Goal: Task Accomplishment & Management: Manage account settings

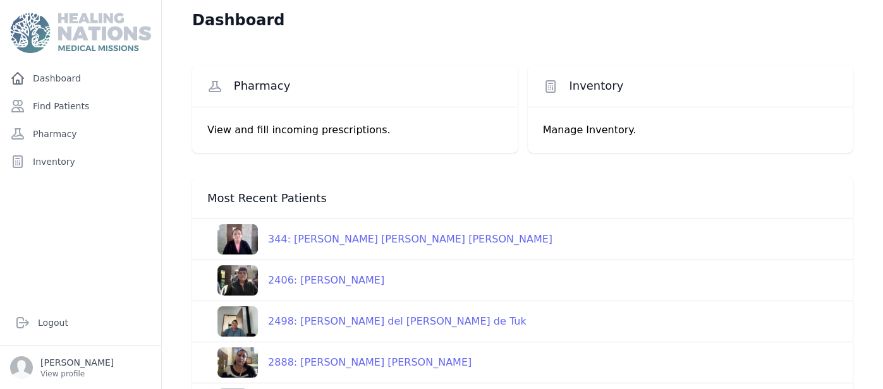
click at [169, 223] on div "Dashboard Pharmacy View and fill incoming prescriptions. Inventory Manage Inven…" at bounding box center [522, 320] width 721 height 640
click at [428, 244] on div "344: Maria Vidalia Gomez Yuca de Castellanos" at bounding box center [405, 239] width 295 height 15
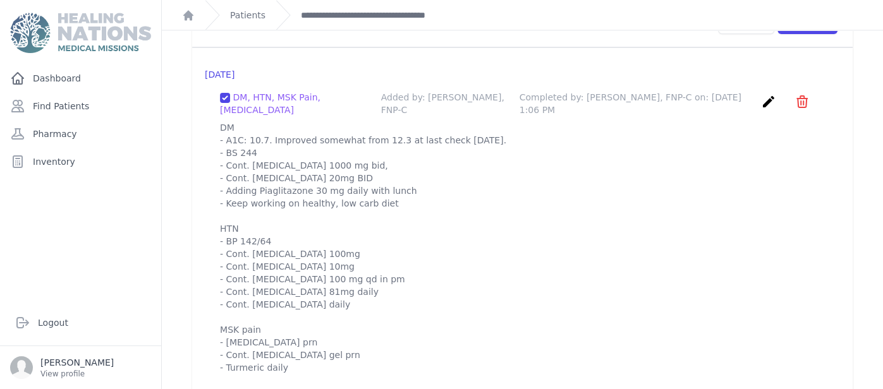
scroll to position [1226, 0]
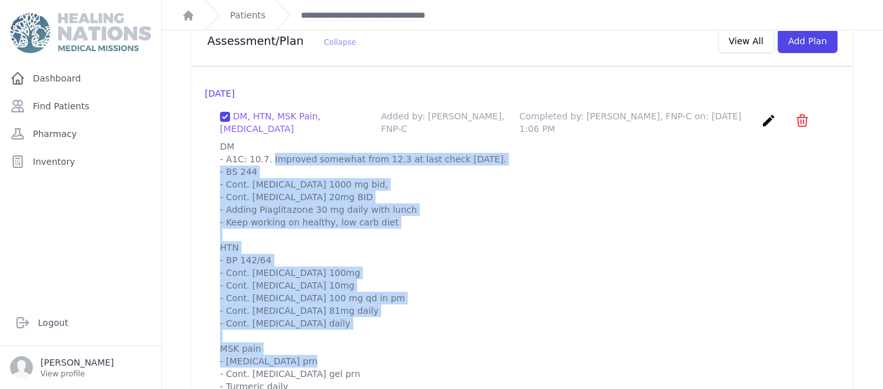
drag, startPoint x: 222, startPoint y: 130, endPoint x: 379, endPoint y: 338, distance: 260.8
click at [379, 338] on p "DM - A1C: 10.7. Improved somewhat from 12.3 at last check 4 months ago. - BS 24…" at bounding box center [522, 329] width 605 height 379
click at [446, 296] on p "DM - A1C: 10.7. Improved somewhat from 12.3 at last check 4 months ago. - BS 24…" at bounding box center [522, 329] width 605 height 379
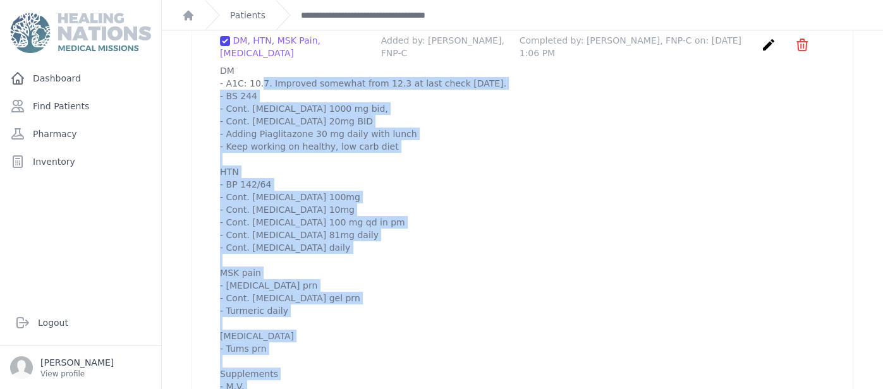
scroll to position [1352, 0]
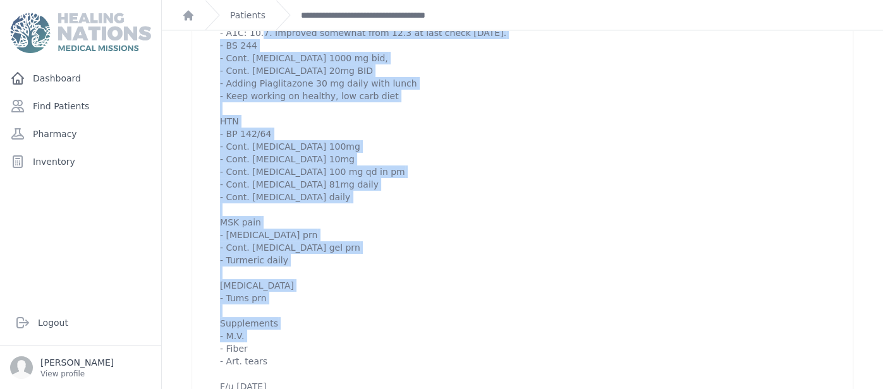
drag, startPoint x: 219, startPoint y: 114, endPoint x: 321, endPoint y: 355, distance: 261.7
click at [321, 355] on div "DM, HTN, MSK Pain, Heartburn Added by: Sharon Myers, FNP-C Completed by: Sharon…" at bounding box center [522, 188] width 635 height 430
copy p "DM - A1C: 10.7. Improved somewhat from 12.3 at last check 4 months ago. - BS 24…"
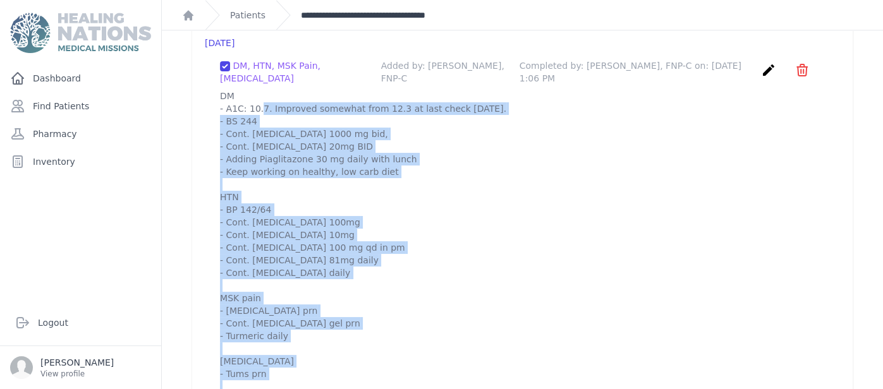
scroll to position [1251, 0]
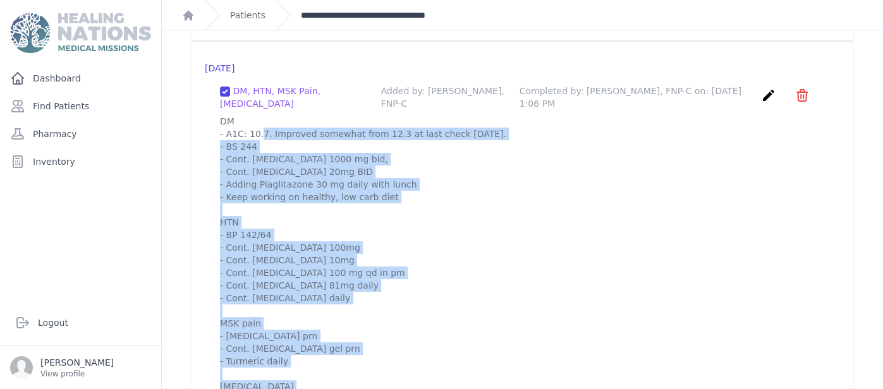
copy p "DM - A1C: 10.7. Improved somewhat from 12.3 at last check 4 months ago. - BS 24…"
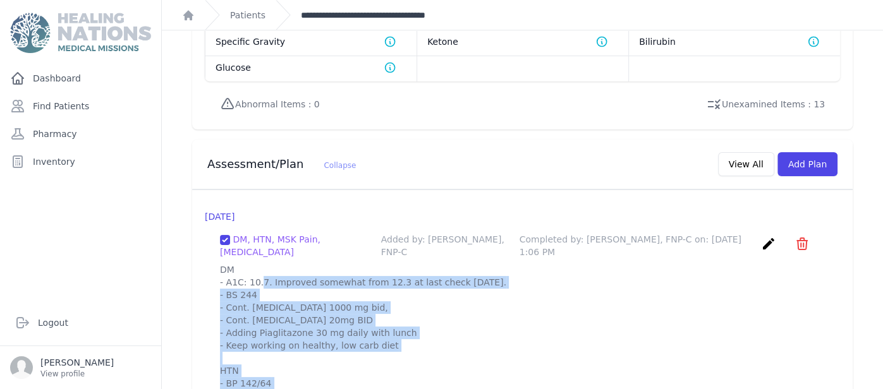
scroll to position [1099, 0]
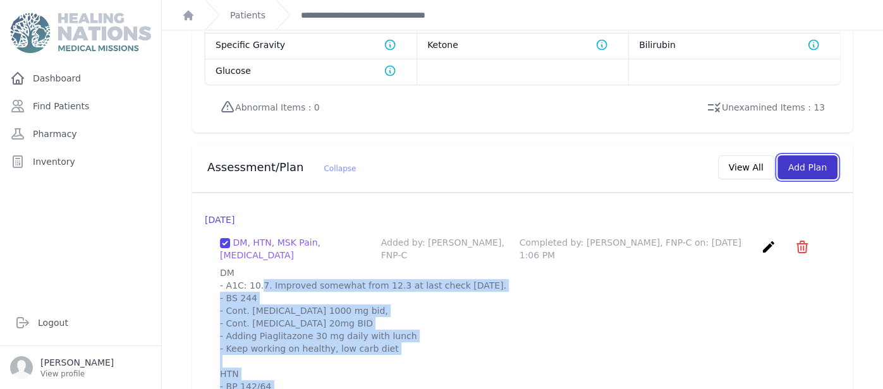
click at [821, 155] on button "Add Plan" at bounding box center [807, 167] width 60 height 24
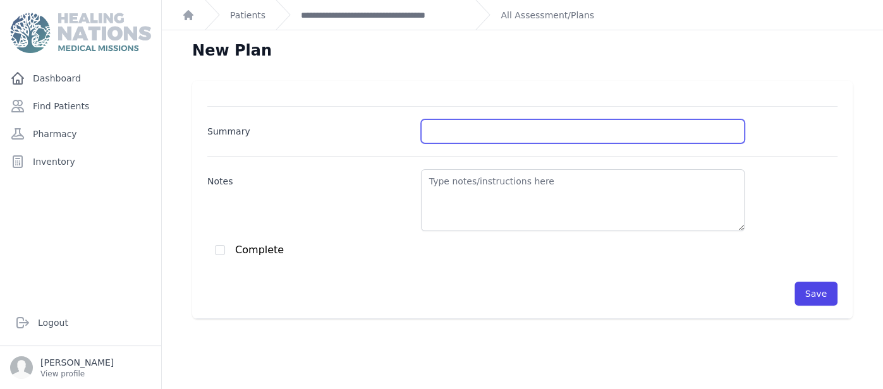
click at [492, 127] on input "Summary" at bounding box center [583, 131] width 324 height 24
type input "HTN/DMII"
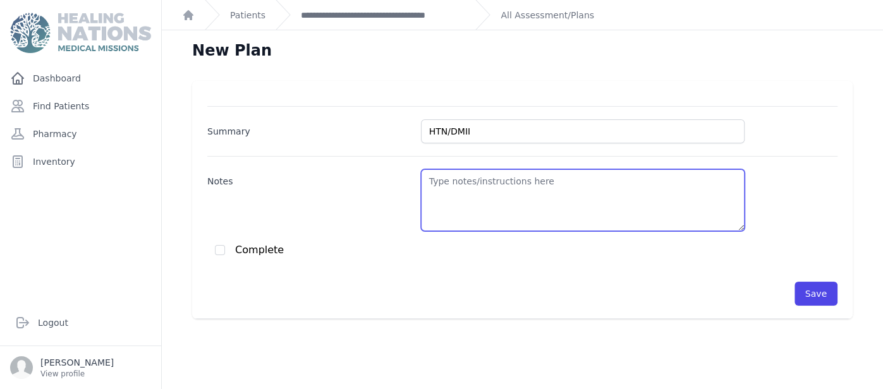
click at [491, 202] on textarea "Notes" at bounding box center [583, 200] width 324 height 62
paste textarea "DM - A1C: 10.7. Improved somewhat from 12.3 at last check 4 months ago. - BS 24…"
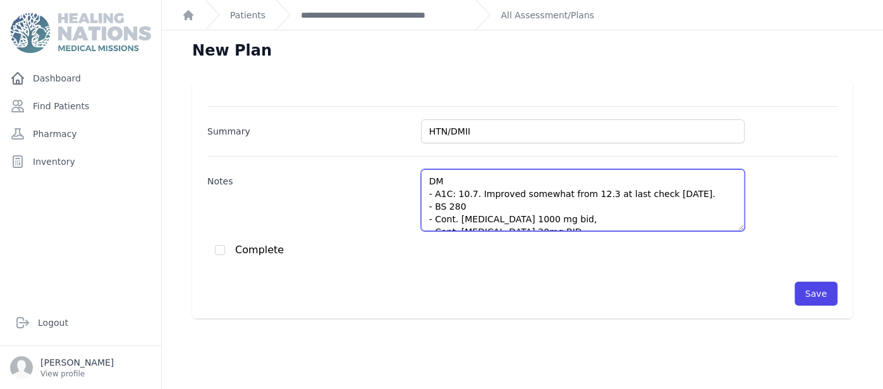
drag, startPoint x: 478, startPoint y: 186, endPoint x: 707, endPoint y: 192, distance: 228.2
click at [707, 192] on textarea "DM - A1C: 10.7. Improved somewhat from 12.3 at last check 4 months ago. - BS 28…" at bounding box center [583, 200] width 324 height 62
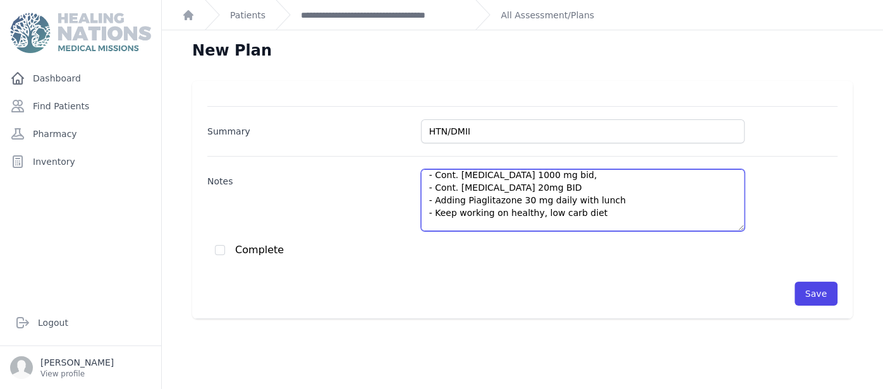
scroll to position [32, 0]
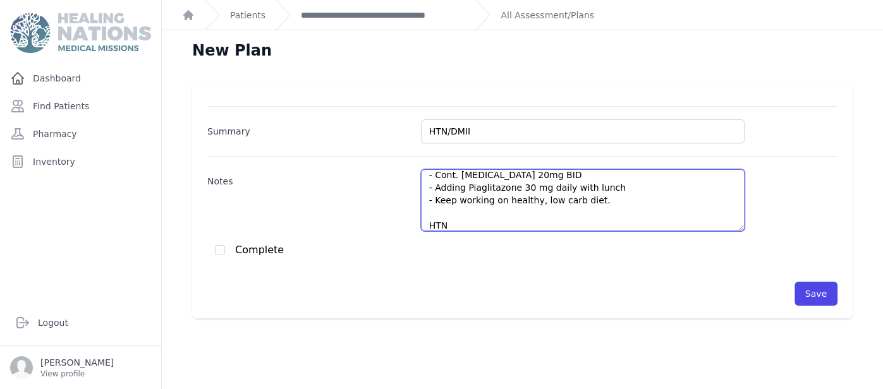
paste textarea "The patient is explained the importance of eating properly, trying to limit glu…"
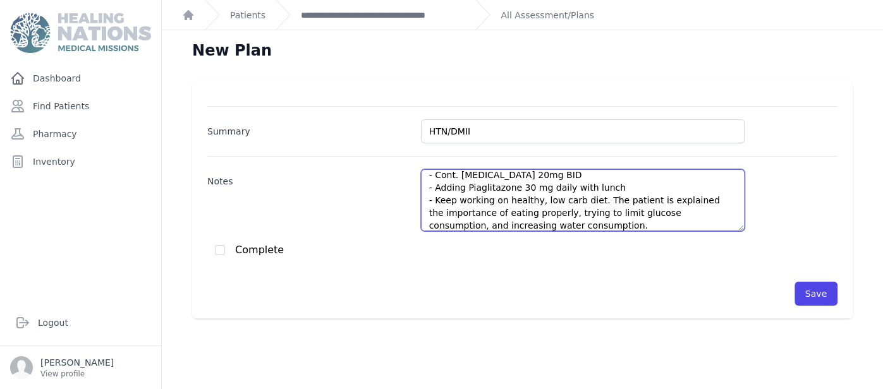
scroll to position [44, 0]
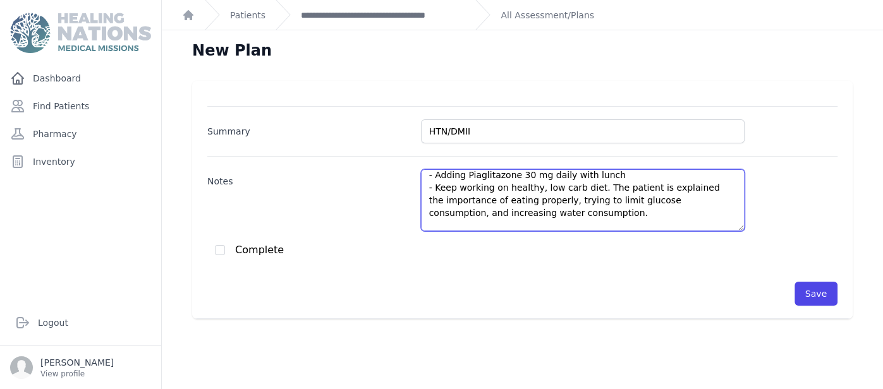
click at [635, 212] on textarea "DM - BS 280 - Cont. Metformin 1000 mg bid, - Cont. Glipizide 20mg BID - Adding …" at bounding box center [583, 200] width 324 height 62
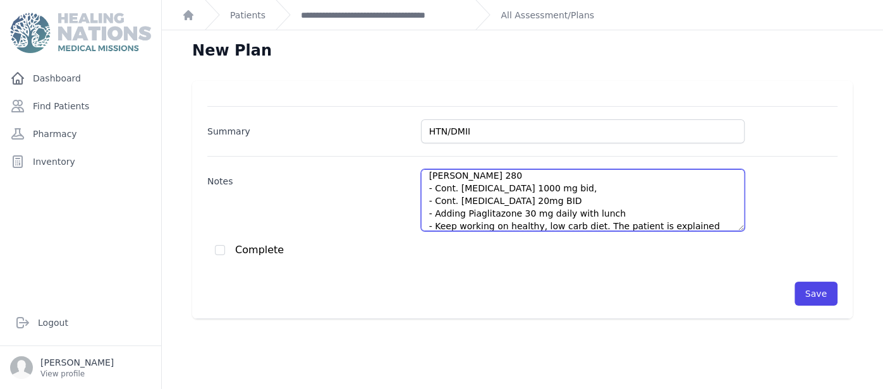
scroll to position [6, 0]
click at [511, 191] on textarea "DM - BS 280 - Cont. Metformin 1000 mg bid, - Cont. Glipizide 20mg BID - Adding …" at bounding box center [583, 200] width 324 height 62
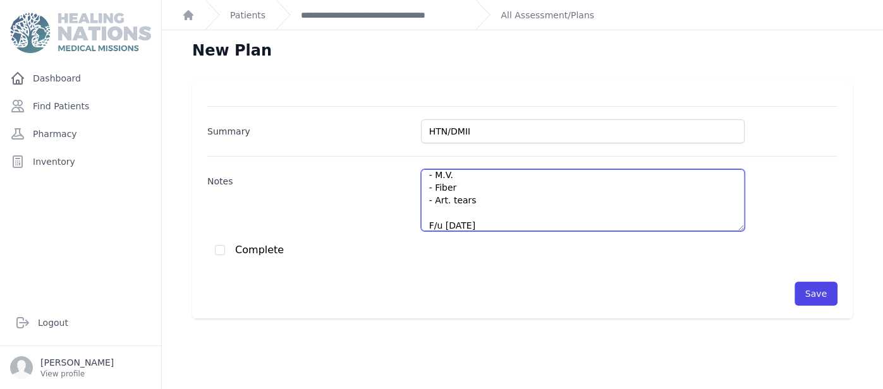
scroll to position [335, 0]
type textarea "DM - BS 280 - Cont. Metformin 1000 mg bid, - Cont. Glipizide 20mg BID - Adding …"
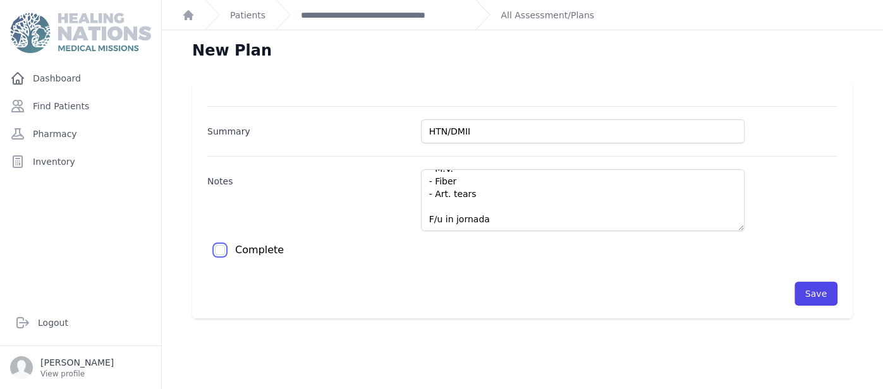
click at [221, 248] on input "checkbox" at bounding box center [220, 250] width 10 height 10
checkbox input "true"
click at [829, 295] on button "Save" at bounding box center [815, 294] width 43 height 24
checkbox input "false"
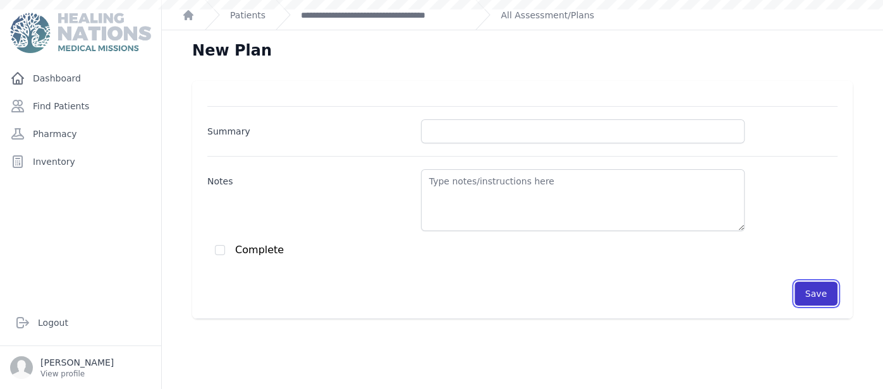
scroll to position [0, 0]
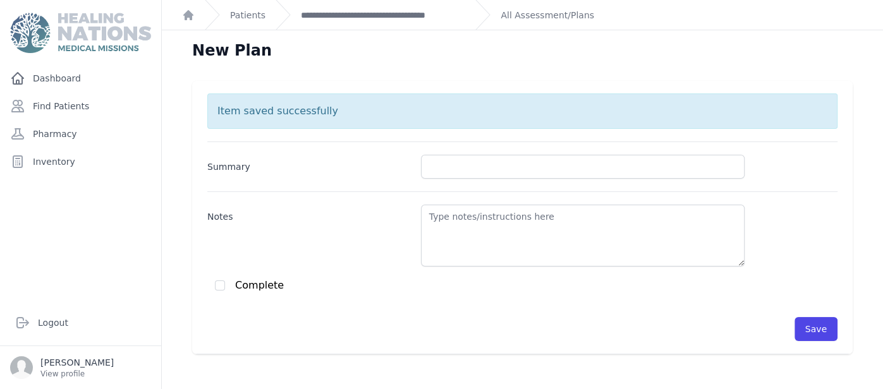
click at [456, 8] on div "**********" at bounding box center [371, 15] width 190 height 30
click at [456, 9] on link "**********" at bounding box center [383, 15] width 164 height 13
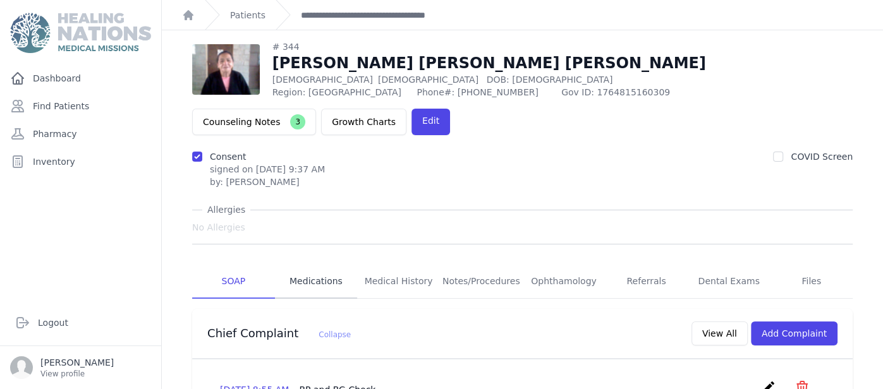
click at [295, 265] on link "Medications" at bounding box center [316, 282] width 83 height 34
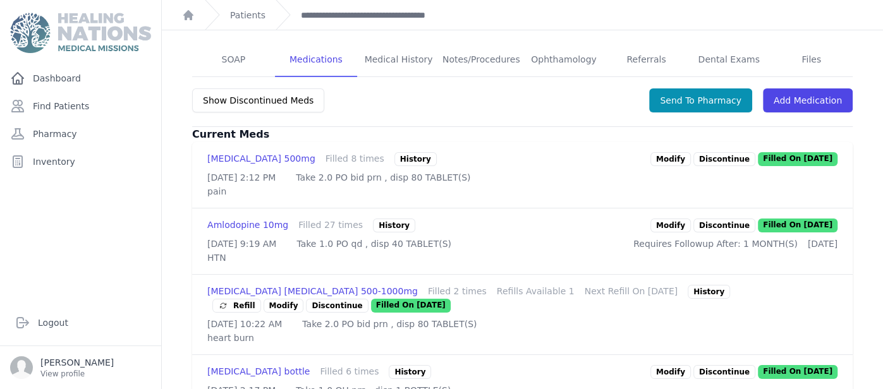
scroll to position [277, 0]
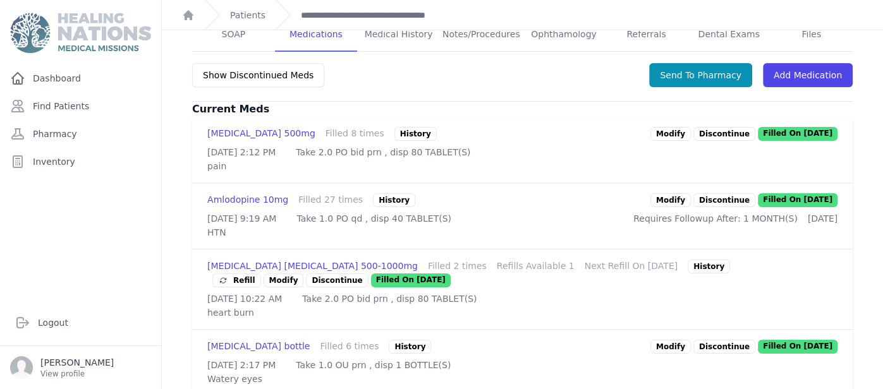
click at [681, 127] on link "Modify" at bounding box center [670, 134] width 40 height 14
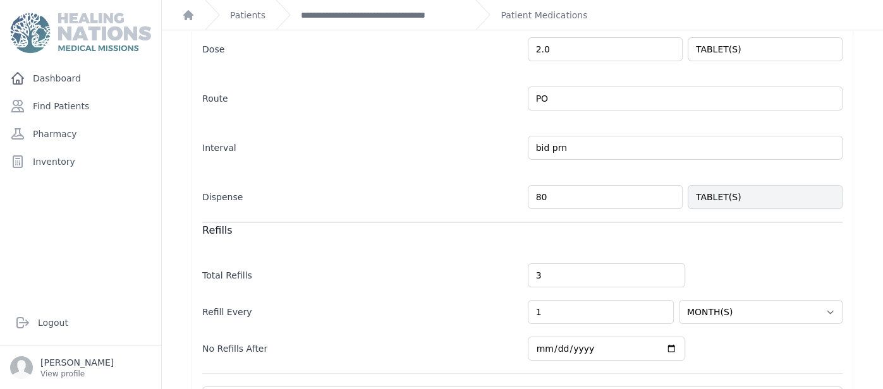
click at [568, 204] on input "80" at bounding box center [605, 197] width 155 height 24
type input "8"
type input "25"
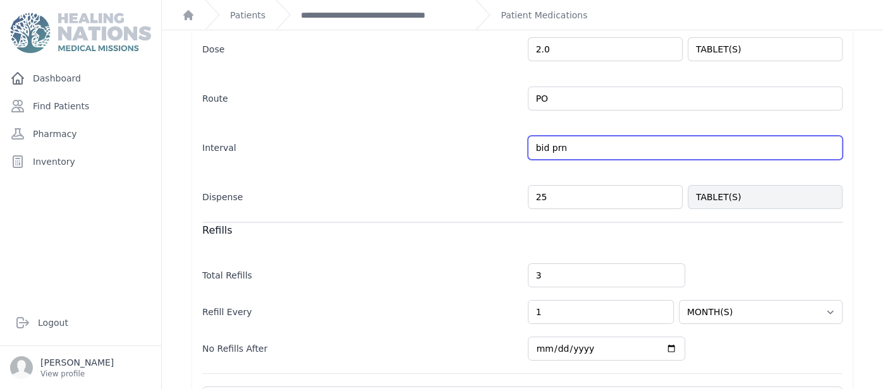
click at [552, 148] on input "bid prn" at bounding box center [685, 148] width 315 height 24
select select "MONTH(S)"
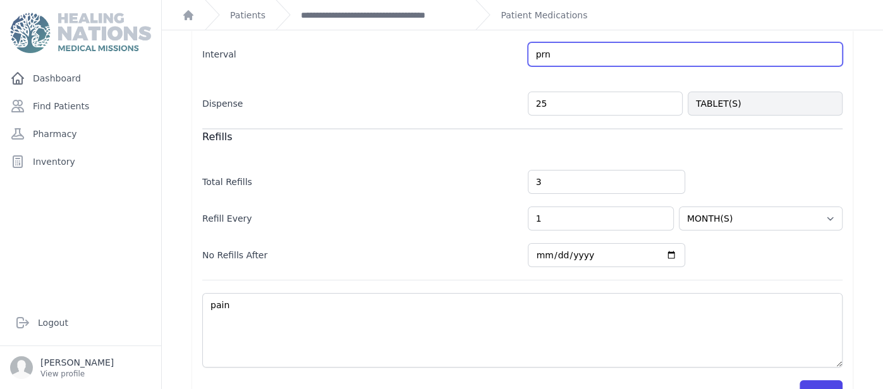
scroll to position [364, 0]
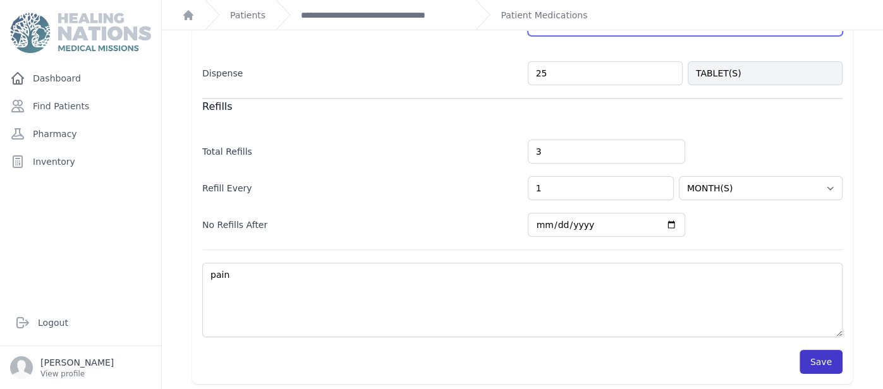
type input "prn"
click at [826, 360] on button "Save" at bounding box center [821, 362] width 43 height 24
select select "MONTH(S)"
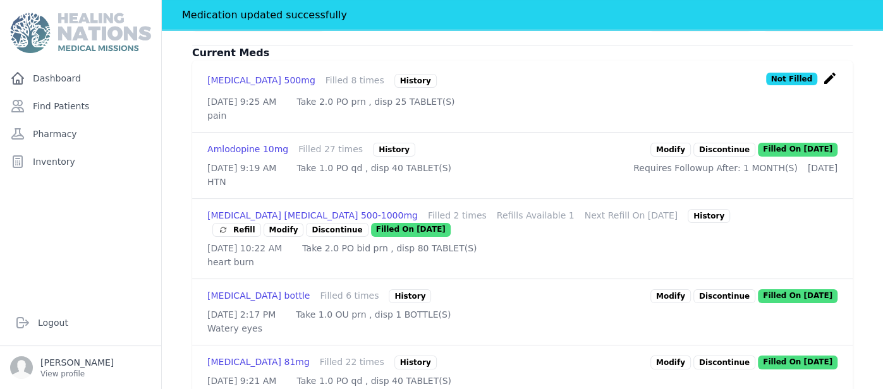
click at [671, 143] on link "Modify" at bounding box center [670, 150] width 40 height 14
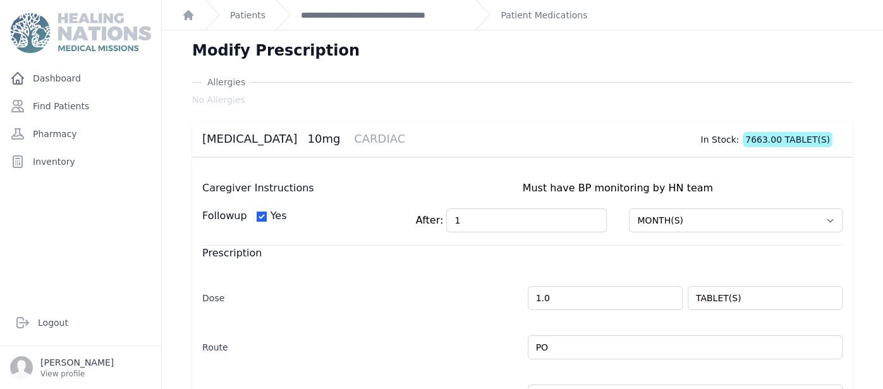
click at [671, 121] on div "Amlodipine 10mg CARDIAC In Stock: 7663.00 TABLET(S)" at bounding box center [522, 139] width 660 height 36
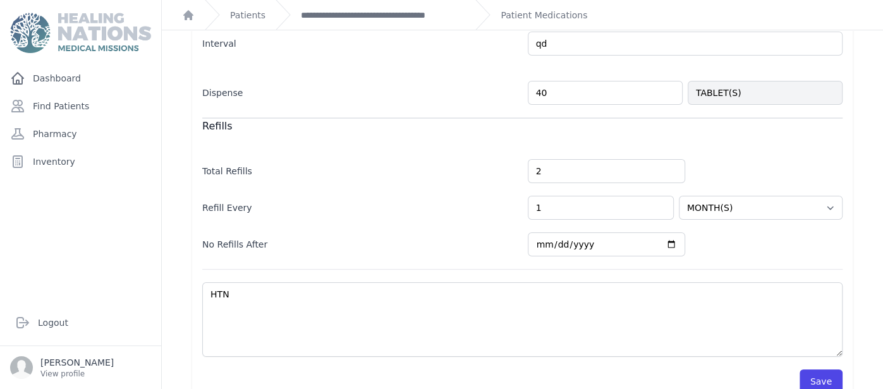
scroll to position [373, 0]
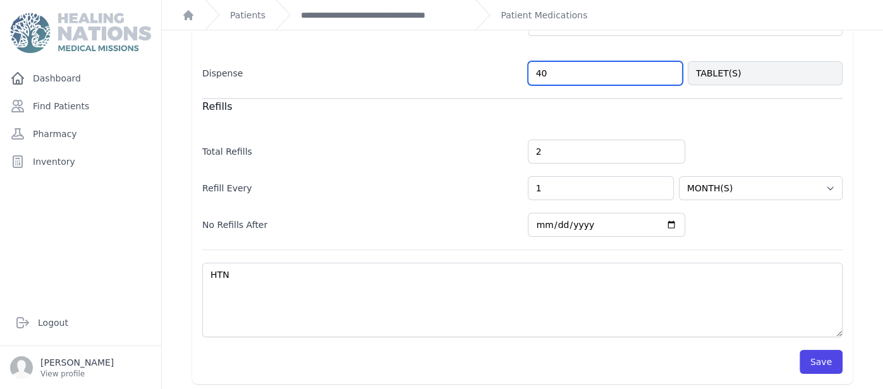
click at [603, 82] on input "40" at bounding box center [605, 73] width 155 height 24
type input "25"
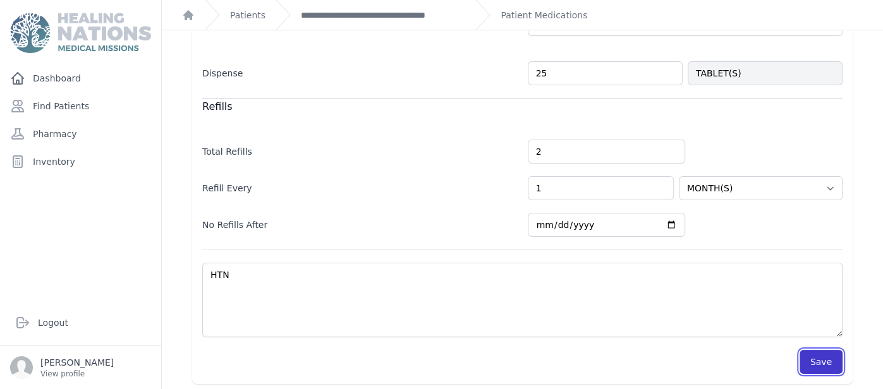
click at [820, 367] on button "Save" at bounding box center [821, 362] width 43 height 24
select select "MONTH(S)"
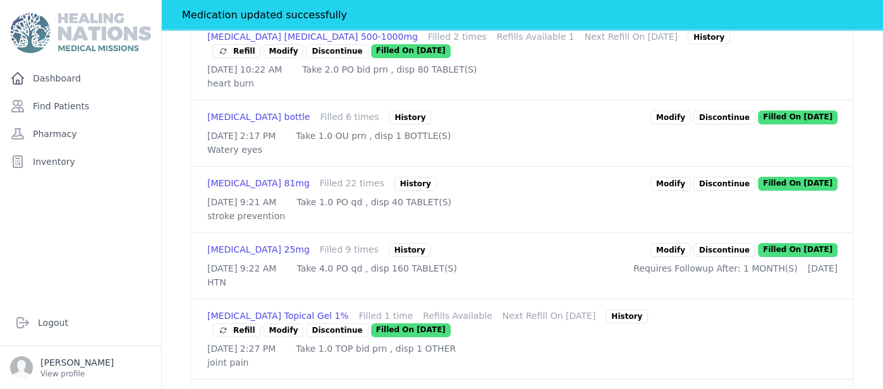
scroll to position [550, 0]
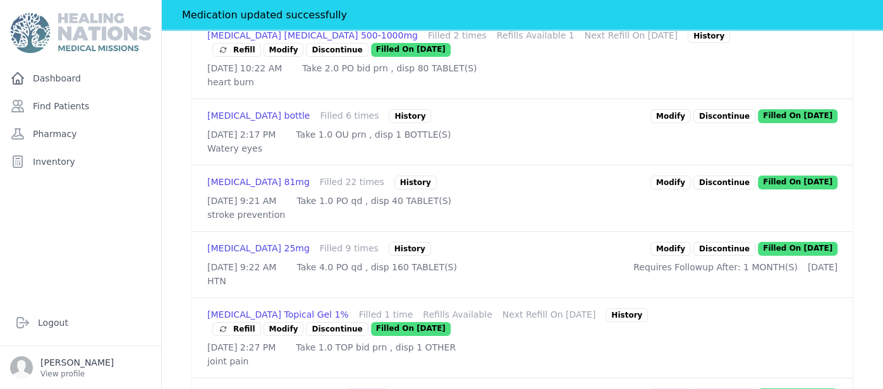
click at [670, 190] on link "Modify" at bounding box center [670, 183] width 40 height 14
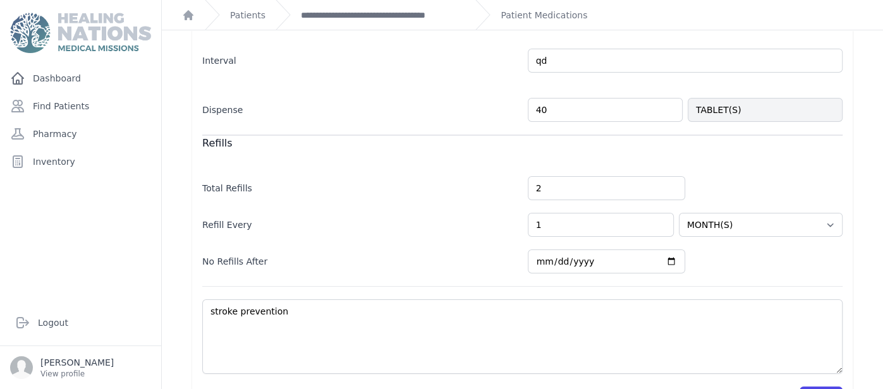
scroll to position [364, 0]
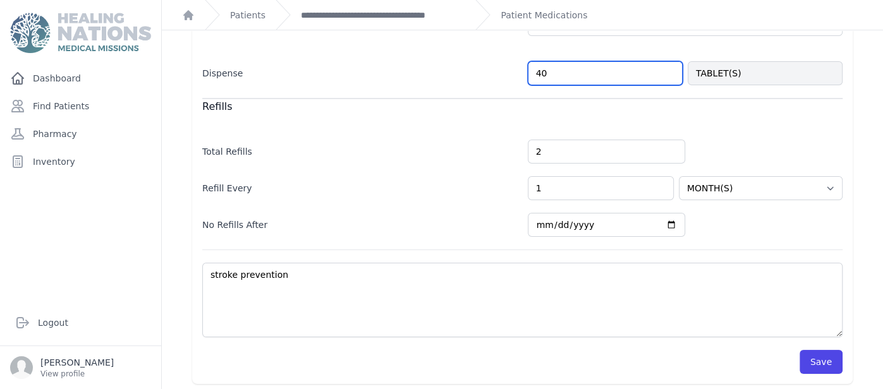
click at [607, 64] on input "40" at bounding box center [605, 73] width 155 height 24
type input "25"
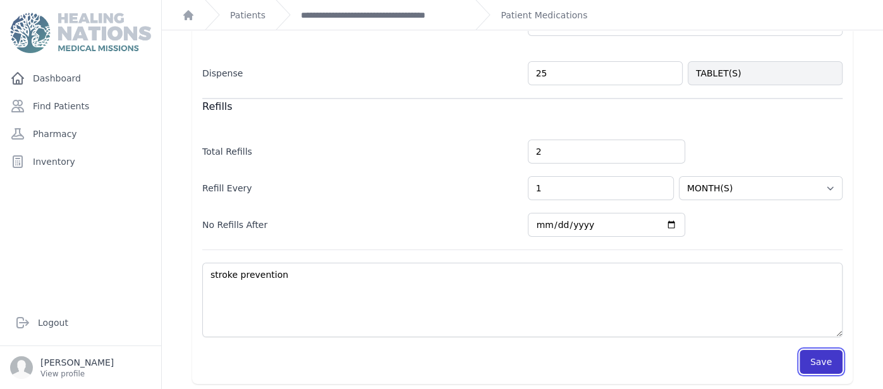
click at [807, 353] on button "Save" at bounding box center [821, 362] width 43 height 24
select select "MONTH(S)"
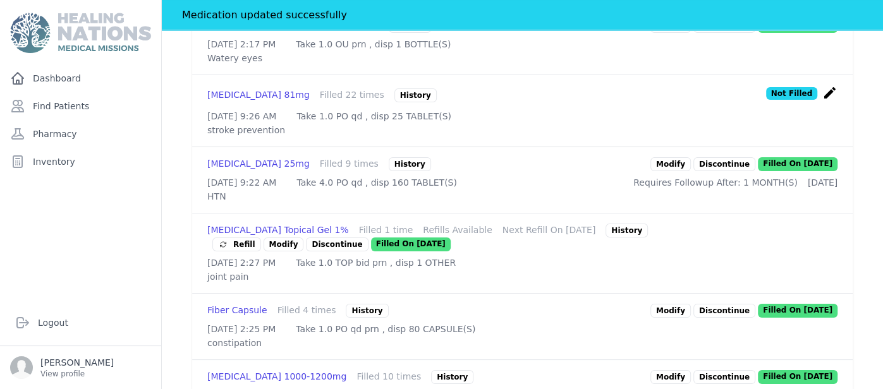
scroll to position [642, 0]
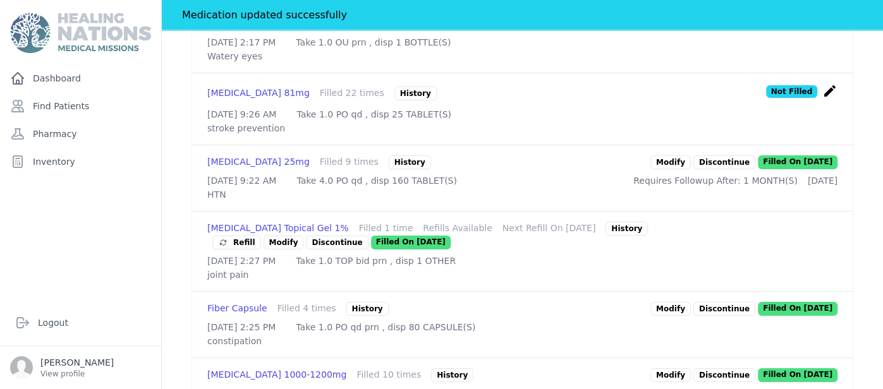
click at [685, 169] on link "Modify" at bounding box center [670, 162] width 40 height 14
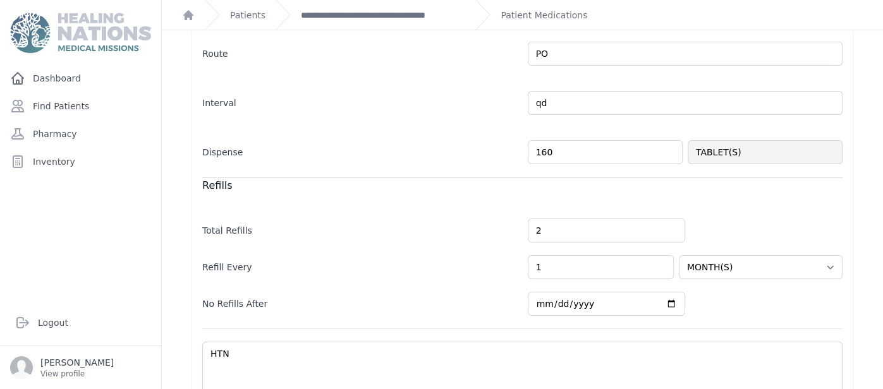
scroll to position [295, 0]
click at [552, 149] on input "160" at bounding box center [605, 152] width 155 height 24
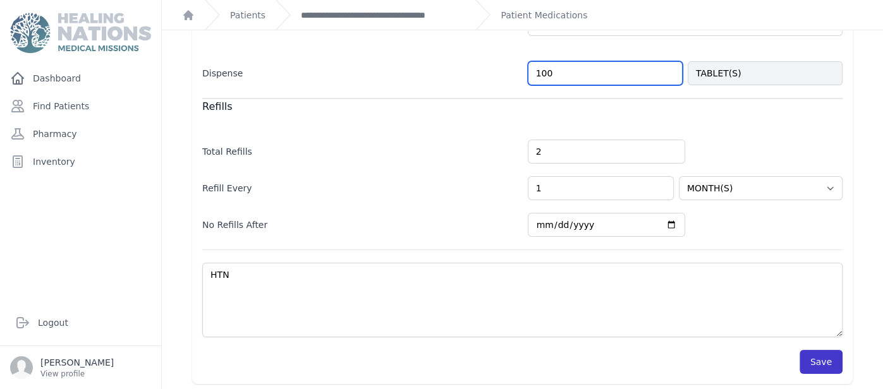
type input "100"
click at [808, 362] on button "Save" at bounding box center [821, 362] width 43 height 24
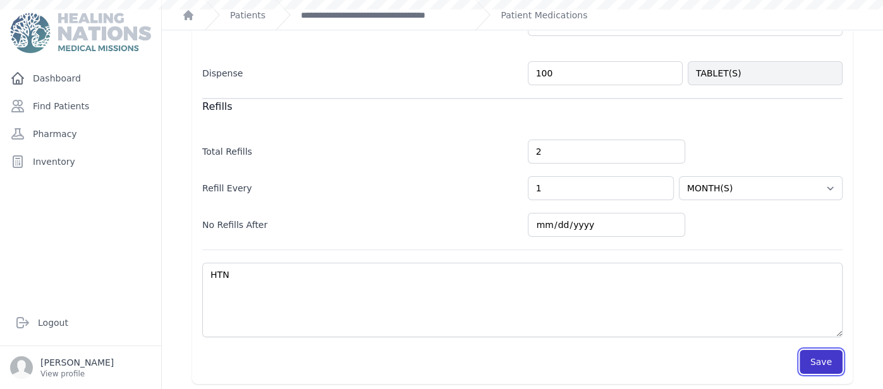
select select "MONTH(S)"
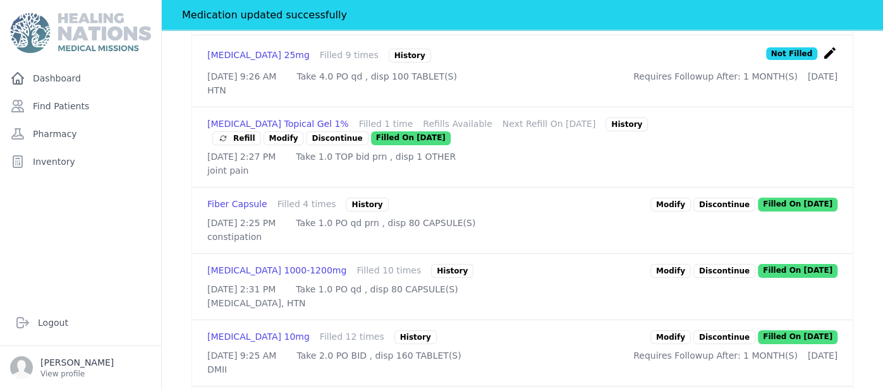
scroll to position [777, 0]
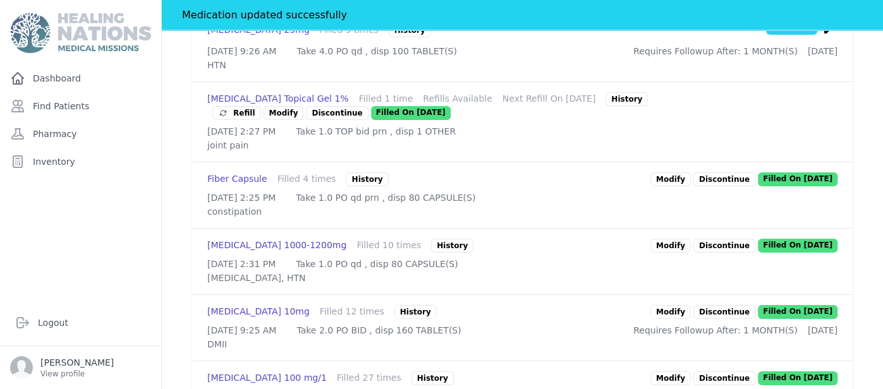
click at [243, 119] on span "Refill" at bounding box center [236, 113] width 37 height 13
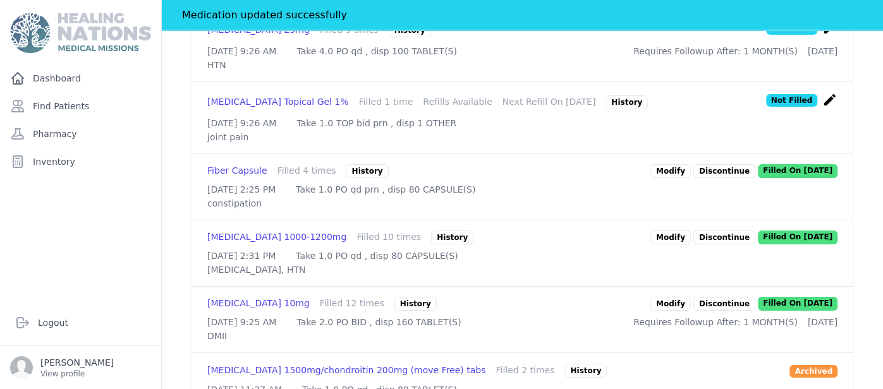
click at [680, 178] on link "Modify" at bounding box center [670, 171] width 40 height 14
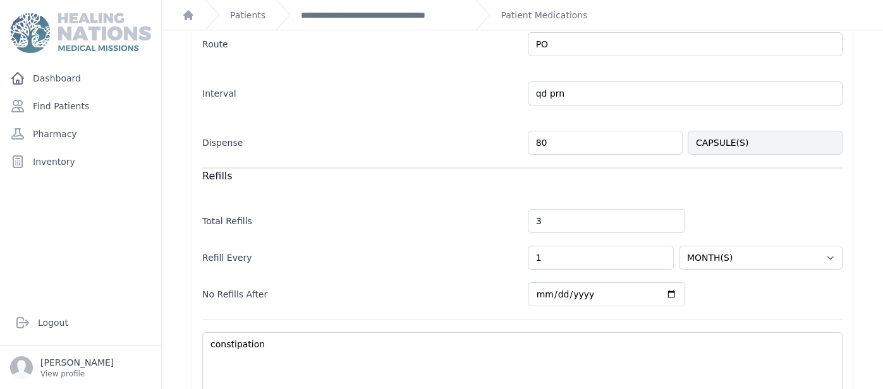
scroll to position [364, 0]
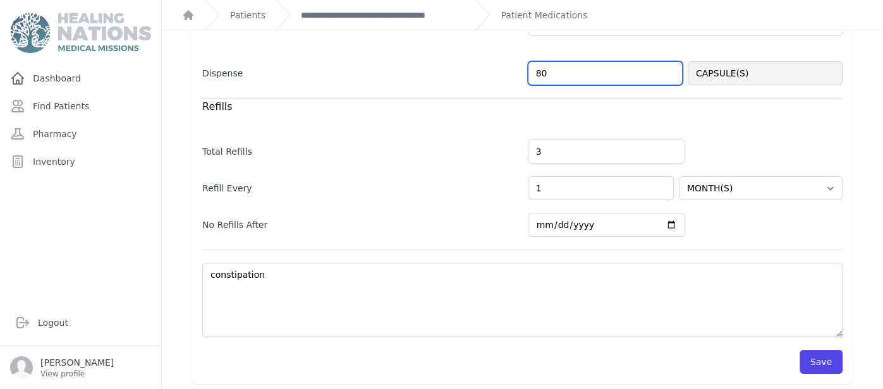
click at [609, 64] on input "80" at bounding box center [605, 73] width 155 height 24
type input "25"
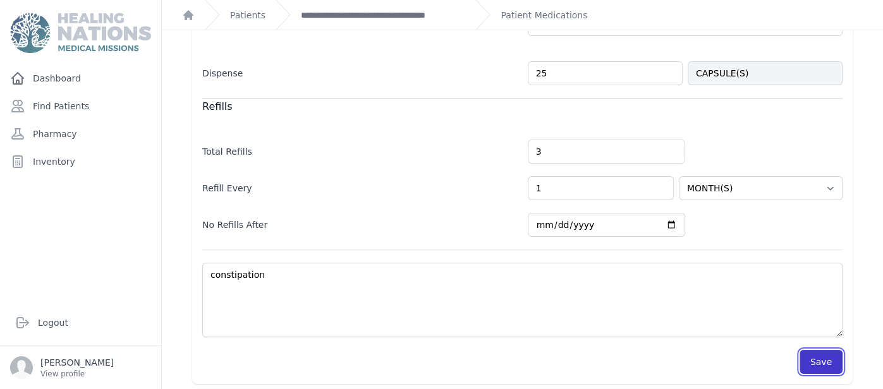
click at [808, 365] on button "Save" at bounding box center [821, 362] width 43 height 24
select select "MONTH(S)"
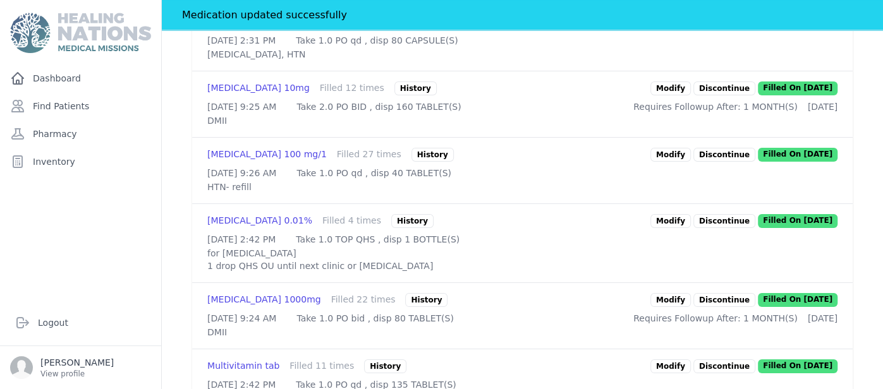
scroll to position [996, 0]
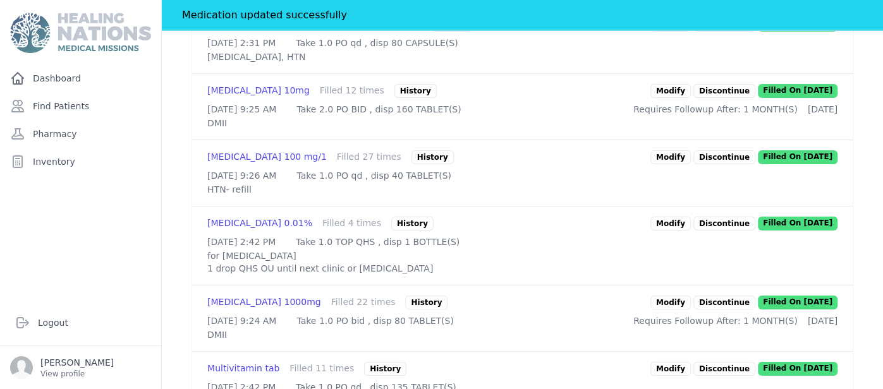
click at [678, 73] on div "Fish Oil 1000-1200mg Filled 10 times History Modify Discontinue Filled On 2025-…" at bounding box center [522, 41] width 660 height 66
click at [676, 32] on link "Modify" at bounding box center [670, 25] width 40 height 14
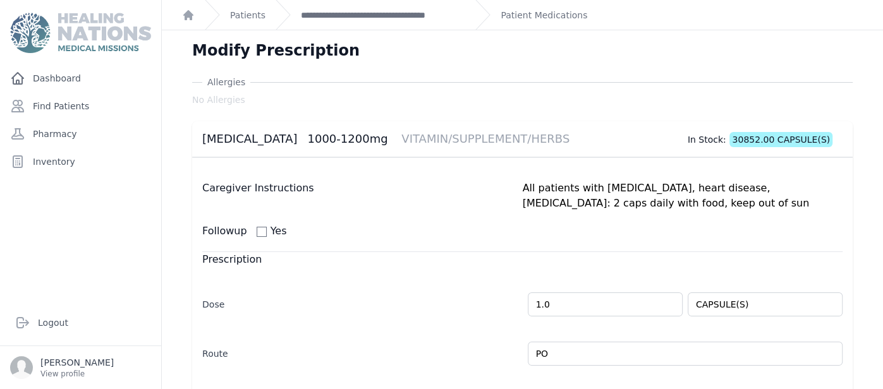
scroll to position [379, 0]
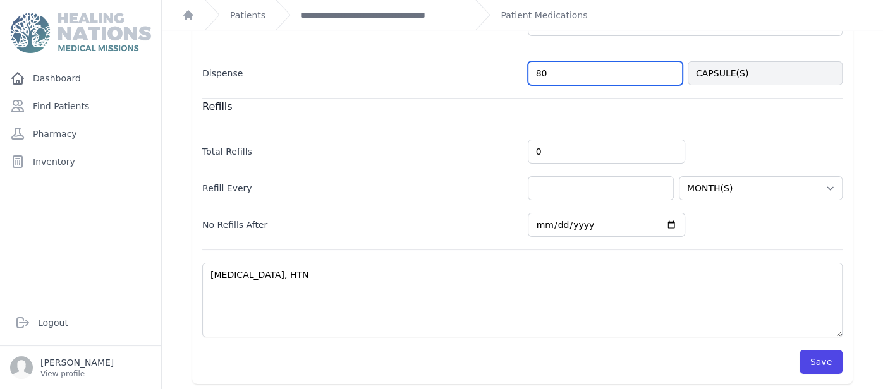
click at [620, 77] on input "80" at bounding box center [605, 73] width 155 height 24
type input "25"
click at [836, 369] on div "Caregiver Instructions All patients with arthritis, heart disease, diabetes: 2 …" at bounding box center [522, 81] width 660 height 606
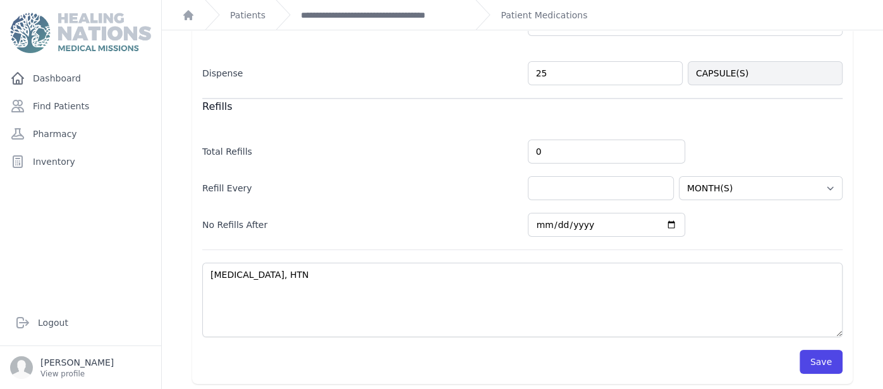
select select "MONTH(S)"
click at [829, 365] on button "Save" at bounding box center [821, 362] width 43 height 24
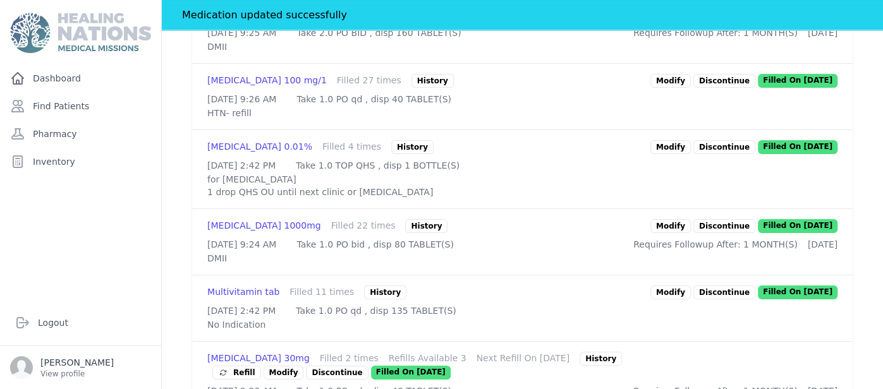
scroll to position [1087, 0]
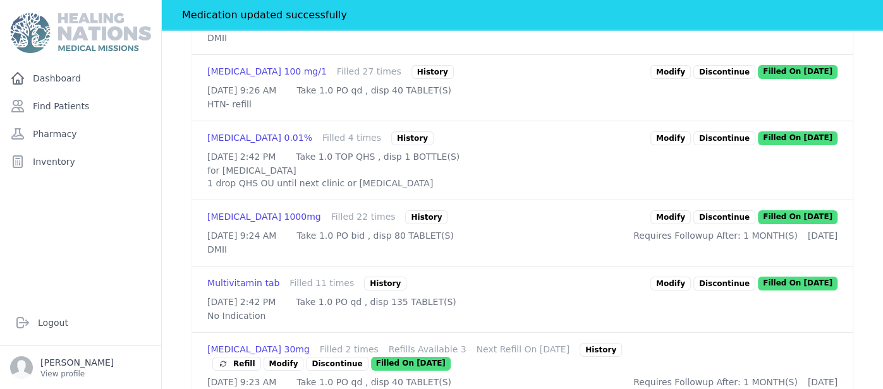
click at [690, 13] on link "Modify" at bounding box center [670, 6] width 40 height 14
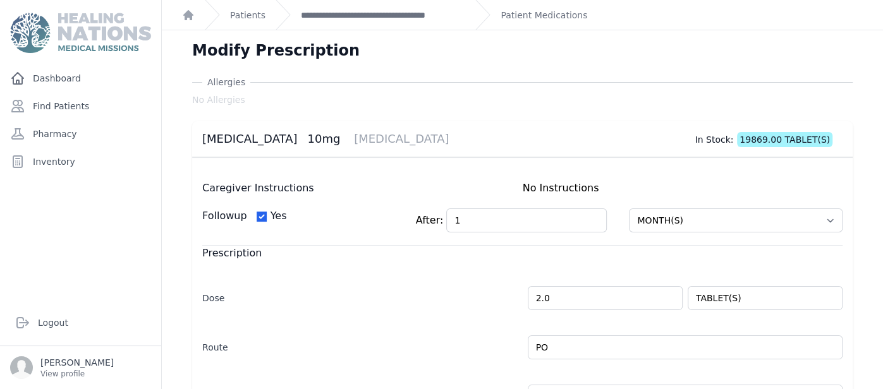
scroll to position [373, 0]
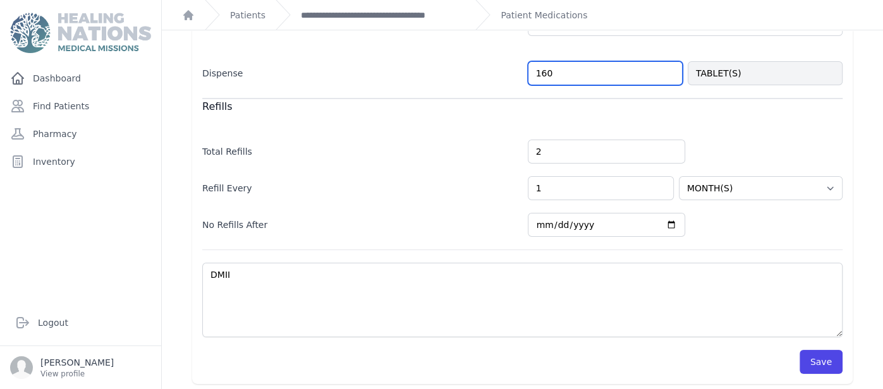
click at [573, 77] on input "160" at bounding box center [605, 73] width 155 height 24
type input "50"
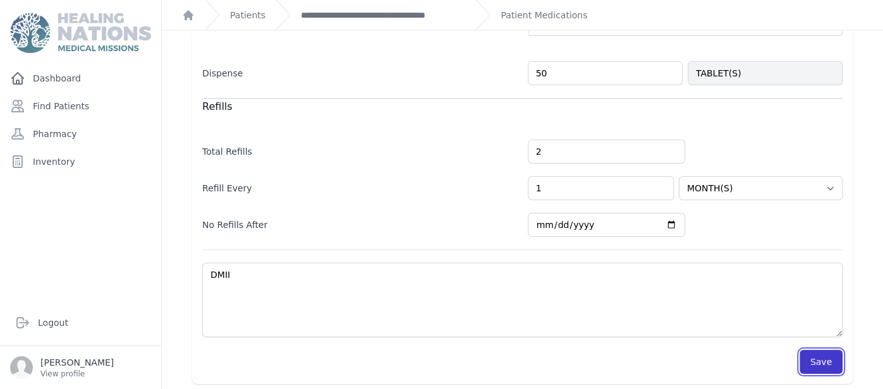
click at [830, 365] on button "Save" at bounding box center [821, 362] width 43 height 24
select select "MONTH(S)"
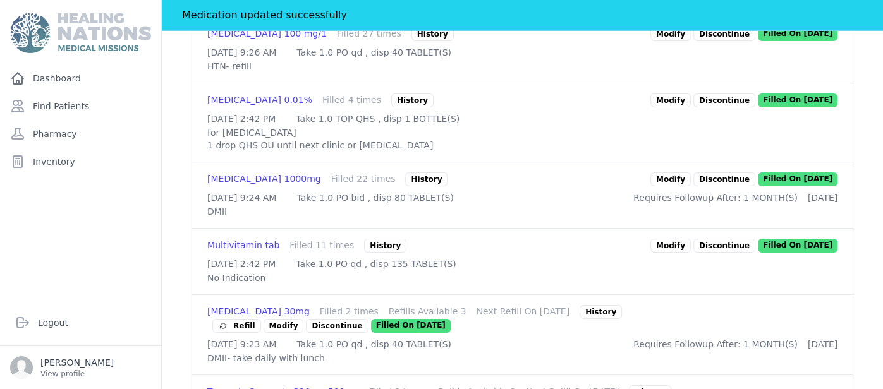
scroll to position [1157, 0]
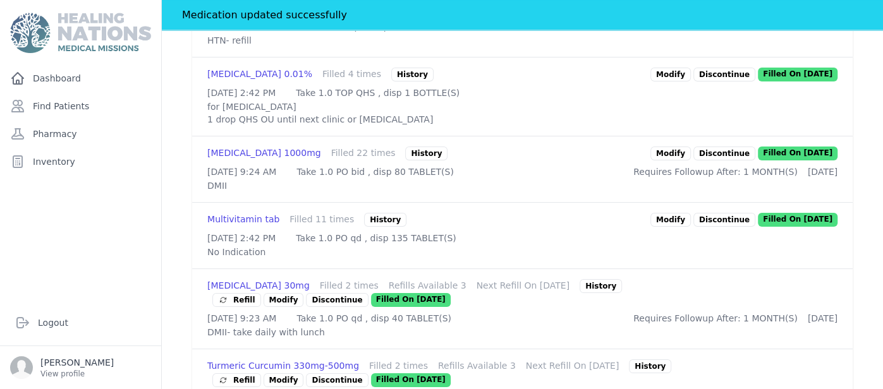
click at [685, 15] on link "Modify" at bounding box center [670, 8] width 40 height 14
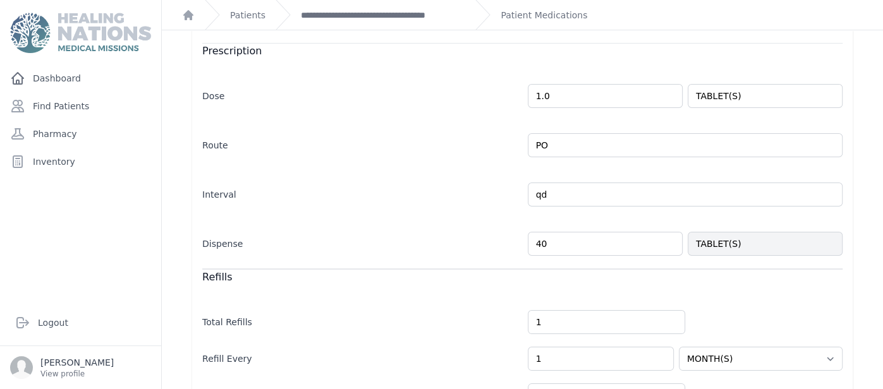
scroll to position [364, 0]
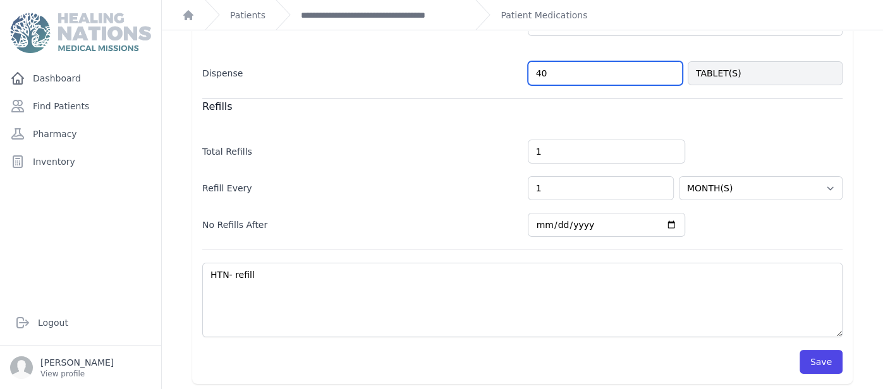
click at [568, 61] on input "40" at bounding box center [605, 73] width 155 height 24
type input "25"
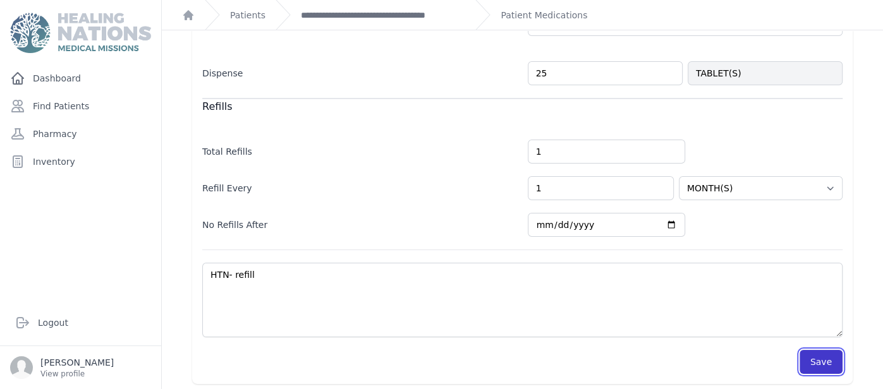
click at [832, 355] on button "Save" at bounding box center [821, 362] width 43 height 24
select select "MONTH(S)"
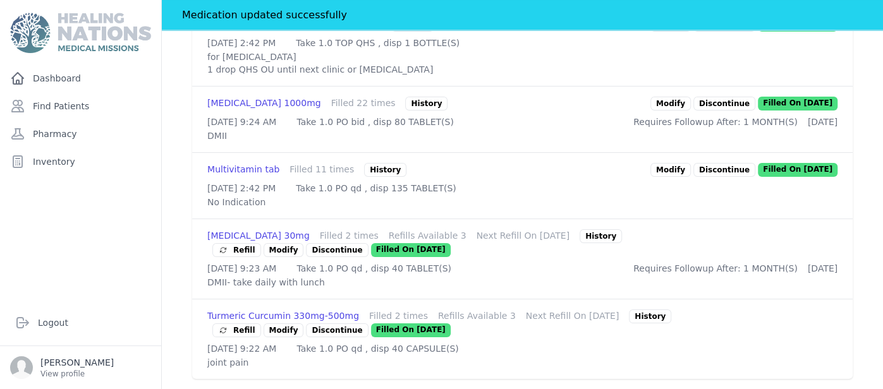
scroll to position [1249, 0]
click at [691, 111] on link "Modify" at bounding box center [670, 104] width 40 height 14
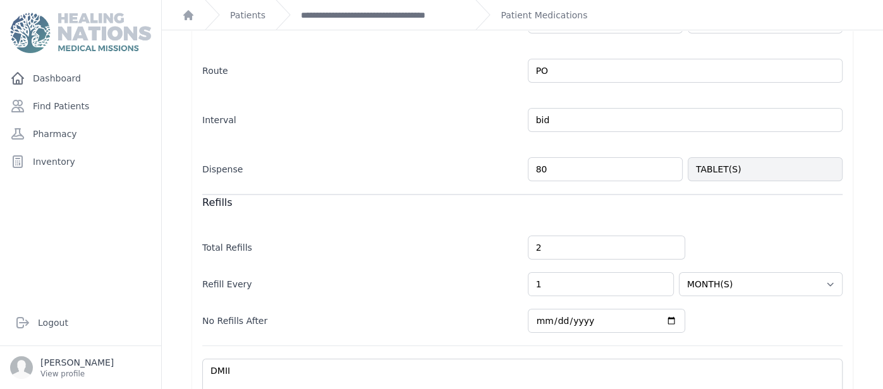
scroll to position [277, 0]
click at [580, 161] on input "80" at bounding box center [605, 169] width 155 height 24
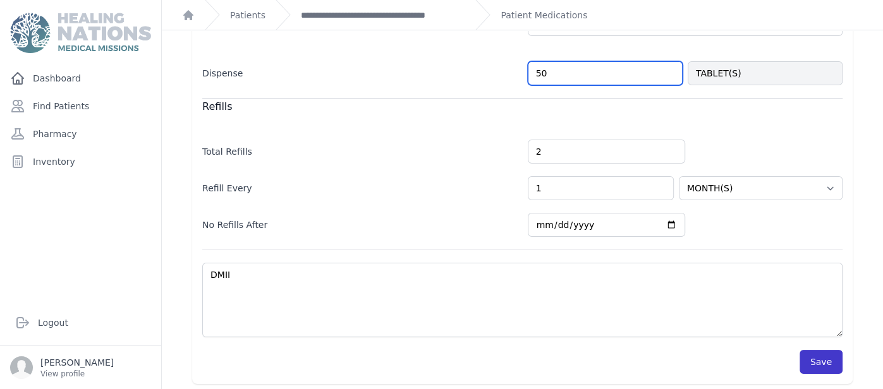
type input "50"
click at [824, 364] on button "Save" at bounding box center [821, 362] width 43 height 24
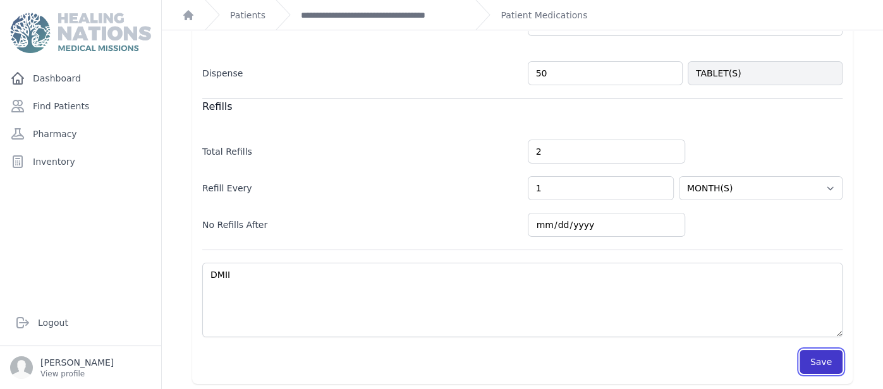
select select "MONTH(S)"
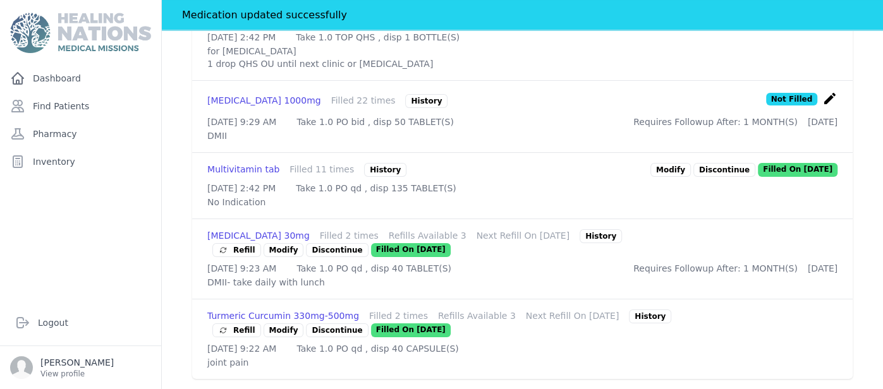
scroll to position [1363, 0]
click at [304, 243] on link "Modify" at bounding box center [284, 250] width 40 height 14
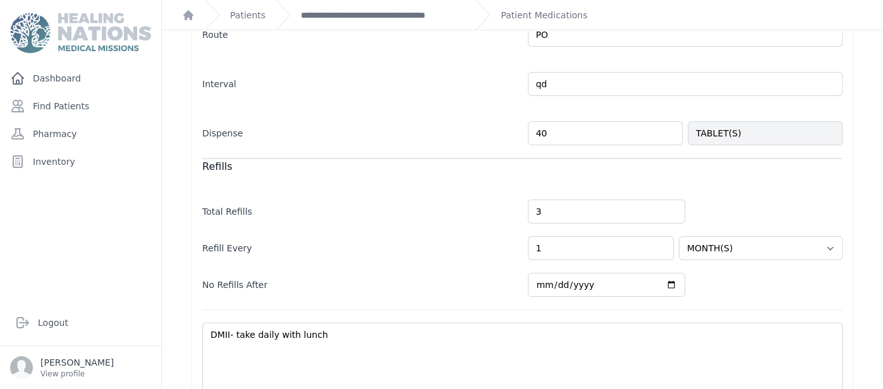
scroll to position [373, 0]
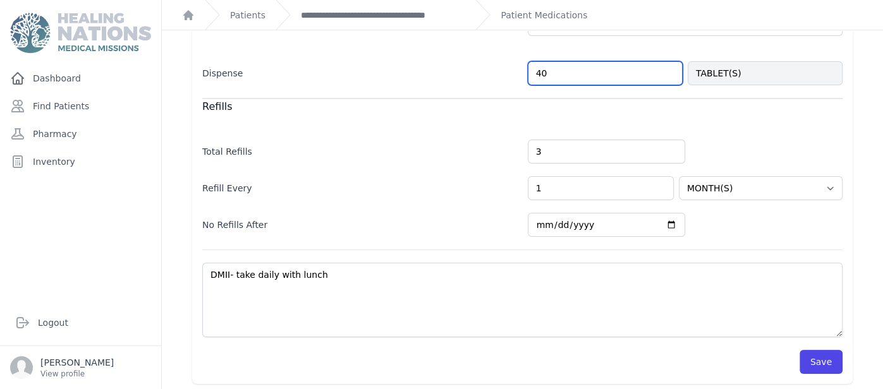
click at [591, 68] on input "40" at bounding box center [605, 73] width 155 height 24
type input "25"
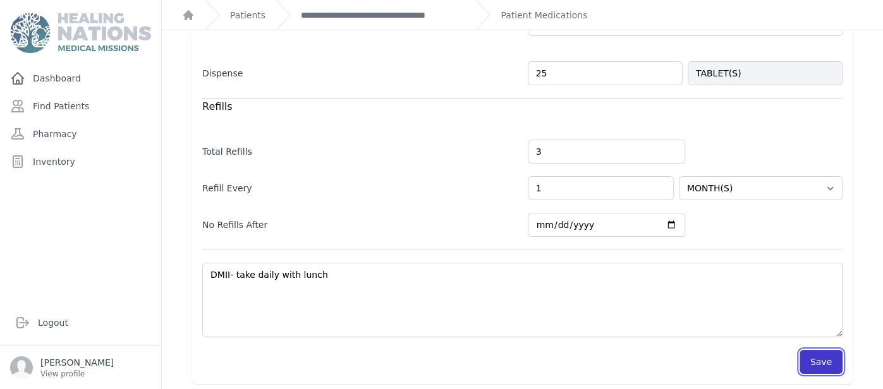
click at [830, 355] on button "Save" at bounding box center [821, 362] width 43 height 24
select select "MONTH(S)"
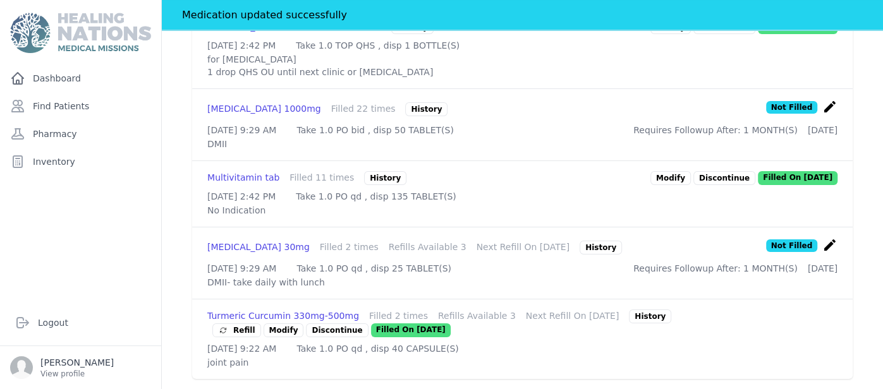
scroll to position [1370, 0]
click at [273, 324] on link "Modify" at bounding box center [284, 331] width 40 height 14
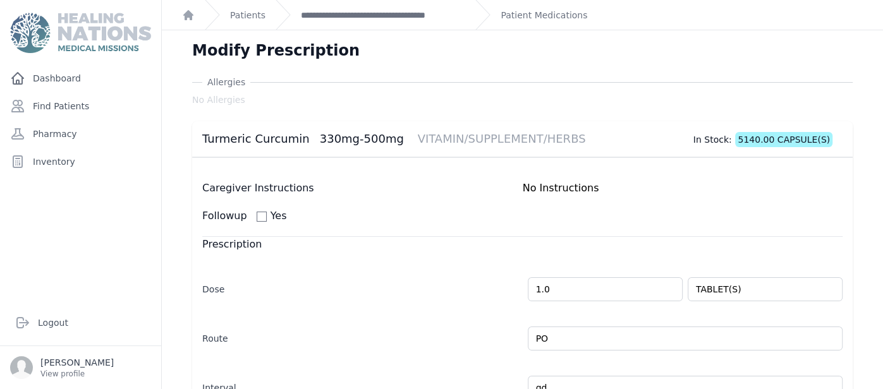
click at [273, 320] on div "Route PO" at bounding box center [522, 332] width 640 height 37
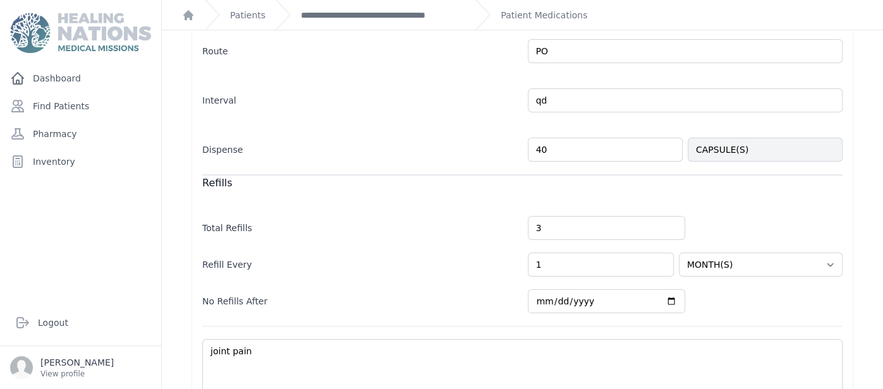
scroll to position [303, 0]
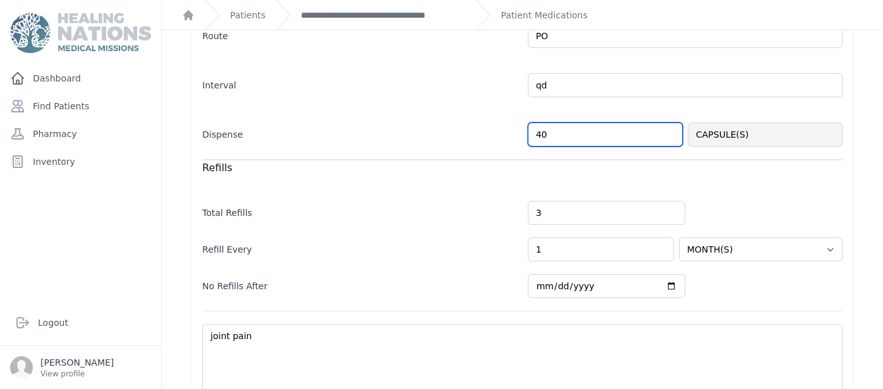
click at [571, 125] on input "40" at bounding box center [605, 135] width 155 height 24
type input "4"
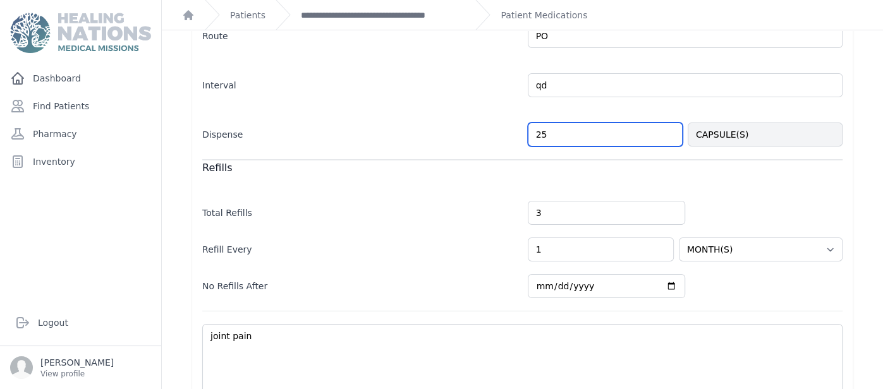
type input "25"
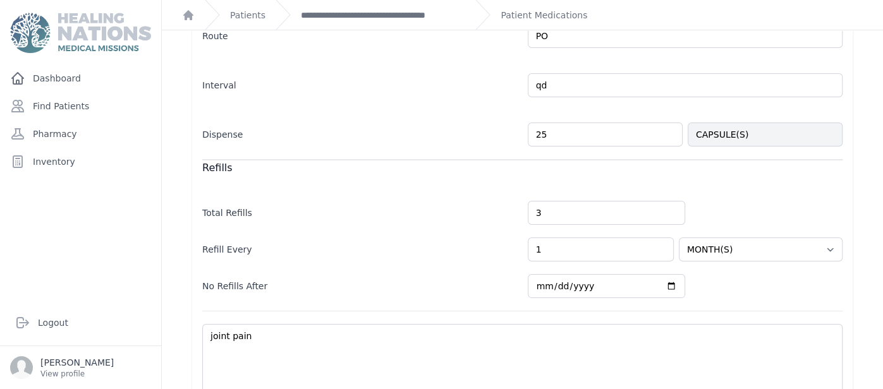
click at [854, 42] on div "Allergies No Allergies Turmeric Curcumin 330mg-500mg VITAMIN/SUPPLEMENT/HERBS I…" at bounding box center [522, 109] width 701 height 673
select select "MONTH(S)"
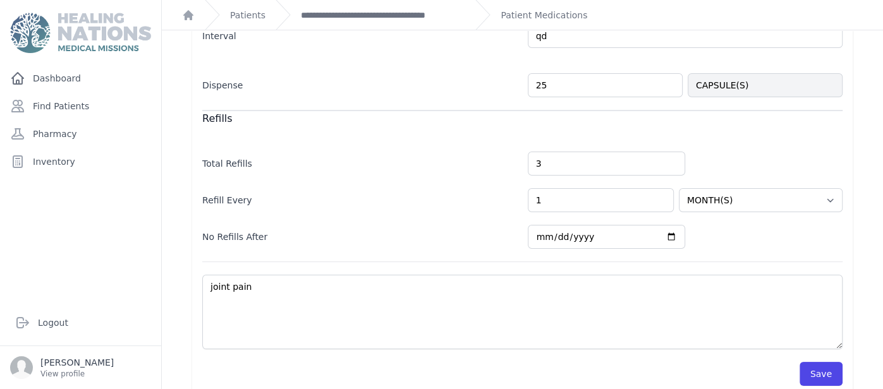
scroll to position [364, 0]
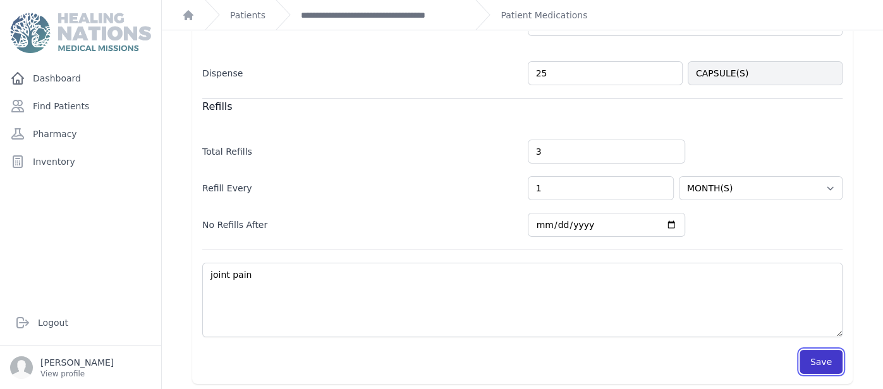
click at [827, 362] on button "Save" at bounding box center [821, 362] width 43 height 24
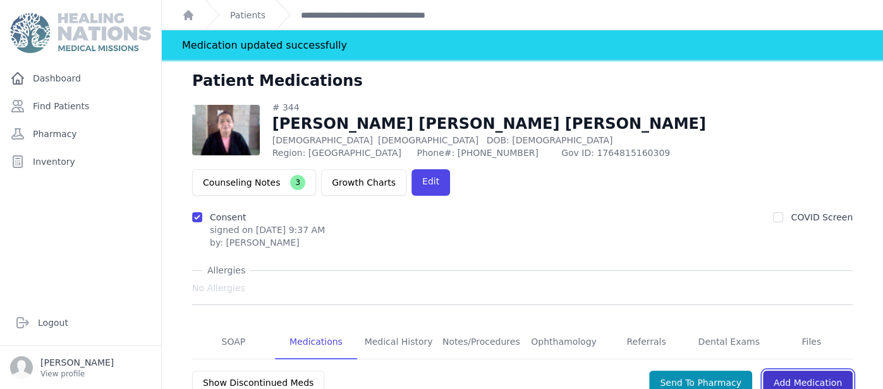
click at [807, 371] on link "Add Medication" at bounding box center [808, 383] width 90 height 24
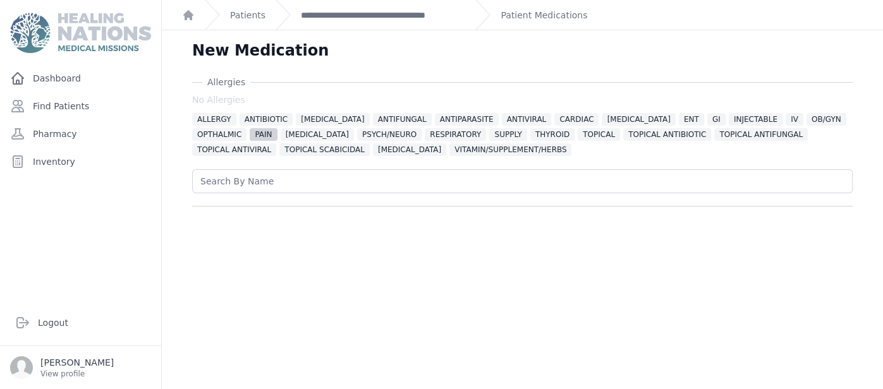
click at [250, 132] on span "PAIN" at bounding box center [263, 134] width 27 height 13
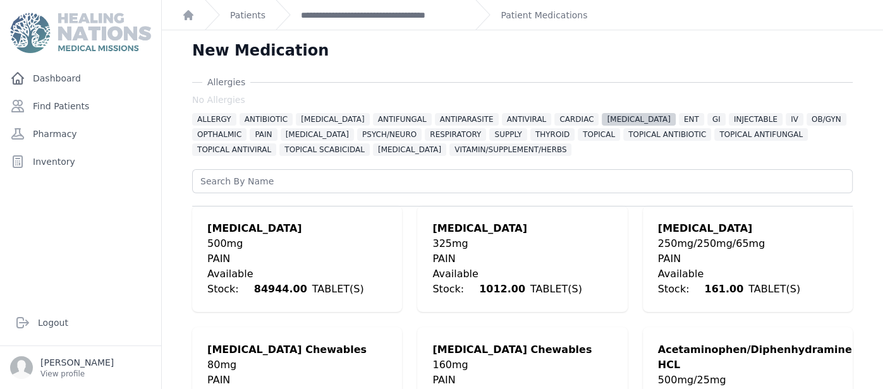
click at [602, 114] on span "DIABETES" at bounding box center [638, 119] width 73 height 13
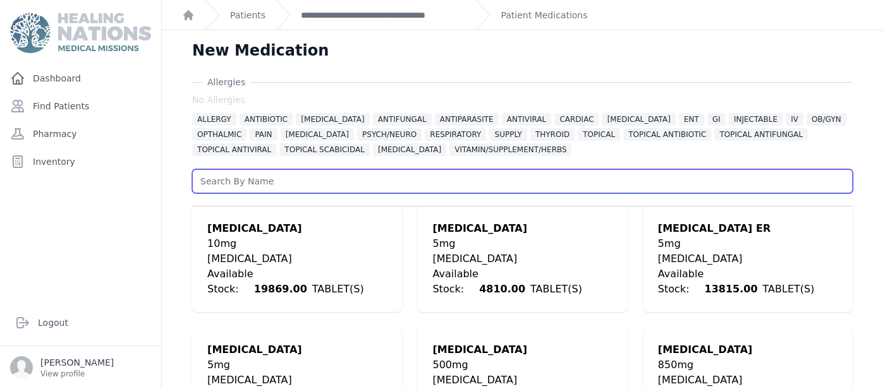
click at [259, 192] on input "text" at bounding box center [522, 181] width 660 height 24
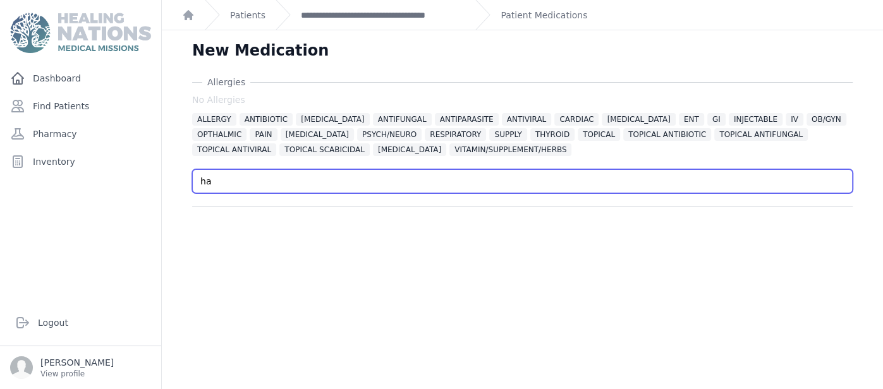
type input "h"
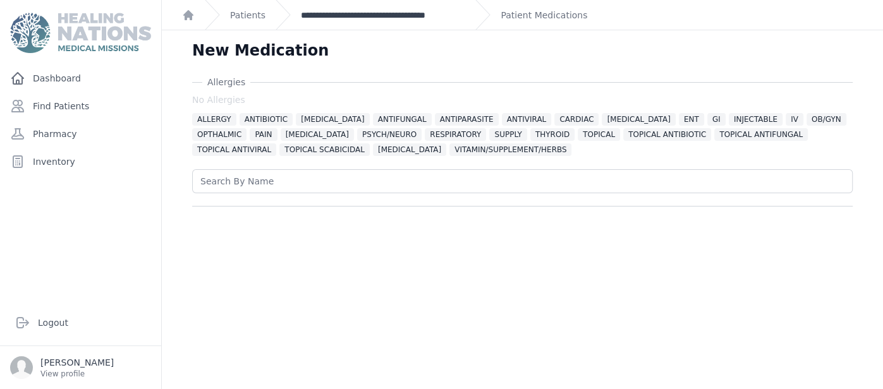
click at [444, 17] on link "**********" at bounding box center [383, 15] width 164 height 13
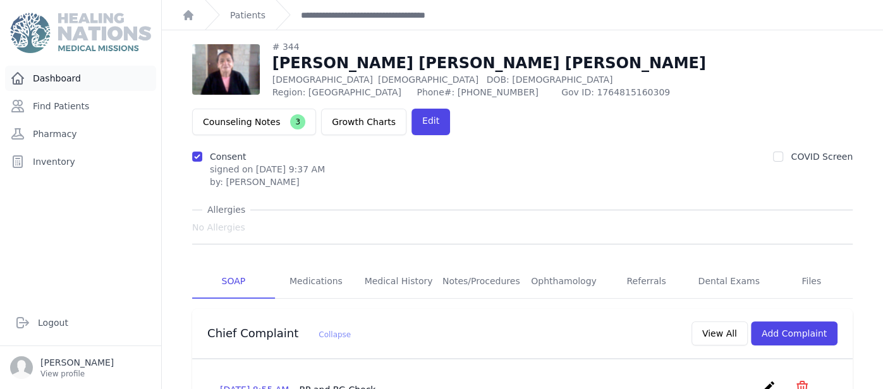
click at [64, 73] on link "Dashboard" at bounding box center [80, 78] width 151 height 25
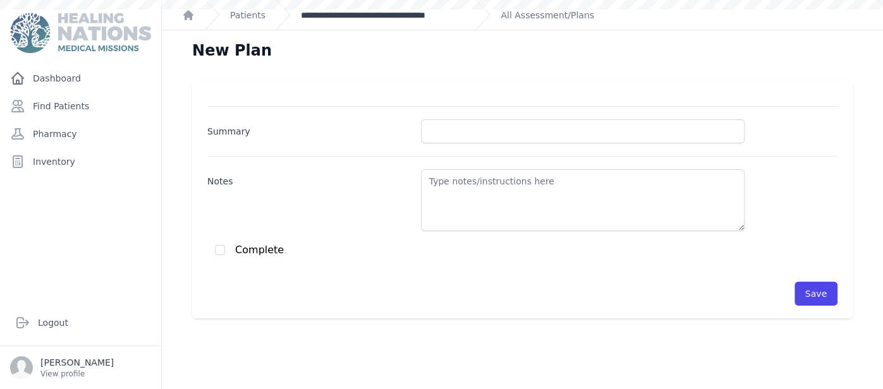
click at [372, 13] on link "**********" at bounding box center [383, 15] width 164 height 13
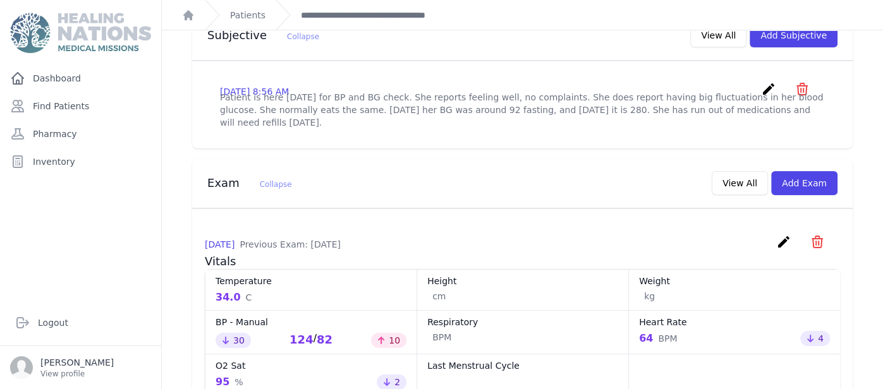
scroll to position [454, 0]
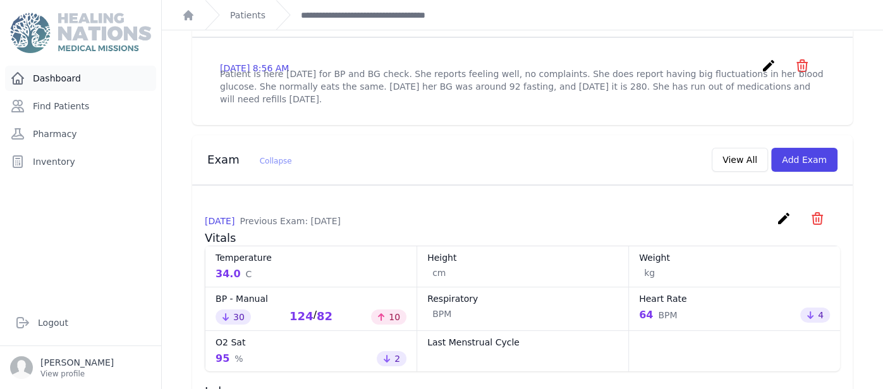
click at [76, 76] on link "Dashboard" at bounding box center [80, 78] width 151 height 25
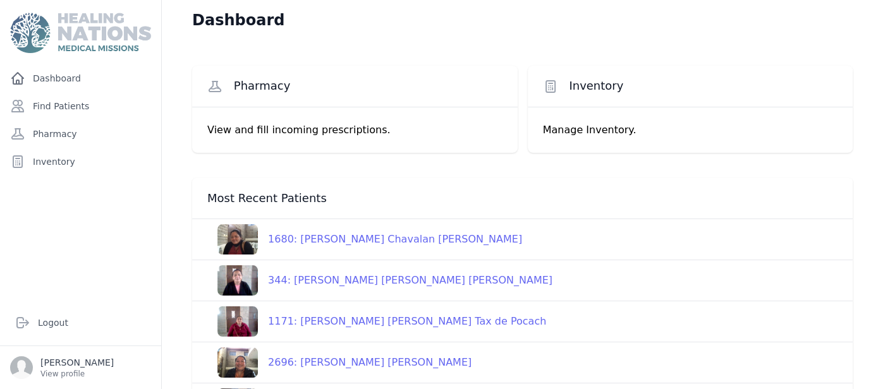
click at [339, 360] on div "2696: [PERSON_NAME] [PERSON_NAME]" at bounding box center [365, 362] width 214 height 15
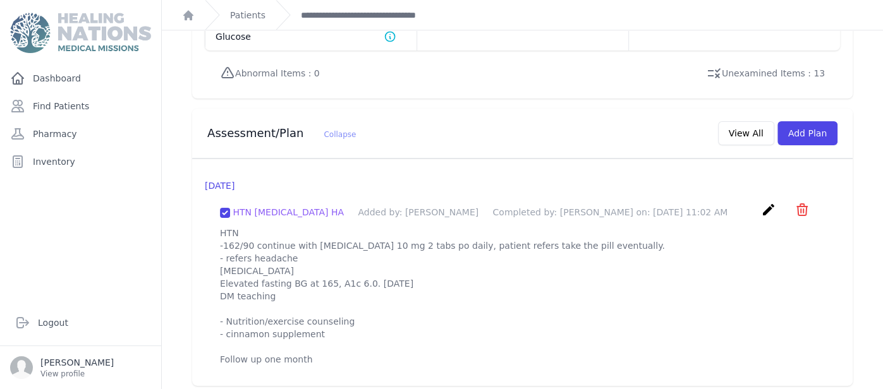
scroll to position [1146, 0]
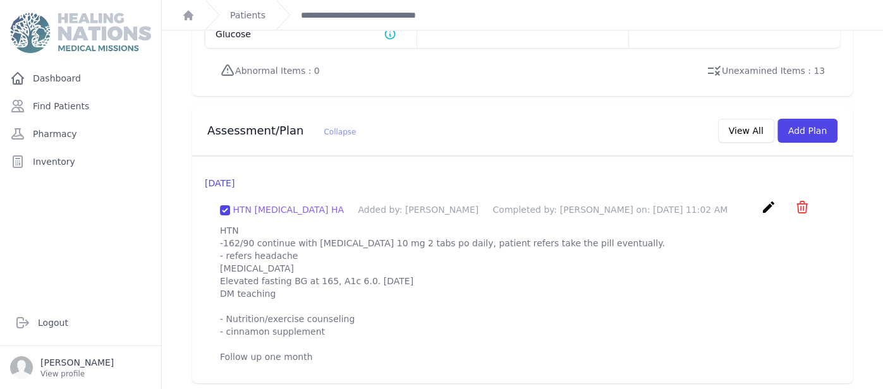
drag, startPoint x: 221, startPoint y: 223, endPoint x: 319, endPoint y: 356, distance: 164.6
click at [319, 356] on p "HTN -162/90 continue with [MEDICAL_DATA] 10 mg 2 tabs po daily, patient refers …" at bounding box center [522, 293] width 605 height 139
copy p "HTN -162/90 continue with Lisinopril 10 mg 2 tabs po daily, patient refers take…"
click at [803, 124] on button "Add Plan" at bounding box center [807, 131] width 60 height 24
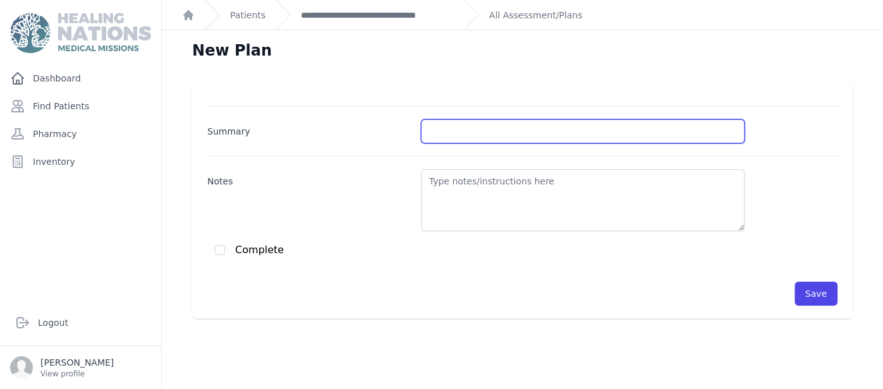
click at [489, 130] on input "Summary" at bounding box center [583, 131] width 324 height 24
type input "HTN/"
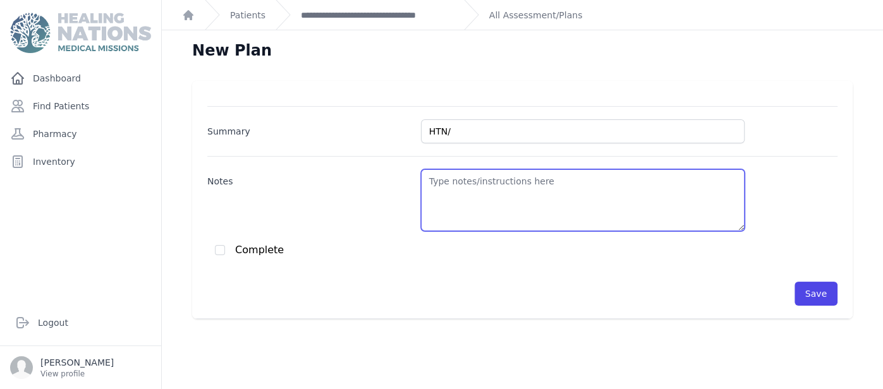
click at [575, 198] on textarea "Notes" at bounding box center [583, 200] width 324 height 62
paste textarea "HTN -162/90 continue with Lisinopril 10 mg 2 tabs po daily, patient refers take…"
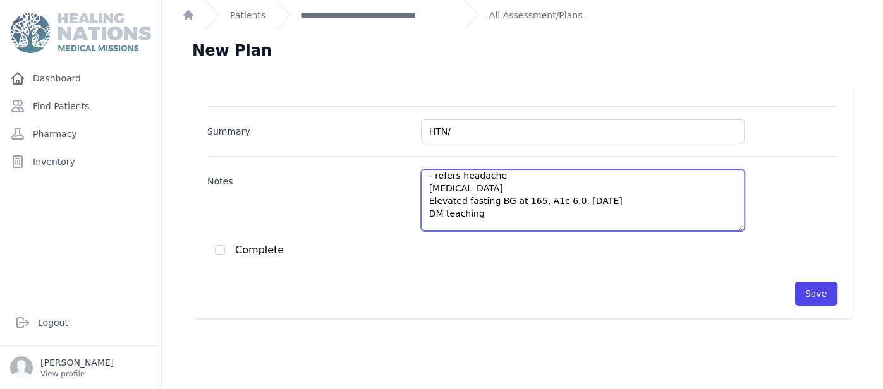
scroll to position [6, 0]
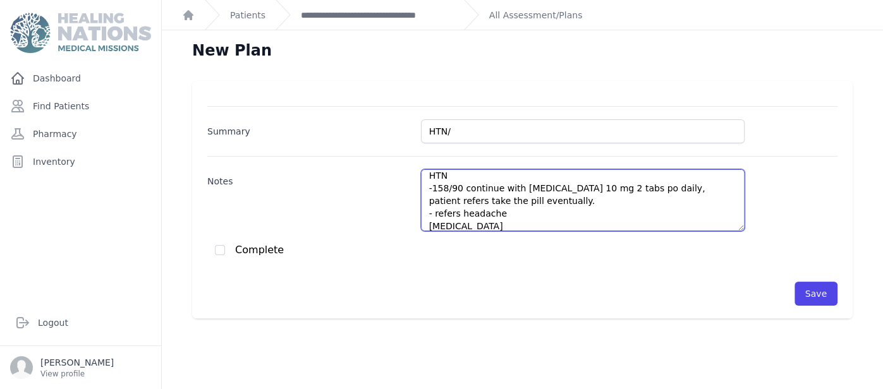
click at [456, 188] on textarea "HTN -158/90 continue with Lisinopril 10 mg 2 tabs po daily, patient refers take…" at bounding box center [583, 200] width 324 height 62
click at [638, 202] on textarea "HTN -158/80 continue with Lisinopril 10 mg 2 tabs po daily, patient refers take…" at bounding box center [583, 200] width 324 height 62
click at [497, 189] on textarea "HTN -158/80 continue with Lisinopril 10 mg 2 tabs po daily, patient - refers he…" at bounding box center [583, 200] width 324 height 62
click at [547, 186] on textarea "HTN -158/80 increase Lisinopril 10 mg 2 tabs po daily, patient - refers headach…" at bounding box center [583, 200] width 324 height 62
click at [568, 186] on textarea "HTN -158/80 increase Lisinopril 40 mg 2 tabs po daily, patient - refers headach…" at bounding box center [583, 200] width 324 height 62
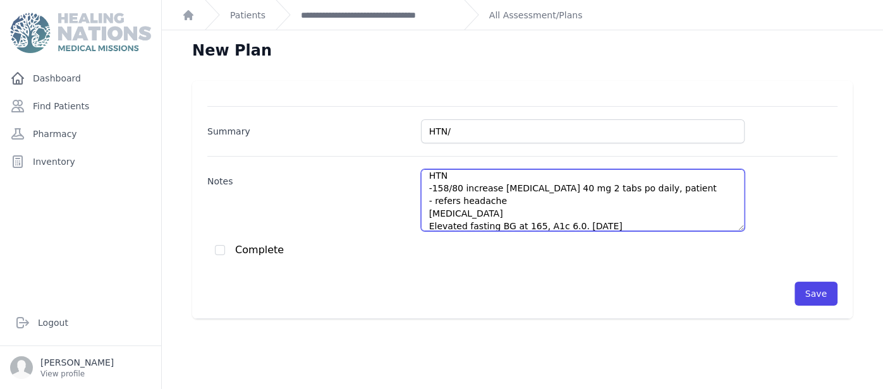
click at [676, 209] on textarea "HTN -158/80 increase Lisinopril 40 mg 2 tabs po daily, patient - refers headach…" at bounding box center [583, 200] width 324 height 62
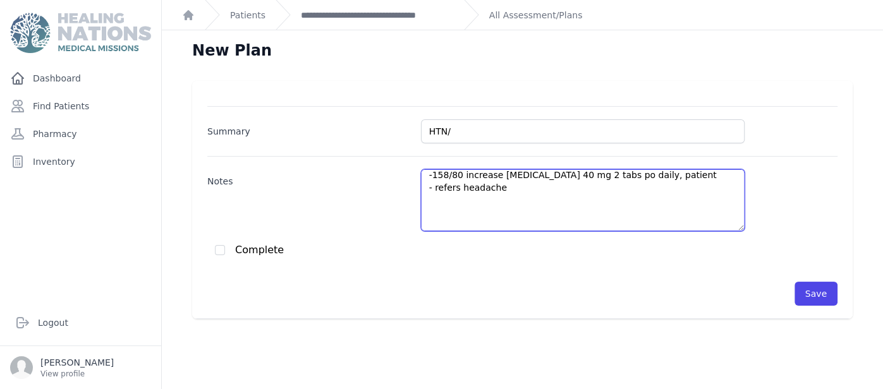
click at [570, 174] on textarea "HTN -158/80 increase Lisinopril 40 mg 2 tabs po daily, patient - refers headach…" at bounding box center [583, 200] width 324 height 62
paste textarea "Patient is here [DATE] for BP check. She reports feeling well, no complaints. A…"
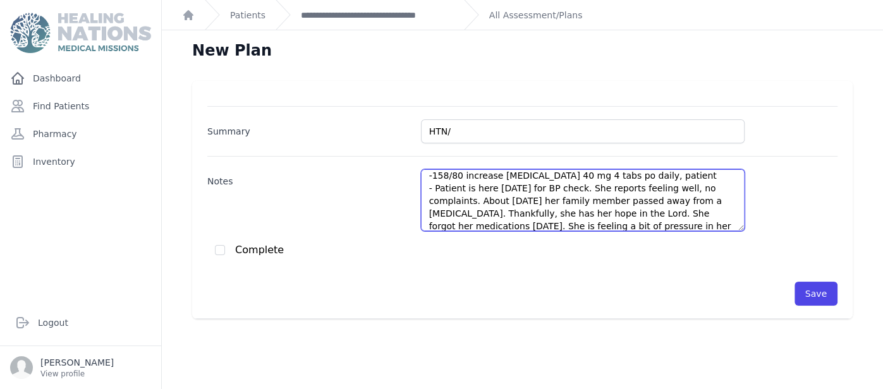
click at [662, 186] on textarea "HTN -158/80 increase Lisinopril 40 mg 4 tabs po daily, patient - Patient is her…" at bounding box center [583, 200] width 324 height 62
drag, startPoint x: 568, startPoint y: 186, endPoint x: 435, endPoint y: 188, distance: 132.7
click at [435, 188] on textarea "HTN -158/80 increase Lisinopril 40 mg 4 tabs po daily, patient - Patient is her…" at bounding box center [583, 200] width 324 height 62
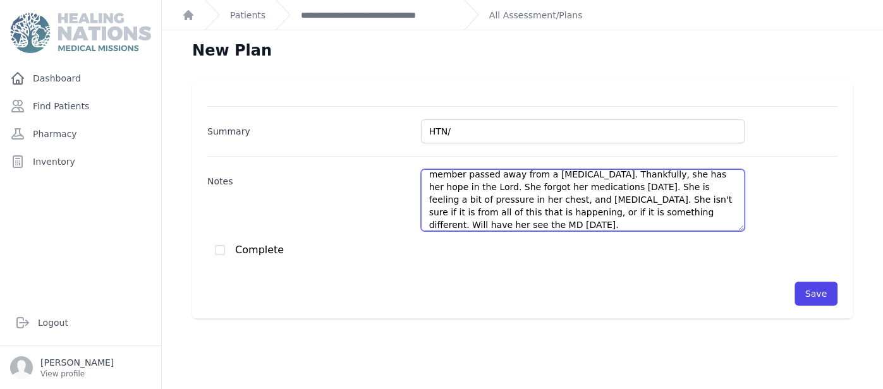
scroll to position [0, 0]
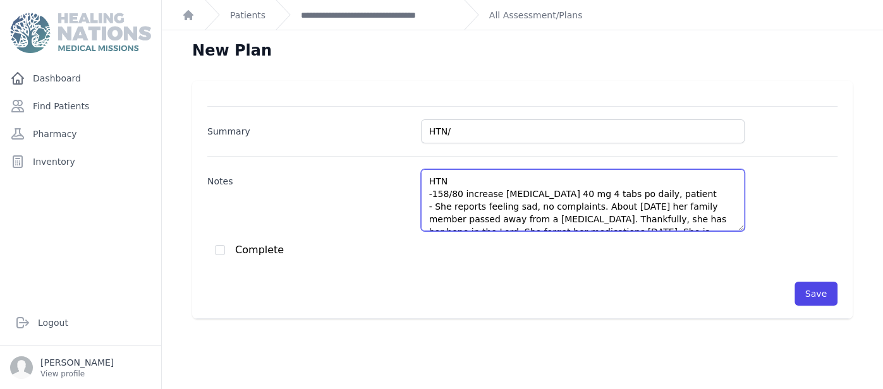
drag, startPoint x: 634, startPoint y: 202, endPoint x: 696, endPoint y: 185, distance: 64.1
click at [696, 185] on textarea "HTN -158/80 increase Lisinopril 40 mg 4 tabs po daily, patient - She reports fe…" at bounding box center [583, 200] width 324 height 62
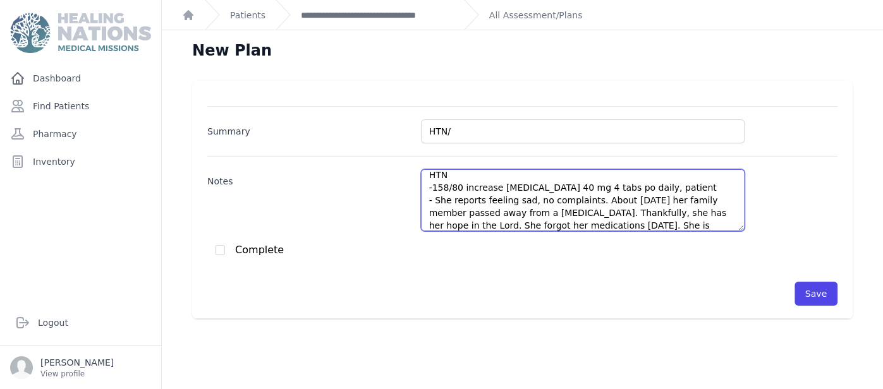
click at [633, 213] on textarea "HTN -158/80 increase Lisinopril 40 mg 4 tabs po daily, patient - She reports fe…" at bounding box center [583, 200] width 324 height 62
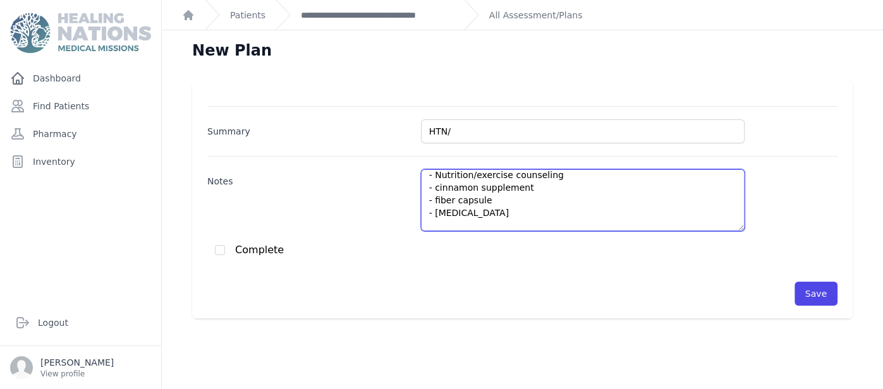
scroll to position [133, 0]
paste textarea "for family bereavement follow-up"
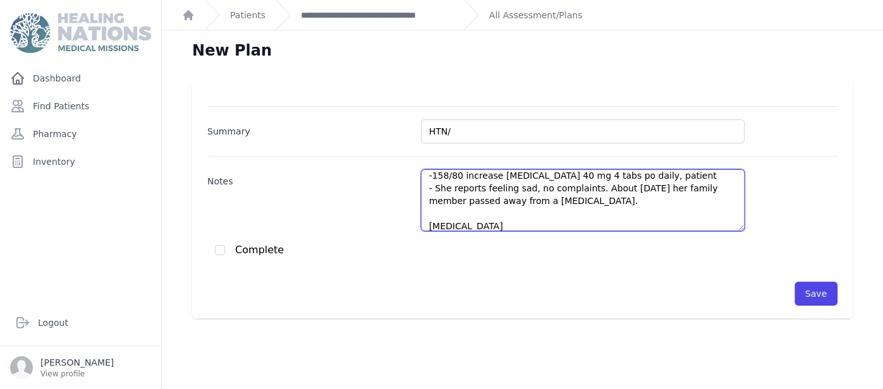
scroll to position [6, 0]
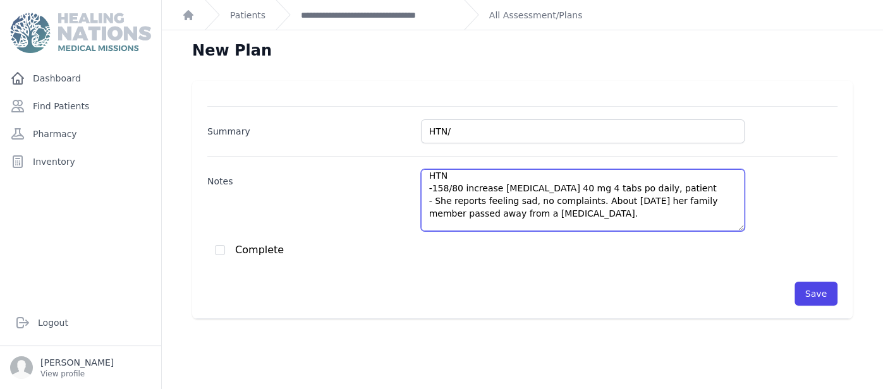
type textarea "HTN -158/80 increase Lisinopril 40 mg 4 tabs po daily, patient - She reports fe…"
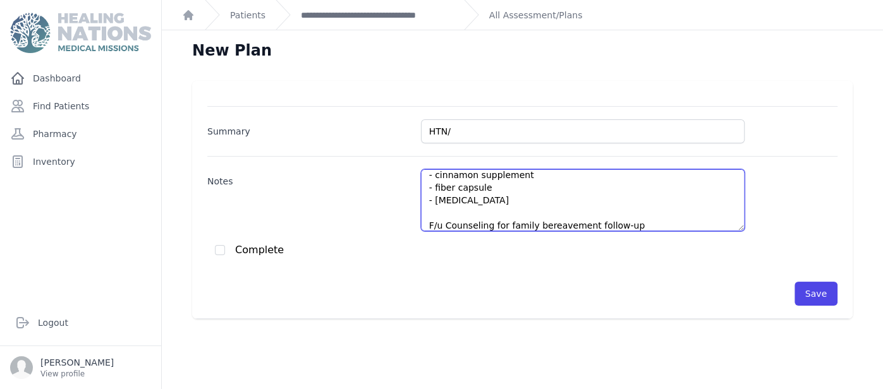
scroll to position [145, 0]
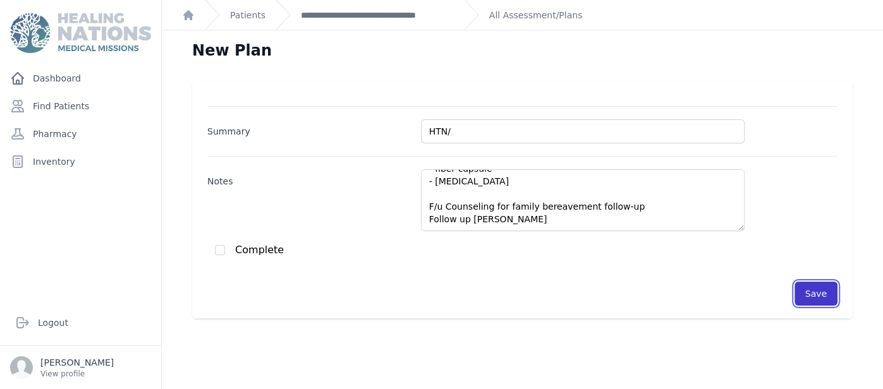
click at [824, 293] on button "Save" at bounding box center [815, 294] width 43 height 24
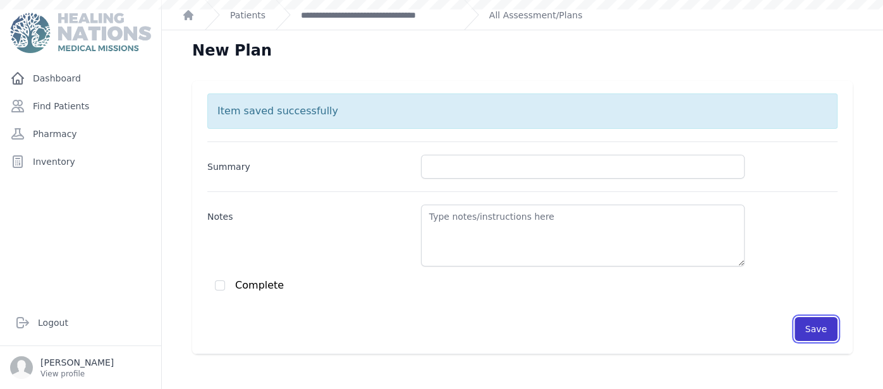
scroll to position [0, 0]
click at [350, 7] on div "**********" at bounding box center [365, 15] width 178 height 30
click at [362, 20] on link "**********" at bounding box center [377, 15] width 153 height 13
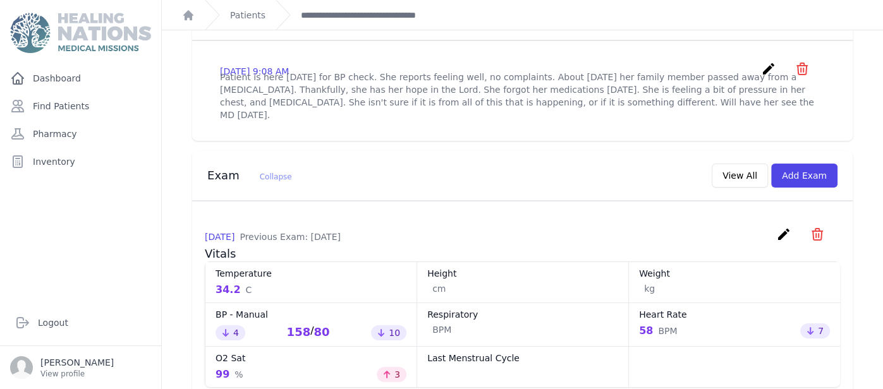
scroll to position [387, 0]
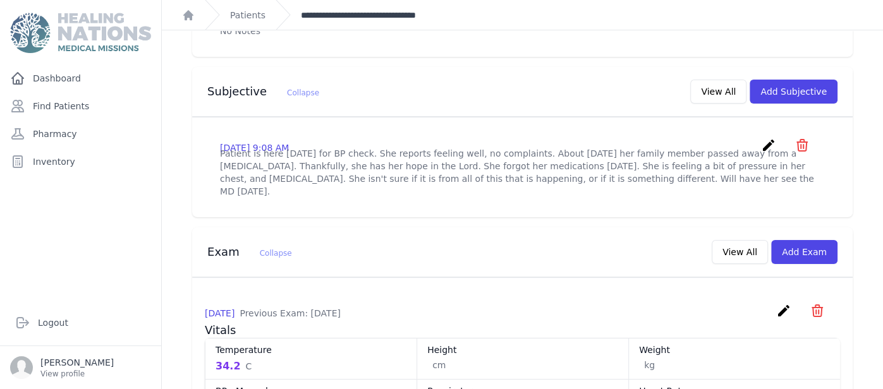
click at [422, 11] on link "**********" at bounding box center [377, 15] width 153 height 13
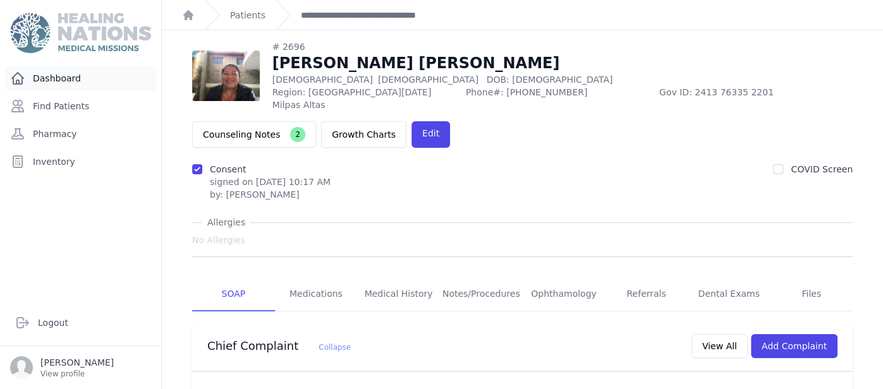
click at [66, 85] on link "Dashboard" at bounding box center [80, 78] width 151 height 25
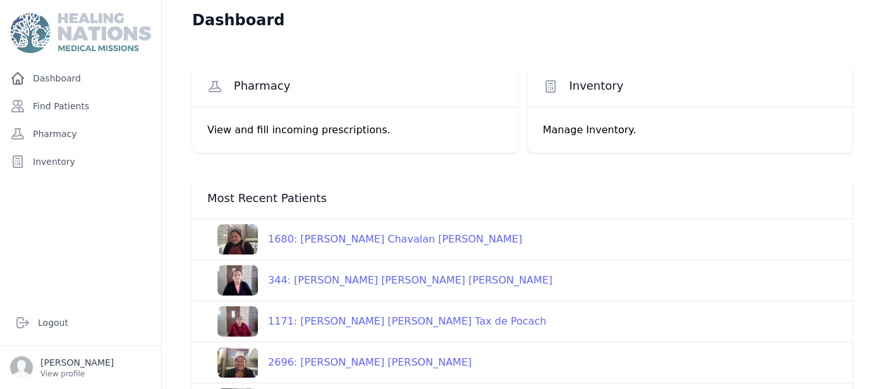
click at [345, 357] on div "2696: [PERSON_NAME] [PERSON_NAME]" at bounding box center [365, 362] width 214 height 15
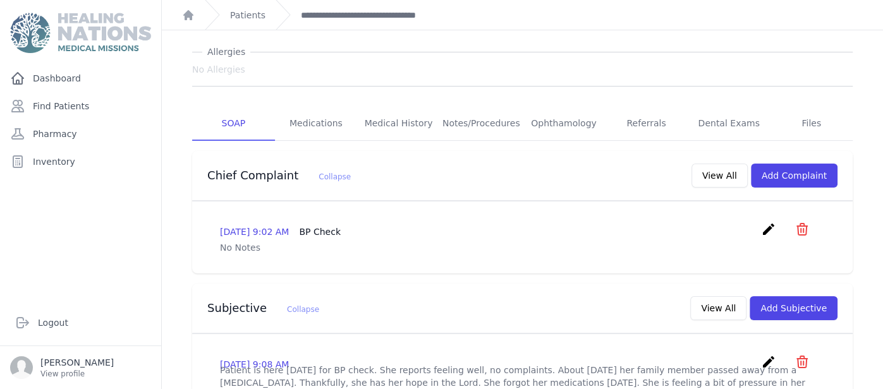
scroll to position [160, 0]
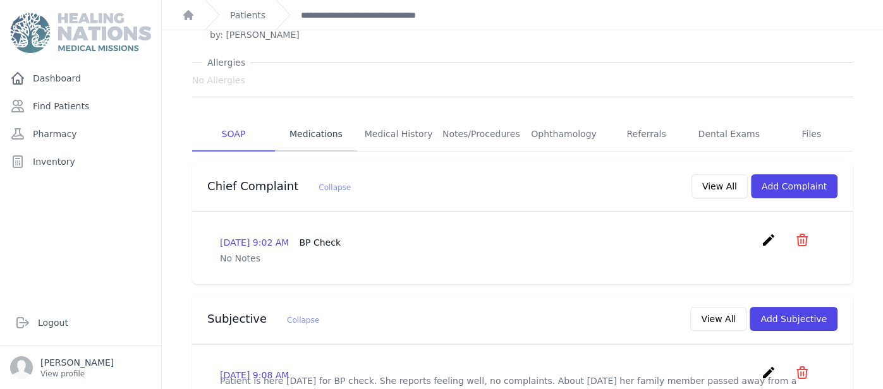
click at [301, 121] on link "Medications" at bounding box center [316, 135] width 83 height 34
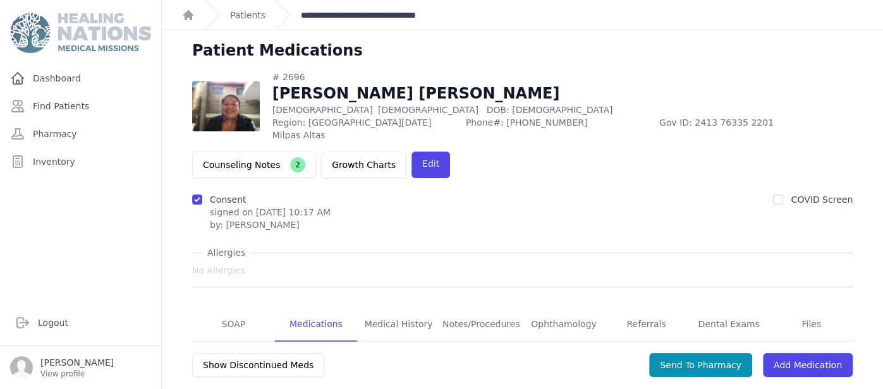
click at [339, 14] on link "**********" at bounding box center [377, 15] width 153 height 13
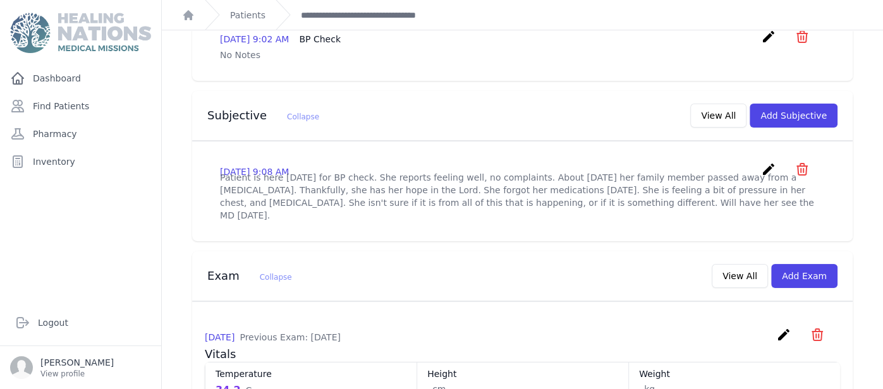
scroll to position [312, 0]
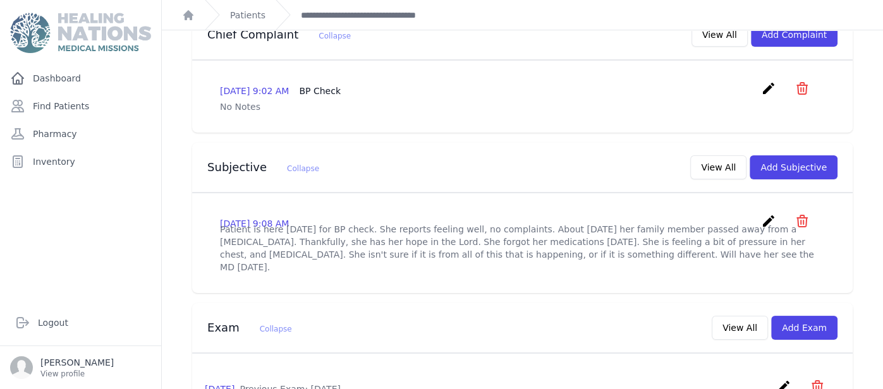
drag, startPoint x: 219, startPoint y: 229, endPoint x: 641, endPoint y: 250, distance: 422.7
click at [641, 250] on div "[DATE] 9:08 AM create ​ Delete subjective - Patient is here [DATE] for BP check…" at bounding box center [522, 244] width 635 height 80
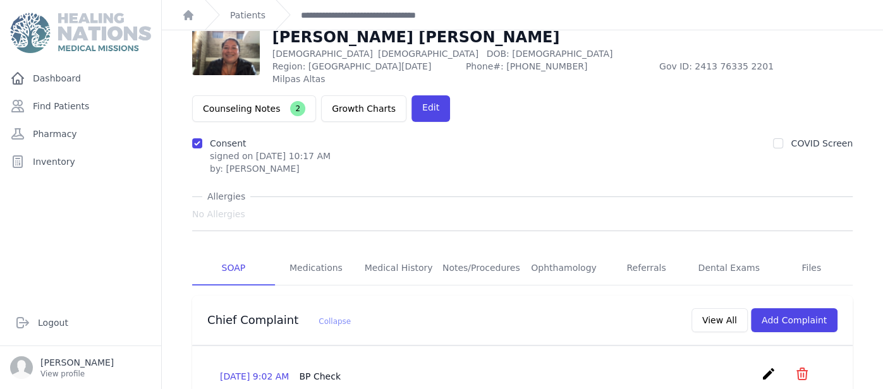
scroll to position [0, 0]
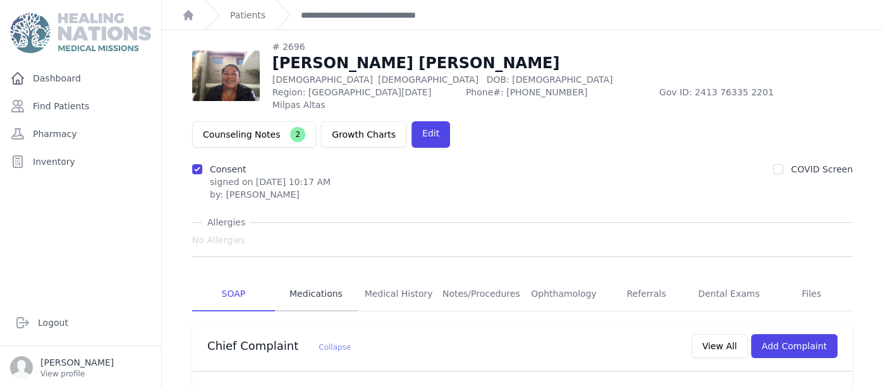
click at [320, 291] on link "Medications" at bounding box center [316, 294] width 83 height 34
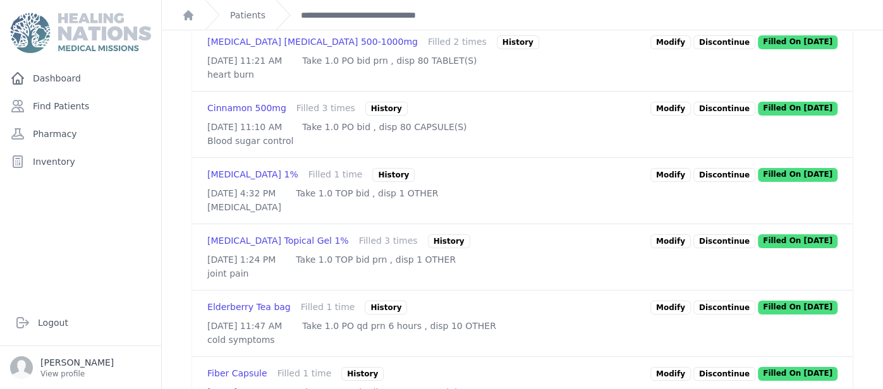
scroll to position [530, 0]
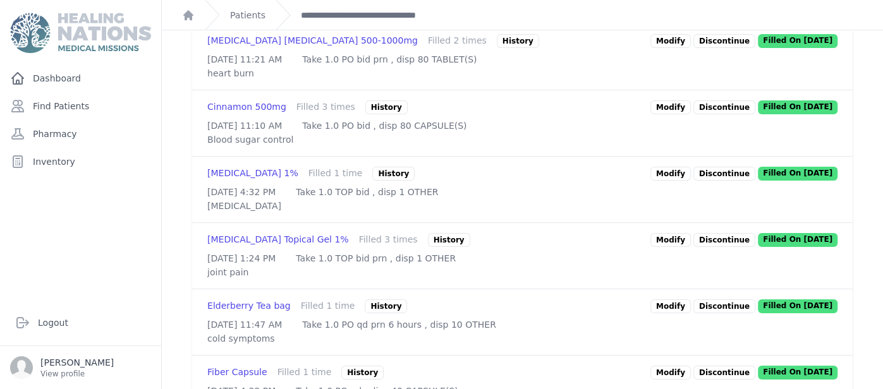
click at [686, 112] on link "Modify" at bounding box center [670, 107] width 40 height 14
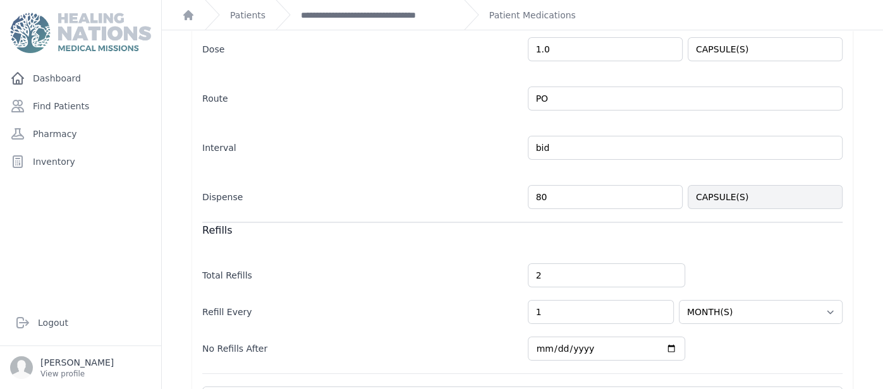
click at [618, 194] on input "80" at bounding box center [605, 197] width 155 height 24
type input "25"
click at [863, 211] on div "Allergies No Allergies Cinnamon 500mg VITAMIN/SUPPLEMENT/HERBS In Stock: 4199.0…" at bounding box center [522, 172] width 701 height 673
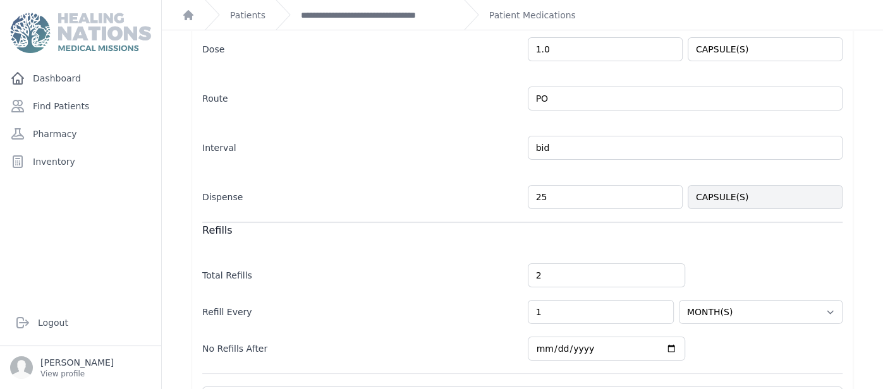
select select "MONTH(S)"
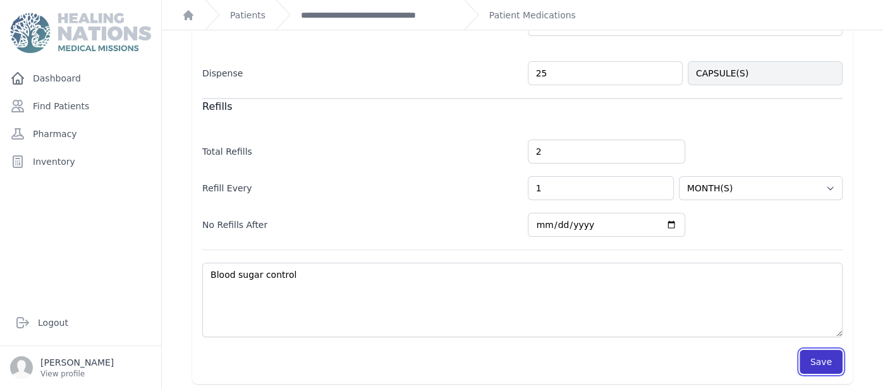
click at [817, 353] on button "Save" at bounding box center [821, 362] width 43 height 24
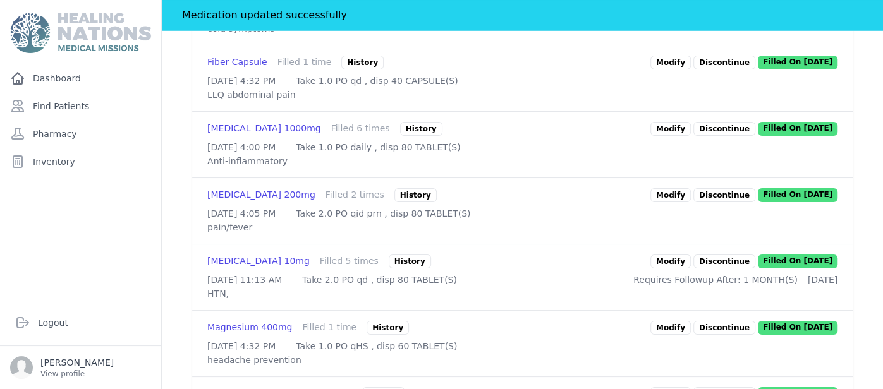
scroll to position [895, 0]
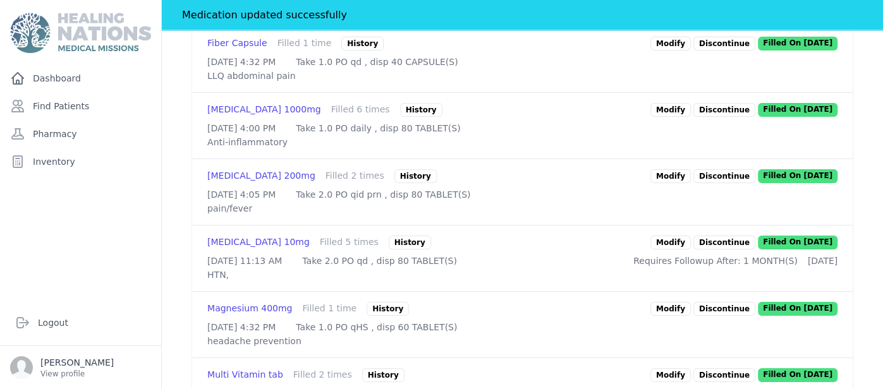
click at [678, 117] on link "Modify" at bounding box center [670, 110] width 40 height 14
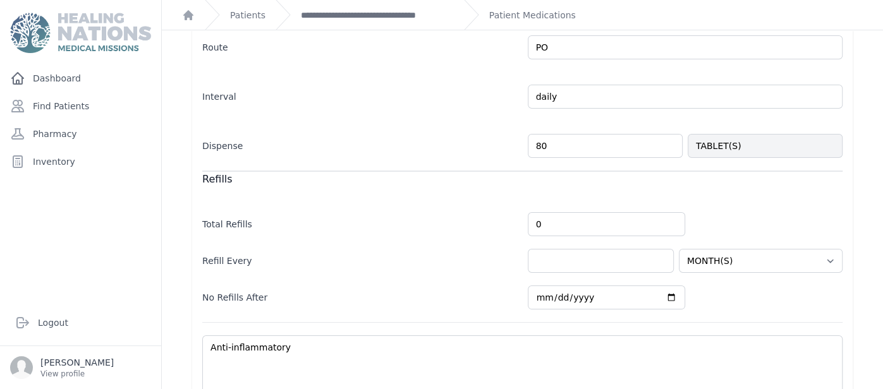
scroll to position [379, 0]
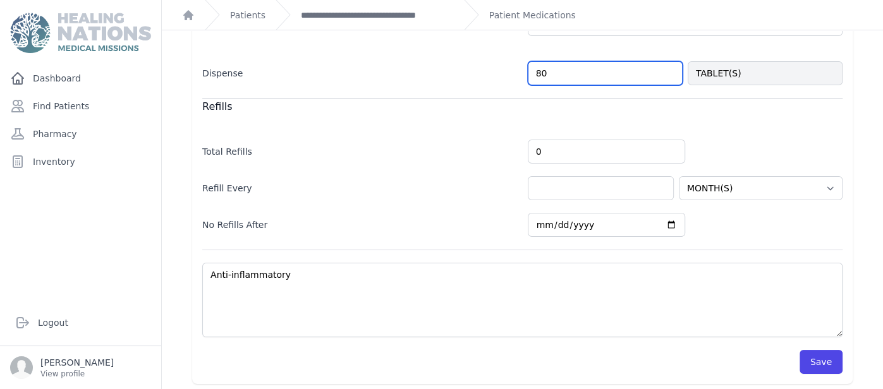
click at [566, 76] on input "80" at bounding box center [605, 73] width 155 height 24
type input "25"
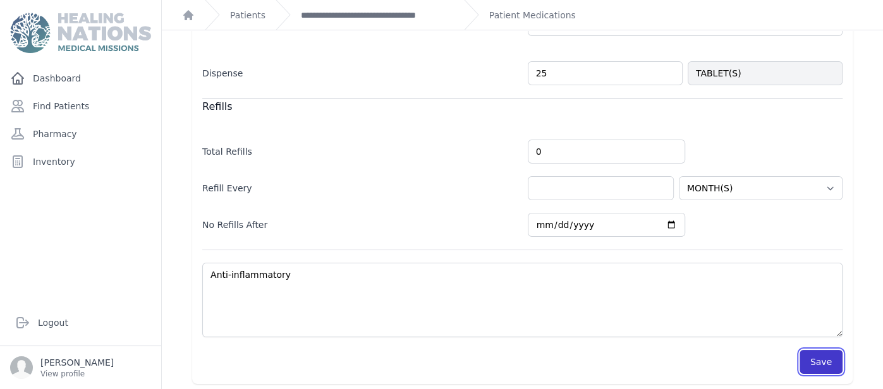
click at [819, 366] on button "Save" at bounding box center [821, 362] width 43 height 24
select select "MONTH(S)"
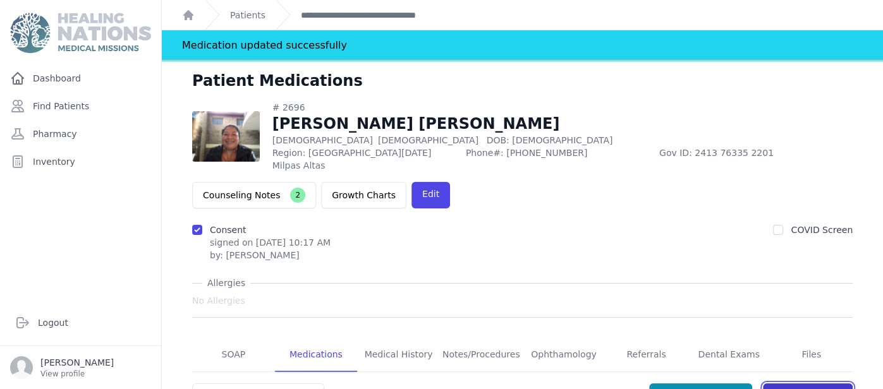
click at [830, 384] on link "Add Medication" at bounding box center [808, 396] width 90 height 24
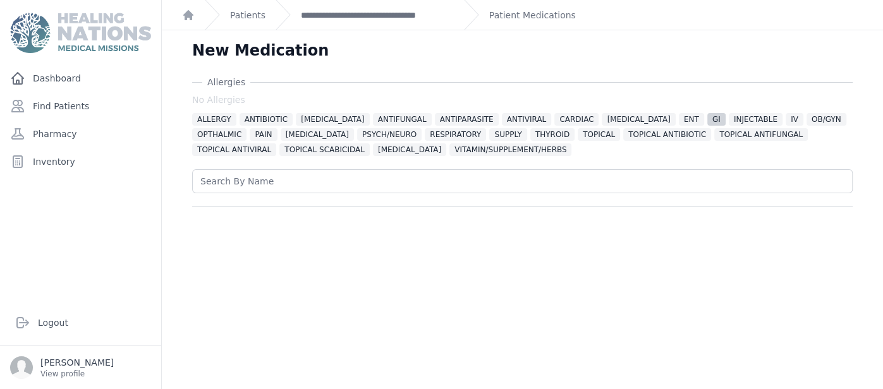
click at [707, 118] on span "GI" at bounding box center [716, 119] width 18 height 13
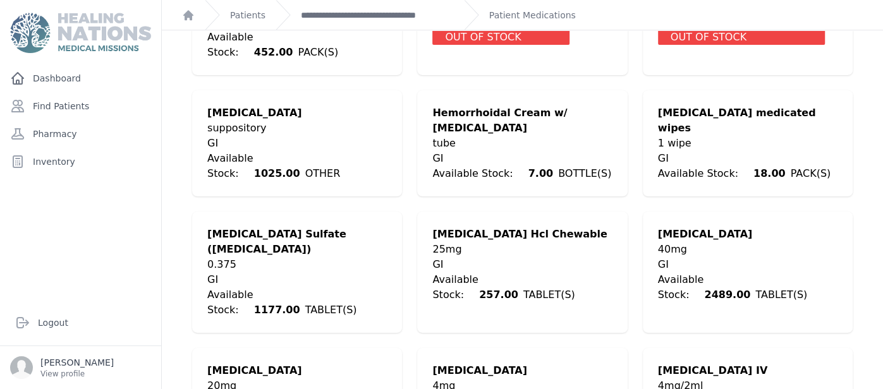
scroll to position [657, 0]
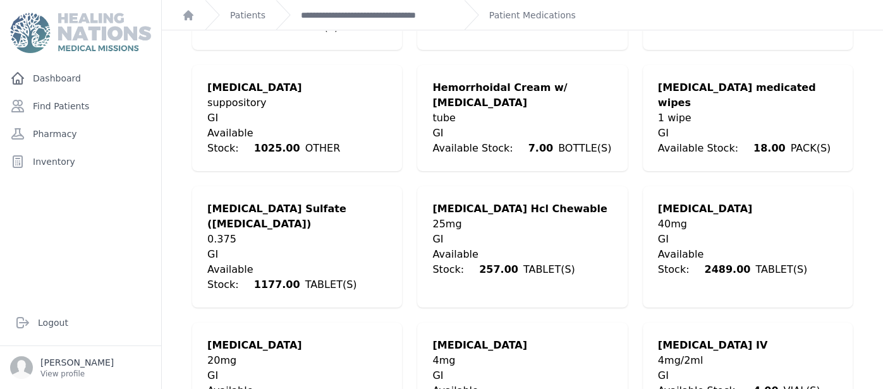
click at [786, 247] on div "Available Stock: 2489.00 TABLET(S)" at bounding box center [748, 262] width 180 height 30
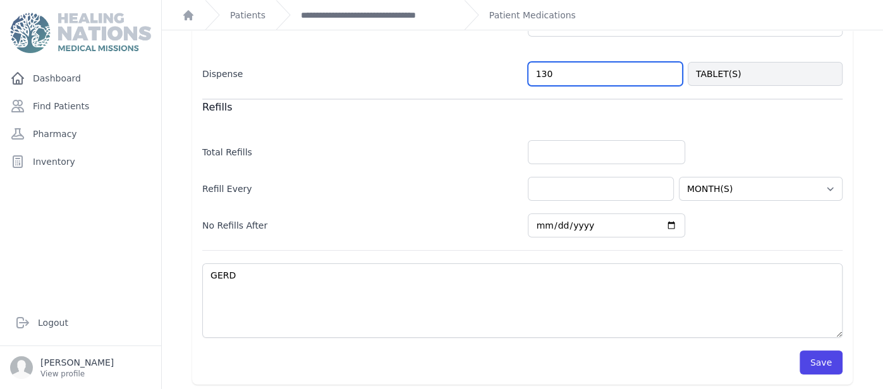
click at [561, 64] on input "130" at bounding box center [605, 74] width 155 height 24
type input "25"
click at [476, 152] on label "Total Refills" at bounding box center [359, 150] width 315 height 18
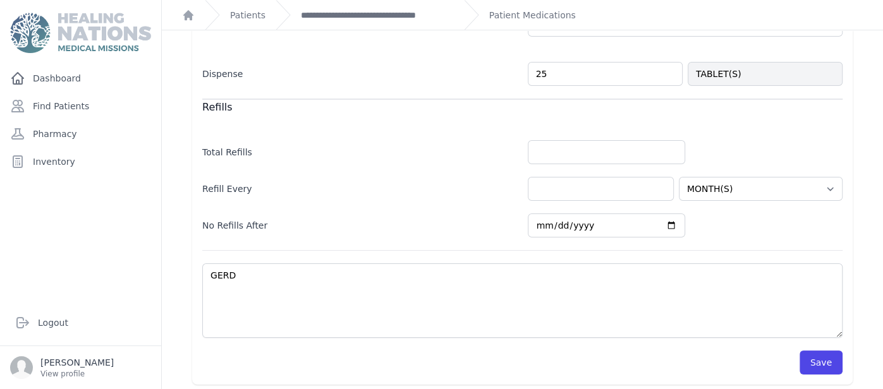
select select "MONTH(S)"
click at [835, 359] on button "Save" at bounding box center [821, 363] width 43 height 24
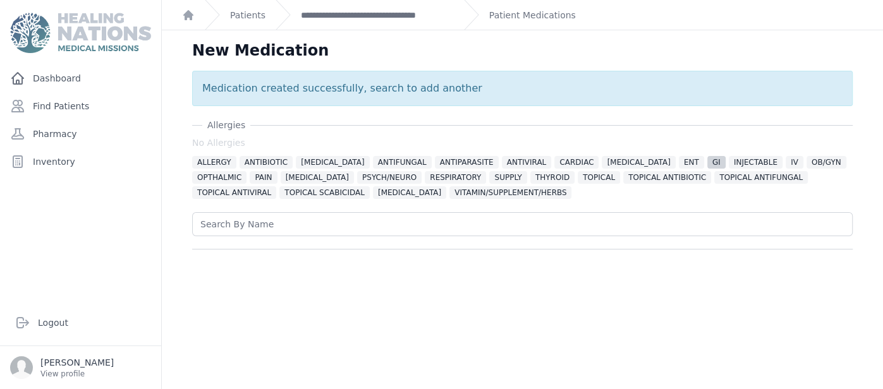
click at [707, 164] on span "GI" at bounding box center [716, 162] width 18 height 13
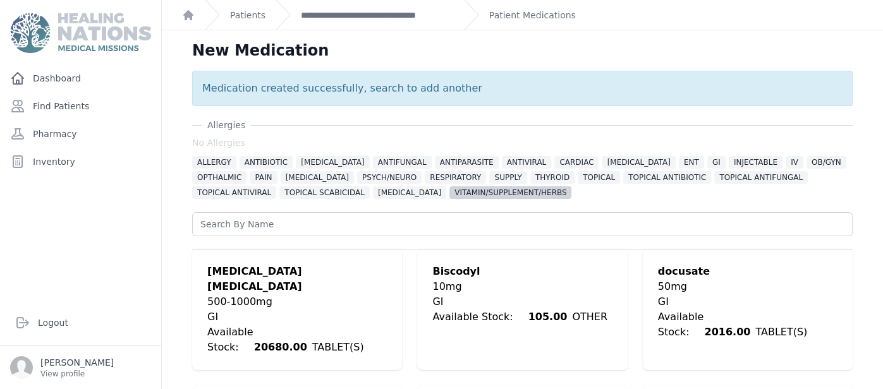
click at [454, 195] on span "VITAMIN/SUPPLEMENT/HERBS" at bounding box center [510, 192] width 122 height 13
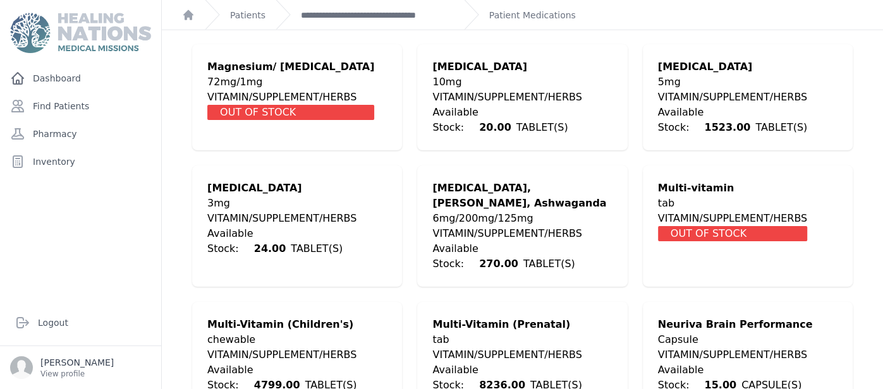
scroll to position [1971, 0]
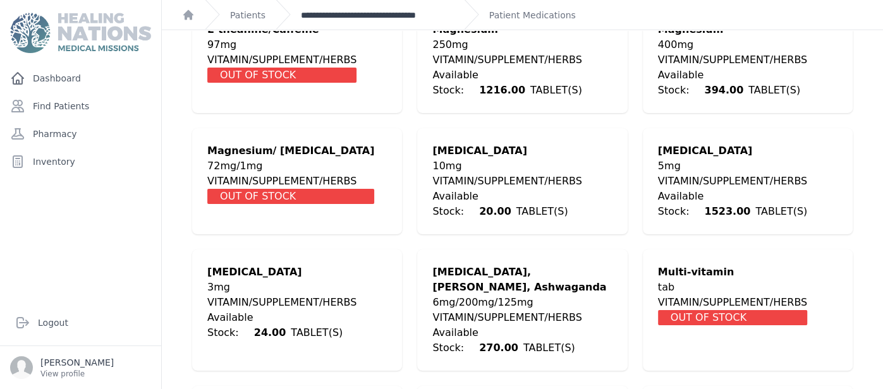
click at [423, 11] on link "**********" at bounding box center [377, 15] width 153 height 13
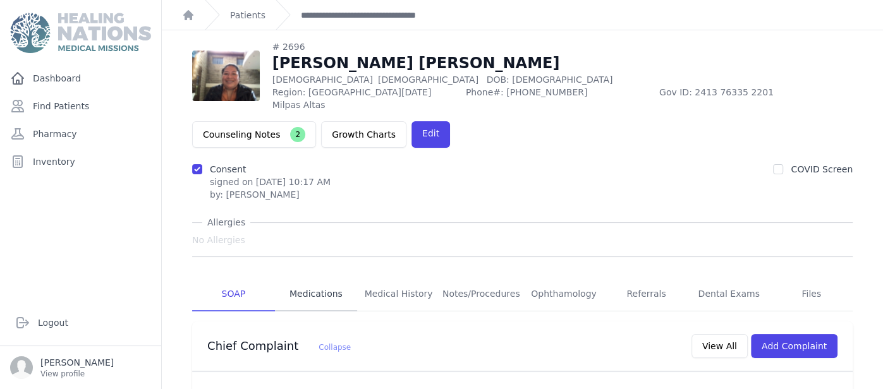
click at [335, 277] on link "Medications" at bounding box center [316, 294] width 83 height 34
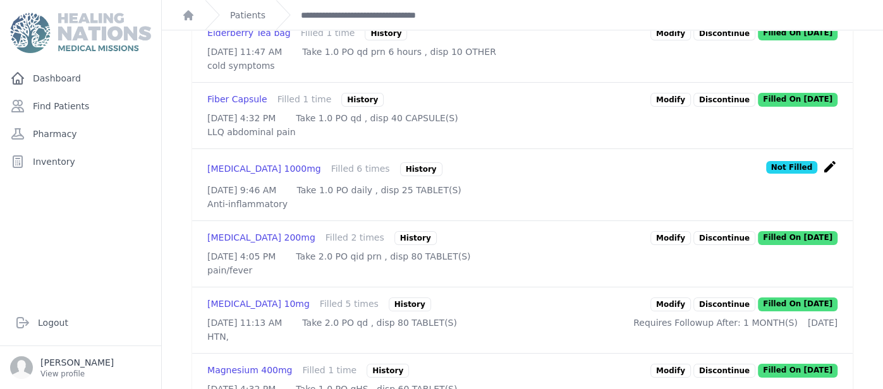
scroll to position [834, 0]
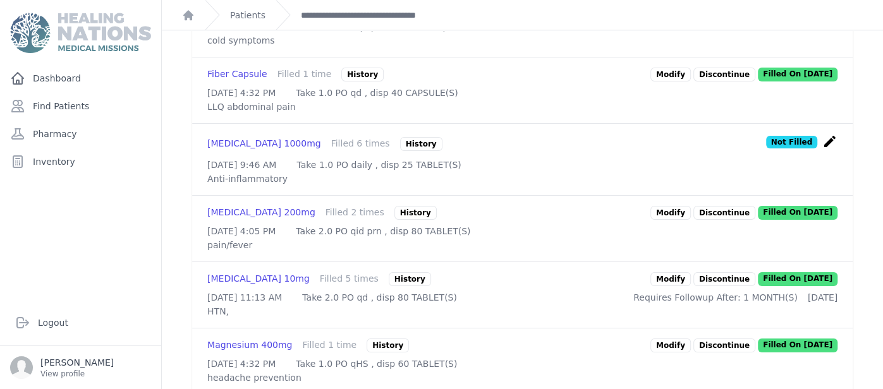
click at [684, 82] on link "Modify" at bounding box center [670, 75] width 40 height 14
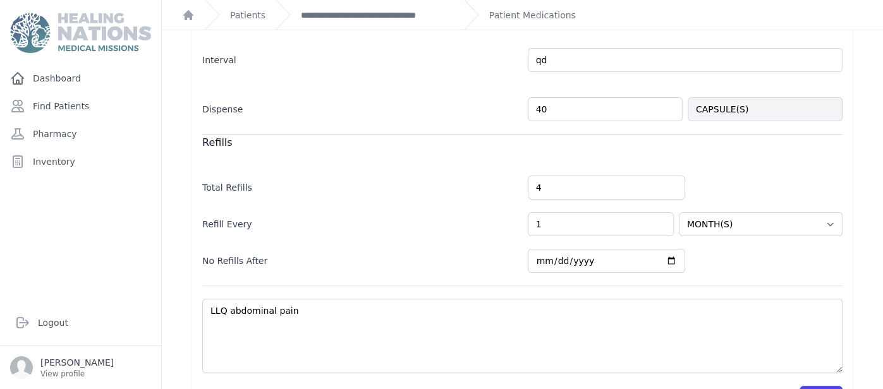
scroll to position [364, 0]
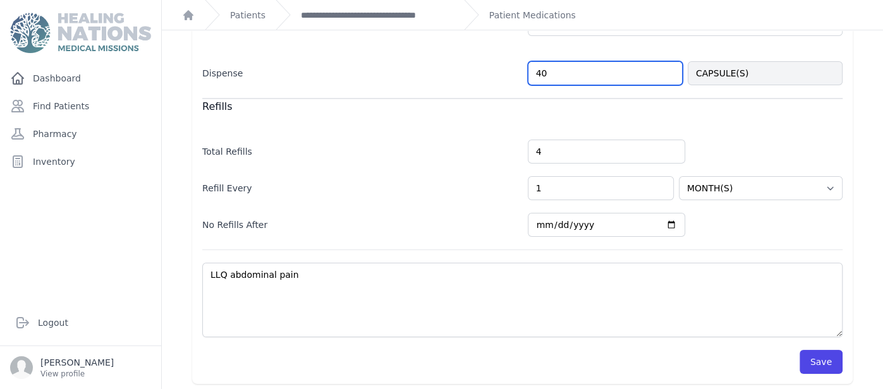
click at [546, 72] on input "40" at bounding box center [605, 73] width 155 height 24
type input "25"
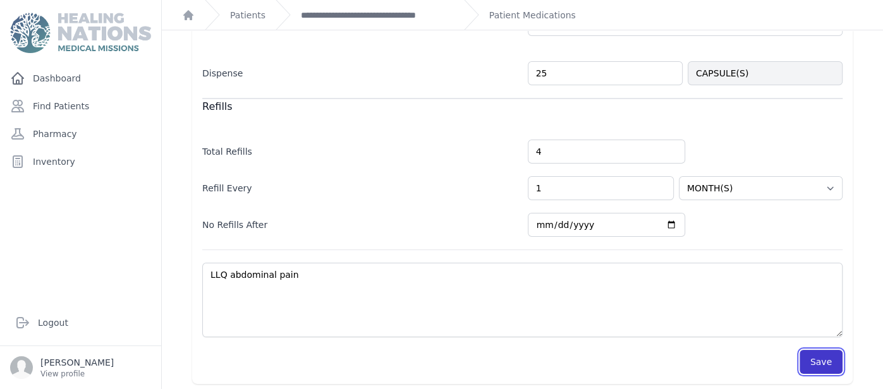
click at [827, 361] on button "Save" at bounding box center [821, 362] width 43 height 24
select select "MONTH(S)"
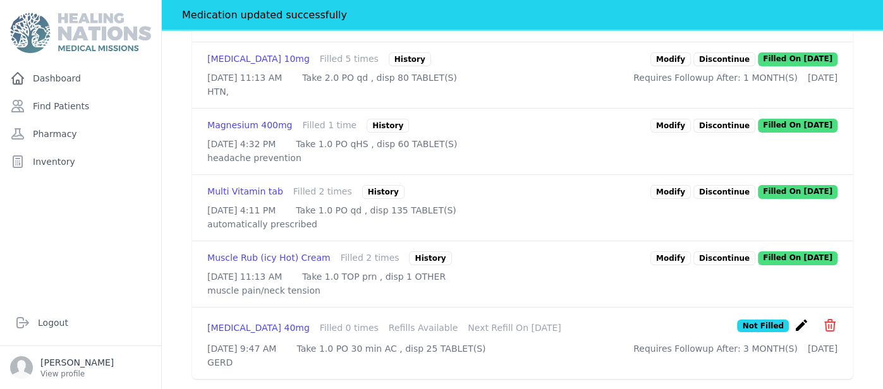
scroll to position [1169, 0]
click at [686, 66] on link "Modify" at bounding box center [670, 59] width 40 height 14
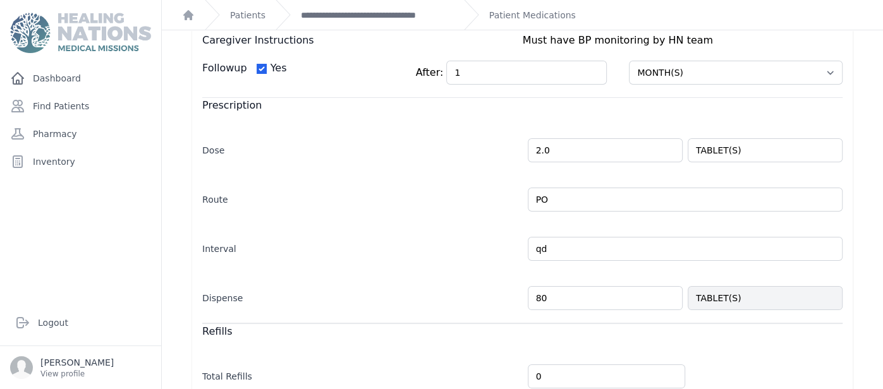
scroll to position [227, 0]
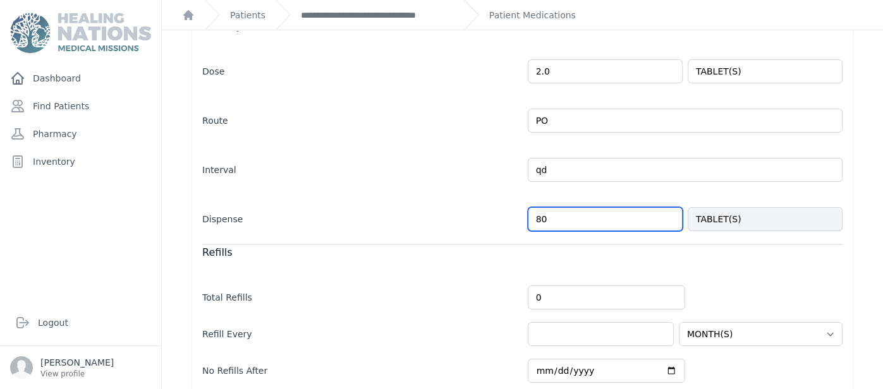
click at [552, 218] on input "80" at bounding box center [605, 219] width 155 height 24
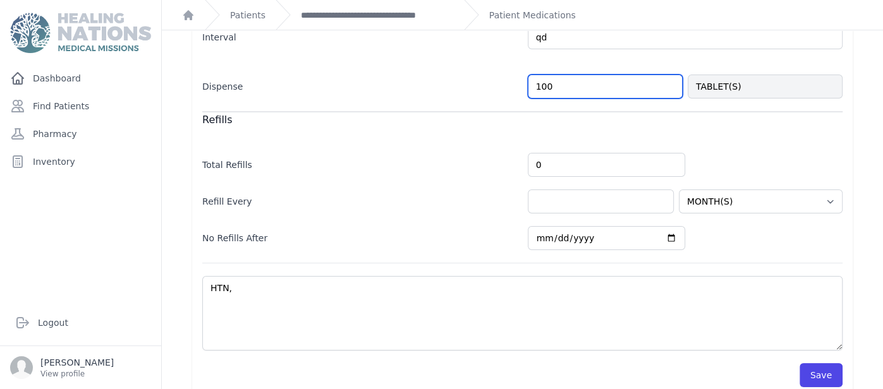
scroll to position [373, 0]
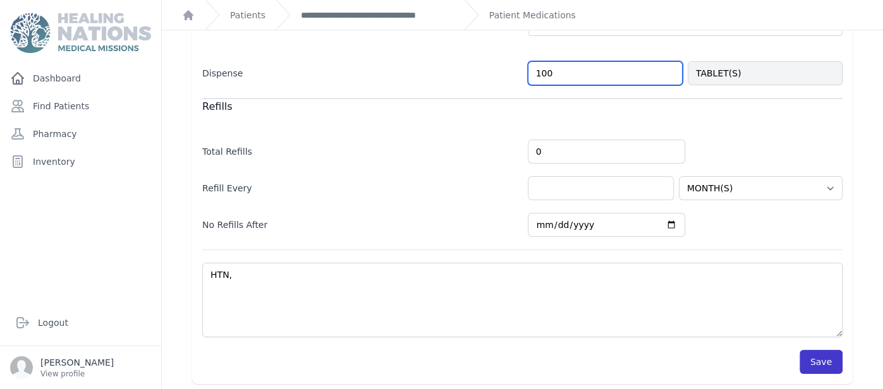
type input "100"
click at [827, 350] on button "Save" at bounding box center [821, 362] width 43 height 24
select select "MONTH(S)"
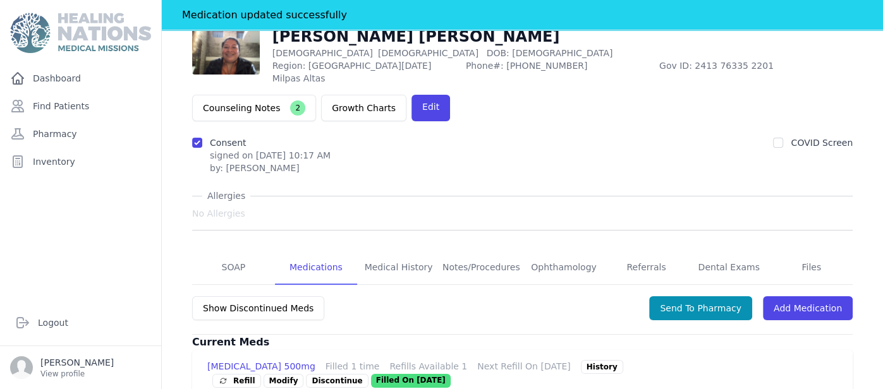
scroll to position [70, 0]
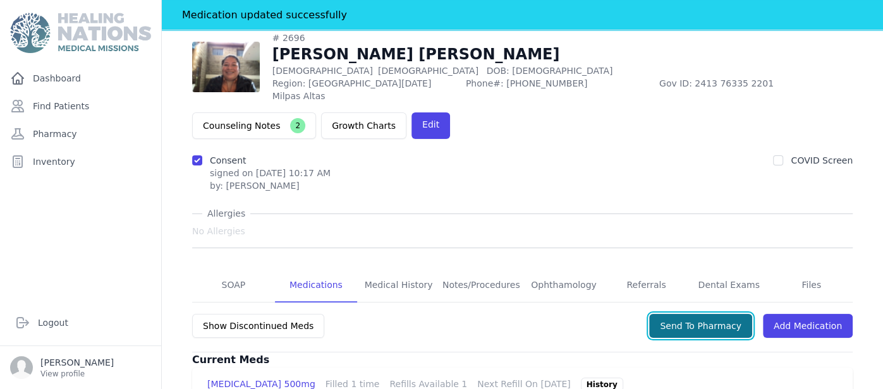
click at [724, 314] on button "Send To Pharmacy" at bounding box center [700, 326] width 103 height 24
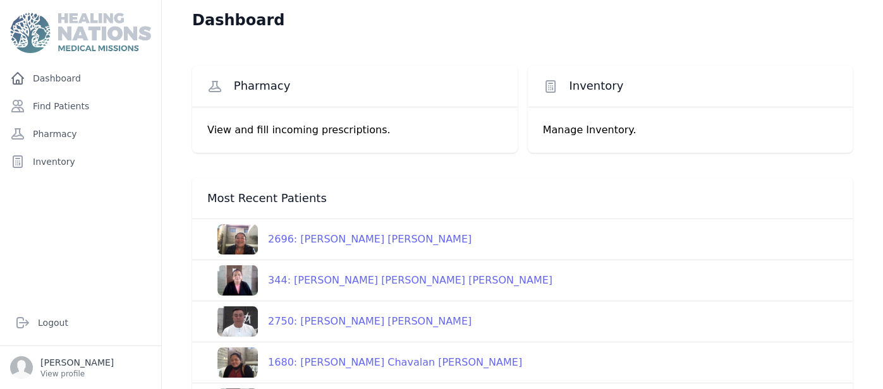
click at [329, 363] on div "1680: [PERSON_NAME] Chavalan [PERSON_NAME]" at bounding box center [390, 362] width 264 height 15
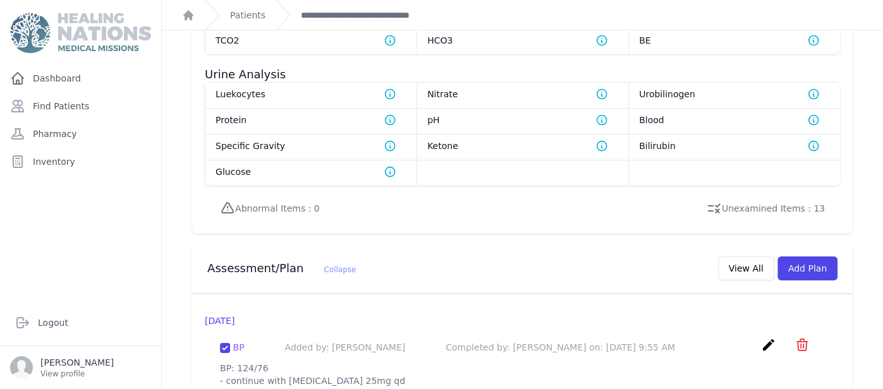
scroll to position [1055, 0]
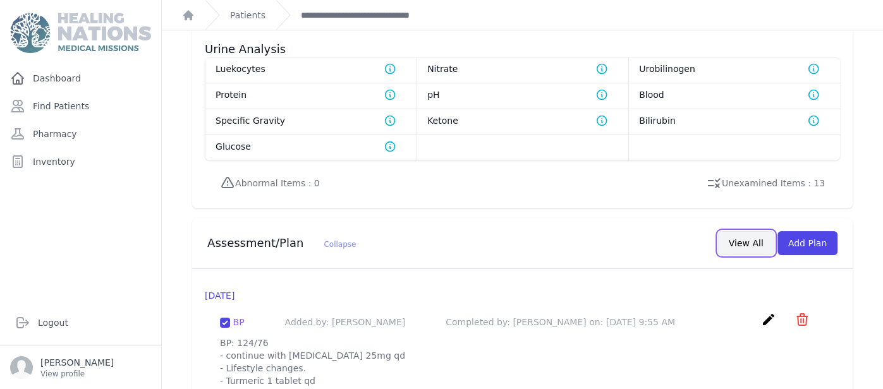
click at [764, 231] on button "View All" at bounding box center [746, 243] width 56 height 24
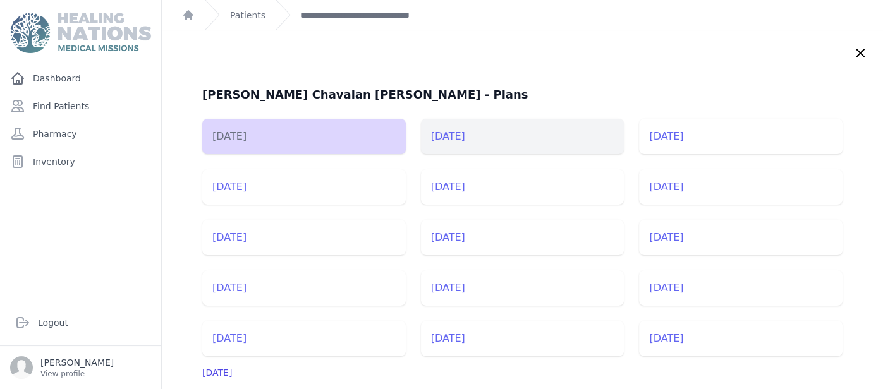
click at [518, 141] on li "2025-Jul-03" at bounding box center [523, 136] width 204 height 35
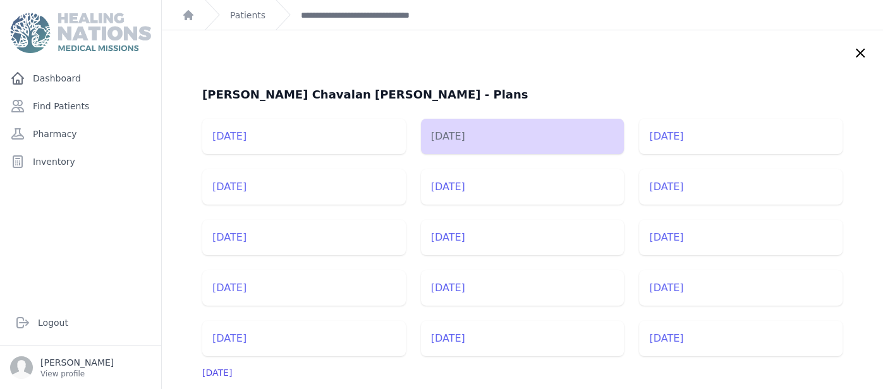
click at [490, 47] on div "Venancia Felipa Chavalan Hernandez - Plans 2025-Jul-29 2025-Jul-03 2025-Jun-19 …" at bounding box center [522, 361] width 721 height 662
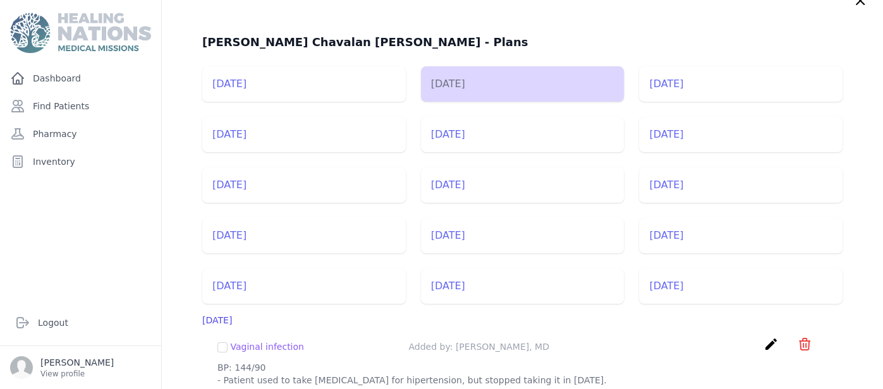
scroll to position [50, 0]
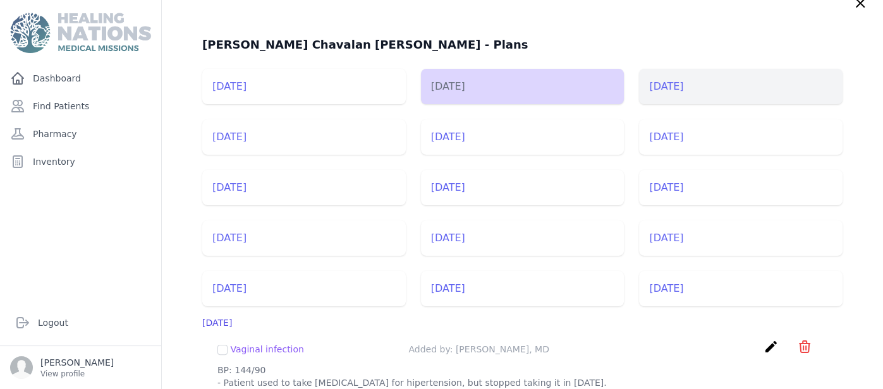
click at [693, 102] on li "2025-Jun-19" at bounding box center [741, 86] width 204 height 35
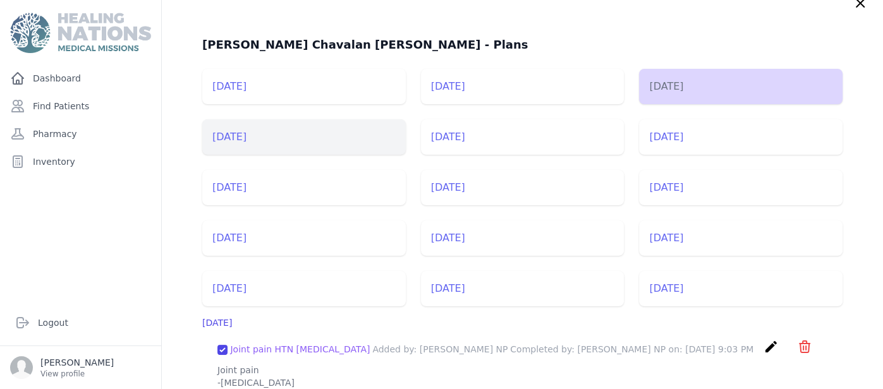
click at [245, 144] on li "2025-Feb-13" at bounding box center [304, 136] width 204 height 35
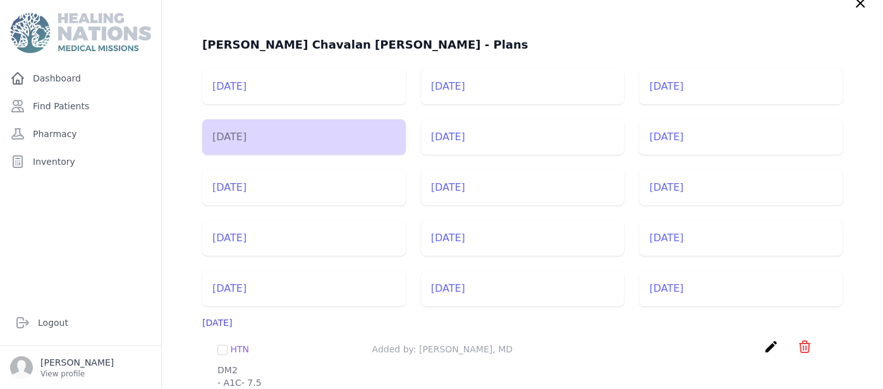
scroll to position [25, 0]
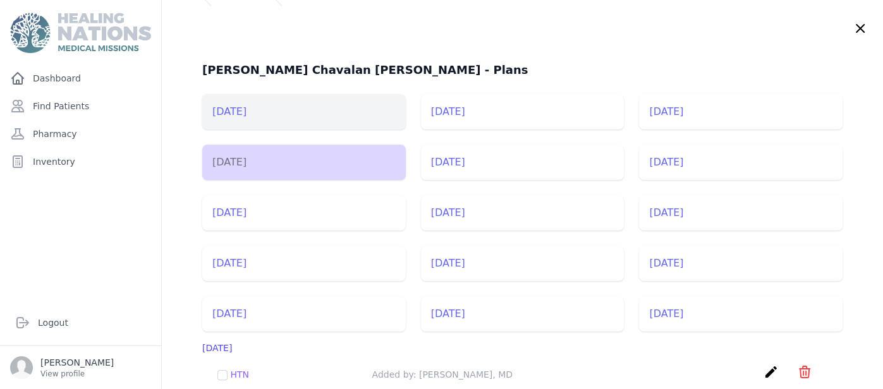
click at [331, 106] on li "2025-Jul-29" at bounding box center [304, 111] width 204 height 35
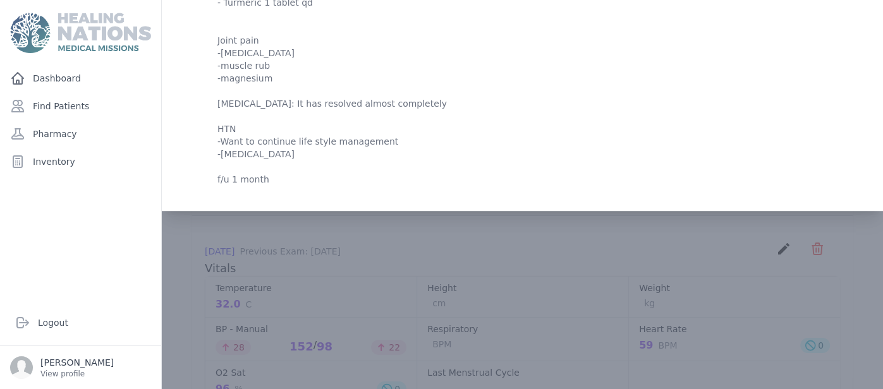
scroll to position [454, 0]
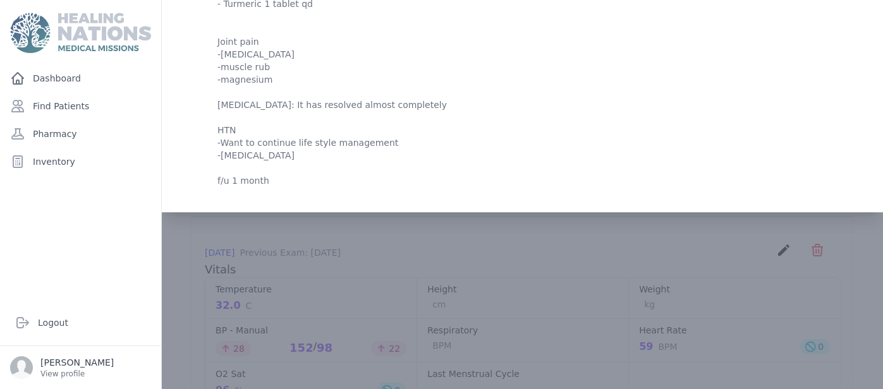
click at [460, 286] on div at bounding box center [522, 385] width 721 height 1619
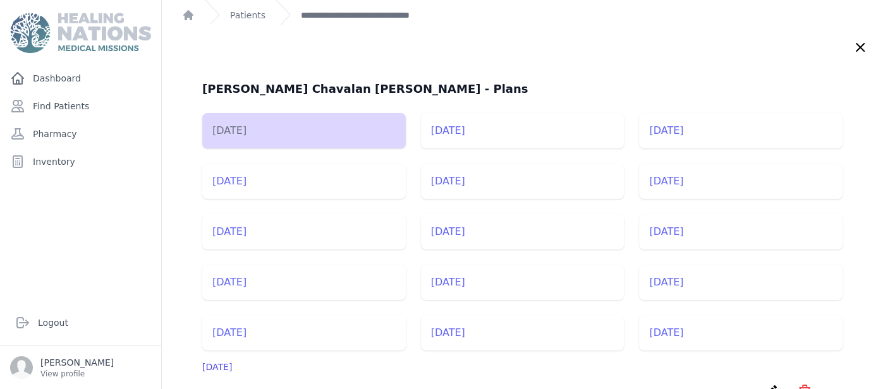
scroll to position [0, 0]
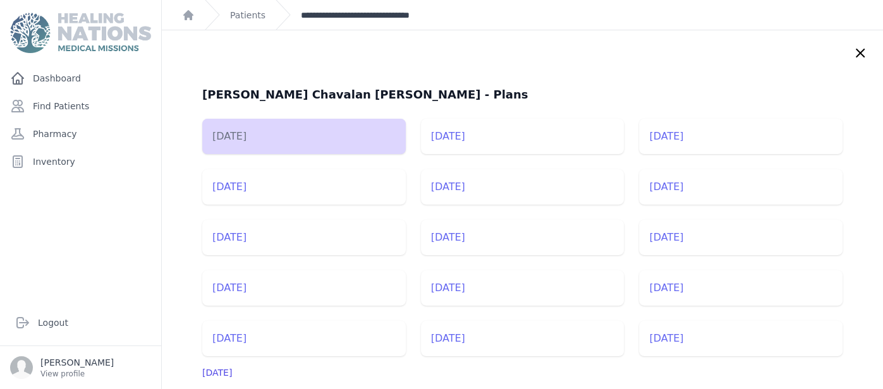
click at [396, 17] on link "**********" at bounding box center [374, 15] width 147 height 13
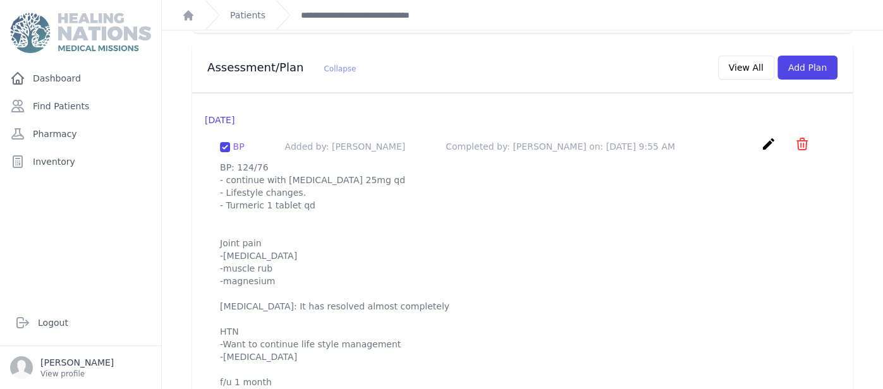
scroll to position [1232, 0]
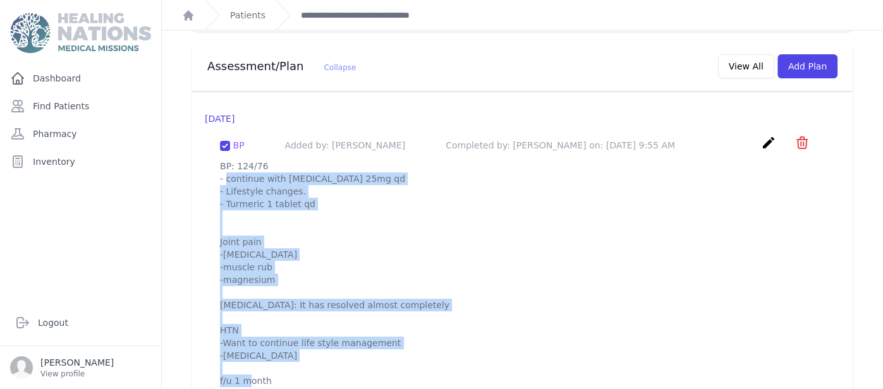
drag, startPoint x: 221, startPoint y: 133, endPoint x: 280, endPoint y: 331, distance: 206.6
click at [280, 331] on p "BP: 124/76 - continue with Losartan 25mg qd - Lifestyle changes. - Turmeric 1 t…" at bounding box center [522, 274] width 605 height 228
copy p "BP: 124/76 - continue with Losartan 25mg qd - Lifestyle changes. - Turmeric 1 t…"
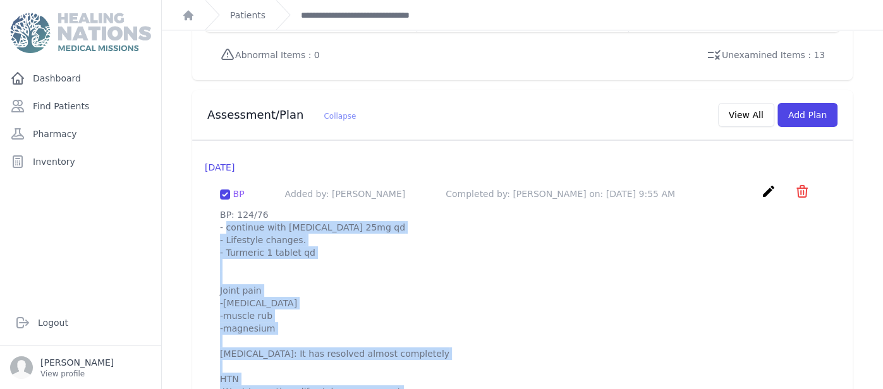
scroll to position [1181, 0]
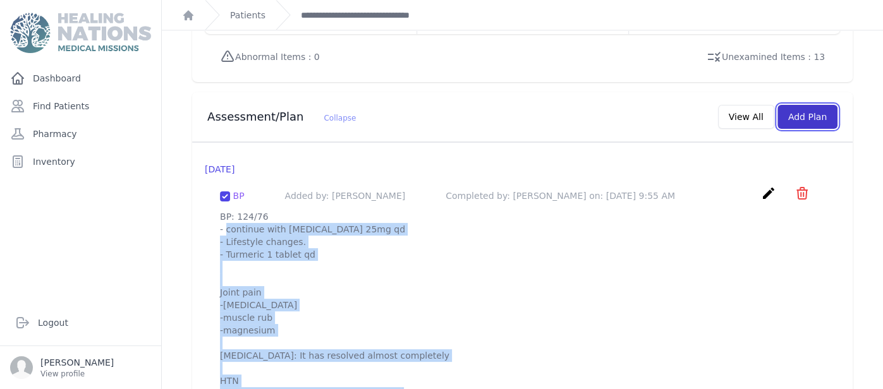
click at [817, 105] on button "Add Plan" at bounding box center [807, 117] width 60 height 24
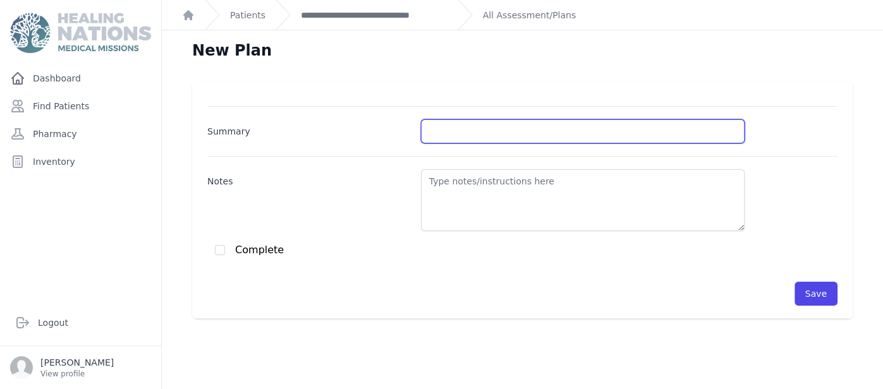
click at [650, 126] on input "Summary" at bounding box center [583, 131] width 324 height 24
type input "HTN"
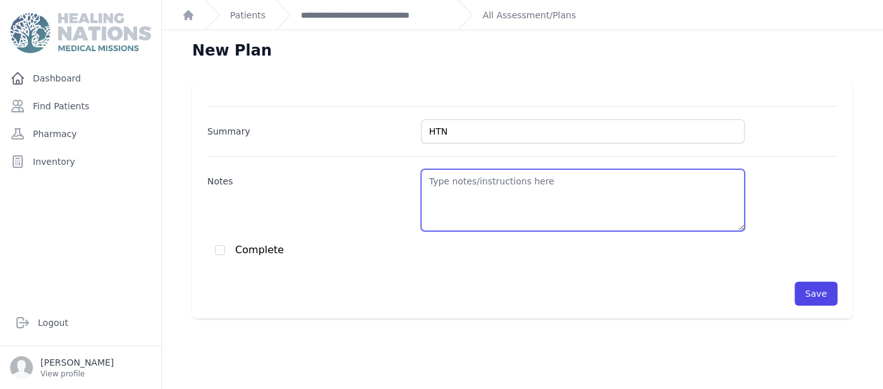
click at [648, 186] on textarea "Notes" at bounding box center [583, 200] width 324 height 62
paste textarea "BP: 124/76 - continue with Losartan 25mg qd - Lifestyle changes. - Turmeric 1 t…"
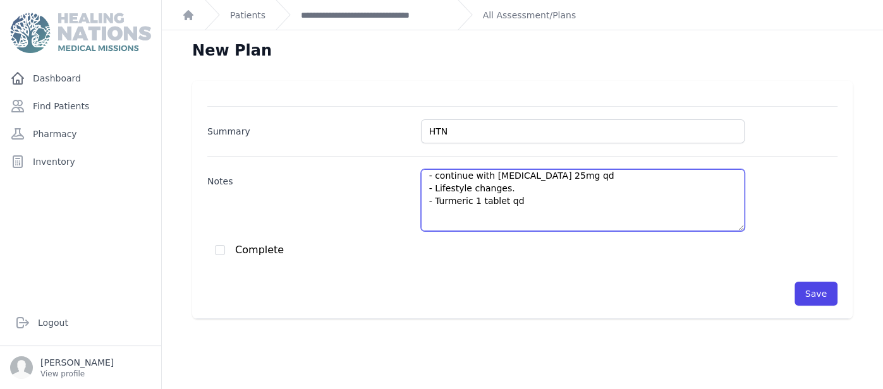
scroll to position [6, 0]
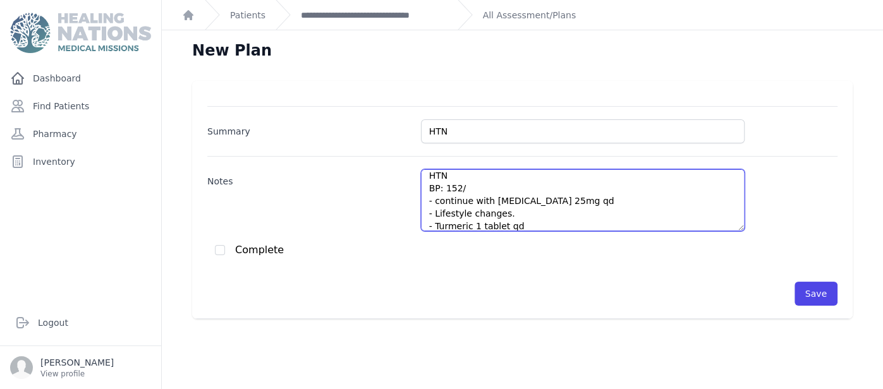
click at [531, 193] on textarea "HTN BP: 152/ - continue with Losartan 25mg qd - Lifestyle changes. - Turmeric 1…" at bounding box center [583, 200] width 324 height 62
click at [585, 203] on textarea "HTN BP: 152/98 - continue with Losartan 25mg qd - Lifestyle changes. - Turmeric…" at bounding box center [583, 200] width 324 height 62
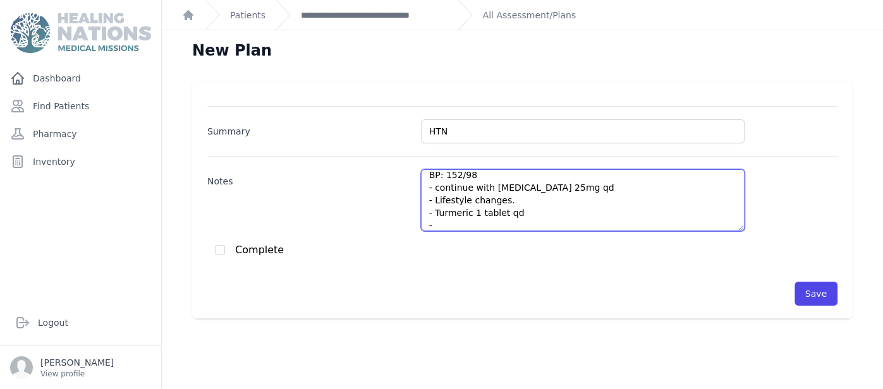
paste textarea "Patient reports that he has 50 mg losartan pills at home from previous days and…"
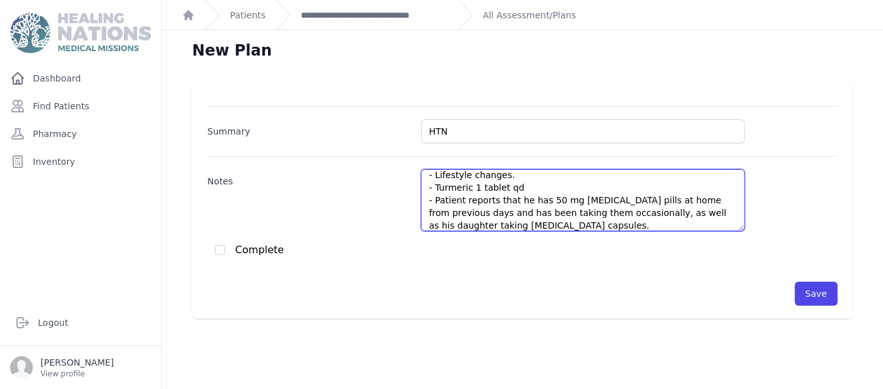
click at [513, 200] on textarea "HTN BP: 152/98 - continue with Losartan 25mg qd - Lifestyle changes. - Turmeric…" at bounding box center [583, 200] width 324 height 62
click at [569, 213] on textarea "HTN BP: 152/98 - continue with Losartan 25mg qd - Lifestyle changes. - Turmeric…" at bounding box center [583, 200] width 324 height 62
click at [731, 199] on textarea "HTN BP: 152/98 - continue with Losartan 25mg qd - Lifestyle changes. - Turmeric…" at bounding box center [583, 200] width 324 height 62
click at [626, 222] on textarea "HTN BP: 152/98 - continue with Losartan 25mg qd - Lifestyle changes. - Turmeric…" at bounding box center [583, 200] width 324 height 62
click at [632, 225] on textarea "HTN BP: 152/98 - continue with Losartan 25mg qd - Lifestyle changes. - Turmeric…" at bounding box center [583, 200] width 324 height 62
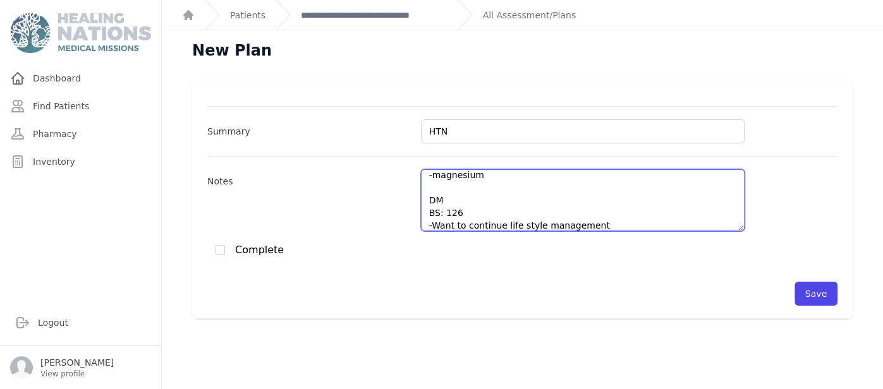
scroll to position [171, 0]
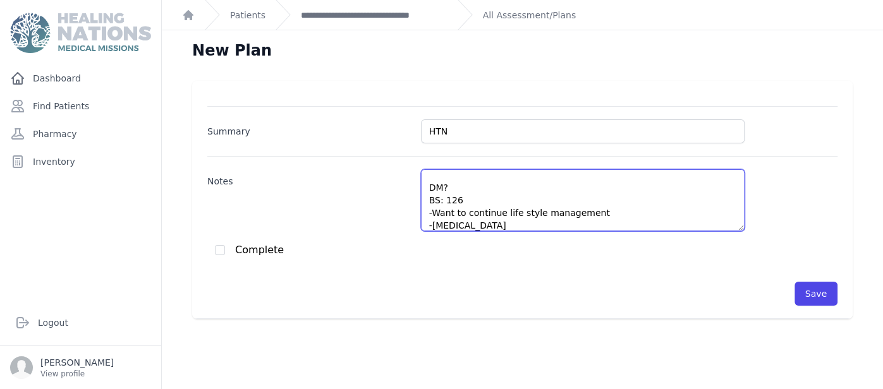
type textarea "HTN BP: 152/98 - continue with Losartan 25mg qd - Lifestyle changes. - Turmeric…"
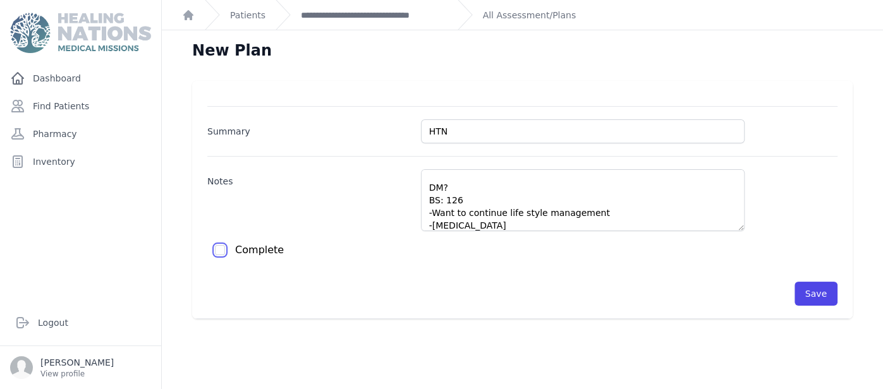
click at [219, 252] on input "checkbox" at bounding box center [220, 250] width 10 height 10
checkbox input "true"
click at [527, 245] on div "Complete" at bounding box center [526, 250] width 623 height 13
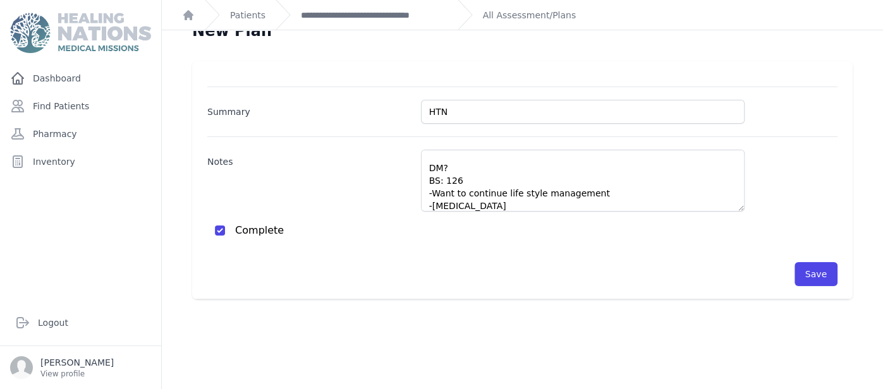
scroll to position [25, 0]
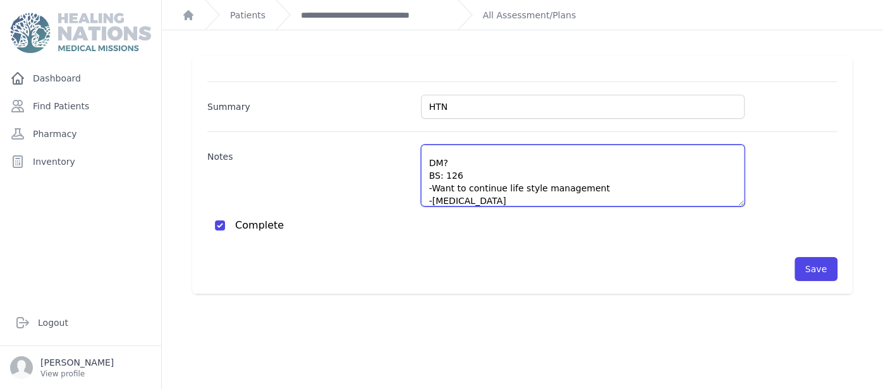
click at [647, 188] on textarea "HTN BP: 152/98 - continue with Losartan 25mg qd - Lifestyle changes. - Turmeric…" at bounding box center [583, 176] width 324 height 62
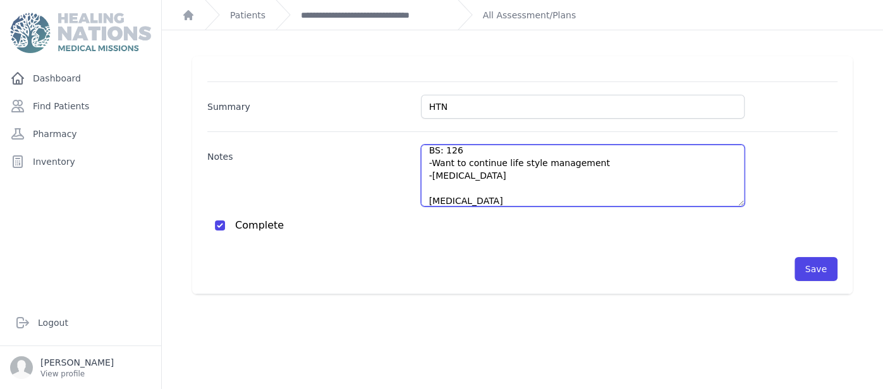
scroll to position [209, 0]
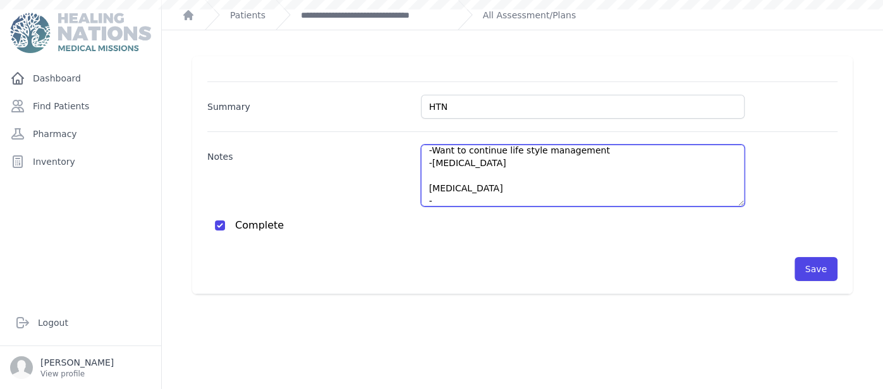
click at [462, 197] on textarea "HTN BP: 152/98 - continue with Losartan 25mg qd - Lifestyle changes. - Turmeric…" at bounding box center [583, 176] width 324 height 62
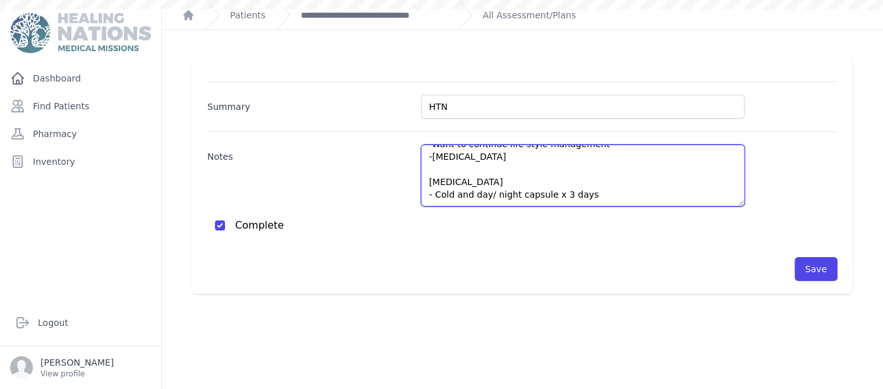
scroll to position [234, 0]
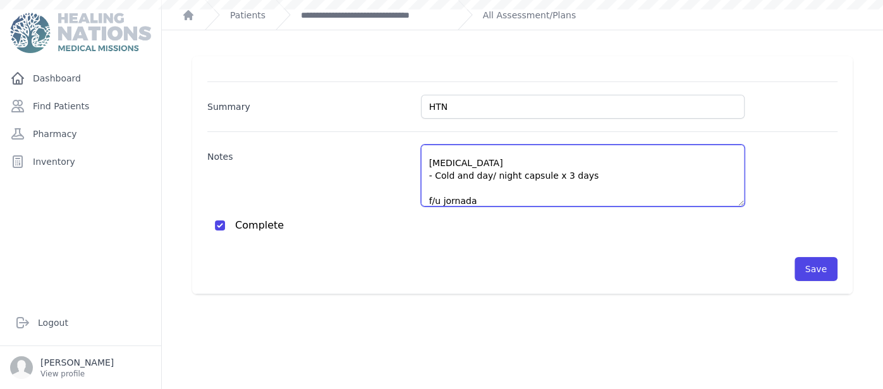
click at [677, 183] on textarea "HTN BP: 152/98 - continue with Losartan 25mg qd - Lifestyle changes. - Turmeric…" at bounding box center [583, 176] width 324 height 62
type textarea "HTN BP: 152/98 - continue with Losartan 25mg qd - Lifestyle changes. - Turmeric…"
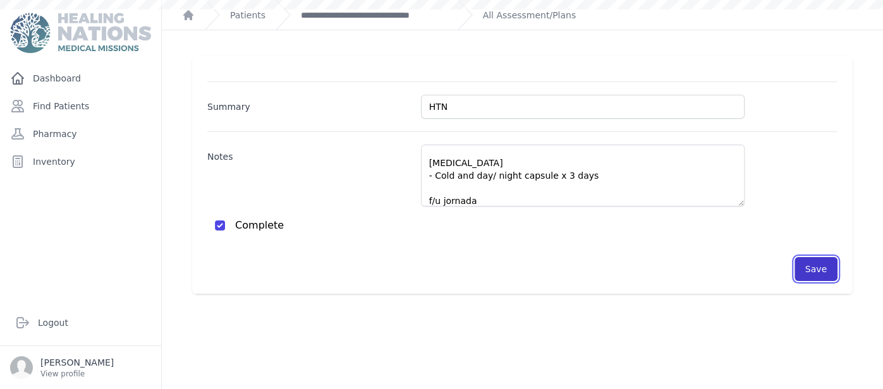
click at [817, 261] on button "Save" at bounding box center [815, 269] width 43 height 24
click at [826, 271] on button "Save" at bounding box center [815, 269] width 43 height 24
click at [422, 17] on link "**********" at bounding box center [374, 15] width 147 height 13
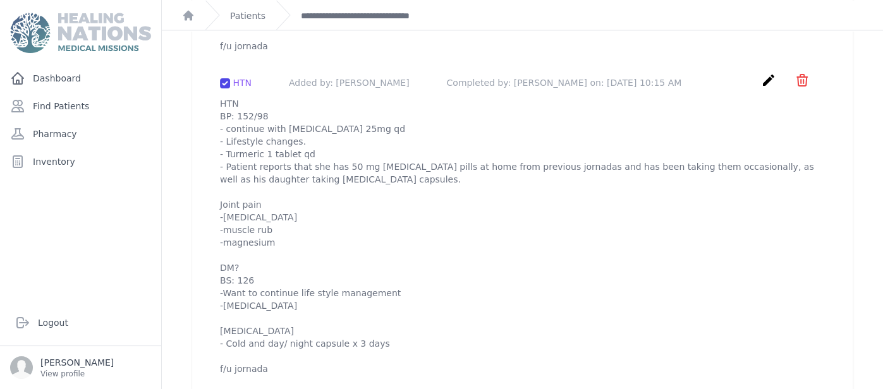
scroll to position [1592, 0]
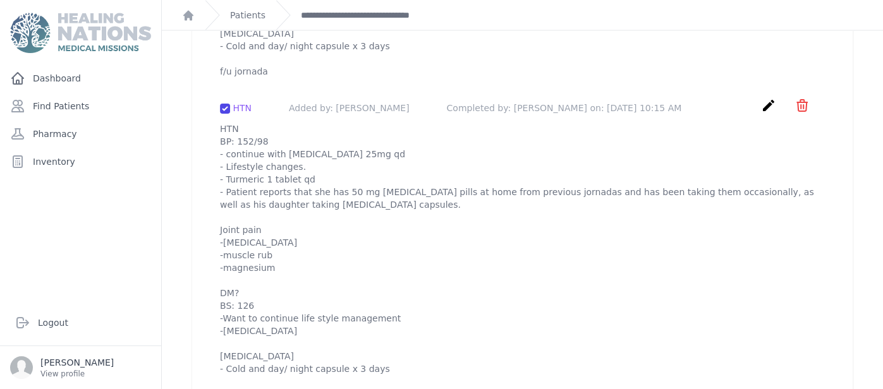
click at [798, 100] on icon "icon" at bounding box center [802, 105] width 10 height 11
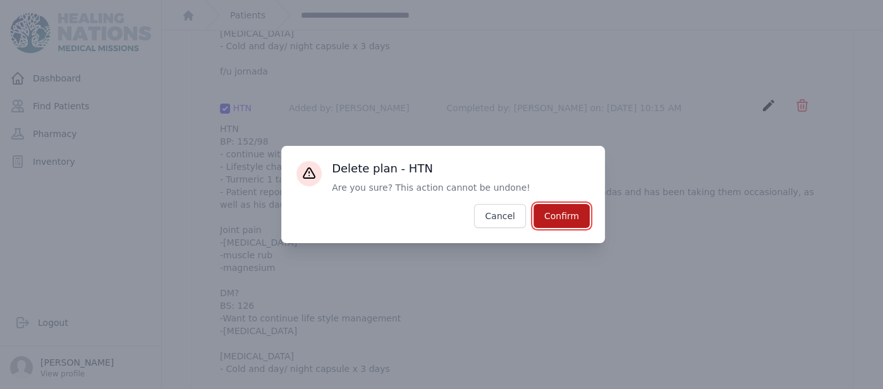
click at [584, 208] on button "Confirm" at bounding box center [561, 216] width 56 height 24
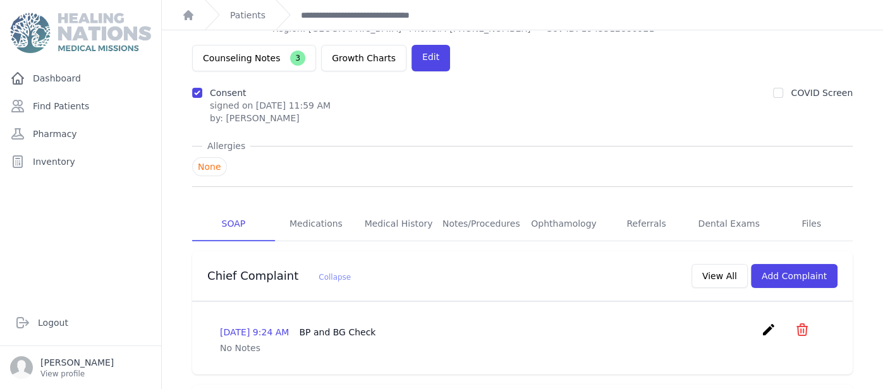
scroll to position [0, 0]
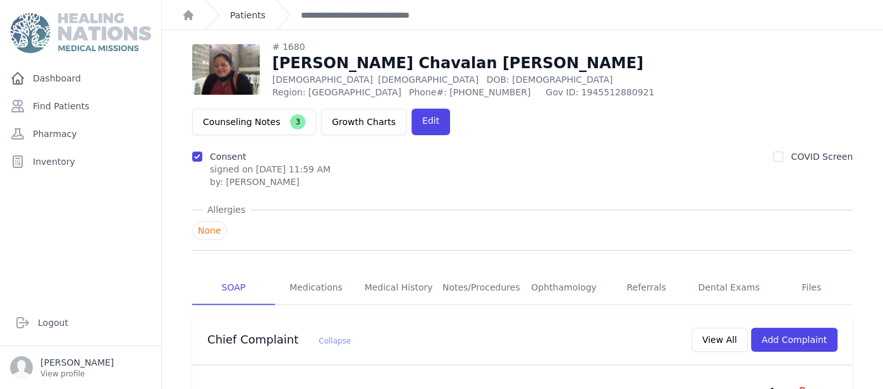
click at [243, 10] on link "Patients" at bounding box center [247, 15] width 35 height 13
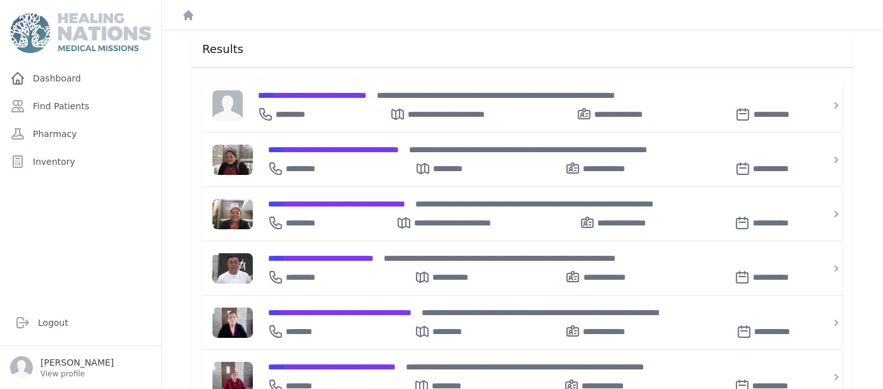
scroll to position [202, 0]
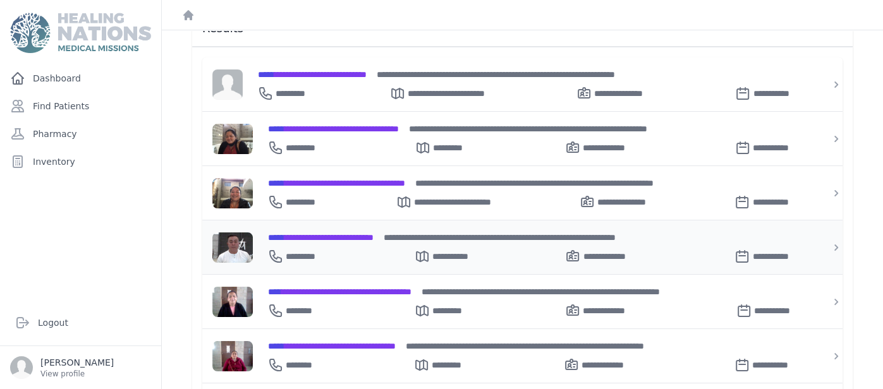
click at [365, 234] on span "**********" at bounding box center [321, 237] width 106 height 9
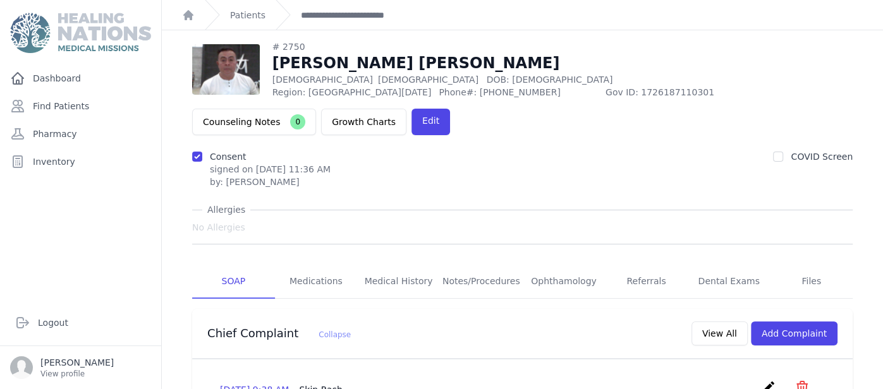
click at [393, 317] on div "Chief Complaint Collapse View All Add Complaint" at bounding box center [517, 331] width 640 height 29
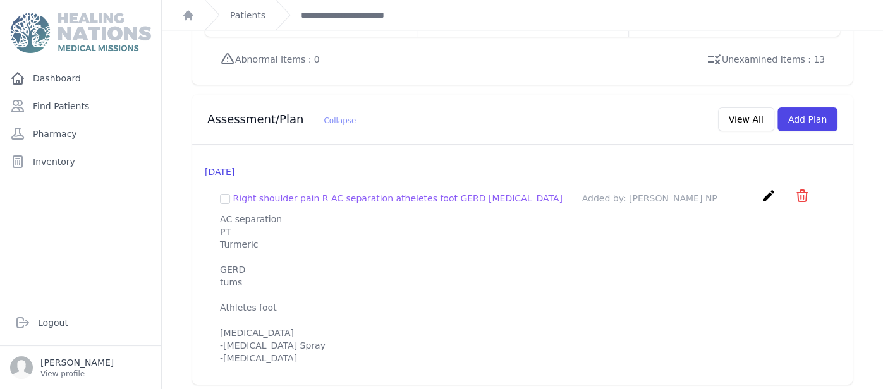
scroll to position [1096, 0]
drag, startPoint x: 218, startPoint y: 205, endPoint x: 321, endPoint y: 372, distance: 196.1
click at [321, 372] on div "2025-Jun-20 Right shoulder pain R AC separation atheletes foot GERD Allergies A…" at bounding box center [522, 263] width 660 height 240
copy p "AC separation PT Turmeric GERD tums Athletes foot Allergies -Fluticasone Nasal …"
click at [812, 106] on button "Add Plan" at bounding box center [807, 118] width 60 height 24
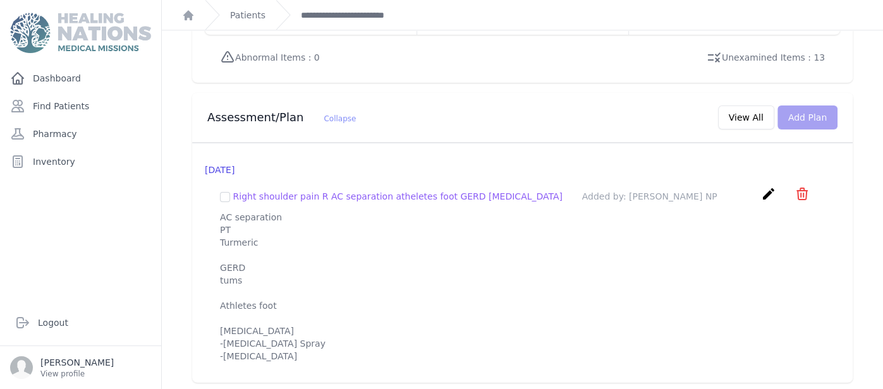
scroll to position [0, 0]
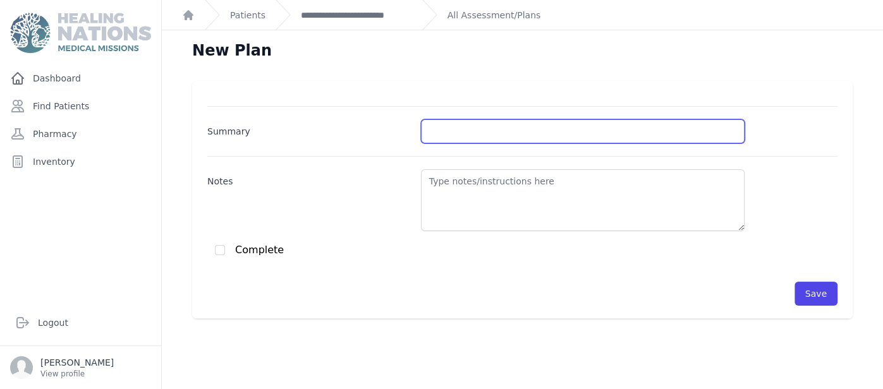
click at [439, 136] on input "Summary" at bounding box center [583, 131] width 324 height 24
type input "GERD/Rash"
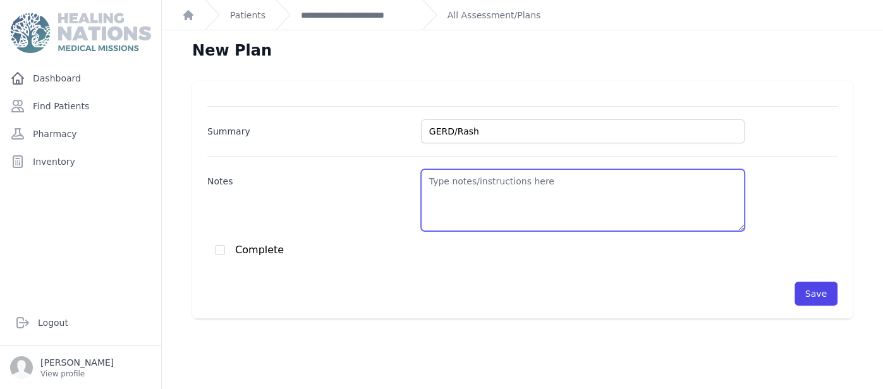
click at [497, 198] on textarea "Notes" at bounding box center [583, 200] width 324 height 62
paste textarea "AC separation PT Turmeric GERD tums Athletes foot Allergies -Fluticasone Nasal …"
paste textarea "Erythematous macules on the inner thighs, associated with itching, approximatel…"
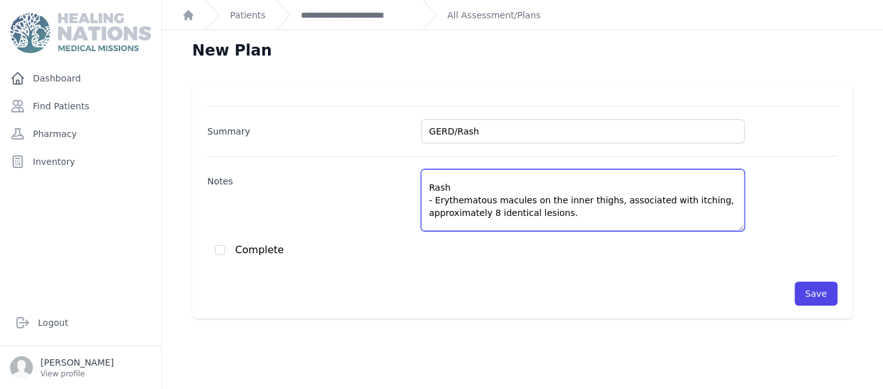
scroll to position [57, 0]
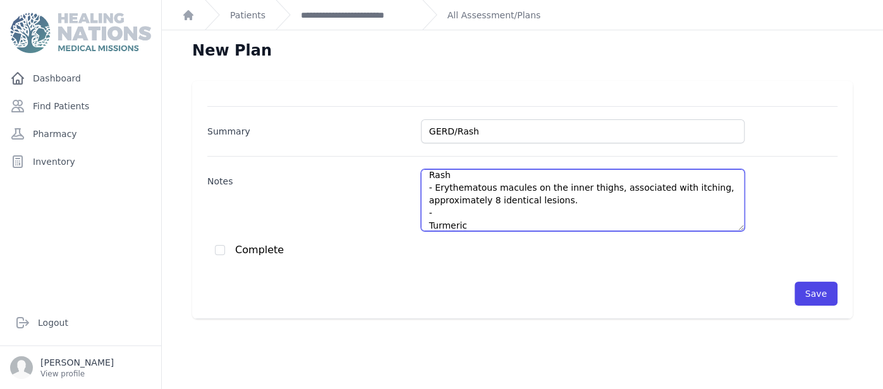
click at [477, 219] on textarea "GERD - Tums - Omeprazol 40 mg Rash - Erythematous macules on the inner thighs, …" at bounding box center [583, 200] width 324 height 62
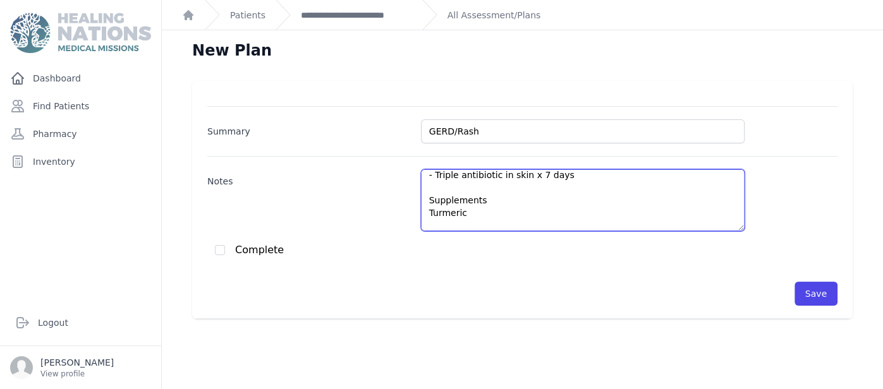
scroll to position [107, 0]
type textarea "GERD - Tums - Omeprazol 40 mg Rash - Erythematous macules on the inner thighs, …"
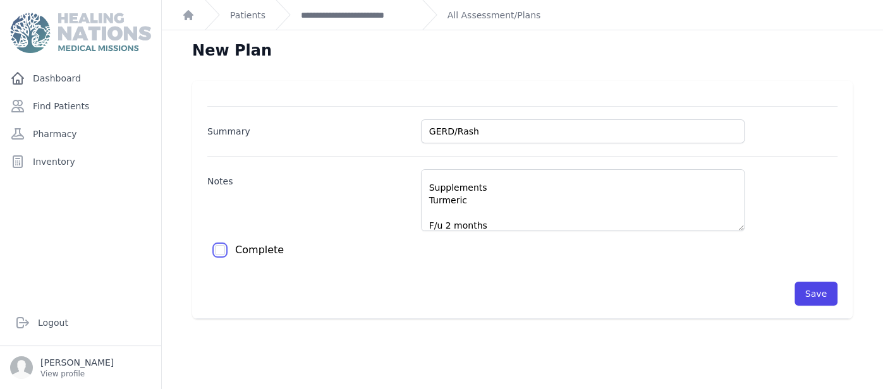
click at [221, 254] on input "checkbox" at bounding box center [220, 250] width 10 height 10
checkbox input "true"
click at [813, 297] on button "Save" at bounding box center [815, 294] width 43 height 24
checkbox input "false"
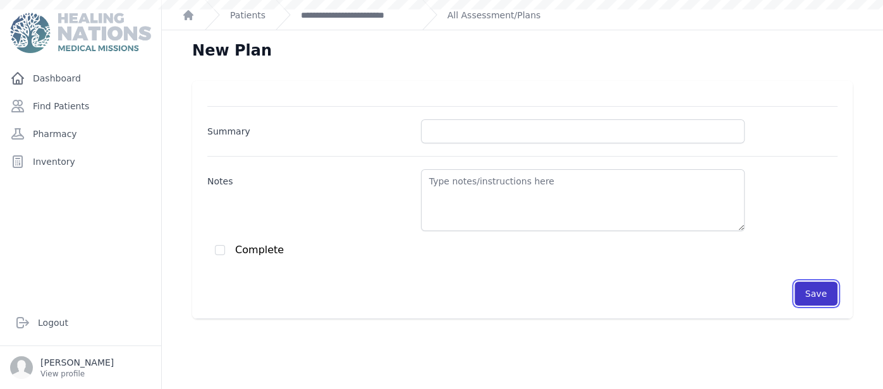
scroll to position [0, 0]
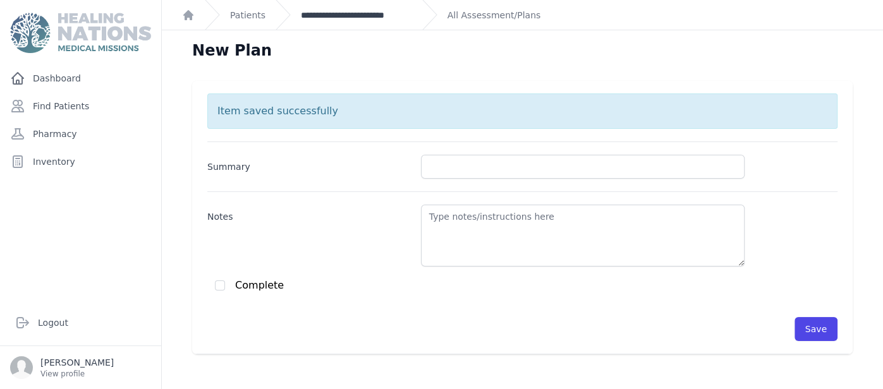
click at [387, 16] on link "**********" at bounding box center [356, 15] width 111 height 13
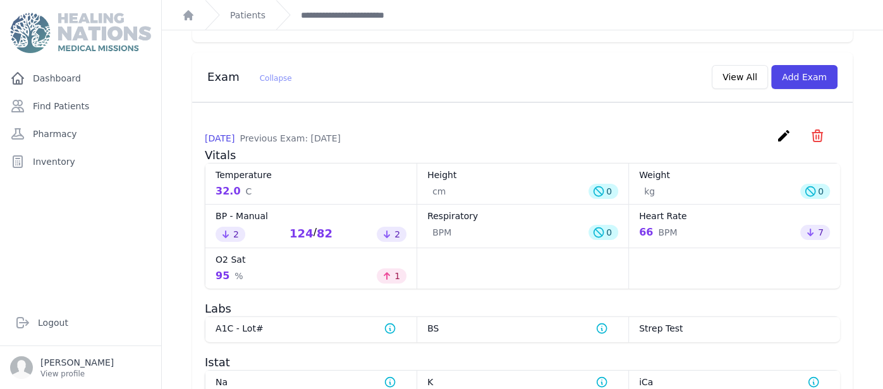
scroll to position [505, 0]
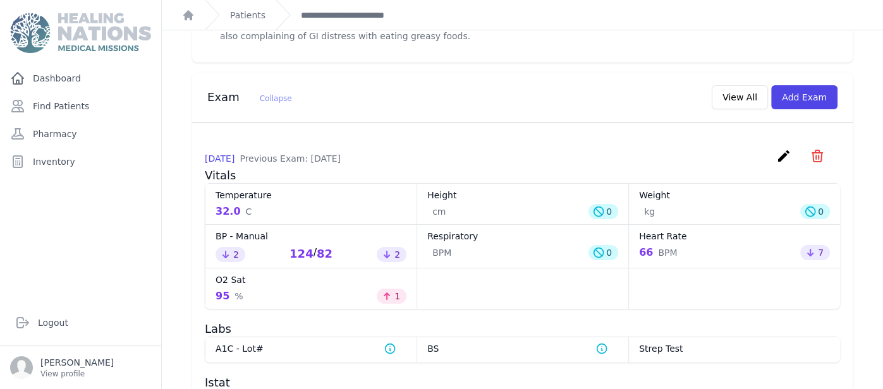
click at [784, 149] on icon "create" at bounding box center [783, 156] width 15 height 15
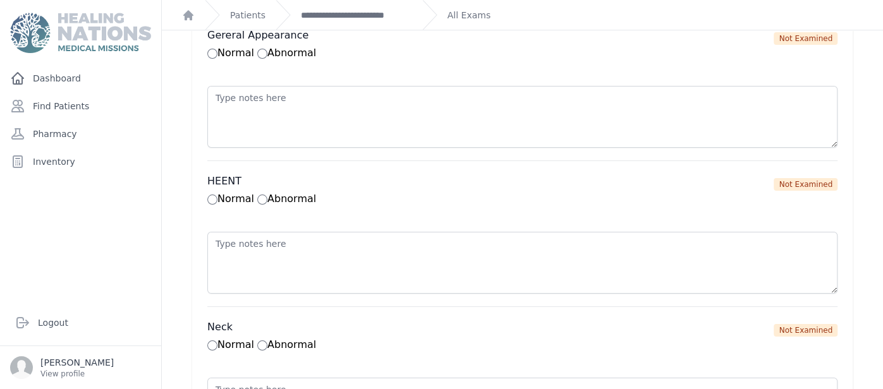
scroll to position [783, 0]
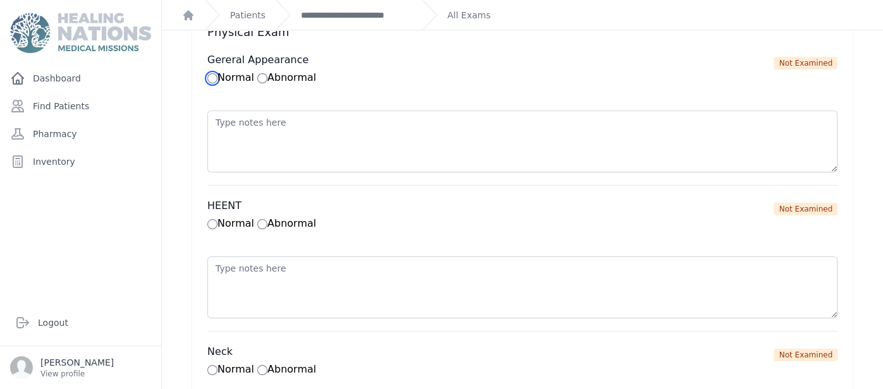
click at [214, 74] on input "Normal" at bounding box center [212, 78] width 10 height 10
radio input "true"
click at [216, 222] on div "Normal Abnormal" at bounding box center [485, 223] width 556 height 15
click at [212, 219] on input "Normal" at bounding box center [212, 224] width 10 height 10
radio input "true"
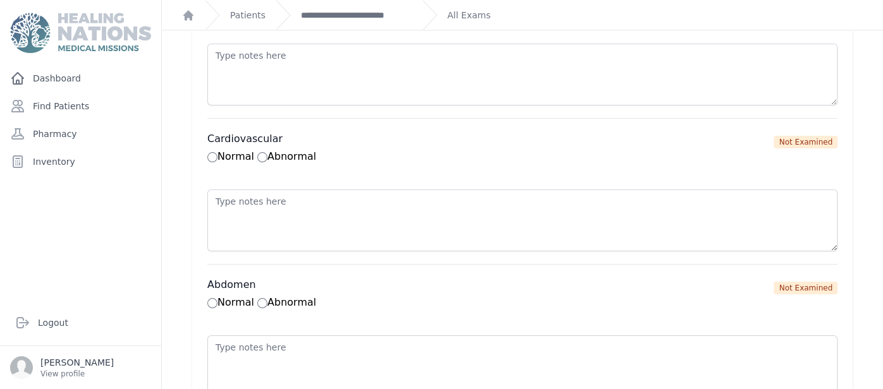
scroll to position [1289, 0]
click at [212, 152] on input "Normal" at bounding box center [212, 157] width 10 height 10
radio input "true"
click at [190, 170] on div "Vitals 2025-Sep-23 9:40 AM Blood Pressure 124 / 82 Automatic Manual Temperature…" at bounding box center [522, 118] width 701 height 2653
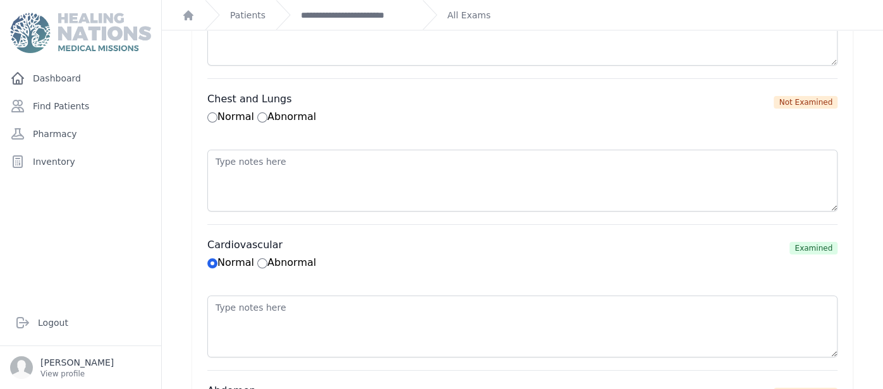
scroll to position [1162, 0]
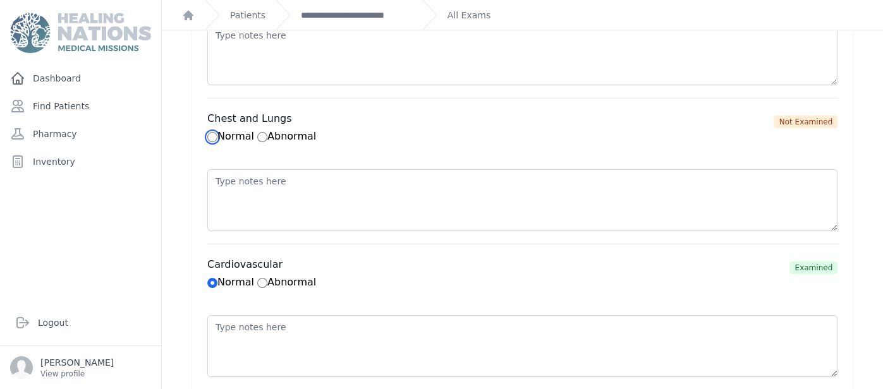
click at [211, 132] on input "Normal" at bounding box center [212, 137] width 10 height 10
radio input "true"
click at [189, 144] on div "Vitals 2025-Sep-23 9:40 AM Blood Pressure 124 / 82 Automatic Manual Temperature…" at bounding box center [522, 245] width 701 height 2653
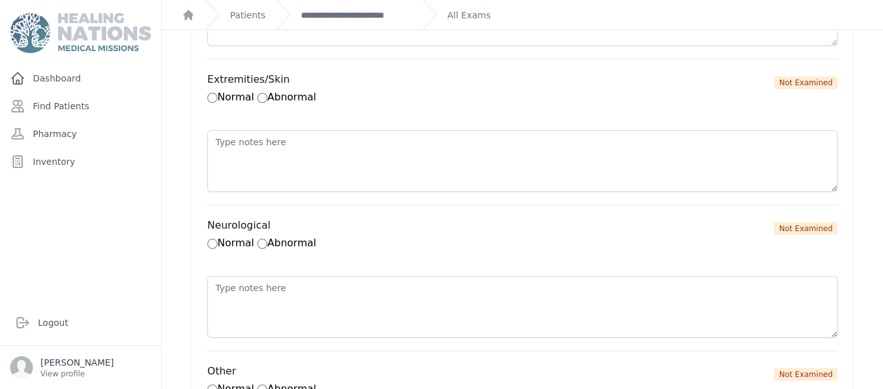
scroll to position [2224, 0]
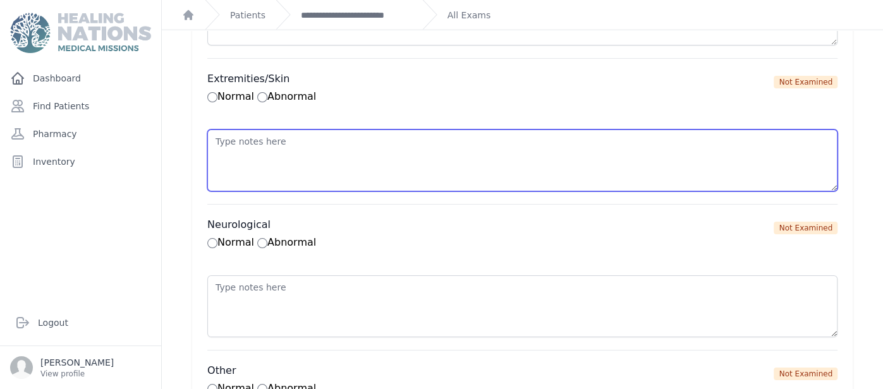
click at [295, 147] on textarea at bounding box center [522, 161] width 630 height 62
type textarea "E"
paste textarea "Erythematous macules on the inner thighs, associated with itching, approximatel…"
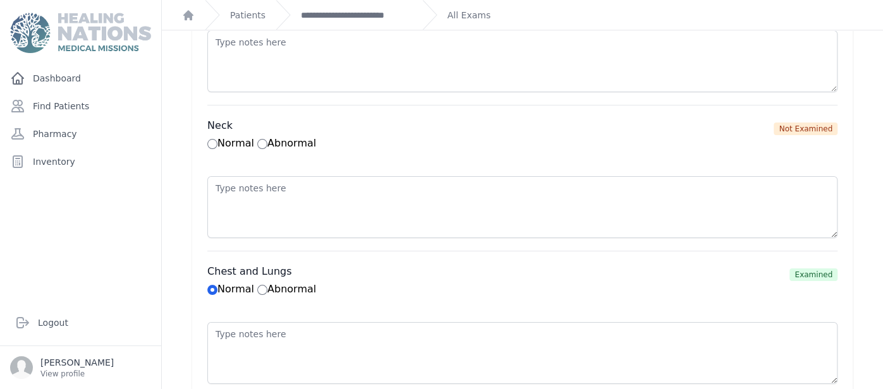
scroll to position [961, 0]
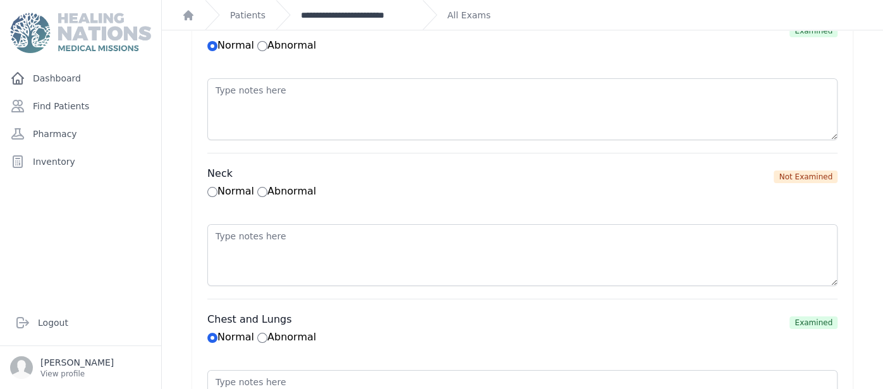
type textarea "Erythematous macules on the inner thighs, associated with itching, approximatel…"
click at [408, 13] on link "**********" at bounding box center [356, 15] width 111 height 13
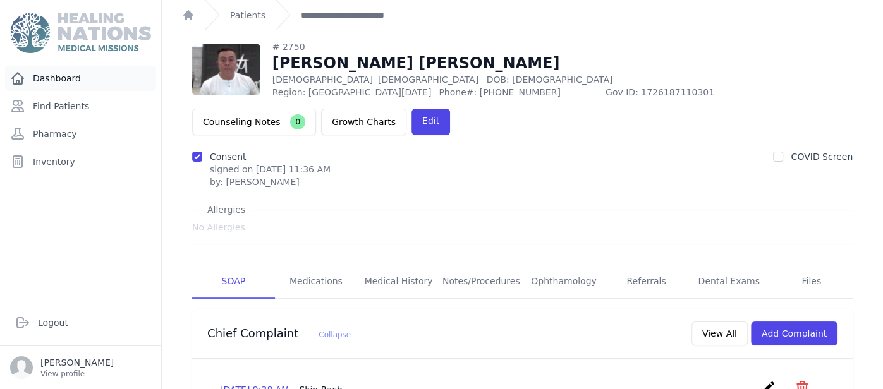
click at [82, 88] on link "Dashboard" at bounding box center [80, 78] width 151 height 25
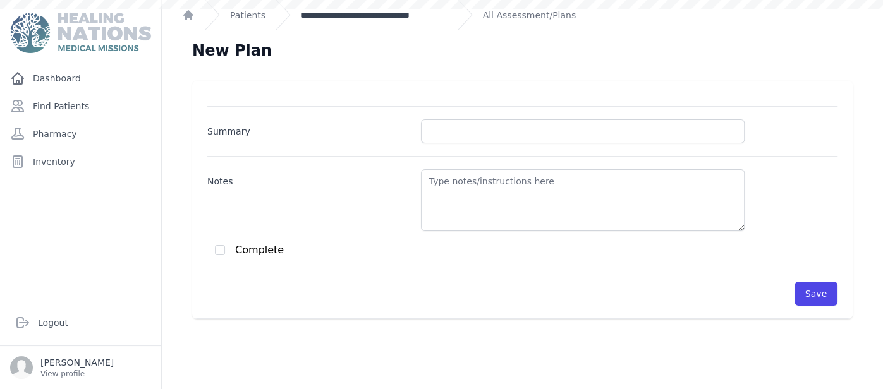
click at [405, 20] on link "**********" at bounding box center [374, 15] width 147 height 13
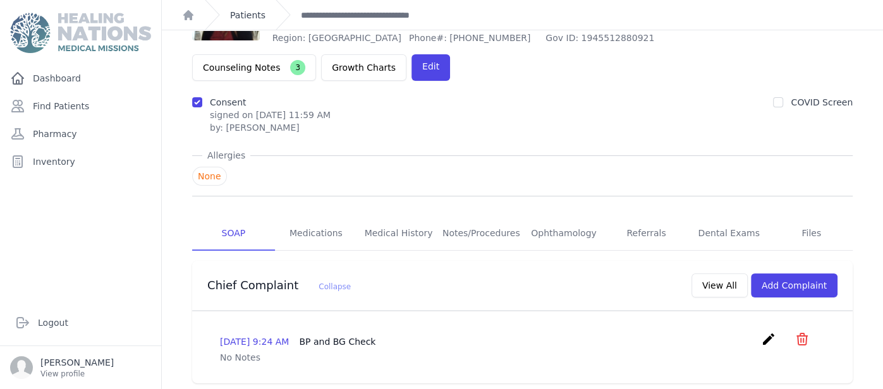
scroll to position [44, 0]
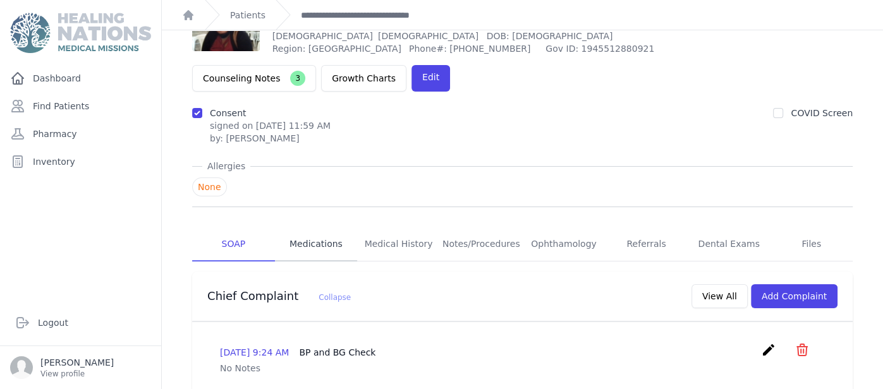
click at [312, 228] on link "Medications" at bounding box center [316, 245] width 83 height 34
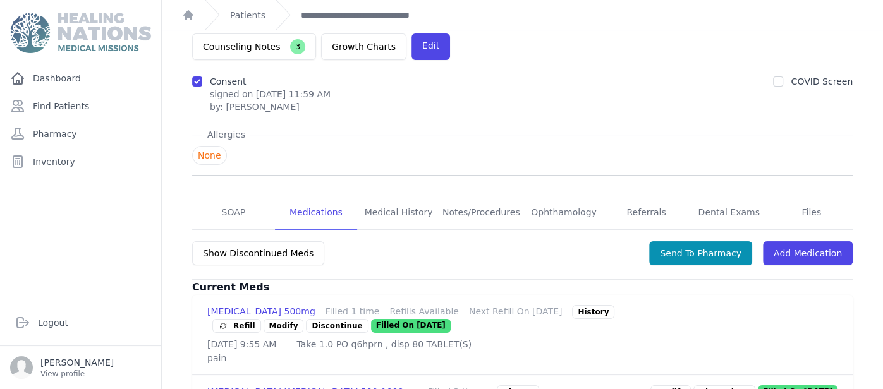
scroll to position [183, 0]
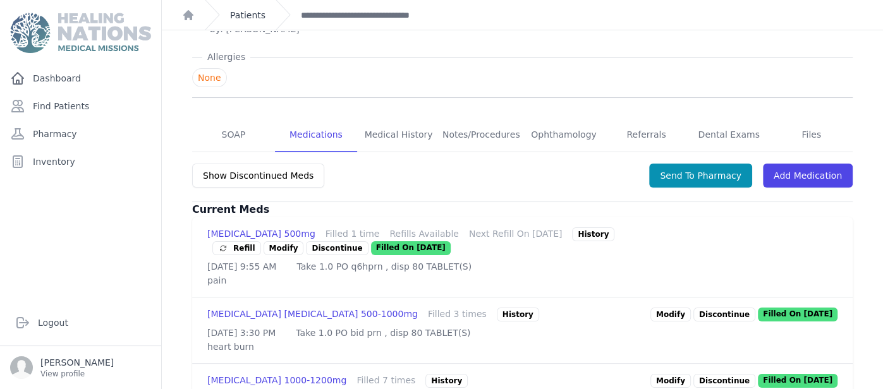
click at [257, 11] on link "Patients" at bounding box center [247, 15] width 35 height 13
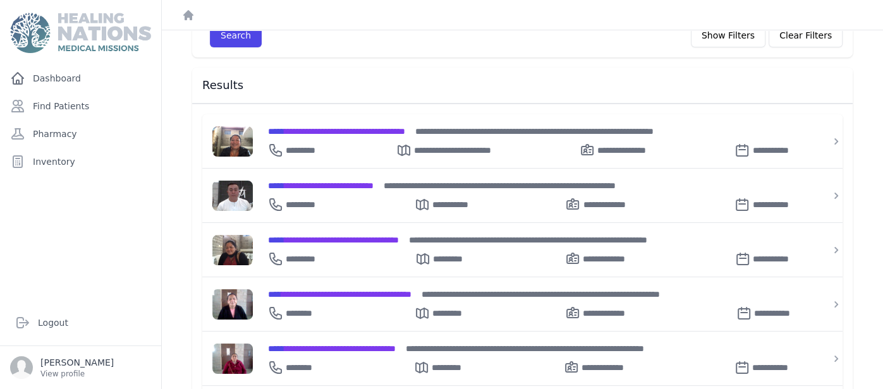
scroll to position [151, 0]
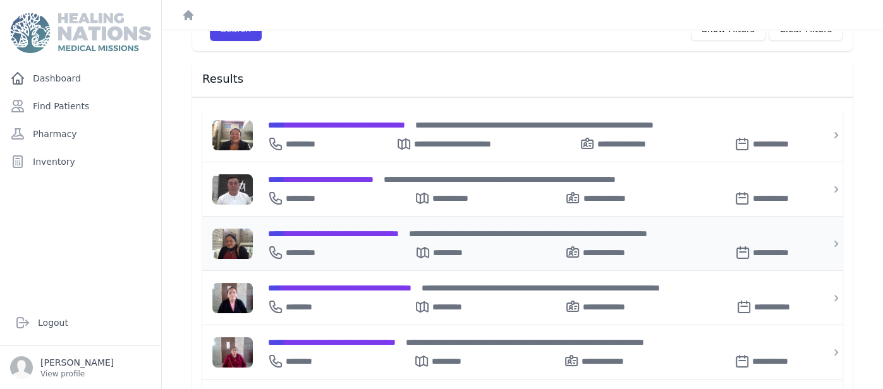
click at [338, 229] on span "**********" at bounding box center [333, 233] width 131 height 9
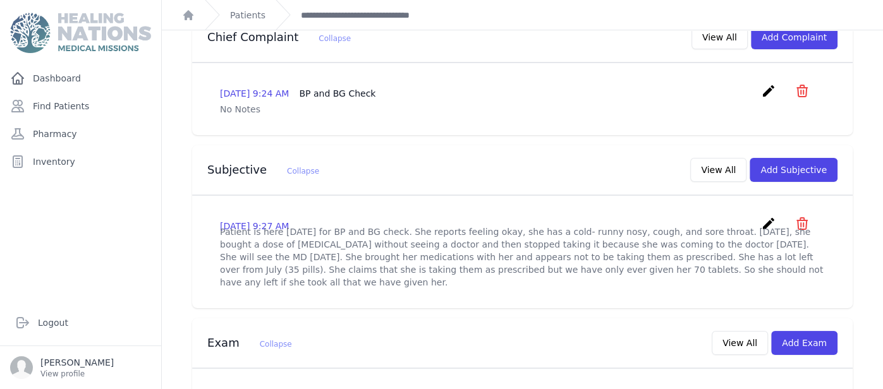
scroll to position [328, 0]
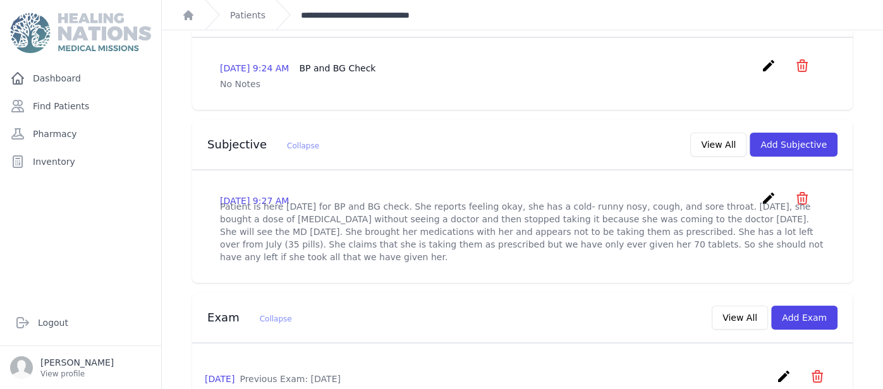
click at [332, 10] on link "**********" at bounding box center [374, 15] width 147 height 13
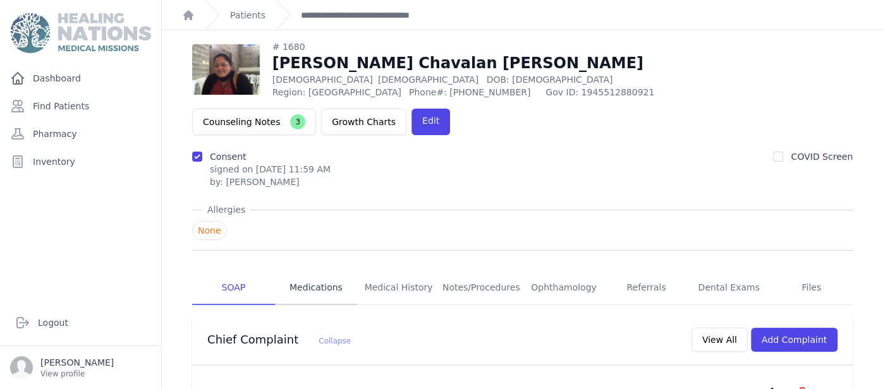
click at [293, 271] on link "Medications" at bounding box center [316, 288] width 83 height 34
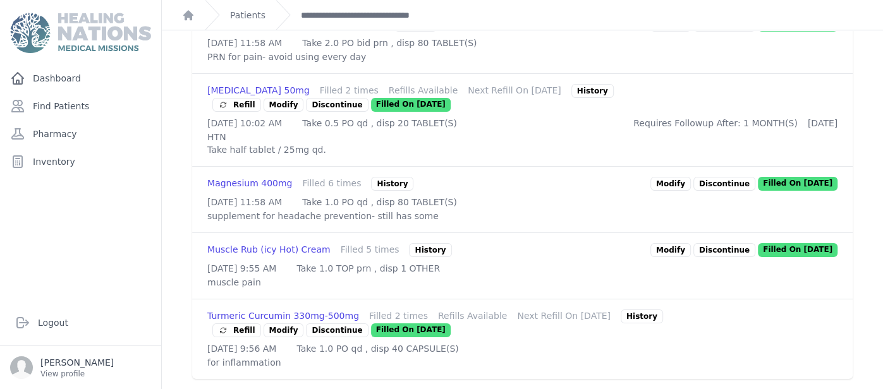
scroll to position [714, 0]
click at [286, 324] on link "Modify" at bounding box center [284, 331] width 40 height 14
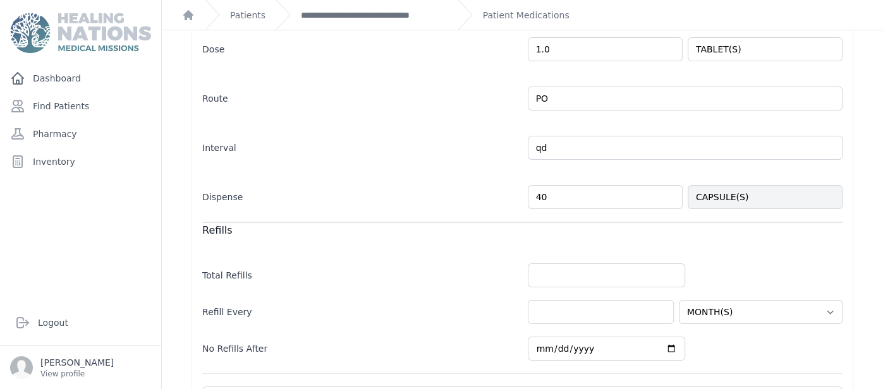
click at [640, 209] on form "Caregiver Instructions No Instructions Followup Yes Prescription Dose 1.0 TABLE…" at bounding box center [522, 219] width 640 height 557
click at [622, 198] on input "40" at bounding box center [605, 197] width 155 height 24
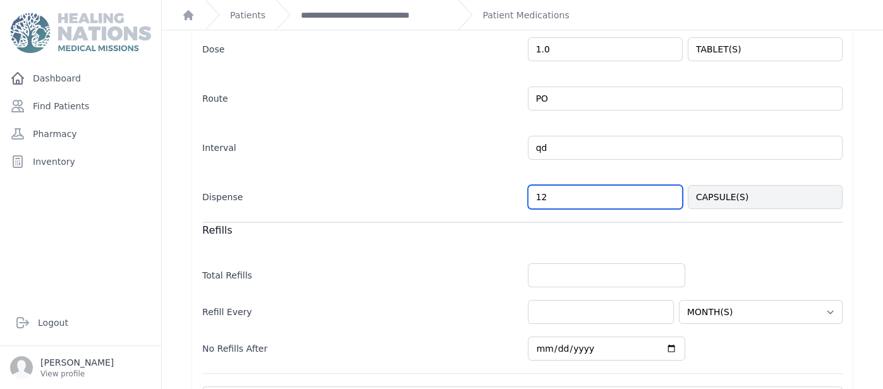
scroll to position [370, 0]
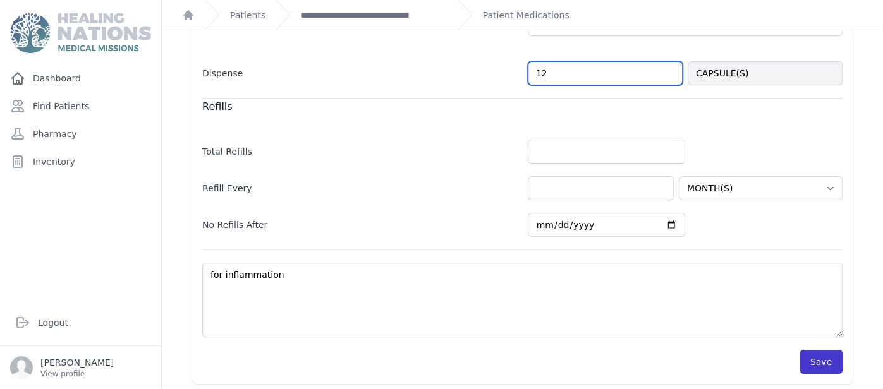
type input "12"
select select "MONTH(S)"
click at [824, 351] on button "Save" at bounding box center [821, 362] width 43 height 24
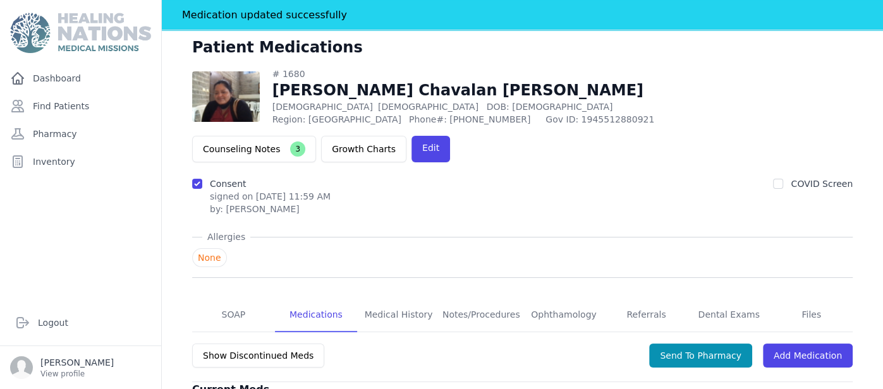
scroll to position [16, 0]
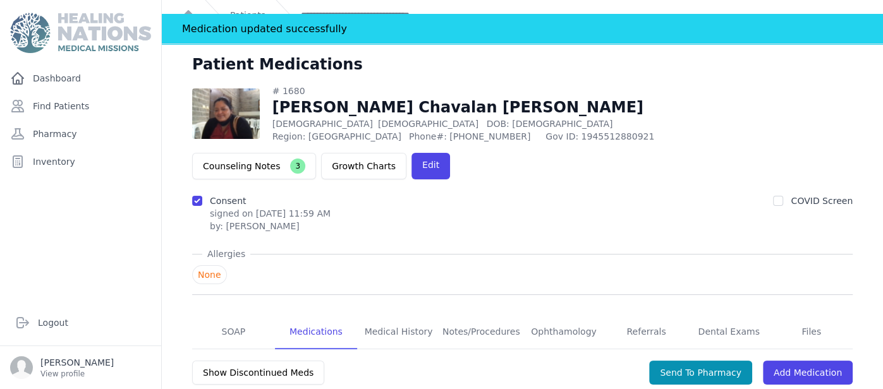
click at [835, 360] on div "Send To Pharmacy Add Medication" at bounding box center [751, 373] width 204 height 27
click at [819, 361] on link "Add Medication" at bounding box center [808, 373] width 90 height 24
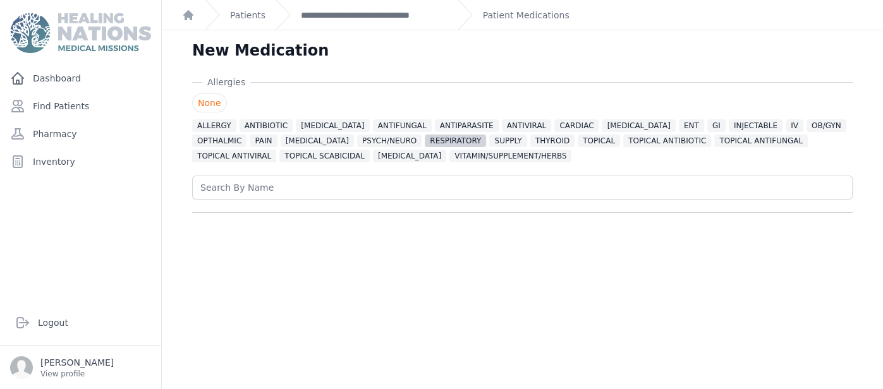
click at [425, 140] on span "RESPIRATORY" at bounding box center [455, 141] width 61 height 13
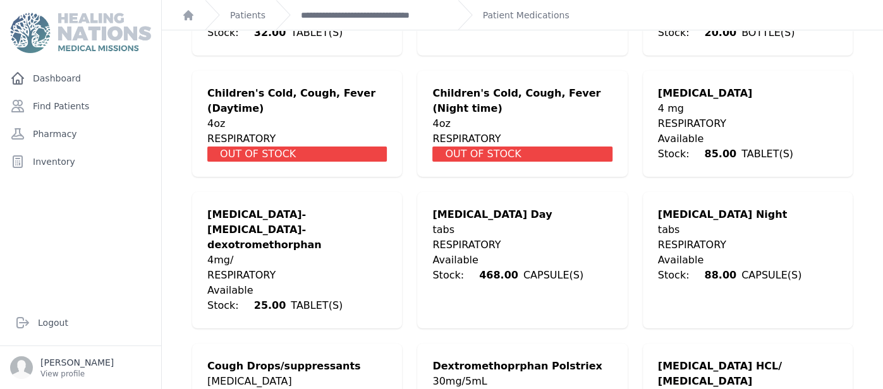
scroll to position [606, 0]
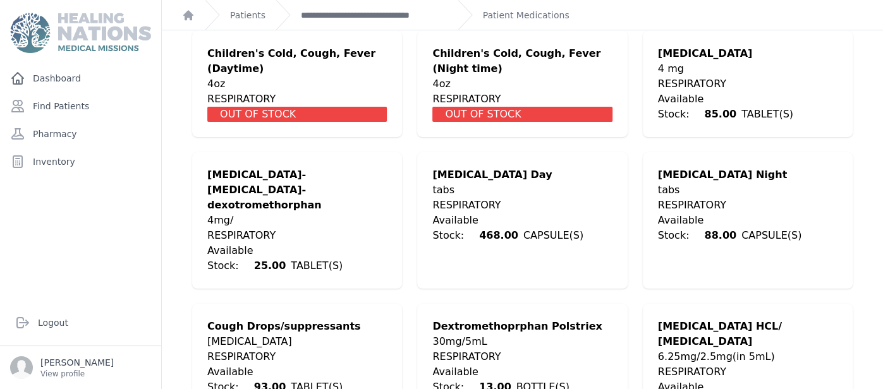
click at [484, 213] on div "Available Stock: 468.00 CAPSULE(S)" at bounding box center [522, 228] width 180 height 30
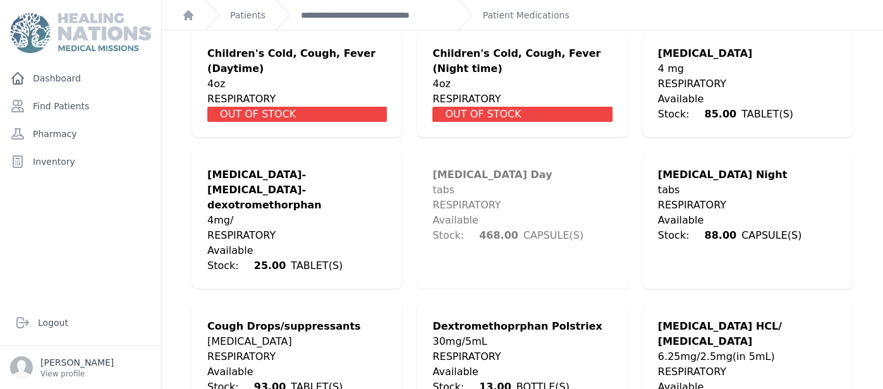
scroll to position [454, 0]
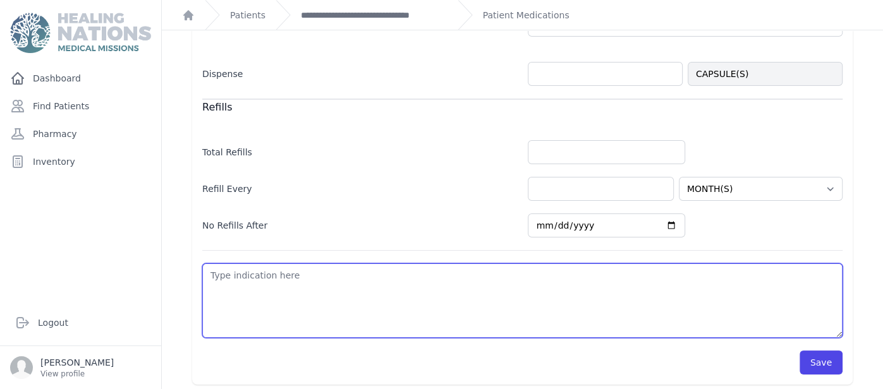
click at [390, 322] on textarea at bounding box center [522, 301] width 640 height 75
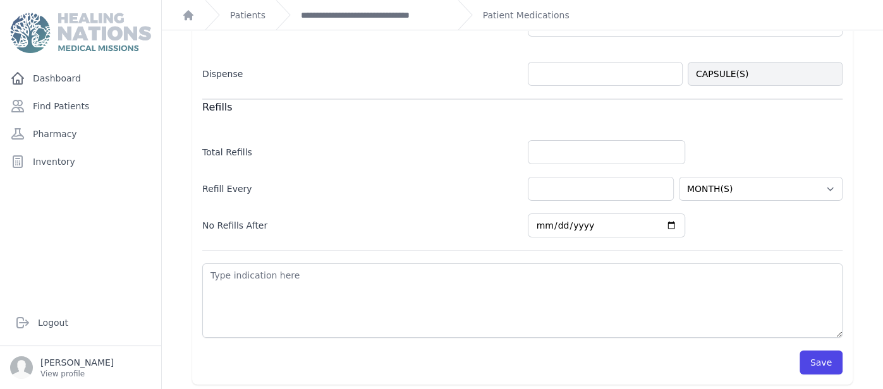
click at [406, 150] on label "Total Refills" at bounding box center [359, 150] width 315 height 18
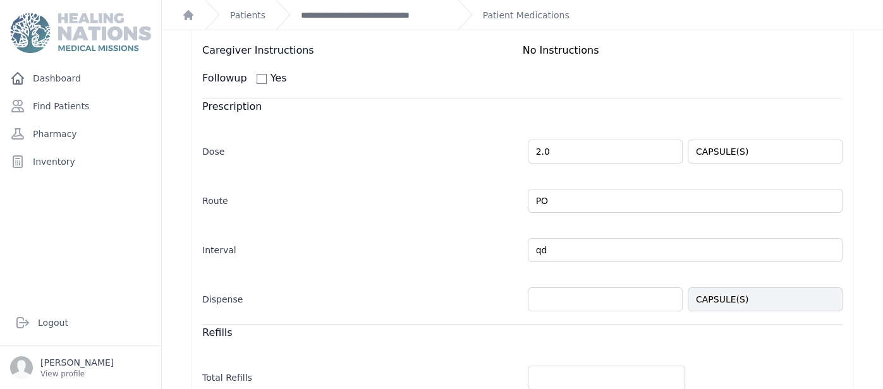
scroll to position [227, 0]
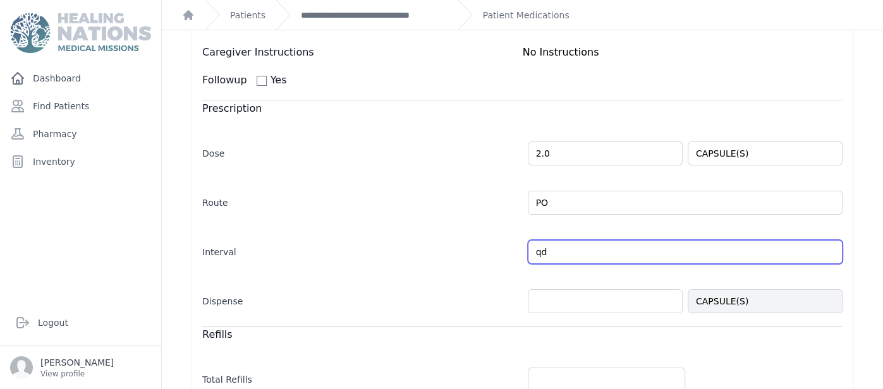
click at [611, 255] on input "qd" at bounding box center [685, 252] width 315 height 24
click at [823, 251] on input "qd" at bounding box center [685, 252] width 315 height 24
click at [825, 251] on input "qd" at bounding box center [685, 252] width 315 height 24
click at [829, 251] on input "qd" at bounding box center [685, 252] width 315 height 24
click at [709, 250] on input "qd" at bounding box center [685, 252] width 315 height 24
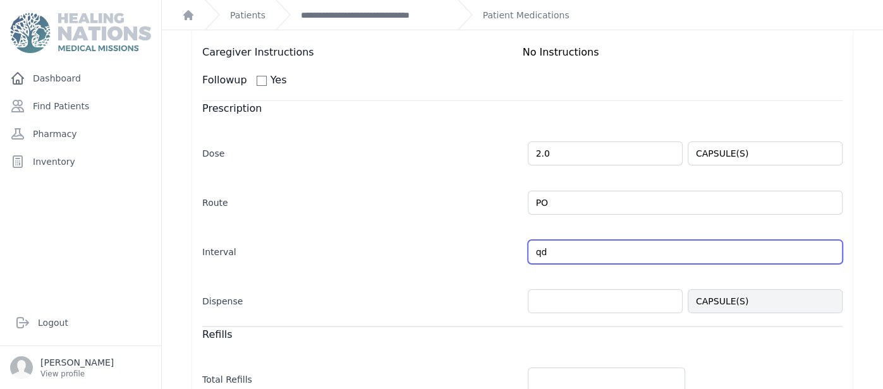
type input "q"
type input "bid"
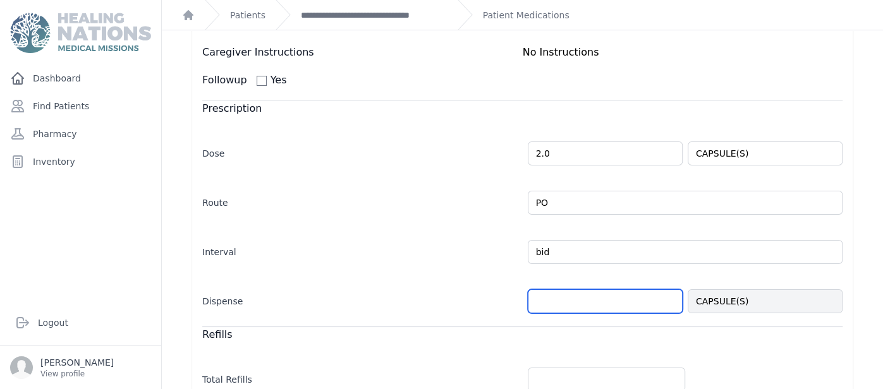
click at [612, 306] on input "number" at bounding box center [605, 301] width 155 height 24
type input "12"
click at [869, 232] on div "[MEDICAL_DATA] None ALLERGY ANTIBIOTIC [MEDICAL_DATA] ANTIFUNGAL ANTIPARASITE A…" at bounding box center [522, 231] width 701 height 764
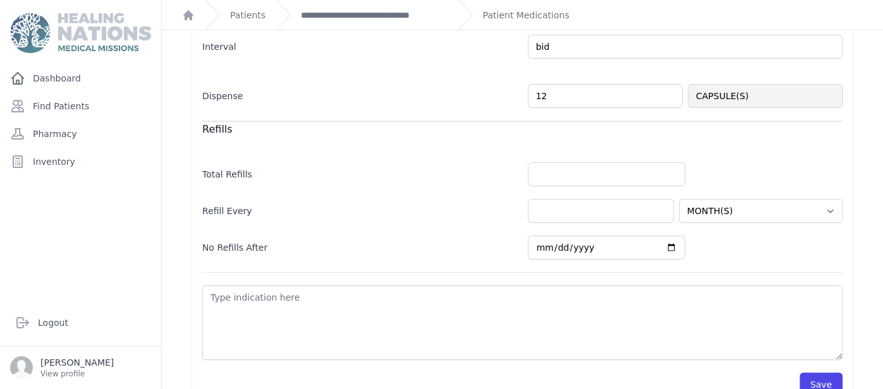
scroll to position [454, 0]
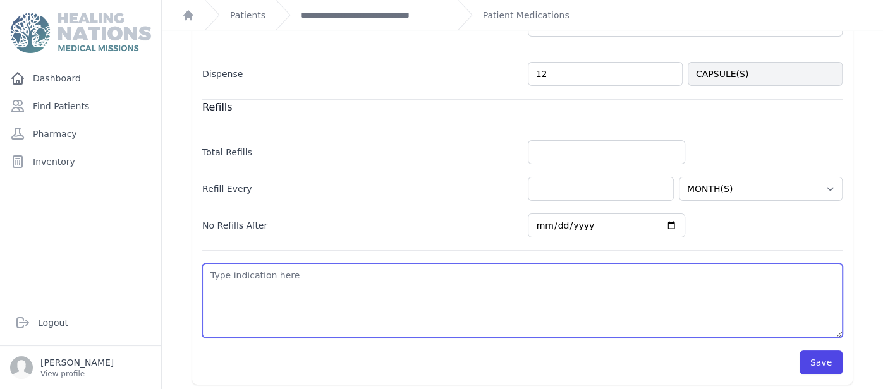
click at [655, 278] on textarea at bounding box center [522, 301] width 640 height 75
type textarea "[MEDICAL_DATA]"
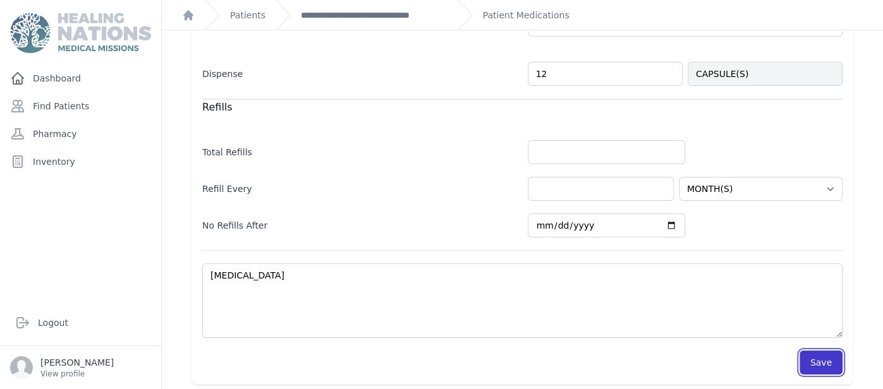
click at [827, 356] on button "Save" at bounding box center [821, 363] width 43 height 24
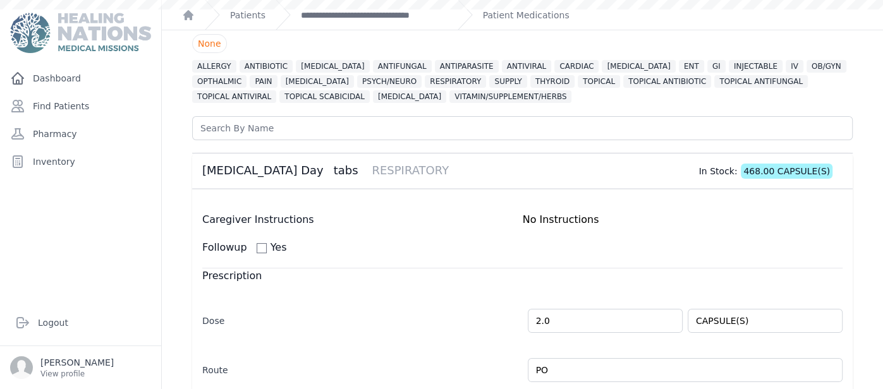
scroll to position [0, 0]
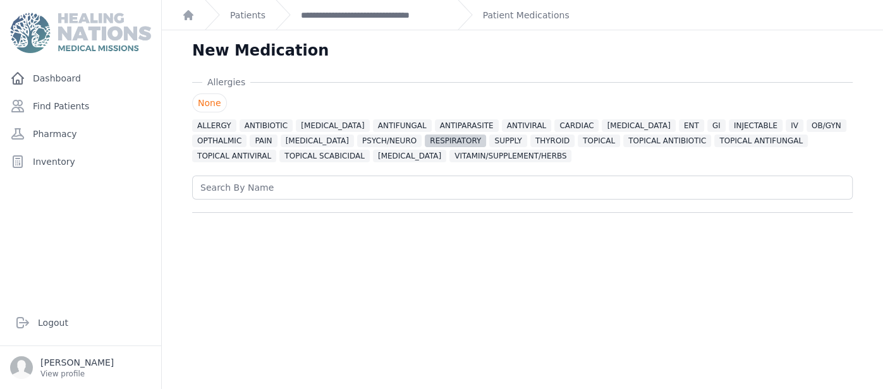
click at [425, 145] on span "RESPIRATORY" at bounding box center [455, 141] width 61 height 13
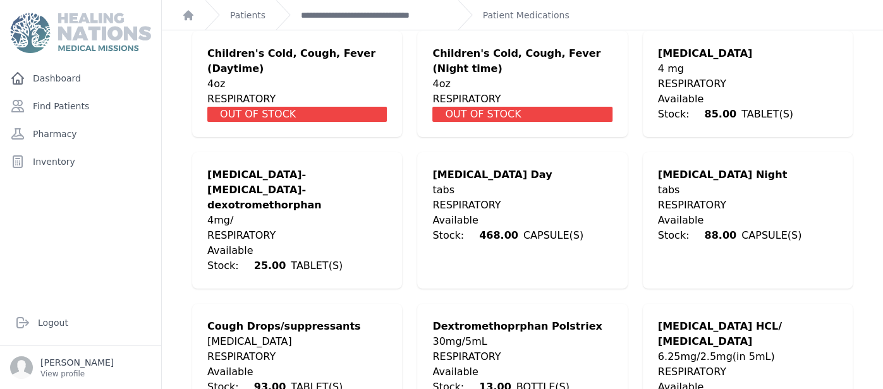
scroll to position [631, 0]
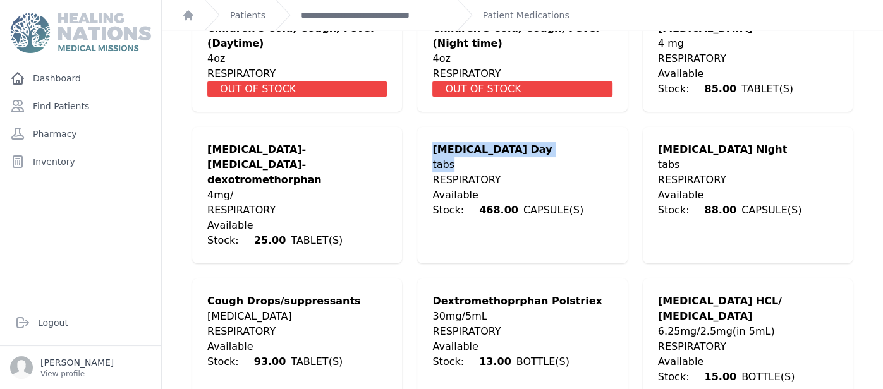
drag, startPoint x: 428, startPoint y: 119, endPoint x: 515, endPoint y: 126, distance: 87.5
click at [515, 127] on div "[MEDICAL_DATA] Day tabs RESPIRATORY Available Stock: 468.00 CAPSULE(S)" at bounding box center [522, 180] width 210 height 106
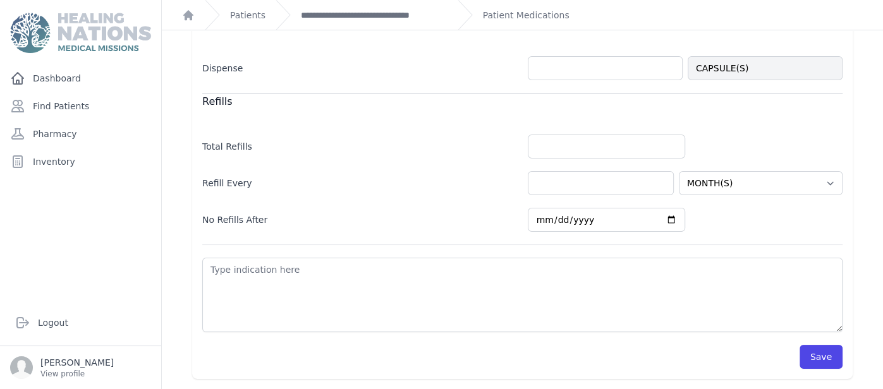
scroll to position [454, 0]
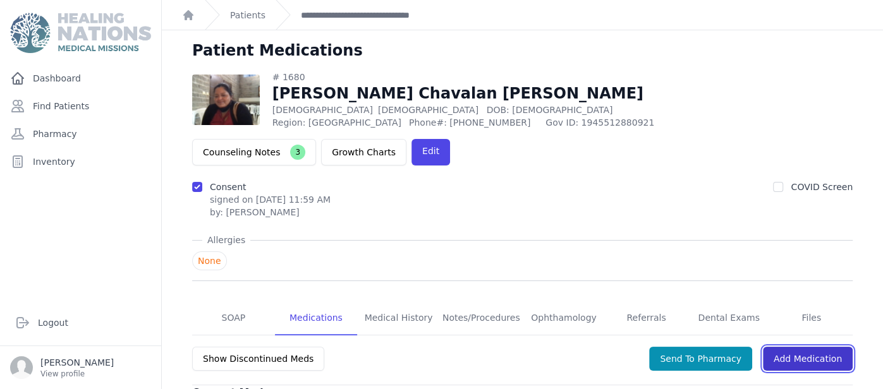
click at [827, 347] on link "Add Medication" at bounding box center [808, 359] width 90 height 24
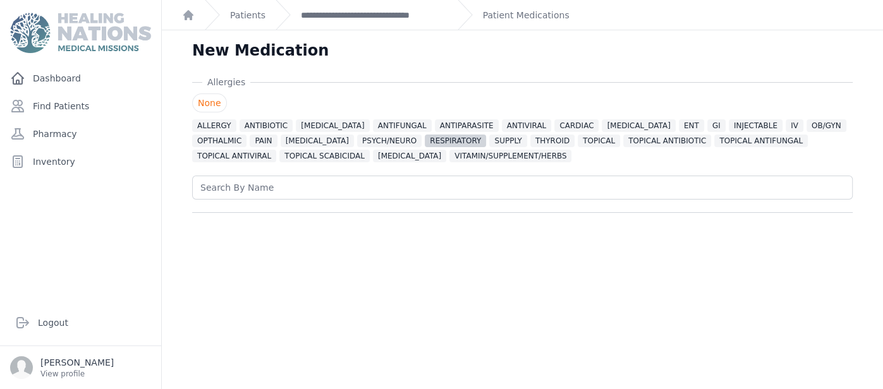
click at [425, 140] on span "RESPIRATORY" at bounding box center [455, 141] width 61 height 13
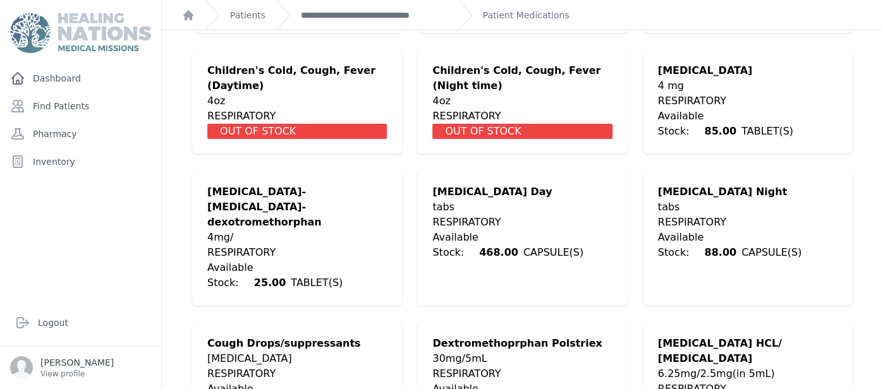
scroll to position [631, 0]
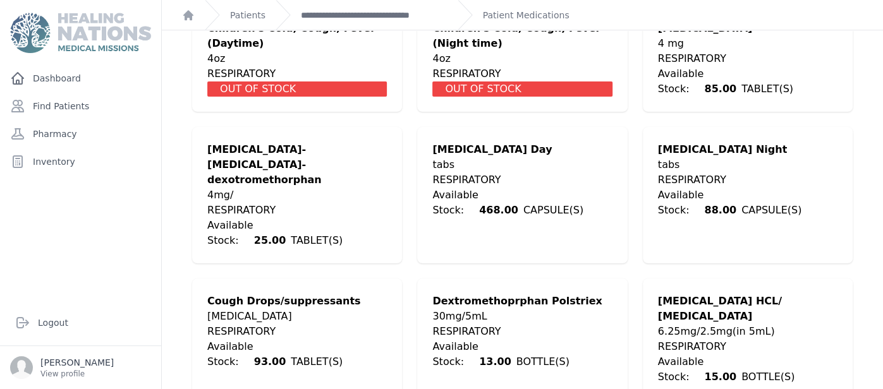
click at [781, 188] on div "Available Stock: 88.00 CAPSULE(S)" at bounding box center [748, 203] width 180 height 30
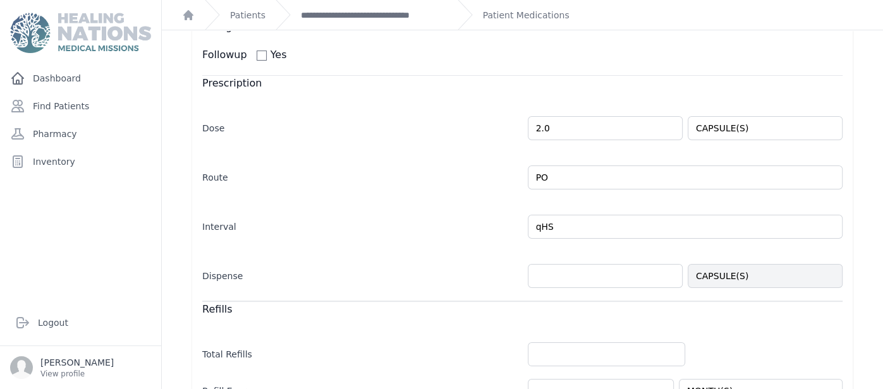
scroll to position [277, 0]
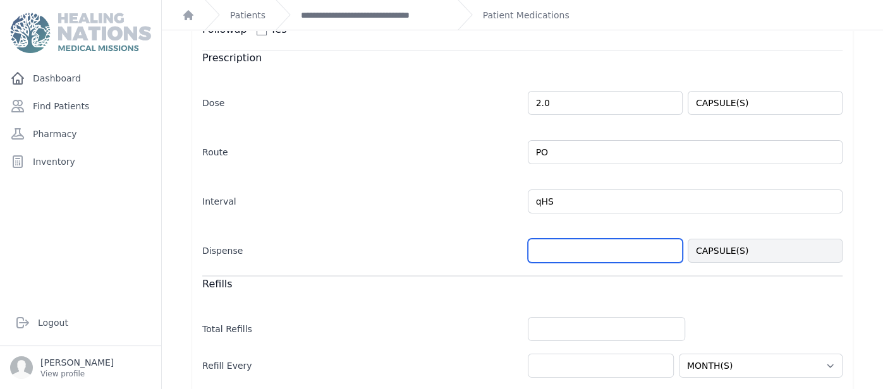
click at [589, 253] on input "number" at bounding box center [605, 251] width 155 height 24
type input "6"
click at [882, 166] on div "New Medication [MEDICAL_DATA] None ALLERGY ANTIBIOTIC [MEDICAL_DATA] ANTIFUNGAL…" at bounding box center [522, 162] width 721 height 819
select select "MONTH(S)"
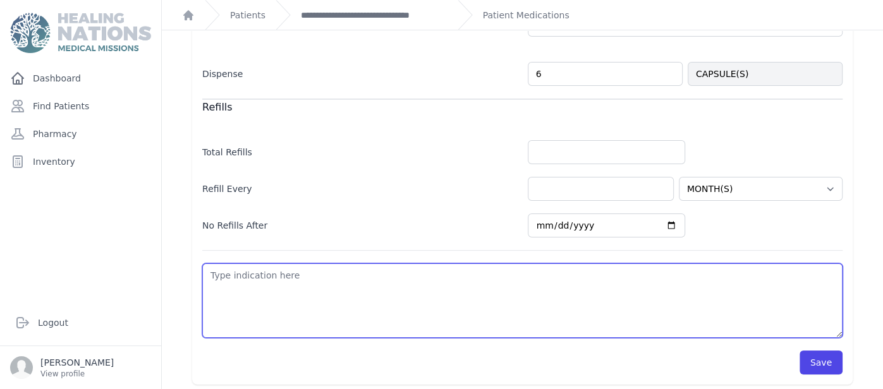
click at [733, 319] on textarea at bounding box center [522, 301] width 640 height 75
type textarea "F"
select select "MONTH(S)"
type textarea "Fl"
select select "MONTH(S)"
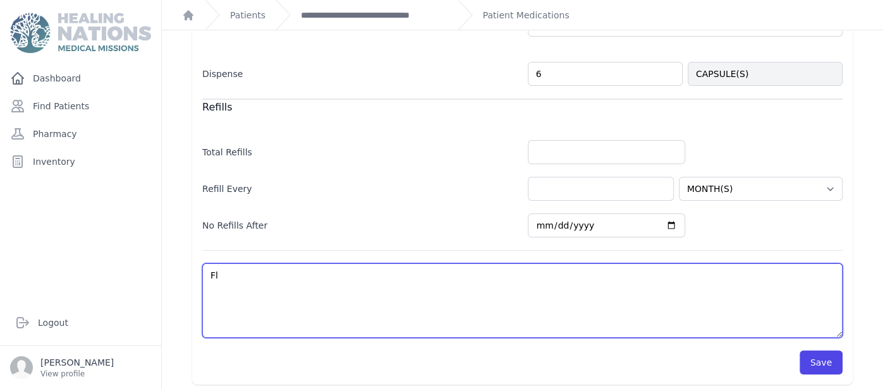
type textarea "[MEDICAL_DATA]"
select select "MONTH(S)"
type textarea "[MEDICAL_DATA]"
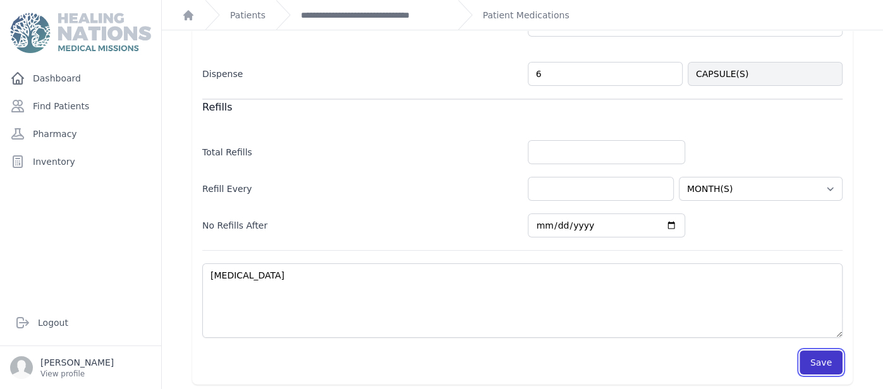
click at [825, 353] on button "Save" at bounding box center [821, 363] width 43 height 24
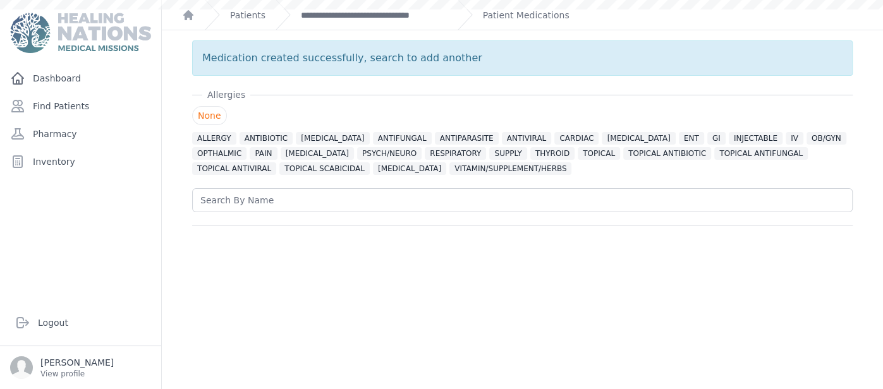
scroll to position [0, 0]
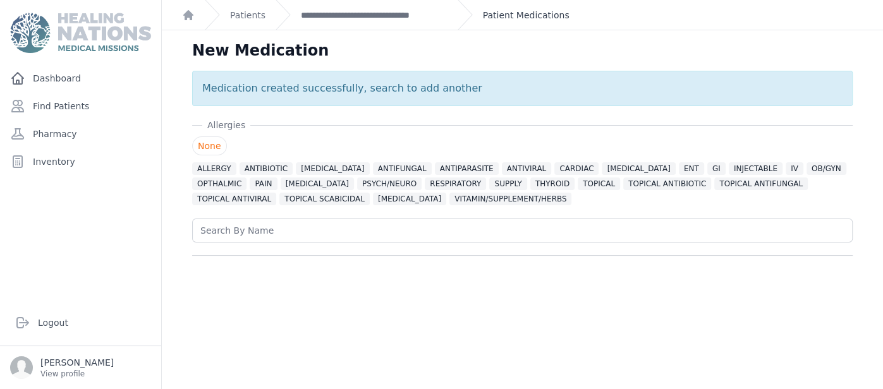
click at [527, 13] on link "Patient Medications" at bounding box center [526, 15] width 87 height 13
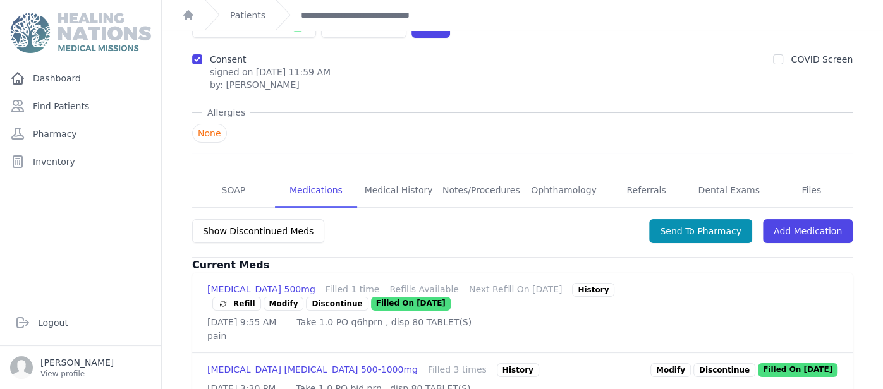
scroll to position [109, 0]
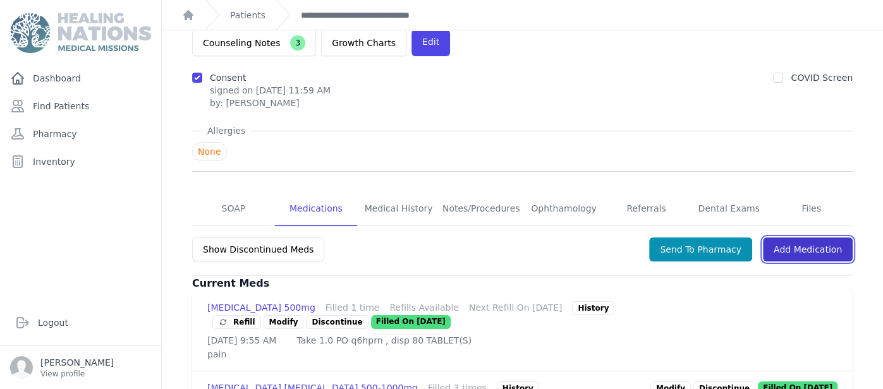
click at [810, 238] on link "Add Medication" at bounding box center [808, 250] width 90 height 24
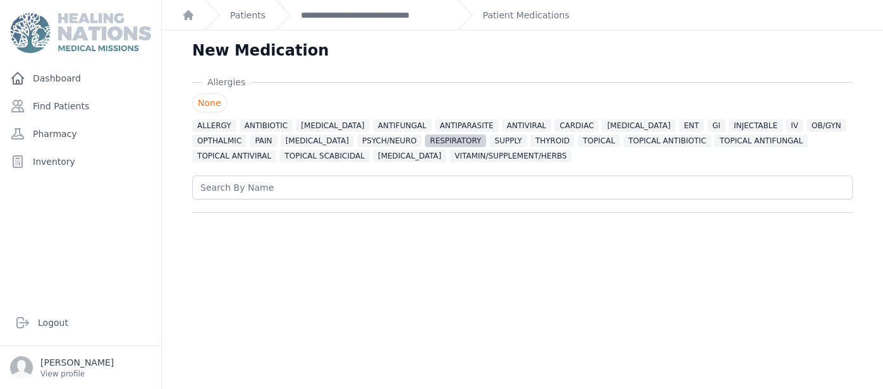
click at [425, 145] on span "RESPIRATORY" at bounding box center [455, 141] width 61 height 13
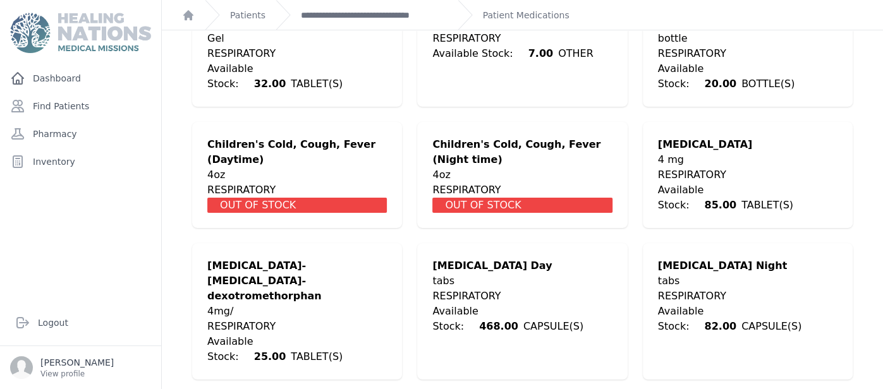
scroll to position [530, 0]
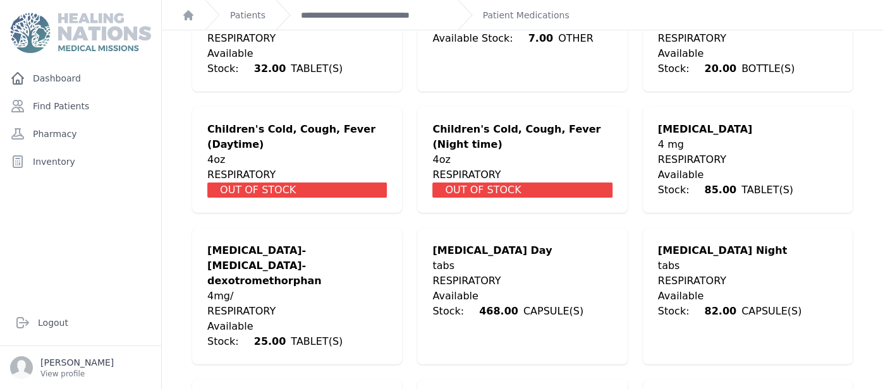
click at [545, 274] on div "RESPIRATORY" at bounding box center [522, 281] width 180 height 15
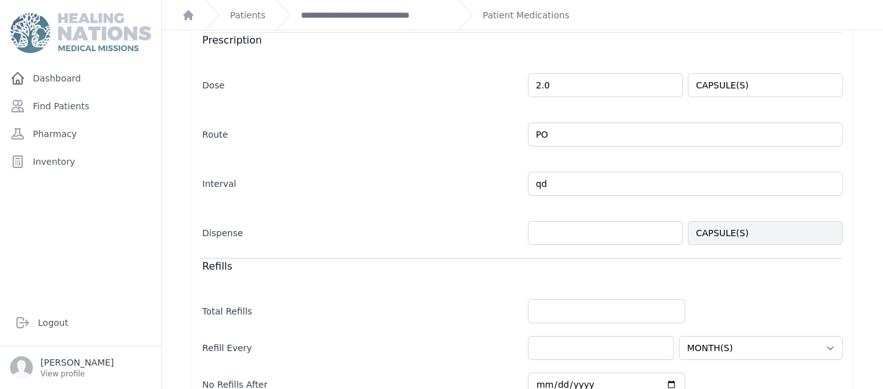
scroll to position [277, 0]
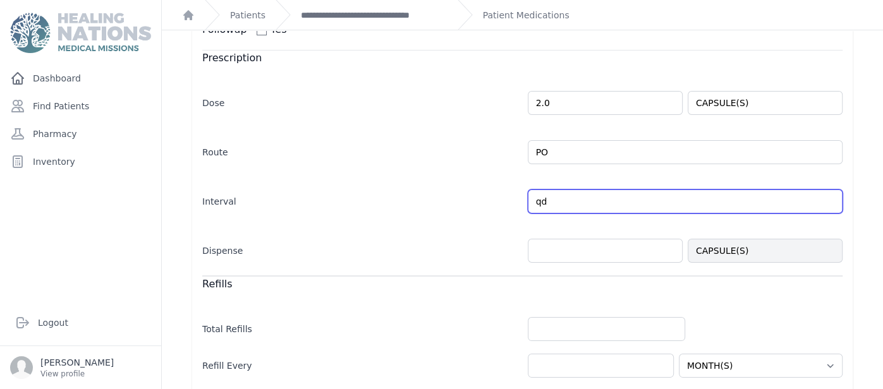
click at [551, 200] on input "qd" at bounding box center [685, 202] width 315 height 24
type input "q"
type input "bid"
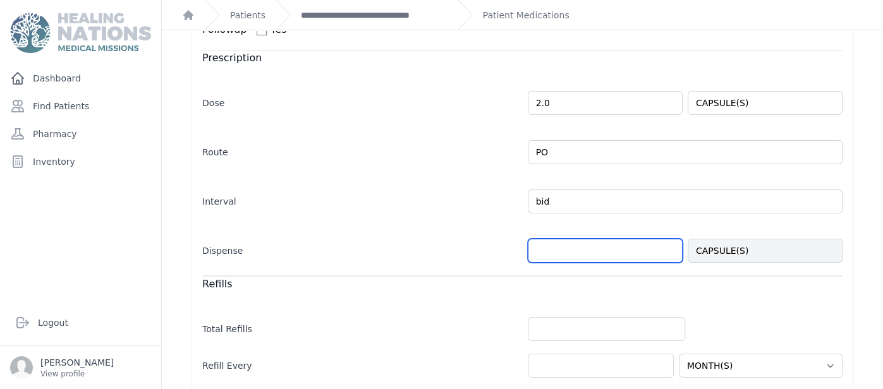
click at [552, 249] on input "number" at bounding box center [605, 251] width 155 height 24
select select "MONTH(S)"
type input "12"
click at [882, 247] on div "New Medication [MEDICAL_DATA] None ALLERGY ANTIBIOTIC [MEDICAL_DATA] ANTIFUNGAL…" at bounding box center [522, 162] width 721 height 819
select select "MONTH(S)"
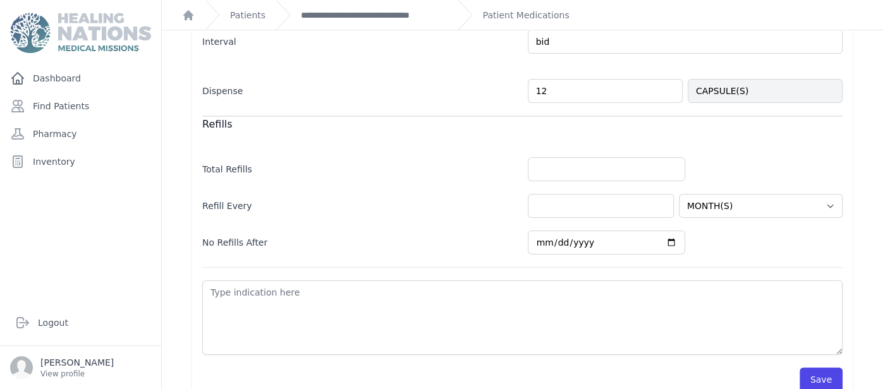
scroll to position [440, 0]
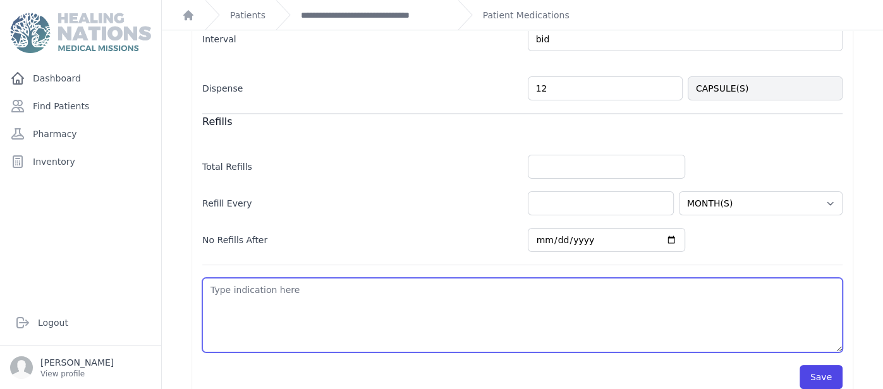
click at [755, 309] on textarea at bounding box center [522, 315] width 640 height 75
type textarea "F"
select select "MONTH(S)"
type textarea "Fl"
select select "MONTH(S)"
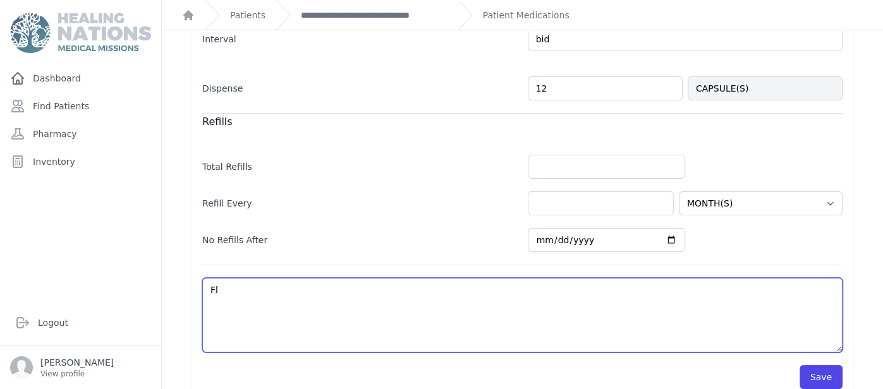
type textarea "[MEDICAL_DATA]"
select select "MONTH(S)"
type textarea "[MEDICAL_DATA]"
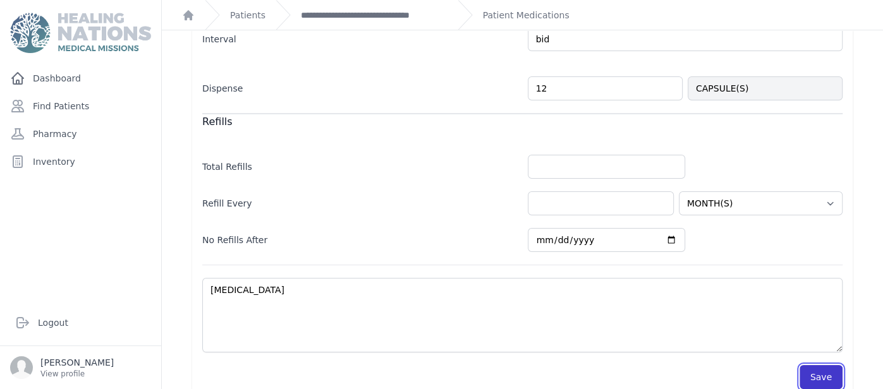
click at [826, 379] on button "Save" at bounding box center [821, 377] width 43 height 24
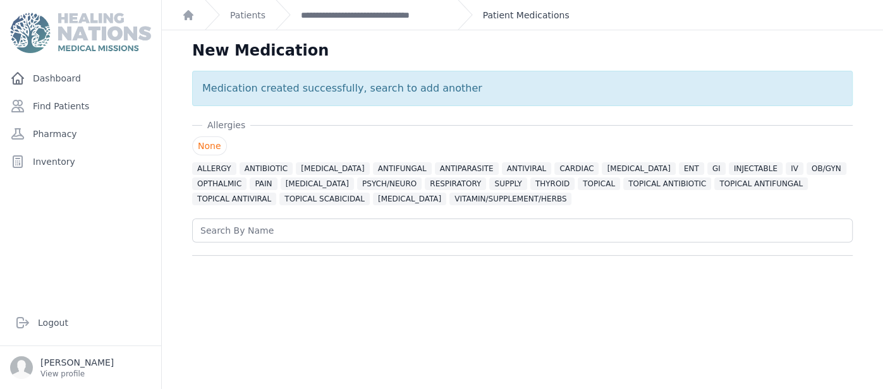
click at [542, 10] on link "Patient Medications" at bounding box center [526, 15] width 87 height 13
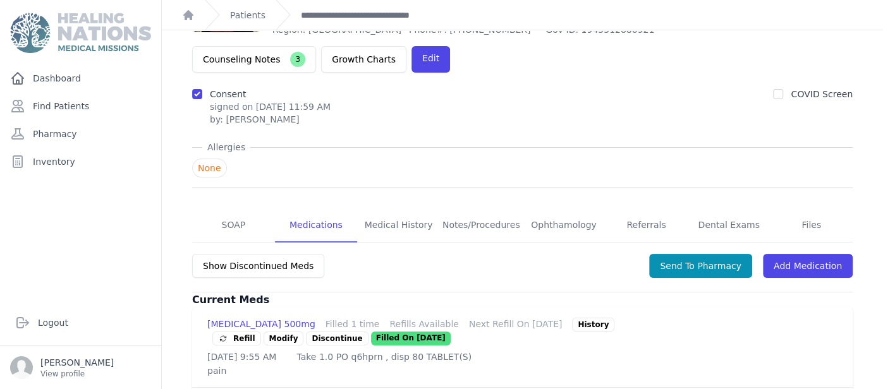
scroll to position [17, 0]
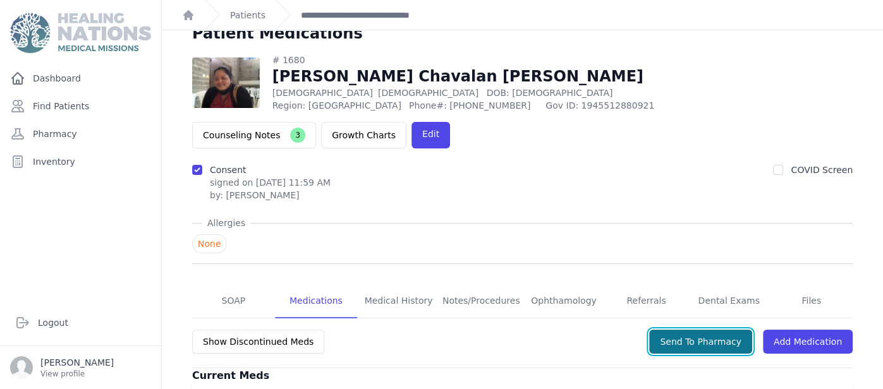
click at [748, 330] on button "Send To Pharmacy" at bounding box center [700, 342] width 103 height 24
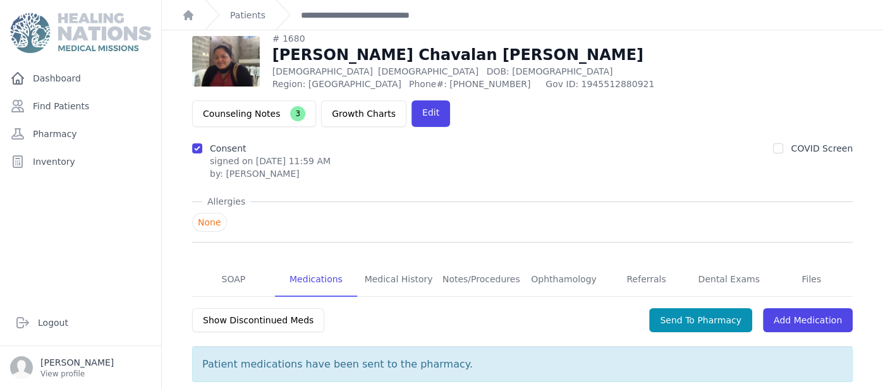
scroll to position [42, 0]
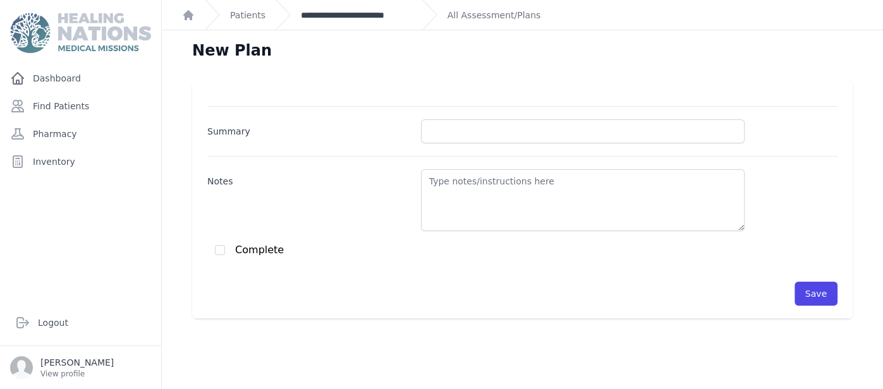
click at [356, 13] on link "**********" at bounding box center [356, 15] width 111 height 13
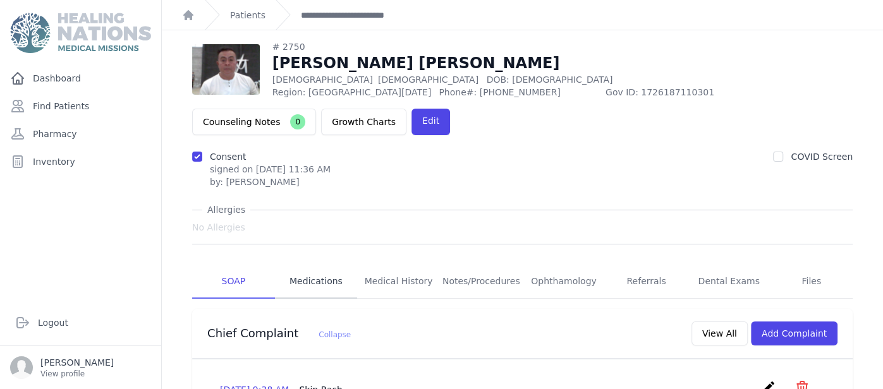
click at [336, 265] on link "Medications" at bounding box center [316, 282] width 83 height 34
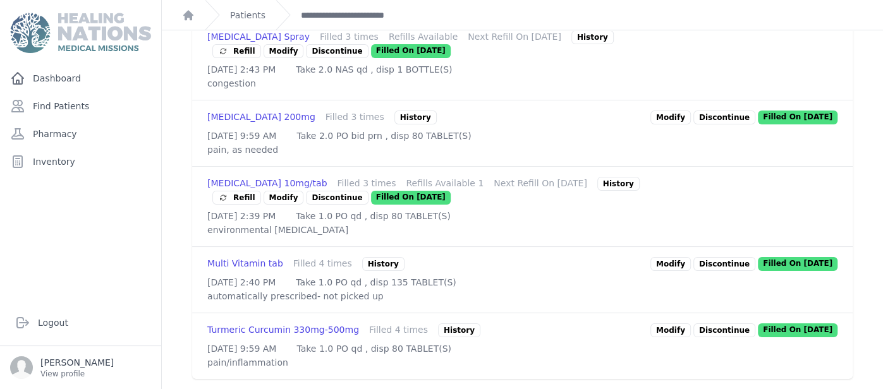
scroll to position [618, 0]
click at [688, 324] on link "Modify" at bounding box center [670, 331] width 40 height 14
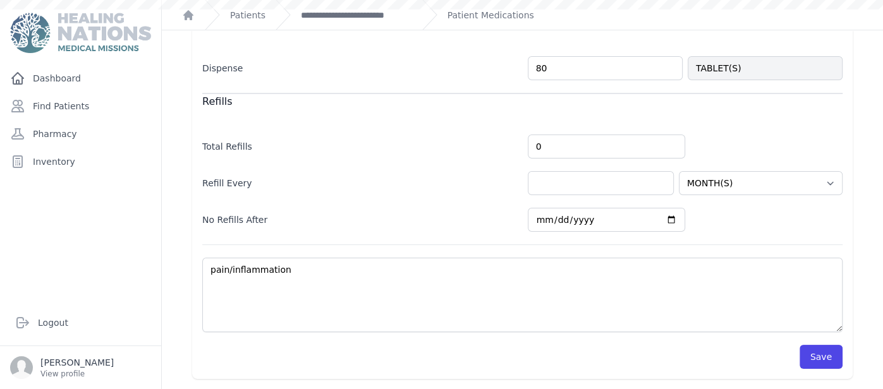
scroll to position [240, 0]
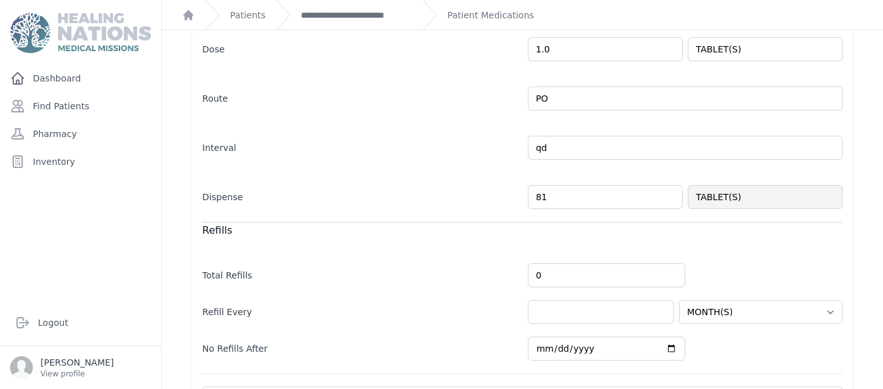
type input "80"
click at [873, 228] on div "Modify Prescription [MEDICAL_DATA] No [MEDICAL_DATA] Turmeric Curcumin 330mg-50…" at bounding box center [522, 154] width 721 height 728
select select "MONTH(S)"
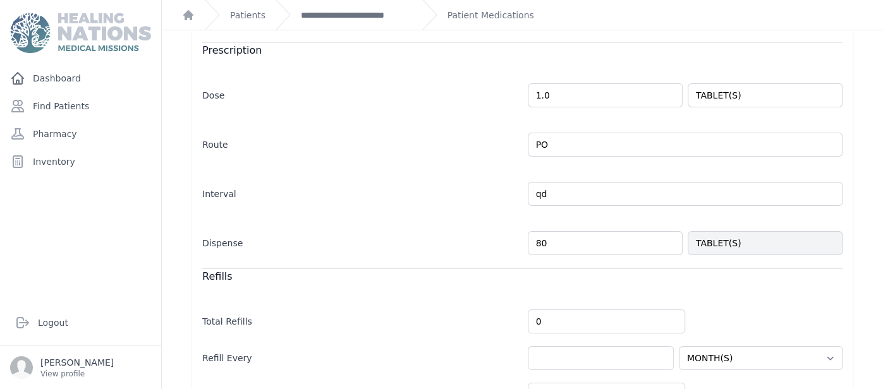
scroll to position [364, 0]
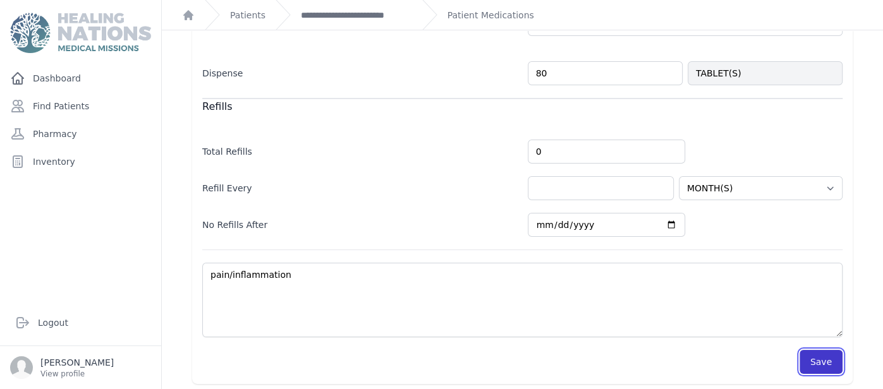
click at [830, 367] on button "Save" at bounding box center [821, 362] width 43 height 24
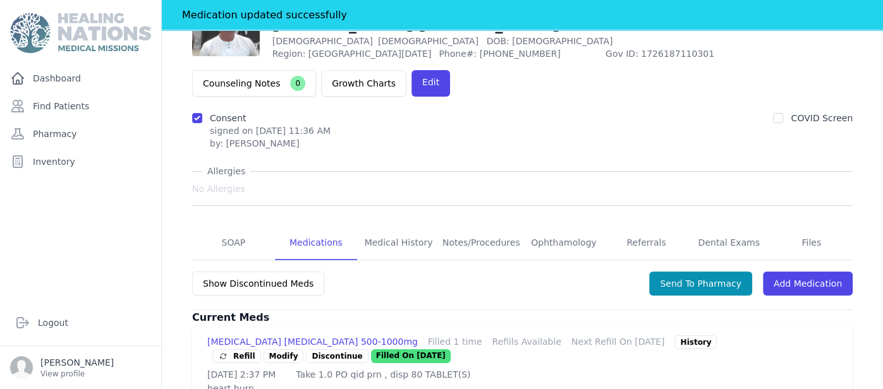
scroll to position [73, 0]
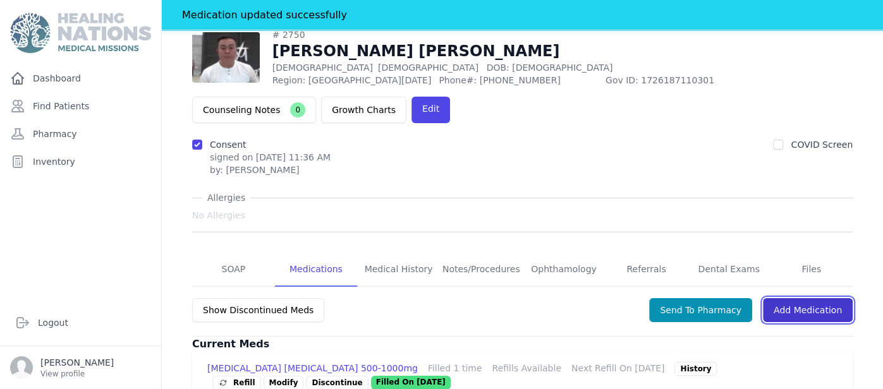
click at [823, 298] on link "Add Medication" at bounding box center [808, 310] width 90 height 24
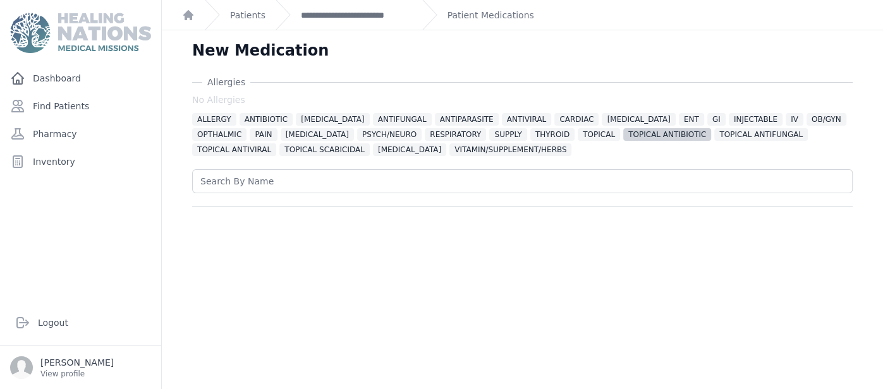
click at [623, 138] on span "TOPICAL ANTIBIOTIC" at bounding box center [667, 134] width 88 height 13
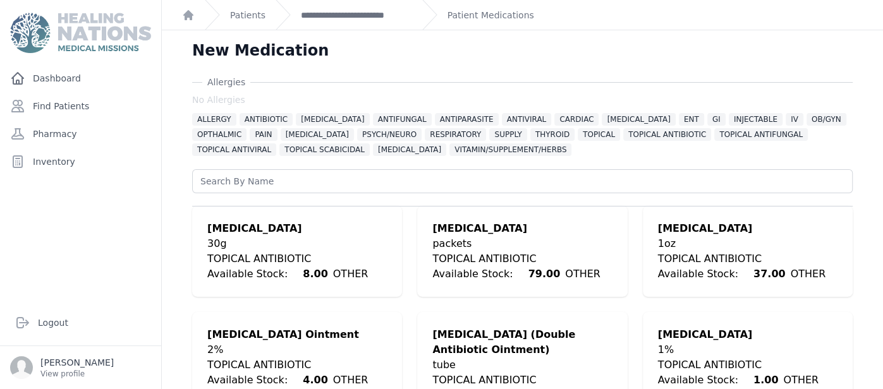
click at [158, 223] on div "Dashboard Find Patients Pharmacy Inventory" at bounding box center [80, 178] width 161 height 224
click at [167, 235] on div "New Medication [MEDICAL_DATA] No [MEDICAL_DATA] ALLERGY ANTIBIOTIC [MEDICAL_DAT…" at bounding box center [522, 290] width 721 height 520
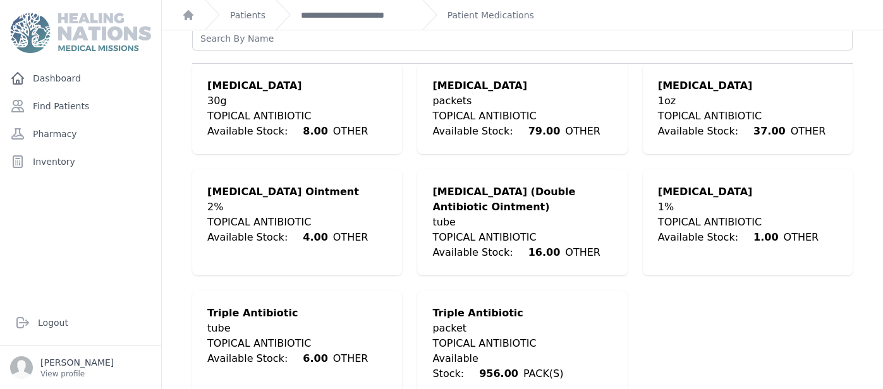
scroll to position [145, 0]
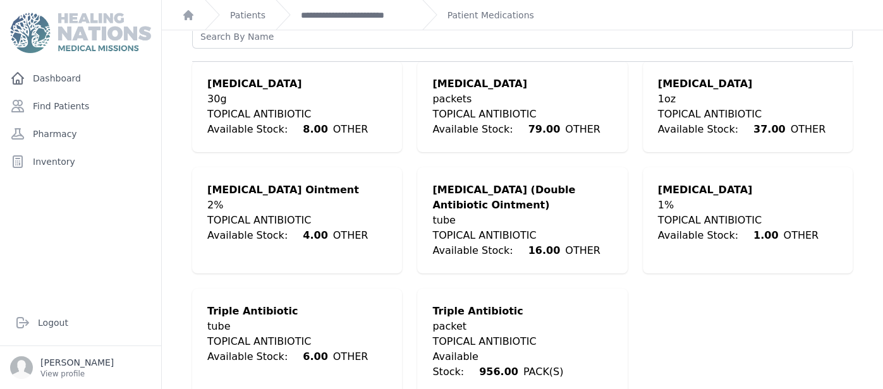
click at [477, 351] on div "Available Stock: 956.00 PACK(S)" at bounding box center [522, 365] width 180 height 30
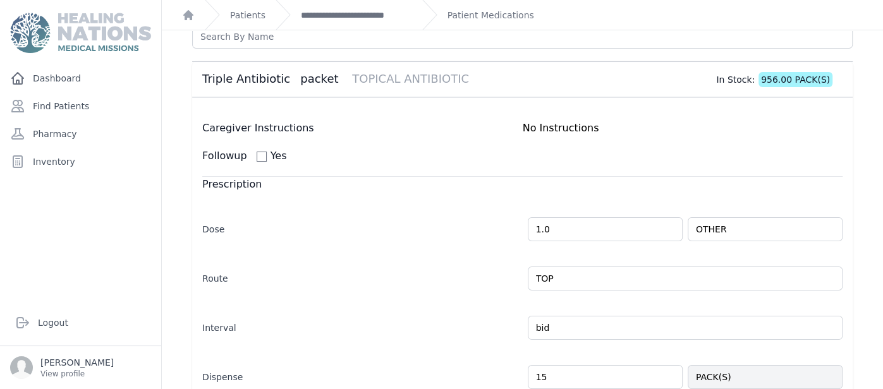
click at [644, 193] on div "Prescription Dose 1.0 OTHER Route TOP bid 15" at bounding box center [522, 282] width 640 height 213
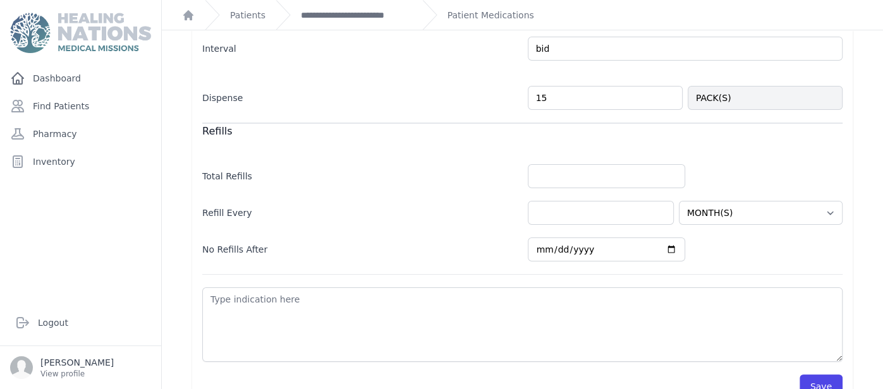
scroll to position [449, 0]
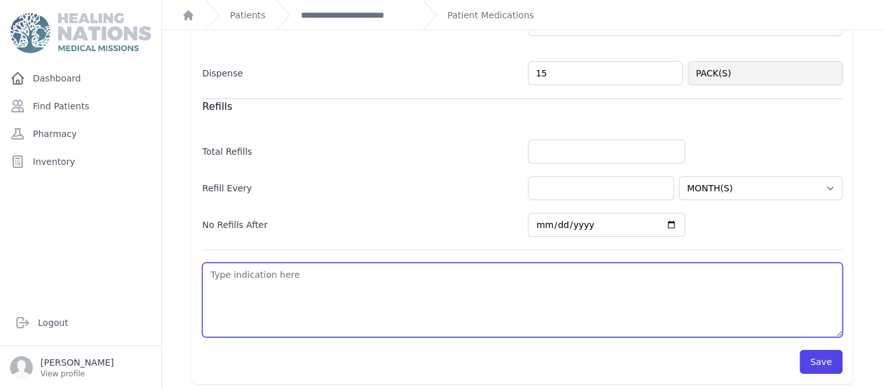
click at [425, 287] on textarea at bounding box center [522, 300] width 640 height 75
type textarea "I"
select select "MONTH(S)"
type textarea "S"
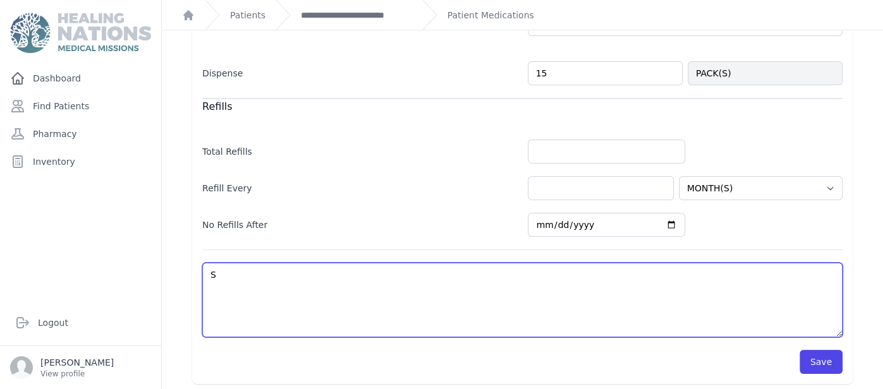
select select "MONTH(S)"
type textarea "Sk"
select select "MONTH(S)"
type textarea "Ski"
select select "MONTH(S)"
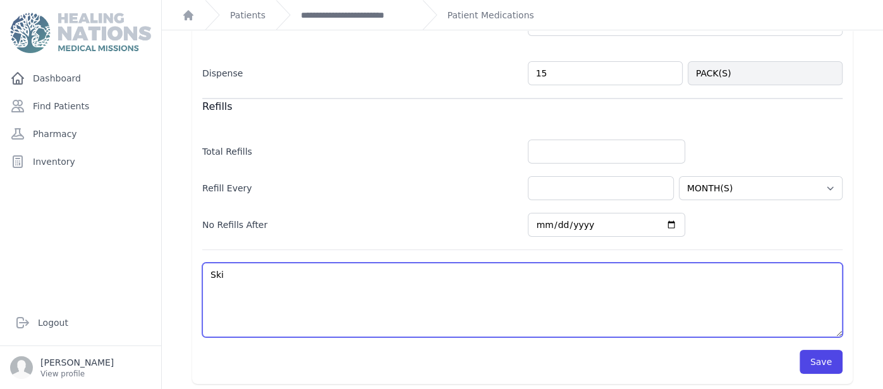
type textarea "Skin"
select select "MONTH(S)"
type textarea "Skin"
select select "MONTH(S)"
type textarea "Skin i"
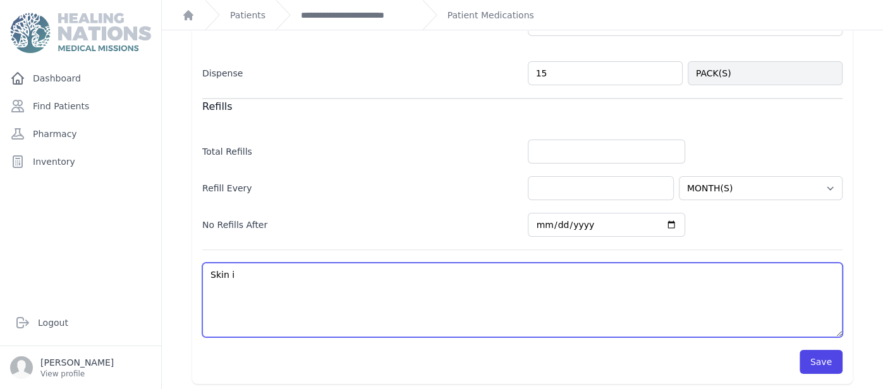
select select "MONTH(S)"
type textarea "Skin ir"
select select "MONTH(S)"
type textarea "Skin"
select select "MONTH(S)"
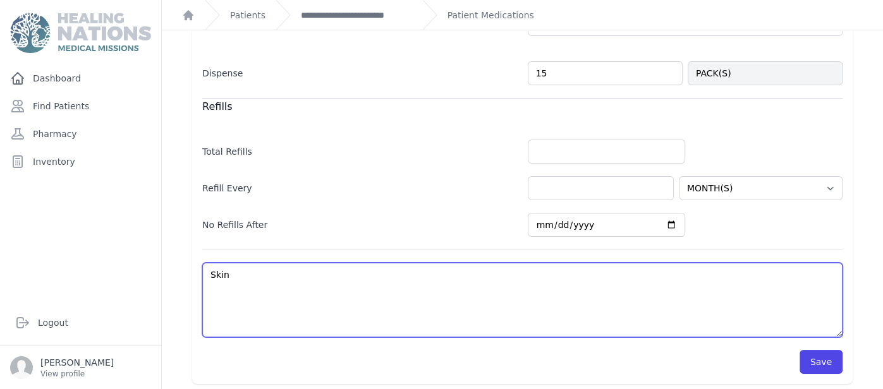
type textarea "Skin i"
select select "MONTH(S)"
type textarea "Skin inf"
select select "MONTH(S)"
type textarea "Skin infe"
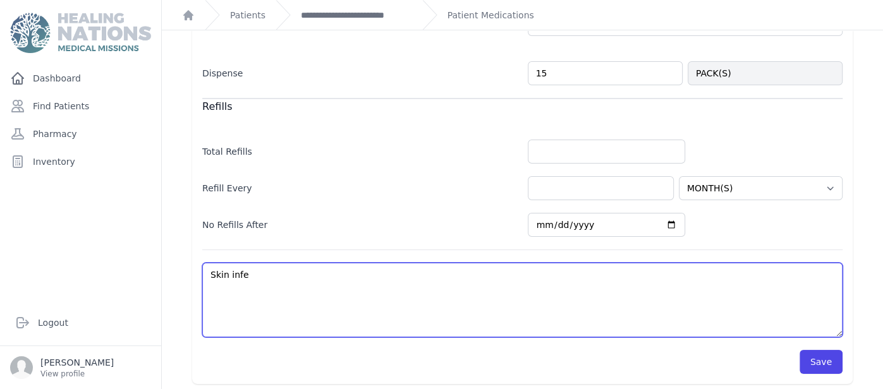
select select "MONTH(S)"
type textarea "Skin infec"
select select "MONTH(S)"
type textarea "Skin infecti"
select select "MONTH(S)"
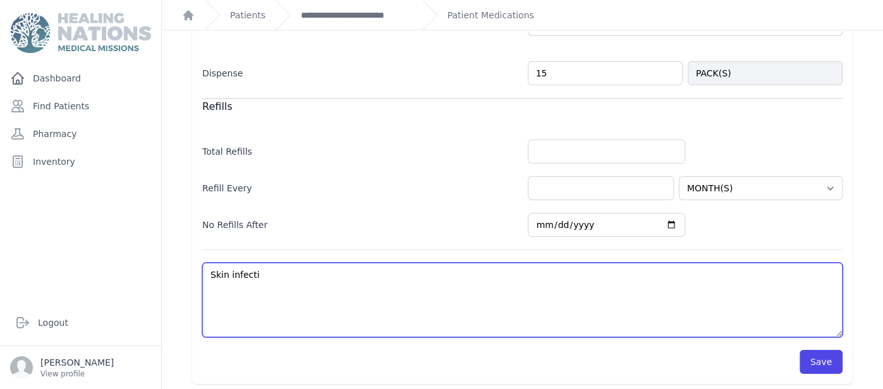
type textarea "Skin infectio"
select select "MONTH(S)"
type textarea "[MEDICAL_DATA]"
select select "MONTH(S)"
type textarea "[MEDICAL_DATA]"
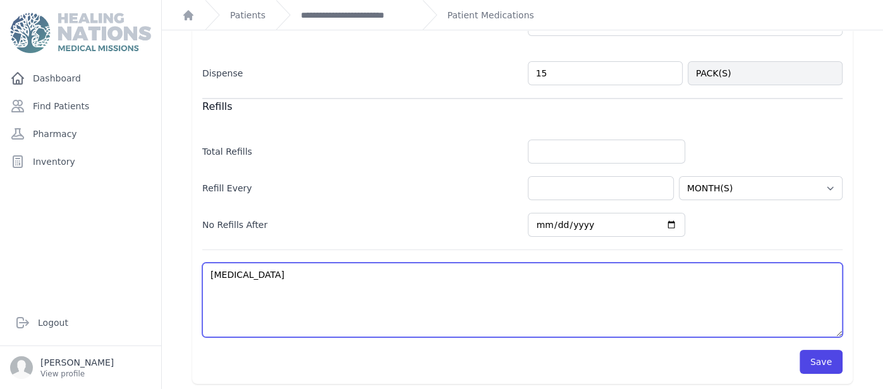
select select "MONTH(S)"
type textarea "[MEDICAL_DATA] x"
select select "MONTH(S)"
type textarea "[MEDICAL_DATA] x"
select select "MONTH(S)"
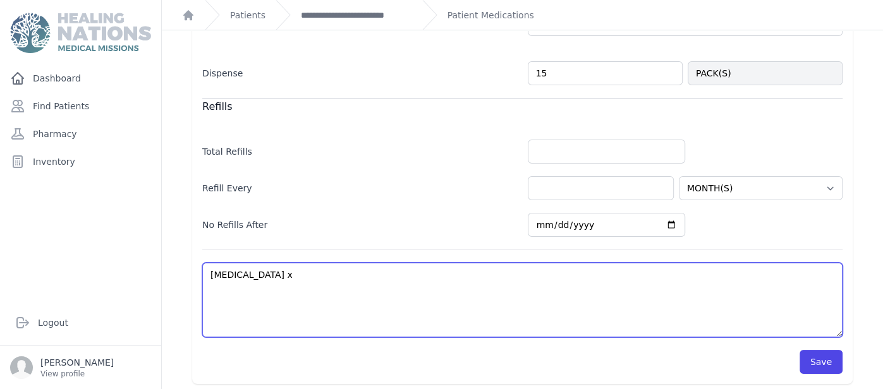
type textarea "[MEDICAL_DATA] x 7"
select select "MONTH(S)"
type textarea "[MEDICAL_DATA] x 7"
select select "MONTH(S)"
type textarea "[MEDICAL_DATA] x 7 da"
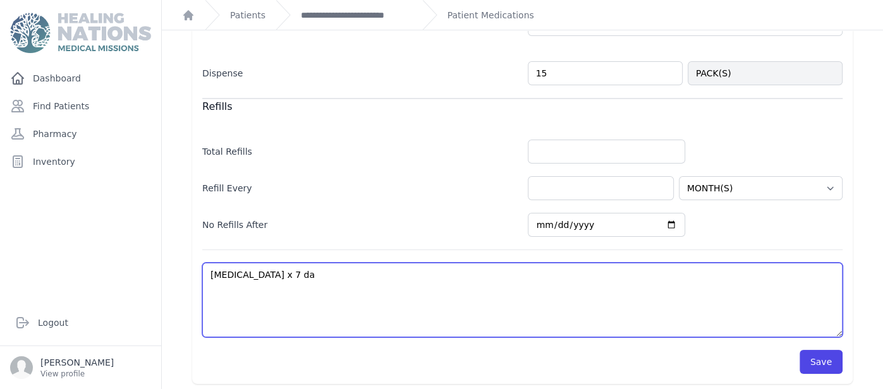
select select "MONTH(S)"
type textarea "[MEDICAL_DATA] x 7 day"
select select "MONTH(S)"
type textarea "[MEDICAL_DATA] x 7 days"
select select "MONTH(S)"
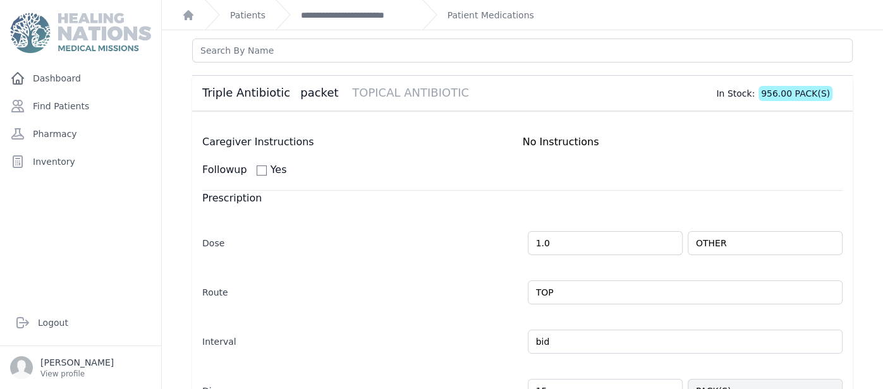
scroll to position [130, 0]
type textarea "[MEDICAL_DATA] x 7 days"
click at [761, 147] on div "No Instructions" at bounding box center [683, 143] width 320 height 15
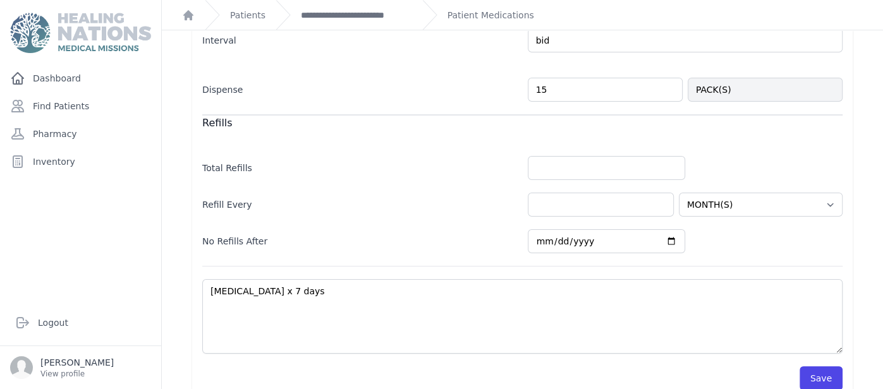
scroll to position [449, 0]
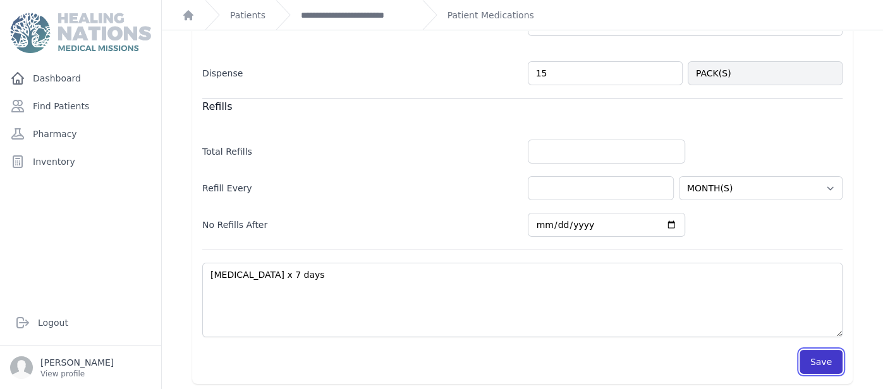
click at [811, 358] on button "Save" at bounding box center [821, 362] width 43 height 24
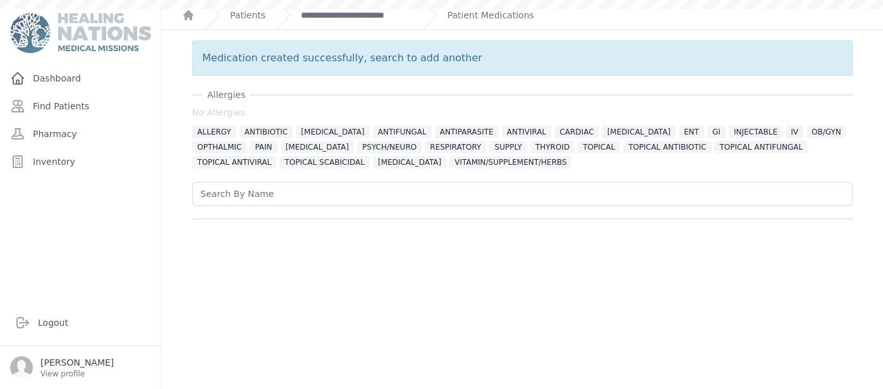
scroll to position [0, 0]
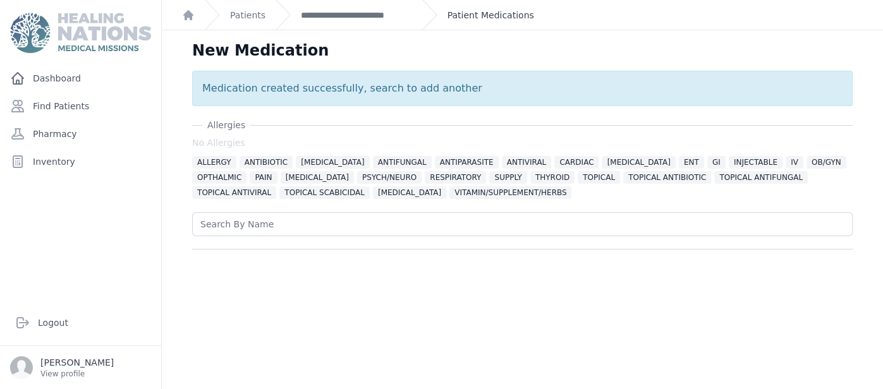
click at [453, 14] on link "Patient Medications" at bounding box center [490, 15] width 87 height 13
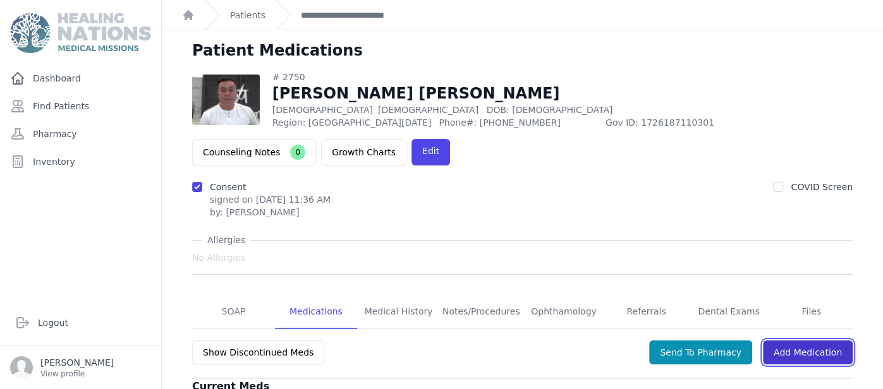
click at [819, 341] on link "Add Medication" at bounding box center [808, 353] width 90 height 24
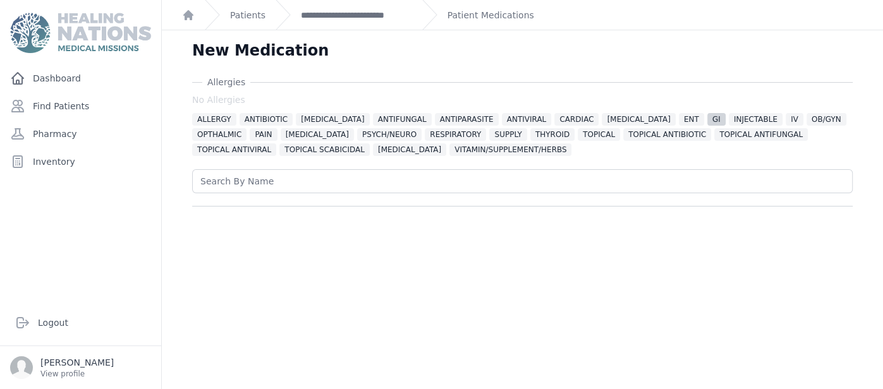
click at [707, 115] on span "GI" at bounding box center [716, 119] width 18 height 13
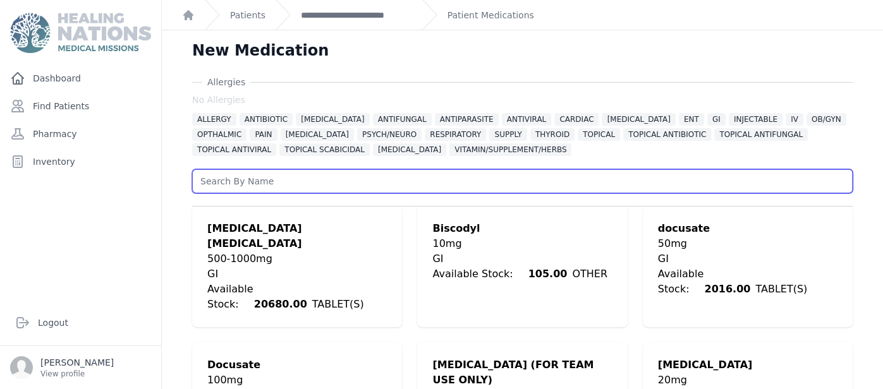
click at [655, 185] on input "text" at bounding box center [522, 181] width 660 height 24
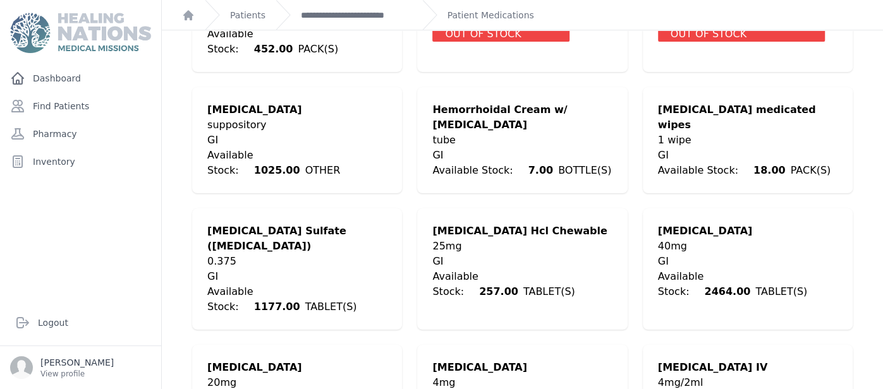
scroll to position [657, 0]
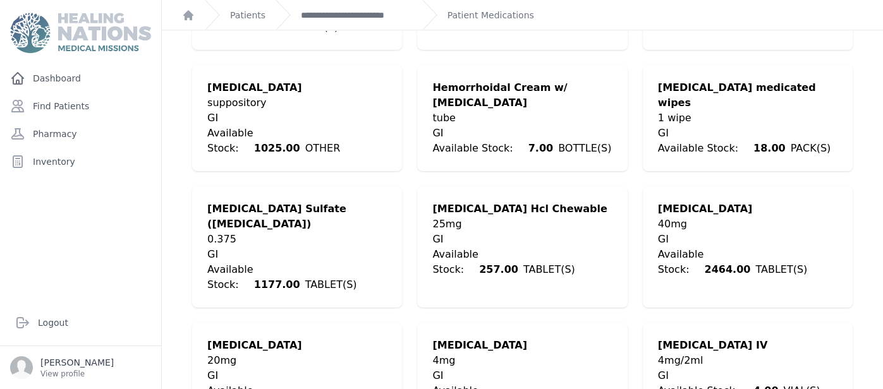
click at [727, 232] on div "GI" at bounding box center [748, 239] width 180 height 15
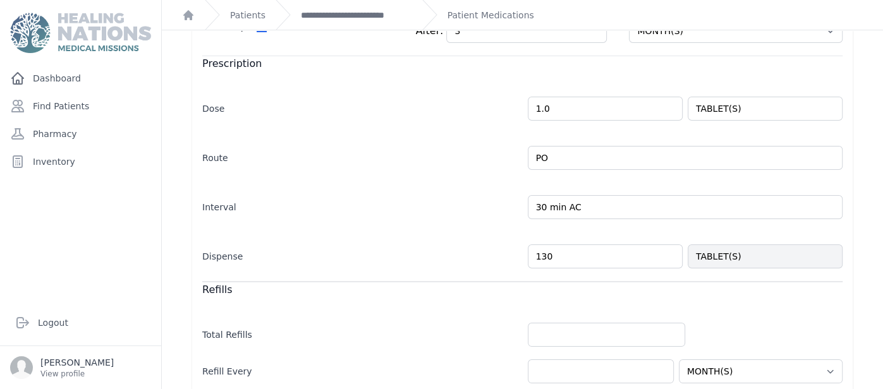
scroll to position [276, 0]
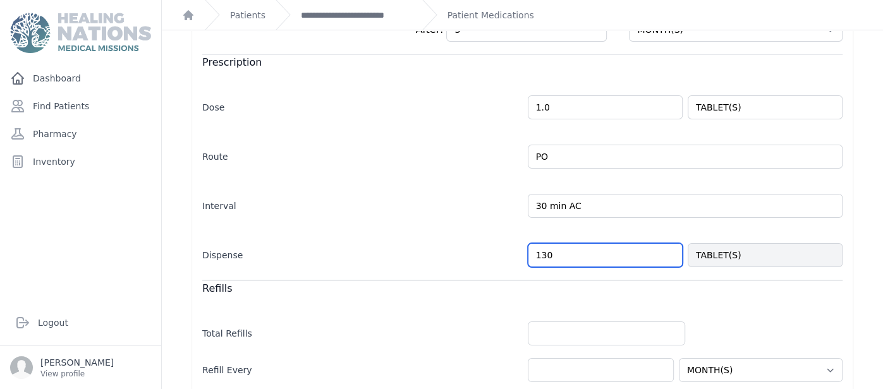
click at [552, 259] on input "130" at bounding box center [605, 255] width 155 height 24
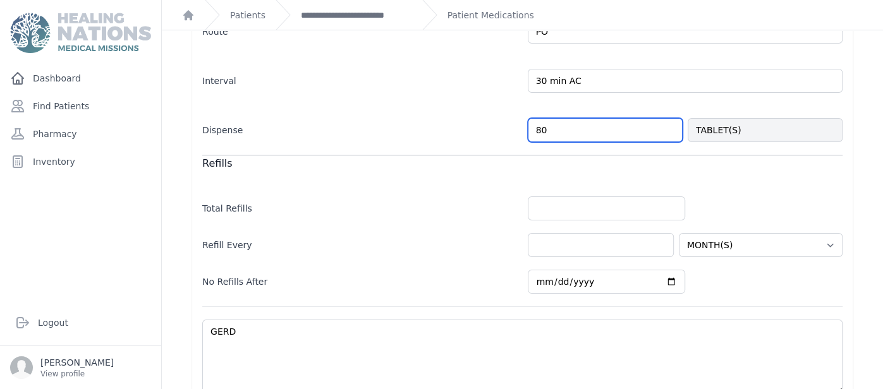
scroll to position [457, 0]
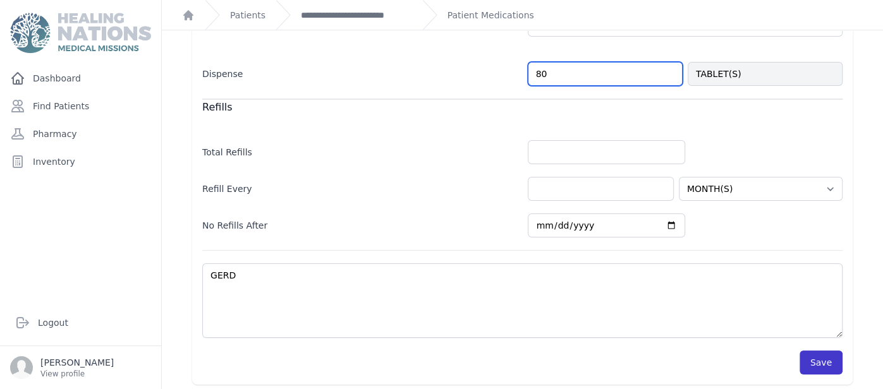
type input "80"
click at [826, 355] on button "Save" at bounding box center [821, 363] width 43 height 24
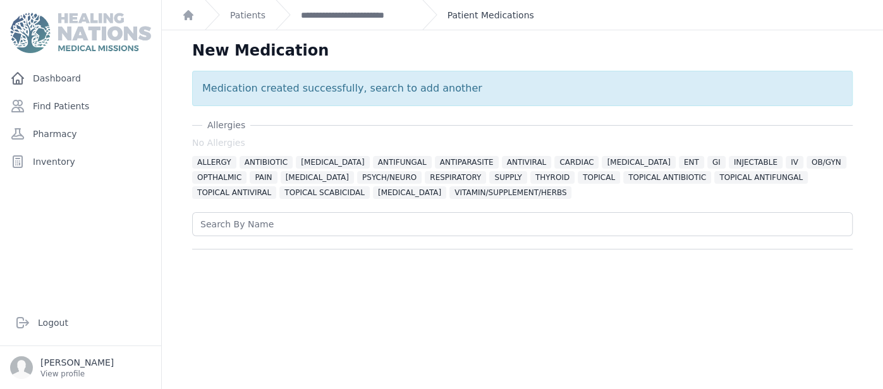
click at [496, 20] on link "Patient Medications" at bounding box center [490, 15] width 87 height 13
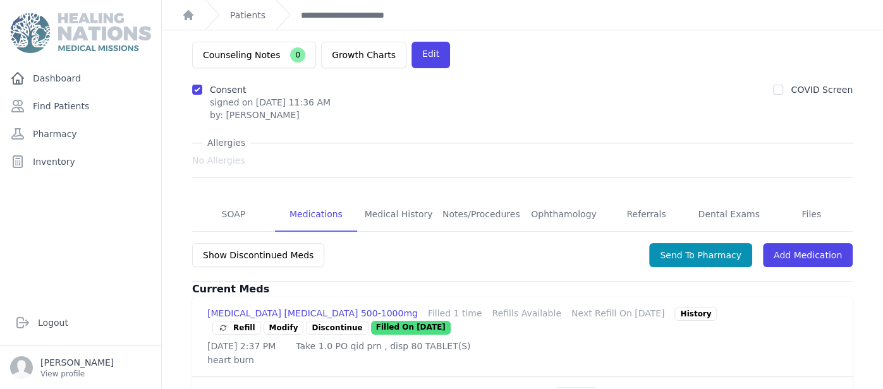
scroll to position [100, 0]
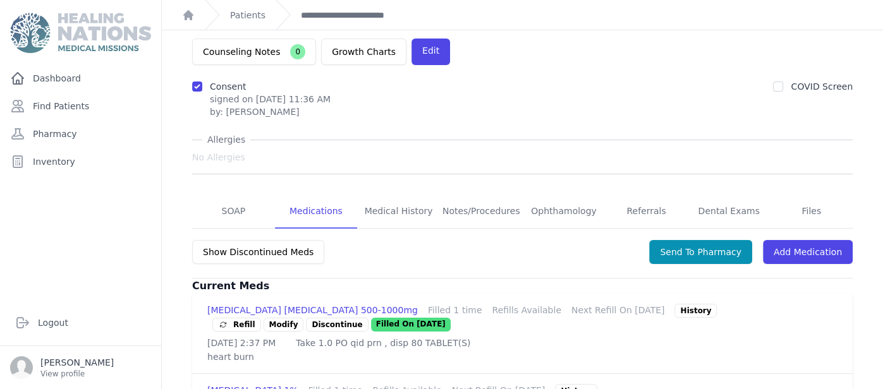
click at [246, 319] on span "Refill" at bounding box center [236, 325] width 37 height 13
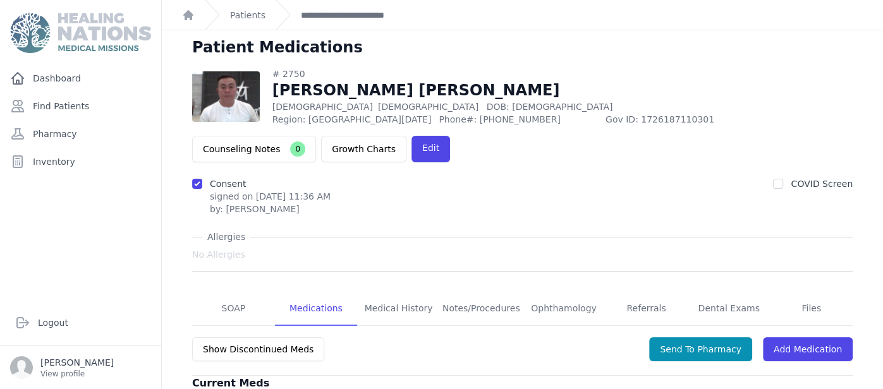
scroll to position [0, 0]
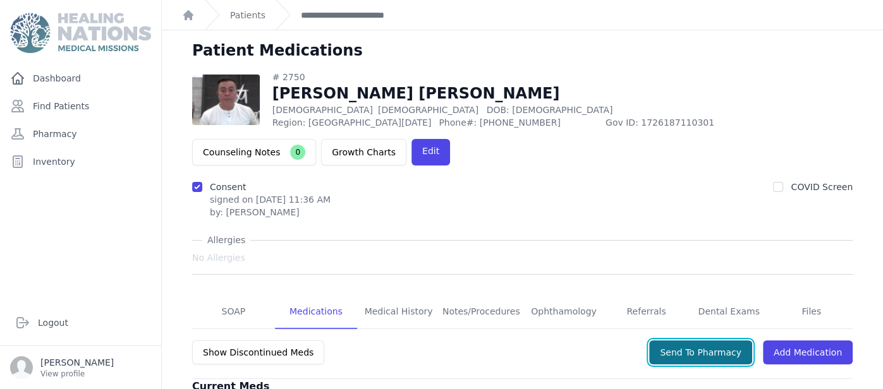
click at [705, 341] on button "Send To Pharmacy" at bounding box center [700, 353] width 103 height 24
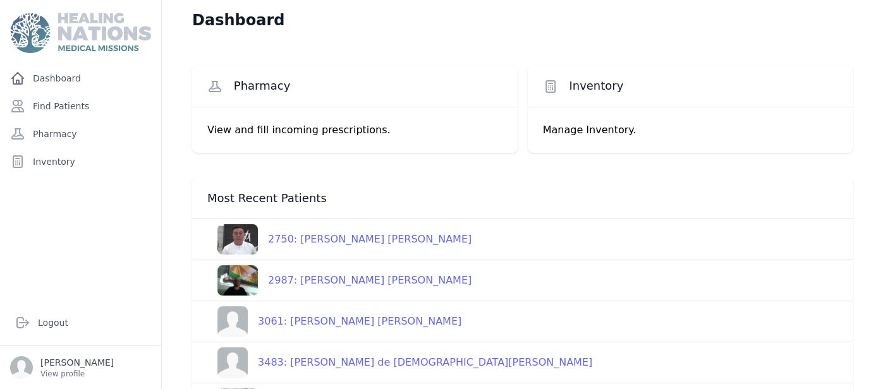
click at [169, 312] on div "Dashboard Pharmacy View and fill incoming prescriptions. Inventory Manage Inven…" at bounding box center [522, 320] width 721 height 640
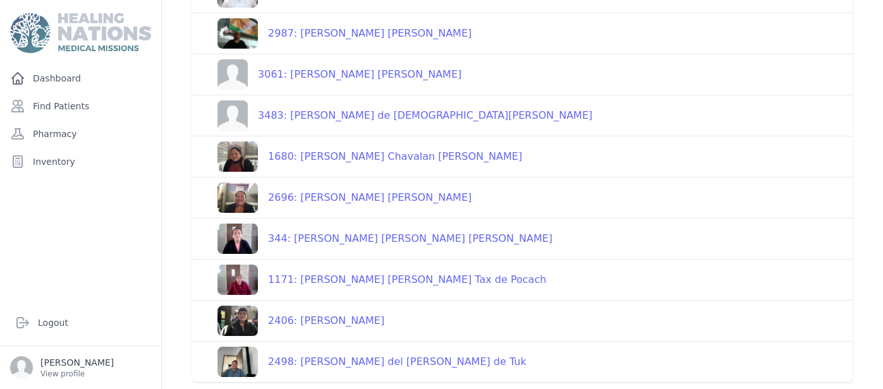
scroll to position [247, 0]
click at [379, 198] on div "2696: [PERSON_NAME] [PERSON_NAME]" at bounding box center [365, 197] width 214 height 15
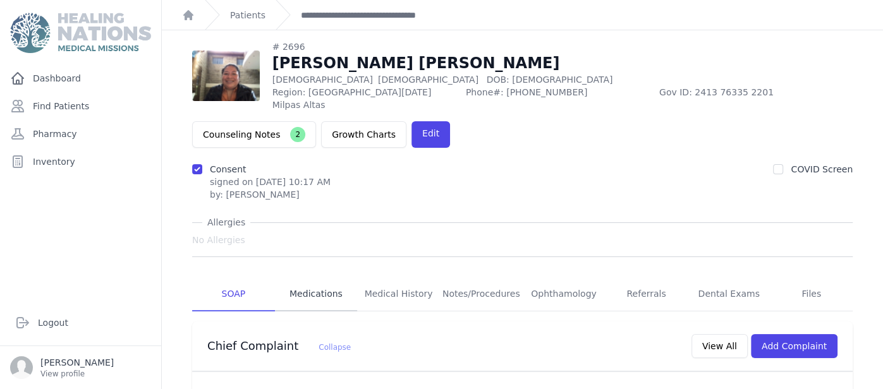
click at [322, 284] on link "Medications" at bounding box center [316, 294] width 83 height 34
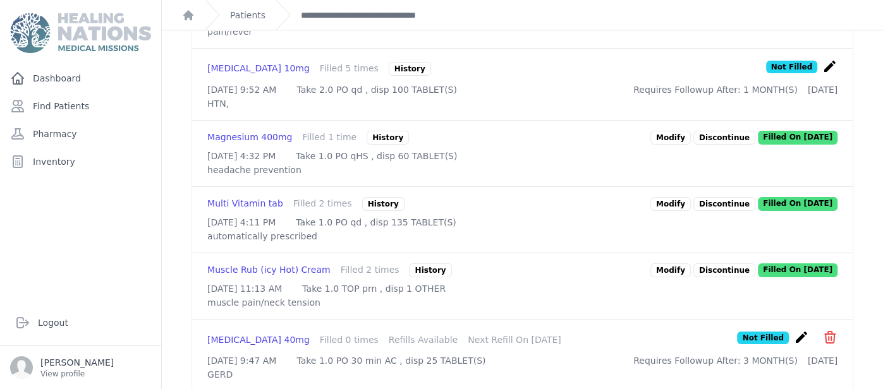
scroll to position [1061, 0]
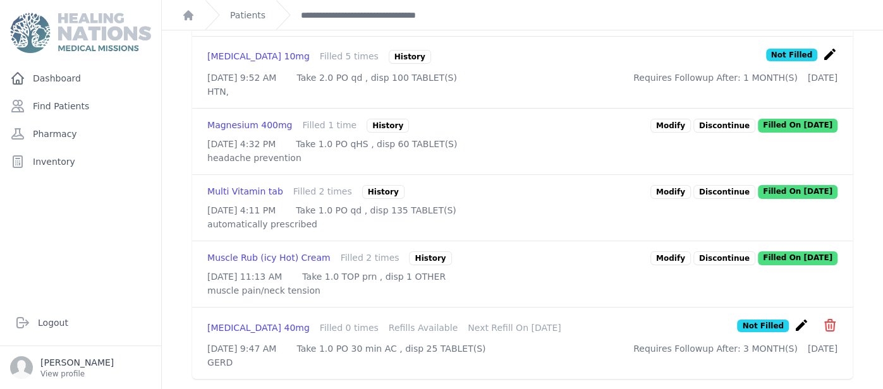
click at [825, 62] on icon "create" at bounding box center [829, 54] width 15 height 15
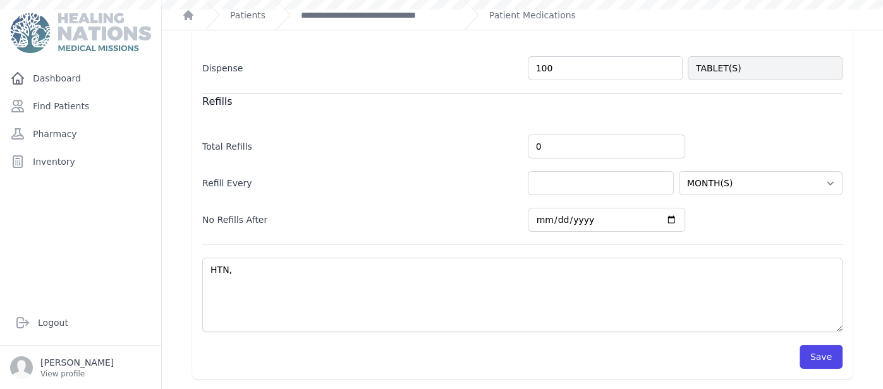
scroll to position [249, 0]
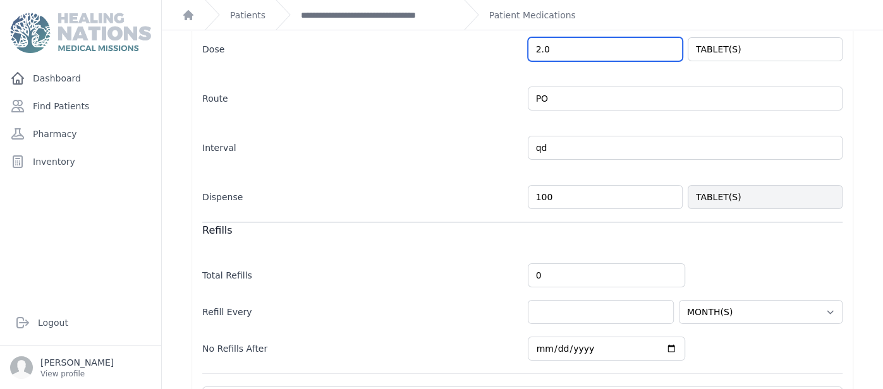
click at [540, 44] on input "2.0" at bounding box center [605, 49] width 155 height 24
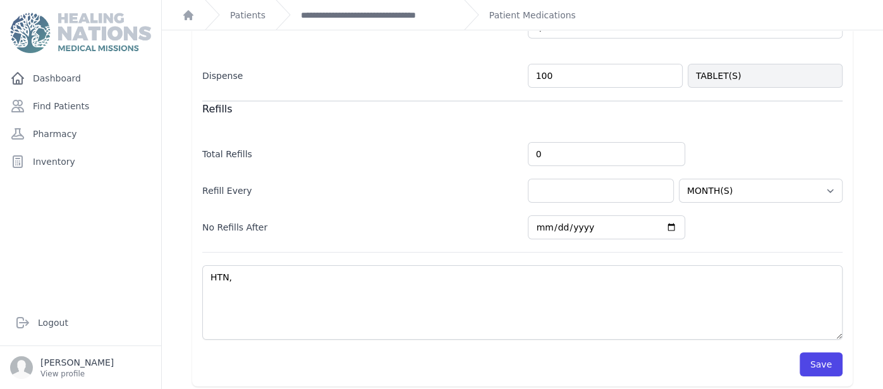
scroll to position [373, 0]
type input "4.0"
click at [831, 351] on button "Save" at bounding box center [821, 362] width 43 height 24
select select "MONTH(S)"
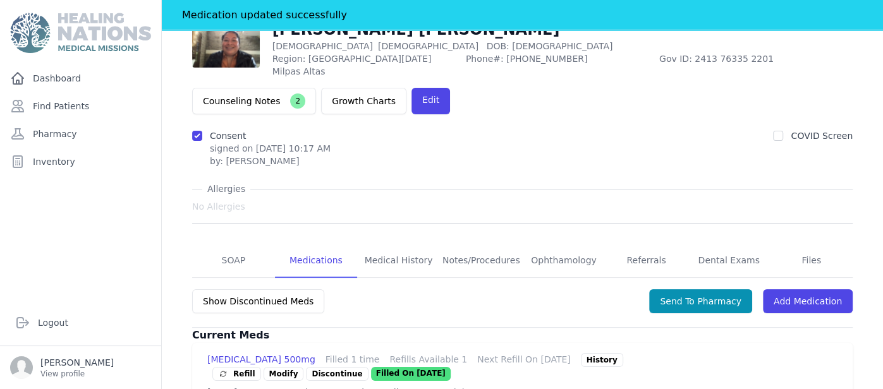
scroll to position [70, 0]
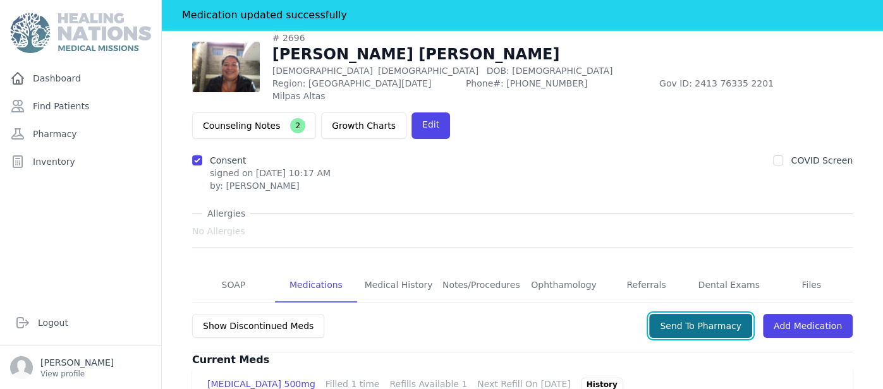
click at [714, 315] on button "Send To Pharmacy" at bounding box center [700, 326] width 103 height 24
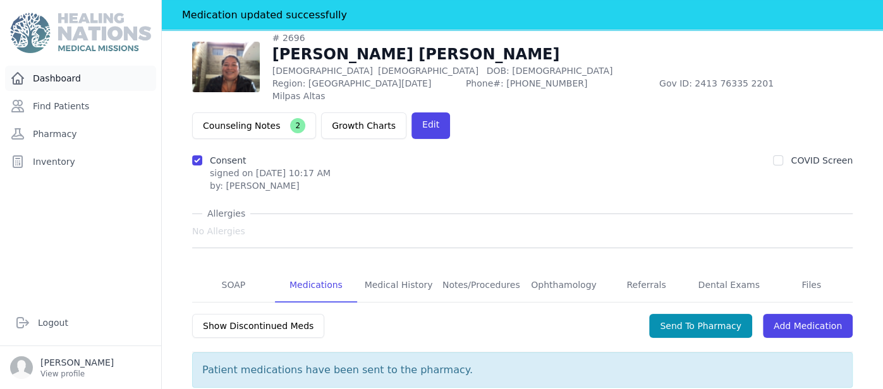
click at [88, 77] on link "Dashboard" at bounding box center [80, 78] width 151 height 25
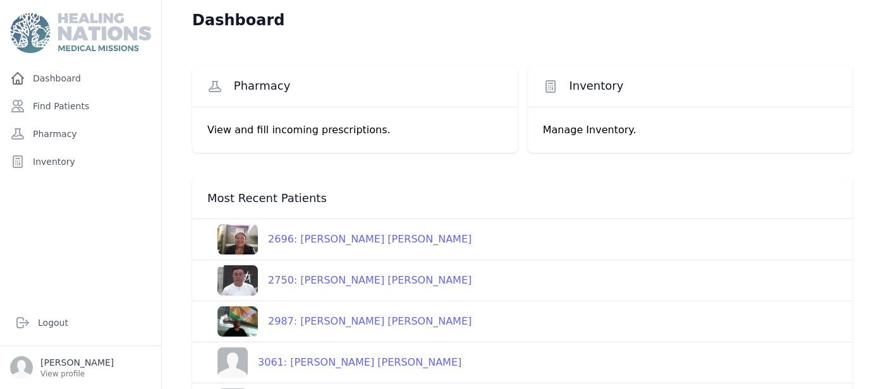
click at [136, 201] on div "Dashboard Find Patients Pharmacy Inventory" at bounding box center [80, 178] width 161 height 224
click at [171, 233] on div "Dashboard Pharmacy View and fill incoming prescriptions. Inventory Manage Inven…" at bounding box center [522, 320] width 721 height 640
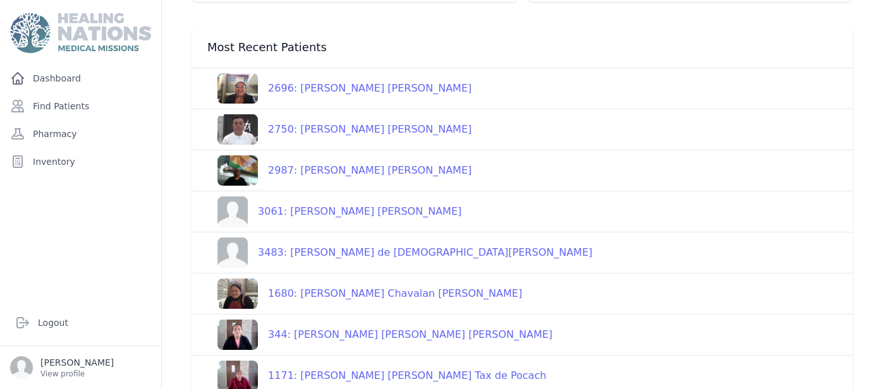
scroll to position [176, 0]
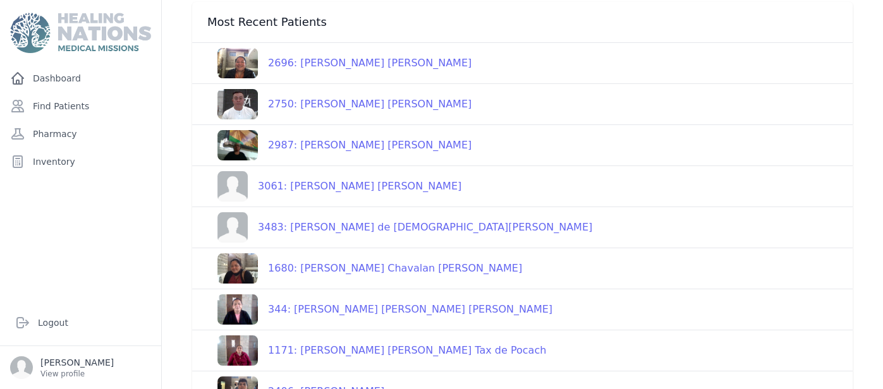
click at [409, 265] on div "1680: [PERSON_NAME] Chavalan [PERSON_NAME]" at bounding box center [390, 268] width 264 height 15
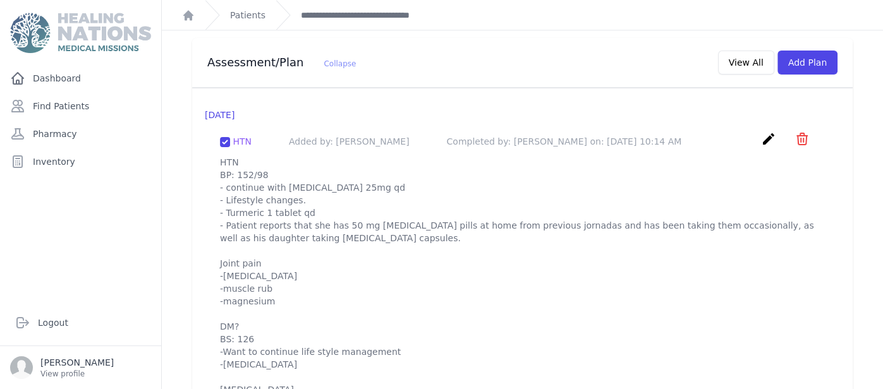
scroll to position [1238, 0]
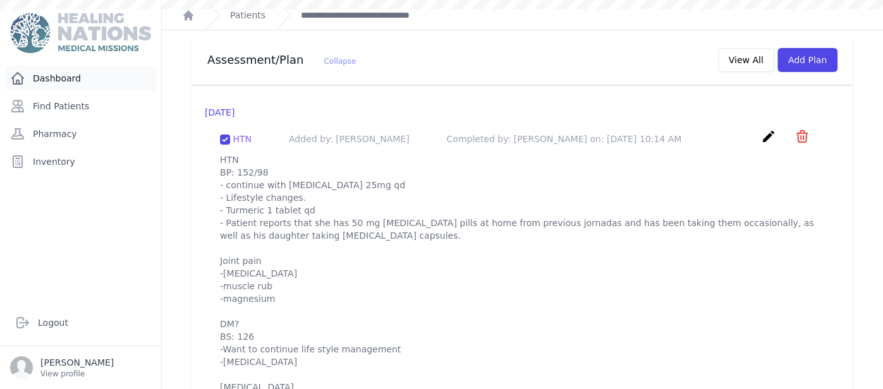
click at [63, 85] on link "Dashboard" at bounding box center [80, 78] width 151 height 25
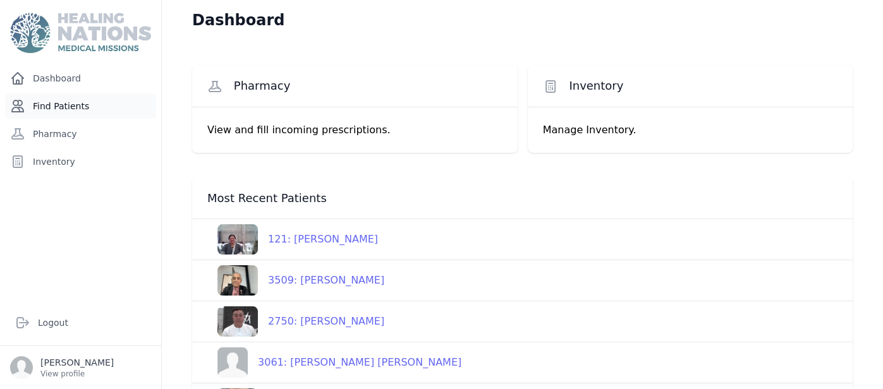
click at [74, 103] on link "Find Patients" at bounding box center [80, 106] width 151 height 25
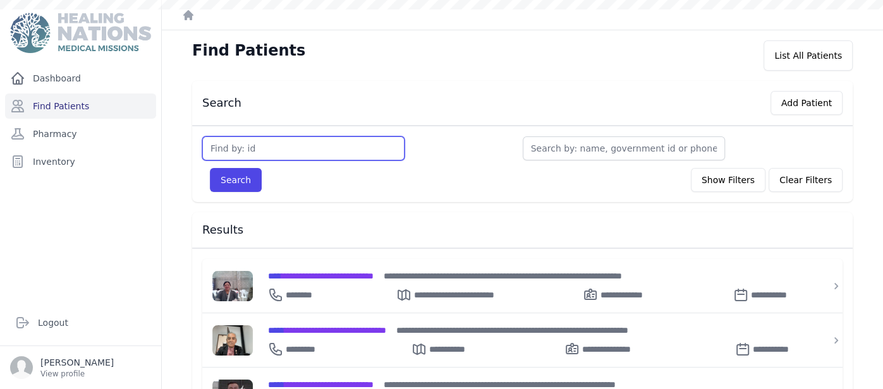
click at [293, 157] on input "text" at bounding box center [303, 149] width 202 height 24
type input "3570"
click at [210, 168] on button "Search" at bounding box center [236, 180] width 52 height 24
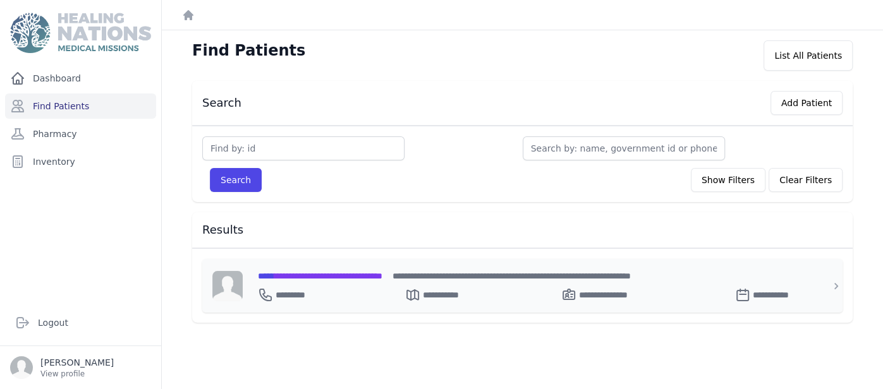
click at [339, 276] on span "**********" at bounding box center [320, 276] width 125 height 9
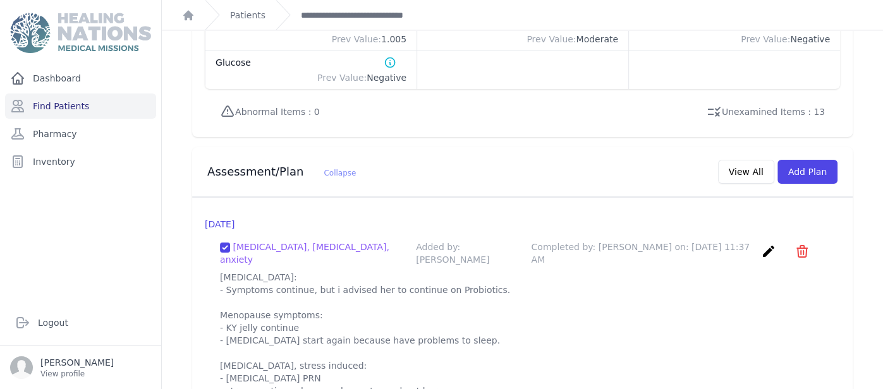
scroll to position [1160, 0]
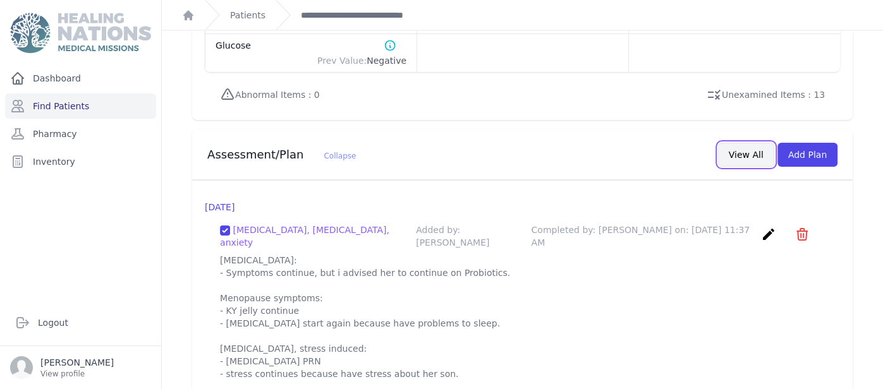
click at [762, 143] on button "View All" at bounding box center [746, 155] width 56 height 24
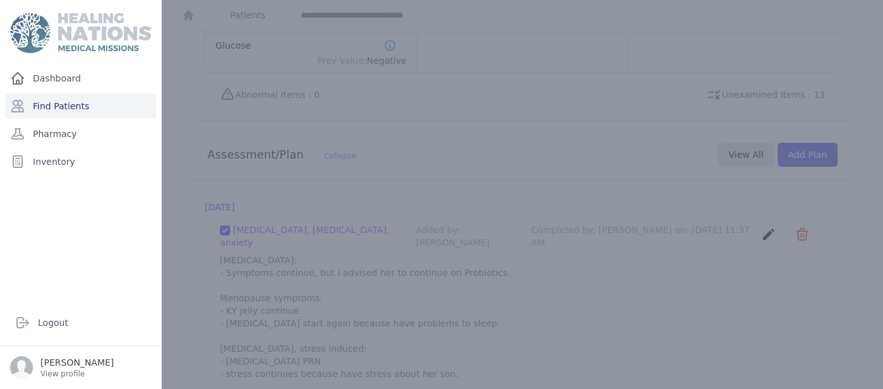
scroll to position [0, 0]
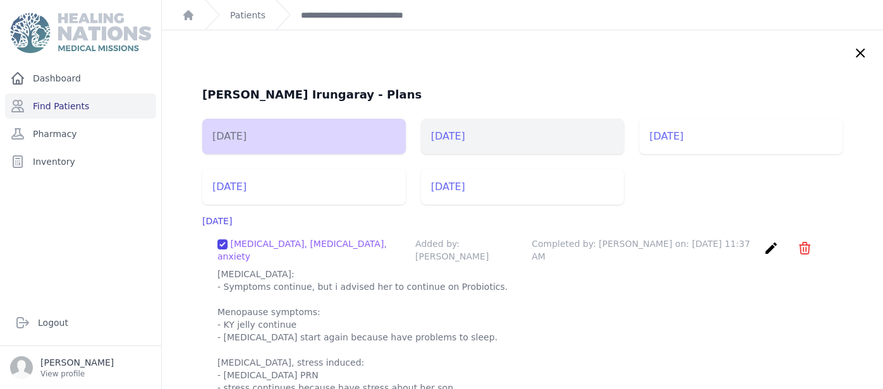
click at [487, 128] on li "2025-Jul-10" at bounding box center [523, 136] width 204 height 35
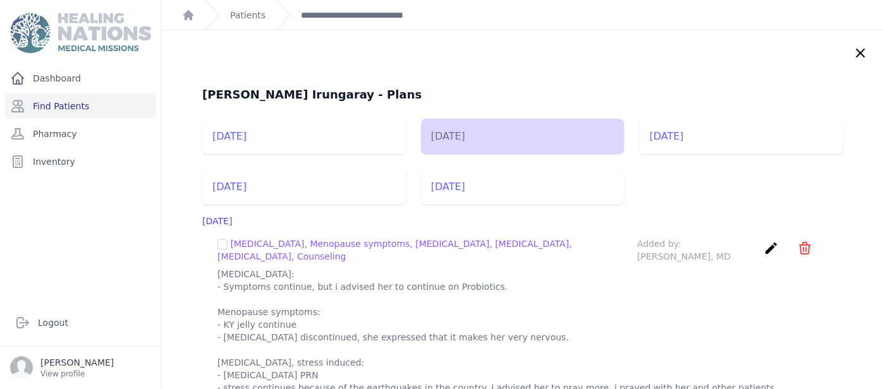
click at [174, 292] on div "Vilma Nohemy Rodriguez Irungaray - Plans 2025-Sep-04 2025-Jul-10 2025-Jun-24 20…" at bounding box center [522, 338] width 721 height 617
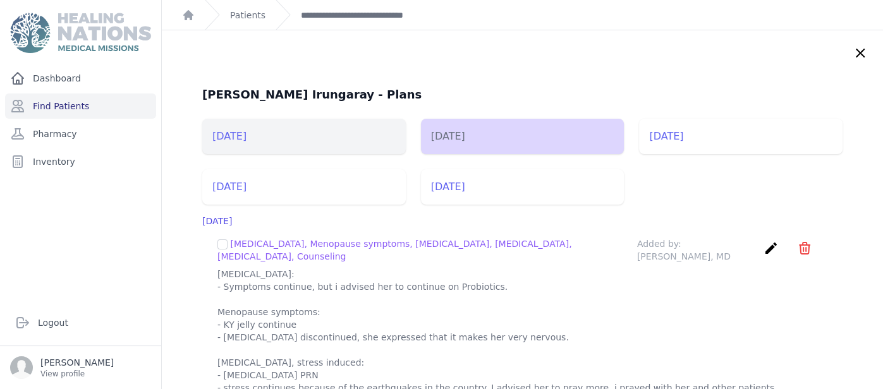
click at [322, 139] on li "2025-Sep-04" at bounding box center [304, 136] width 204 height 35
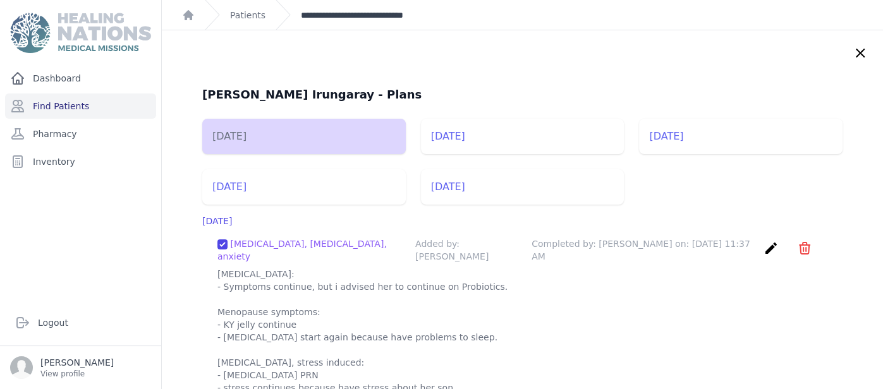
click at [341, 13] on link "**********" at bounding box center [371, 15] width 140 height 13
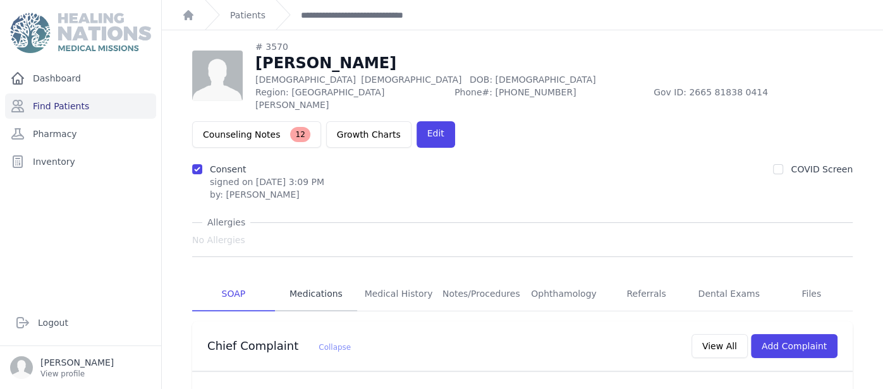
click at [321, 277] on link "Medications" at bounding box center [316, 294] width 83 height 34
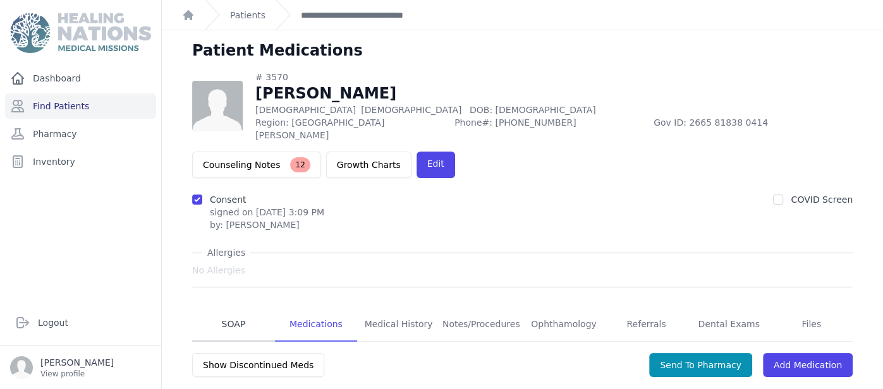
click at [245, 308] on link "SOAP" at bounding box center [233, 325] width 83 height 34
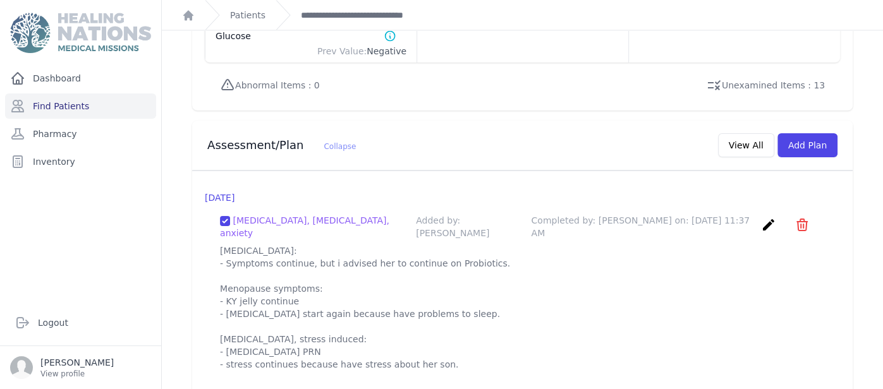
scroll to position [1188, 0]
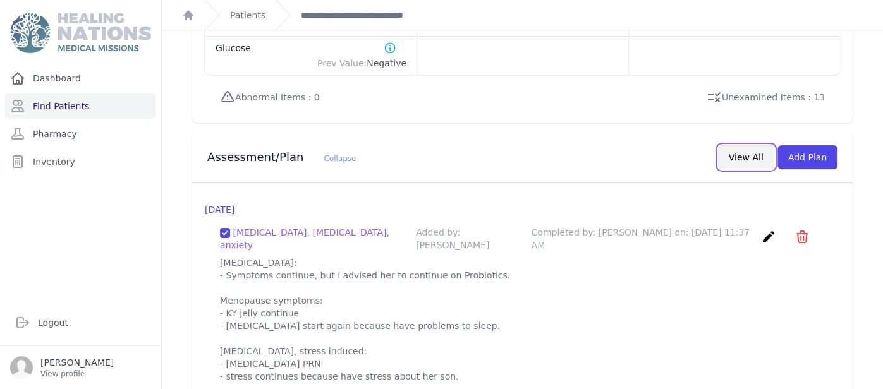
click at [758, 145] on button "View All" at bounding box center [746, 157] width 56 height 24
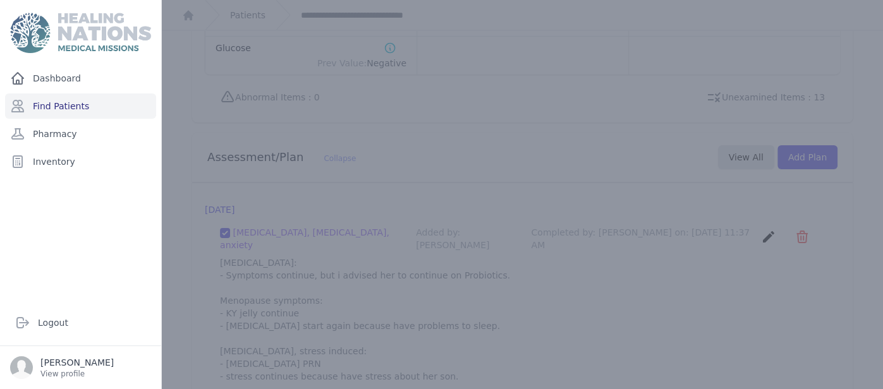
scroll to position [0, 0]
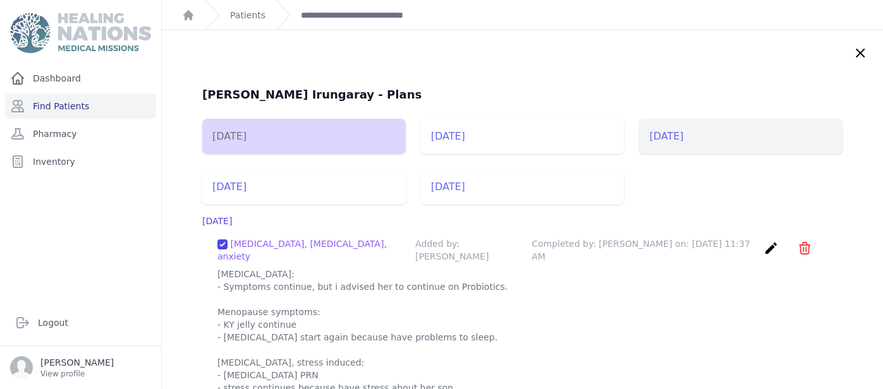
click at [686, 125] on li "2025-Jun-24" at bounding box center [741, 136] width 204 height 35
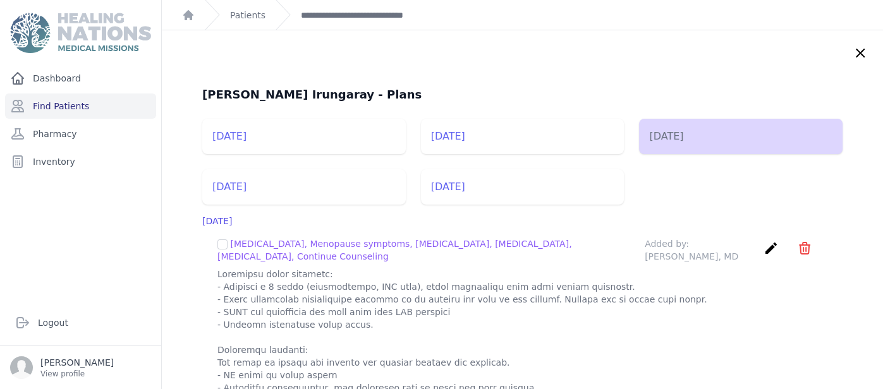
click at [197, 351] on div "Vilma Nohemy Rodriguez Irungaray - Plans 2025-Sep-04 2025-Jul-10 2025-Jun-24 20…" at bounding box center [522, 378] width 691 height 584
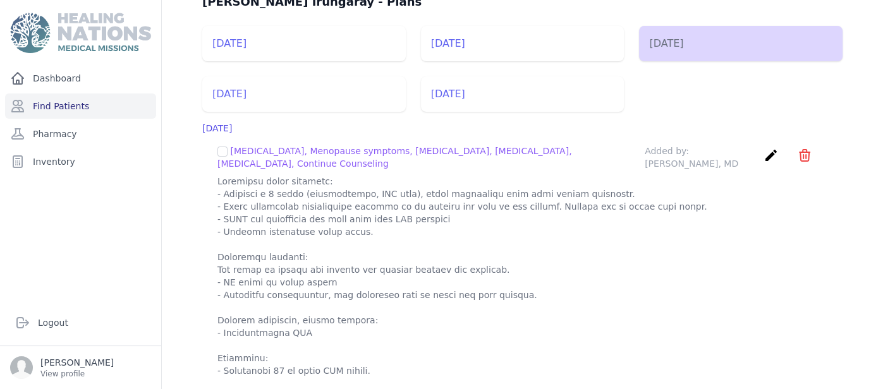
scroll to position [50, 0]
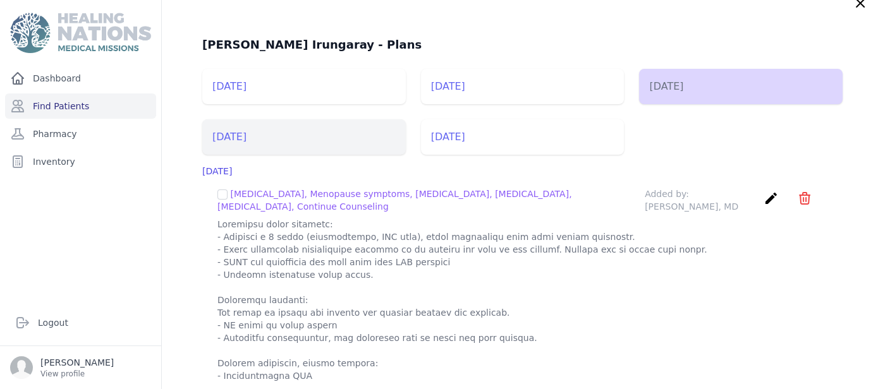
click at [276, 140] on li "2025-Apr-29" at bounding box center [304, 136] width 204 height 35
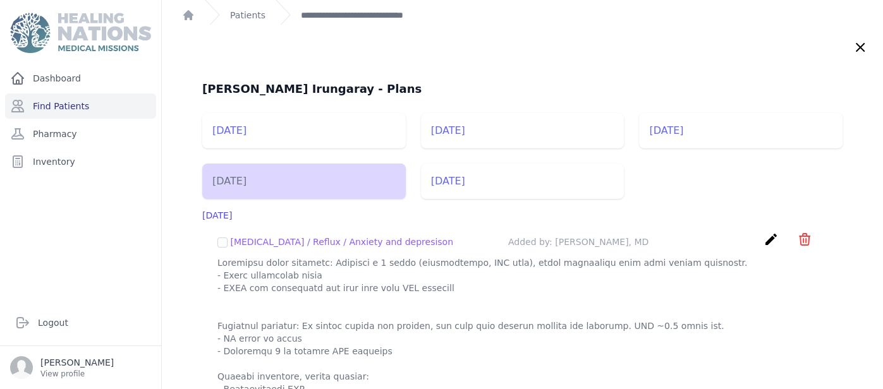
scroll to position [0, 0]
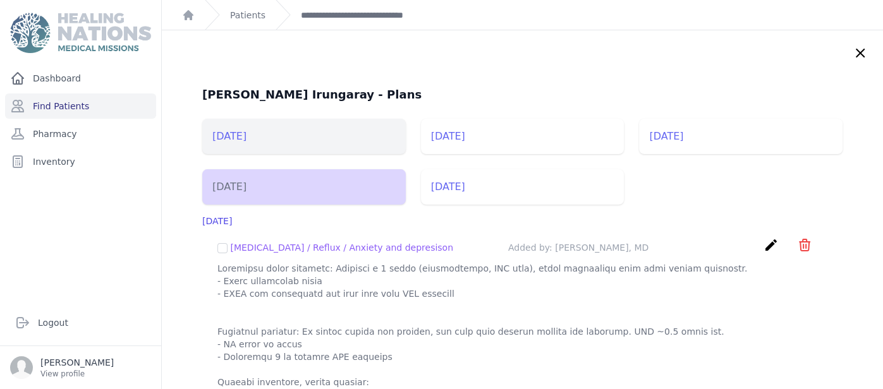
click at [287, 150] on li "2025-Sep-04" at bounding box center [304, 136] width 204 height 35
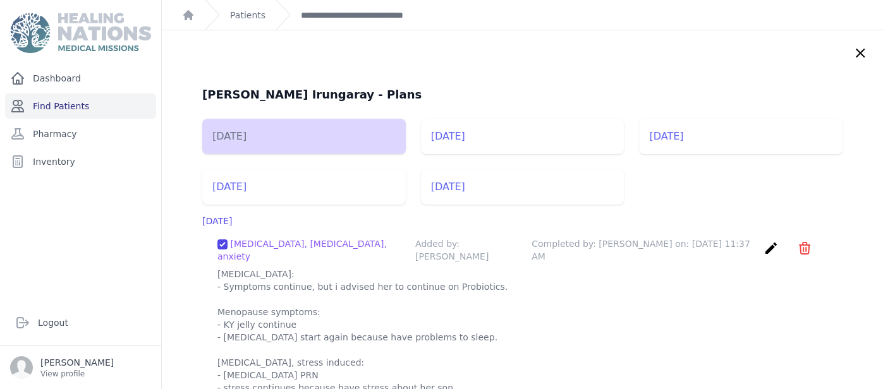
click at [89, 108] on link "Find Patients" at bounding box center [80, 106] width 151 height 25
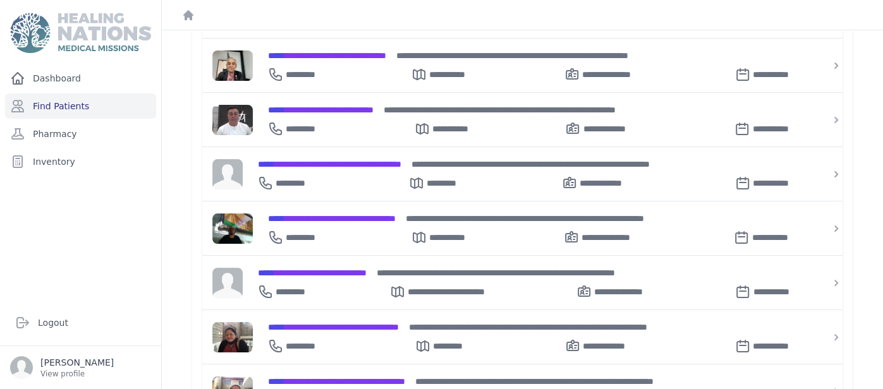
scroll to position [277, 0]
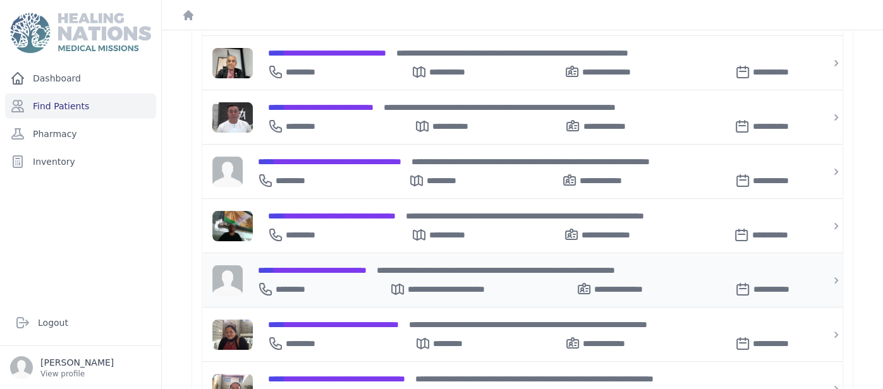
click at [344, 266] on span "**********" at bounding box center [312, 270] width 109 height 9
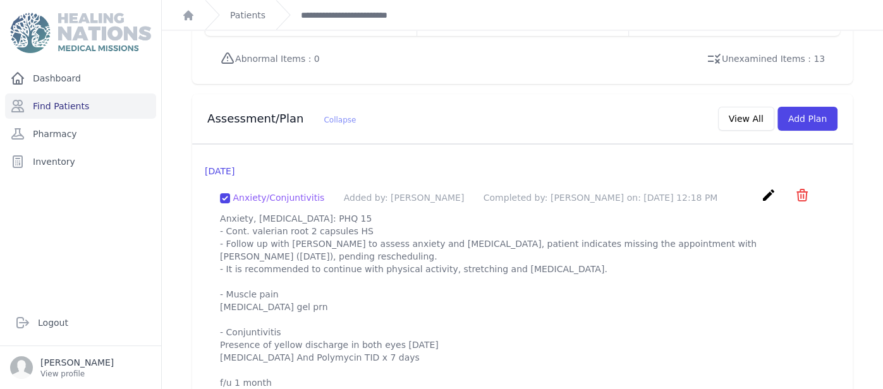
scroll to position [1171, 0]
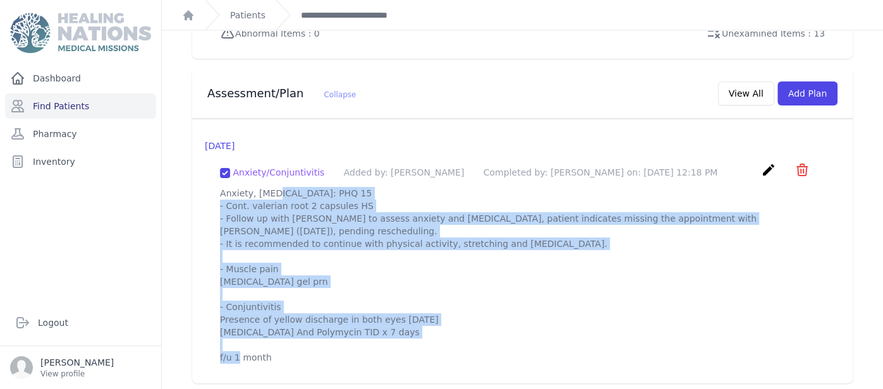
drag, startPoint x: 222, startPoint y: 201, endPoint x: 305, endPoint y: 371, distance: 189.1
click at [305, 371] on div "[DATE] Anxiety/Conjuntivitis Added by: [PERSON_NAME] Completed by: [PERSON_NAME…" at bounding box center [522, 251] width 660 height 265
copy p "Anxiety, [MEDICAL_DATA]: PHQ 15 - Cont. valerian root 2 capsules HS - Follow up…"
click at [808, 94] on button "Add Plan" at bounding box center [807, 94] width 60 height 24
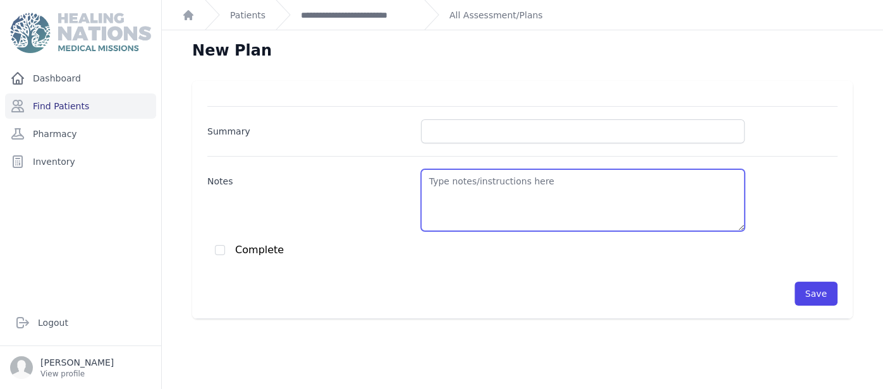
click at [569, 196] on textarea "Notes" at bounding box center [583, 200] width 324 height 62
paste textarea "Anxiety, [MEDICAL_DATA]: PHQ 15 - Cont. valerian root 2 capsules HS - Follow up…"
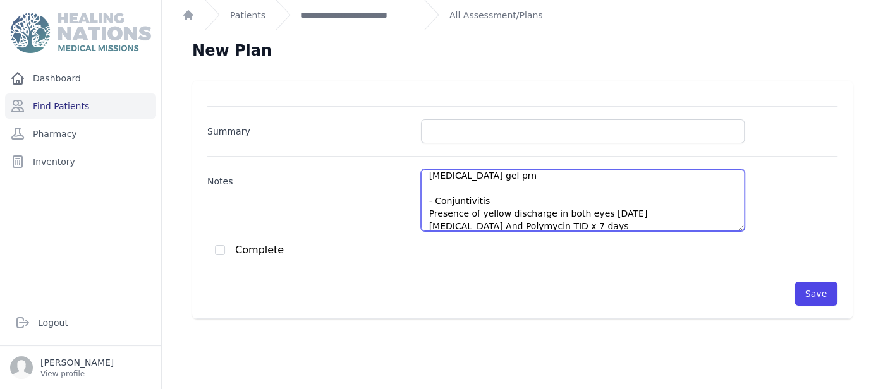
scroll to position [120, 0]
drag, startPoint x: 590, startPoint y: 215, endPoint x: 429, endPoint y: 197, distance: 162.8
click at [429, 197] on textarea "Anxiety, [MEDICAL_DATA]: PHQ 15 - Cont. valerian root 2 capsules HS - Follow up…" at bounding box center [583, 200] width 324 height 62
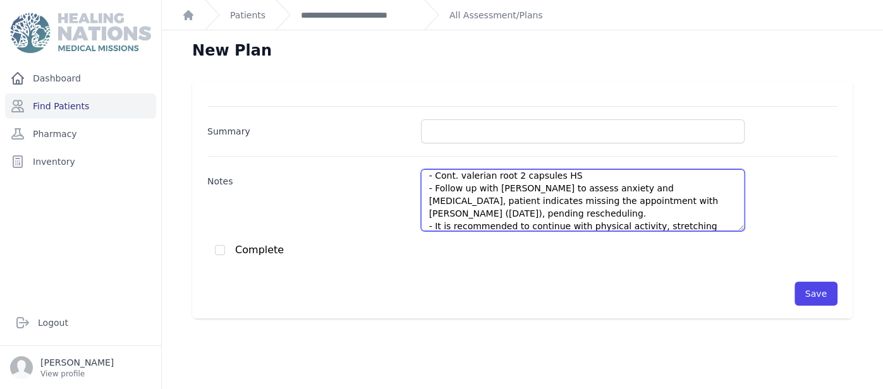
scroll to position [6, 0]
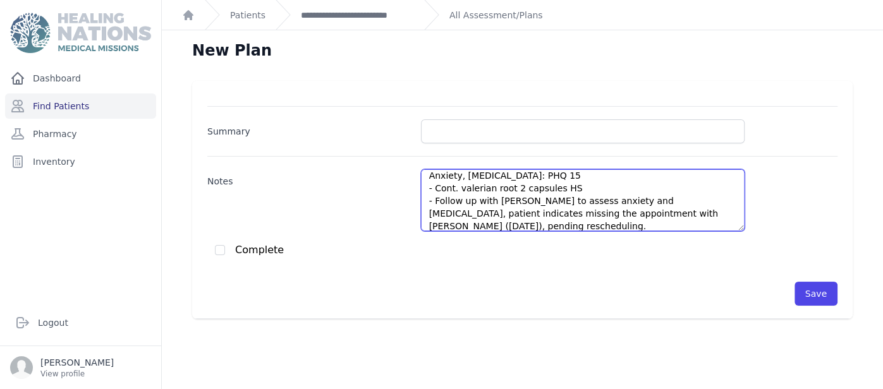
type textarea "Anxiety, [MEDICAL_DATA]: PHQ 15 - Cont. valerian root 2 capsules HS - Follow up…"
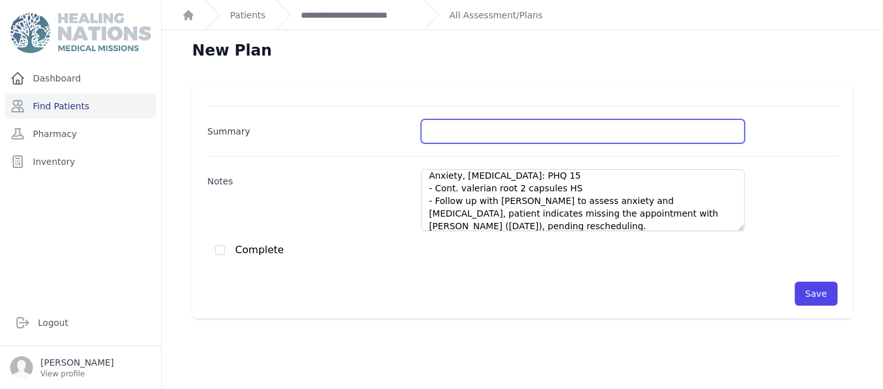
click at [497, 130] on input "Summary" at bounding box center [583, 131] width 324 height 24
type input "Anxieth"
type input "Anxiety/Insomnia"
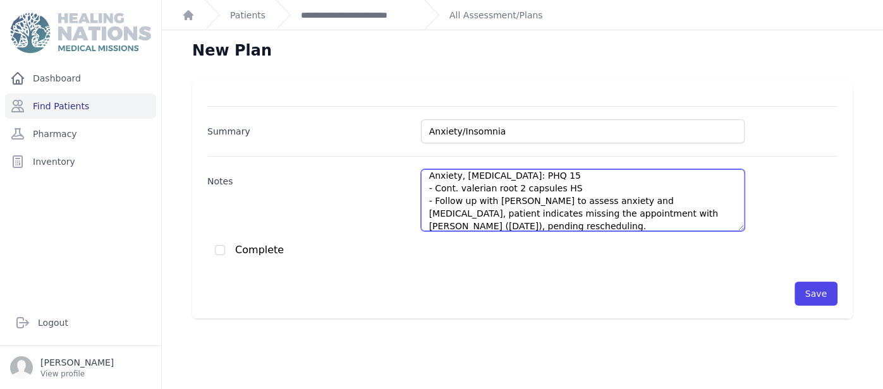
click at [604, 192] on textarea "Anxiety, [MEDICAL_DATA]: PHQ 15 - Cont. valerian root 2 capsules HS - Follow up…" at bounding box center [583, 200] width 324 height 62
click at [566, 188] on textarea "Anxiety, [MEDICAL_DATA]: PHQ 15 - Cont. valerian root 2 capsules HS - Follow up…" at bounding box center [583, 200] width 324 height 62
click at [452, 189] on textarea "Anxiety, [MEDICAL_DATA]: PHQ 15 - Cont. valerian root 2 capsules HS - Follow up…" at bounding box center [583, 200] width 324 height 62
click at [458, 181] on textarea "Anxiety, Insomnia: PHQ 15 - Descontinue valerian root 2 capsules HS - Follow up…" at bounding box center [583, 200] width 324 height 62
click at [446, 185] on textarea "Anxiety, Insomnia: PHQ 15 - Descontinue valerian root 2 capsules HS - Follow up…" at bounding box center [583, 200] width 324 height 62
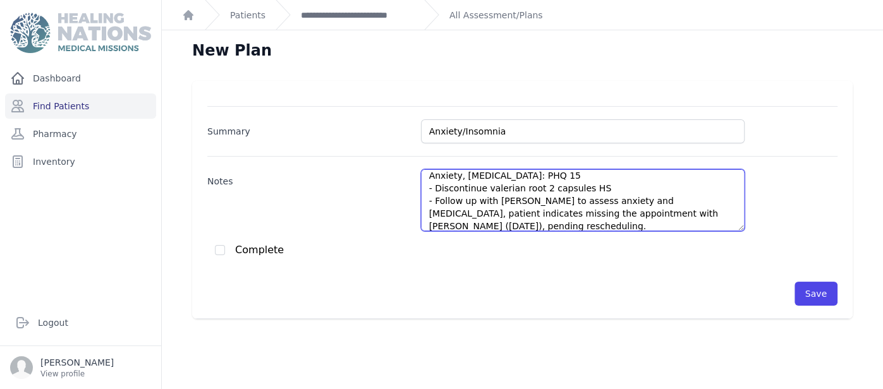
click at [605, 183] on textarea "Anxiety, Insomnia: PHQ 15 - Discontinue valerian root 2 capsules HS - Follow up…" at bounding box center [583, 200] width 324 height 62
click at [622, 187] on textarea "Anxiety, Insomnia: PHQ 15 - Discontinue valerian root and start with Neuriva 1 …" at bounding box center [583, 200] width 324 height 62
click at [563, 204] on textarea "Anxiety, Insomnia: PHQ 15 - Discontinue valerian root and start with Neuriva De…" at bounding box center [583, 200] width 324 height 62
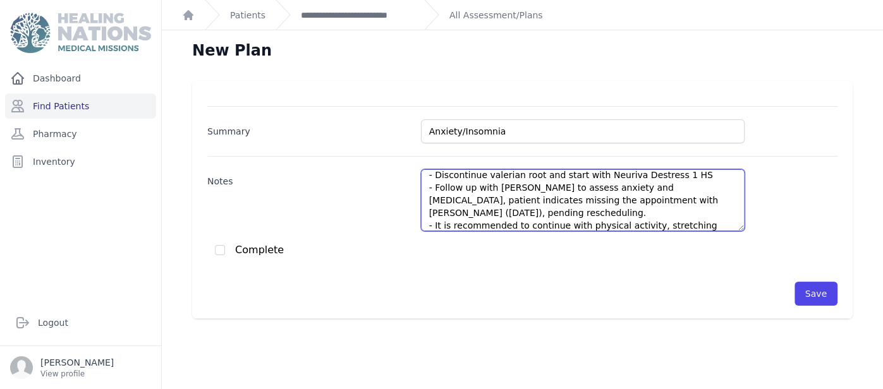
drag, startPoint x: 652, startPoint y: 184, endPoint x: 727, endPoint y: 200, distance: 76.2
click at [727, 200] on textarea "Anxiety, Insomnia: PHQ 15 - Discontinue valerian root and start with Neuriva De…" at bounding box center [583, 200] width 324 height 62
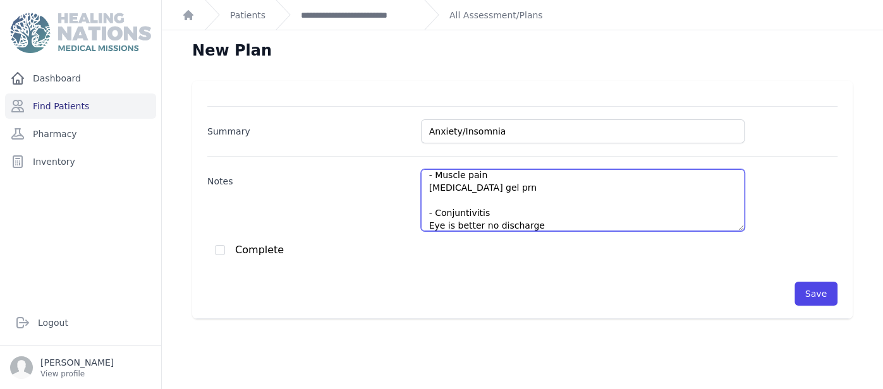
scroll to position [107, 0]
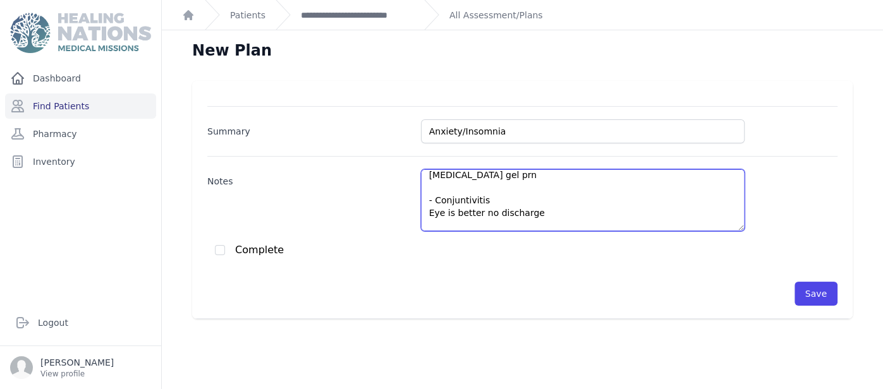
type textarea "Anxiety, Insomnia: PHQ 15 - Discontinue valerian root and start with Neuriva De…"
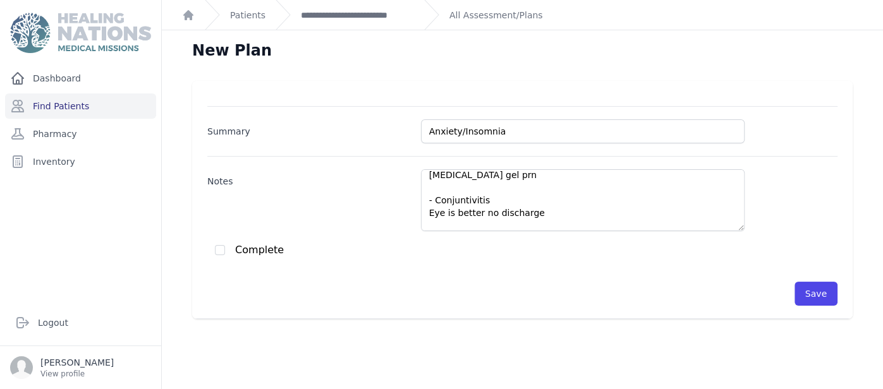
click at [227, 248] on div "Complete" at bounding box center [526, 250] width 623 height 13
click at [224, 248] on input "checkbox" at bounding box center [220, 250] width 10 height 10
checkbox input "true"
click at [824, 300] on button "Save" at bounding box center [815, 294] width 43 height 24
checkbox input "false"
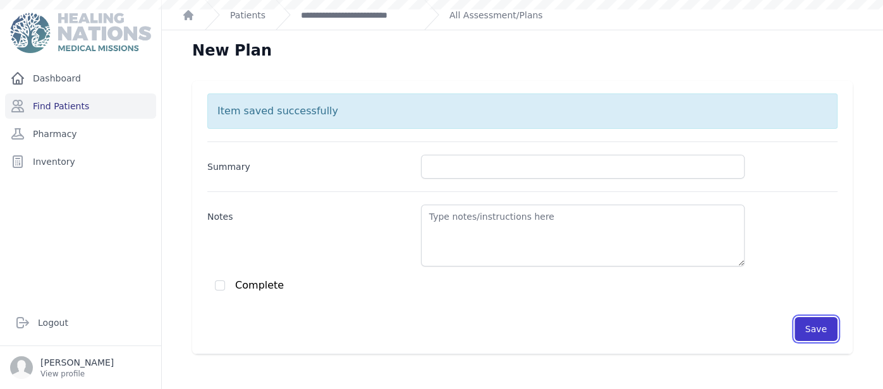
scroll to position [0, 0]
click at [489, 12] on link "All Assessment/Plans" at bounding box center [496, 15] width 94 height 13
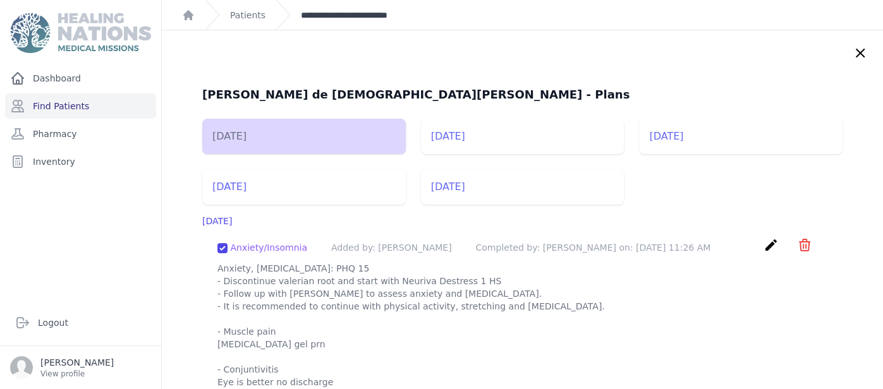
click at [310, 15] on link "**********" at bounding box center [357, 15] width 113 height 13
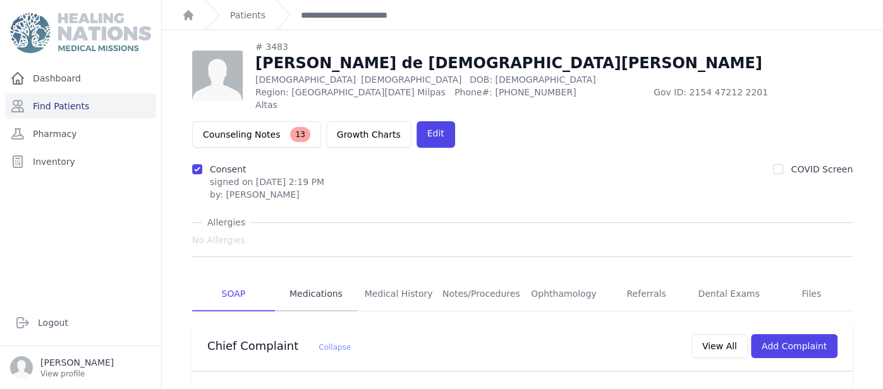
click at [337, 283] on link "Medications" at bounding box center [316, 294] width 83 height 34
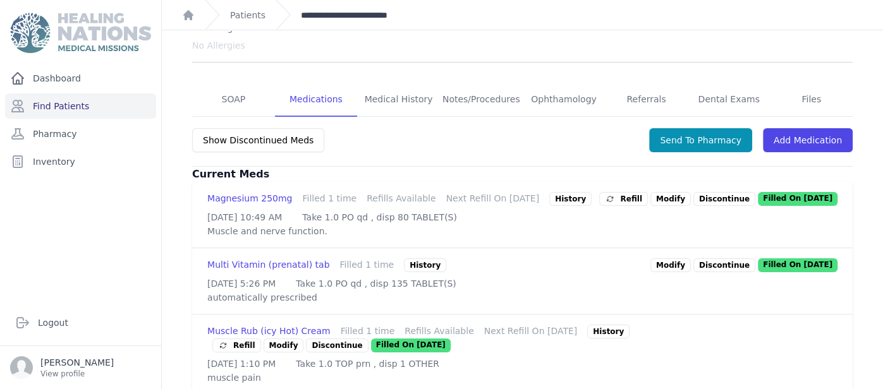
scroll to position [227, 0]
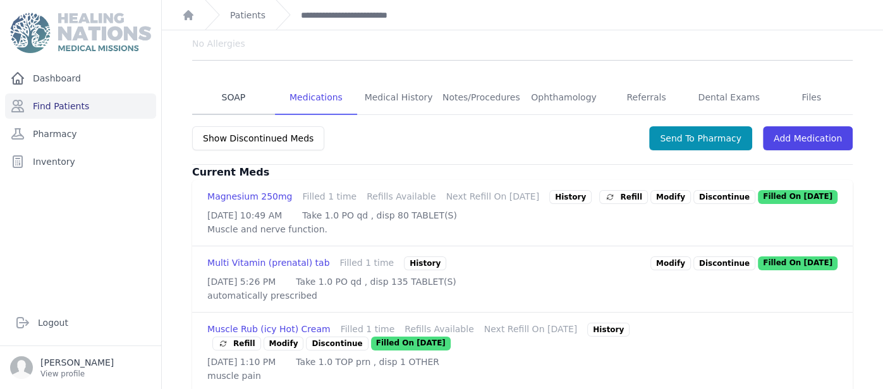
click at [248, 92] on link "SOAP" at bounding box center [233, 98] width 83 height 34
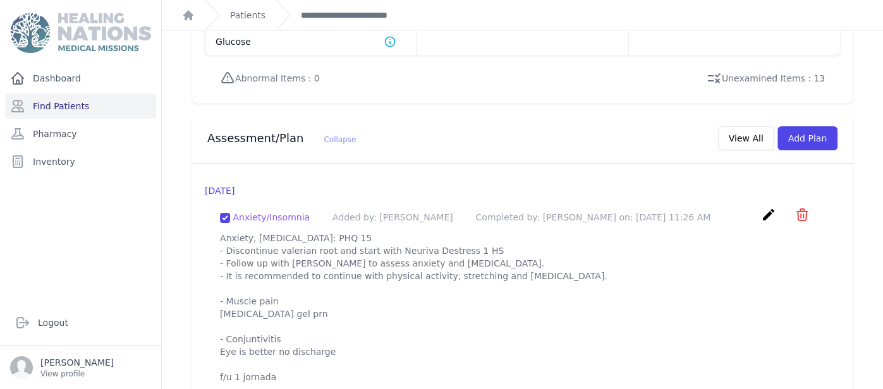
scroll to position [1162, 0]
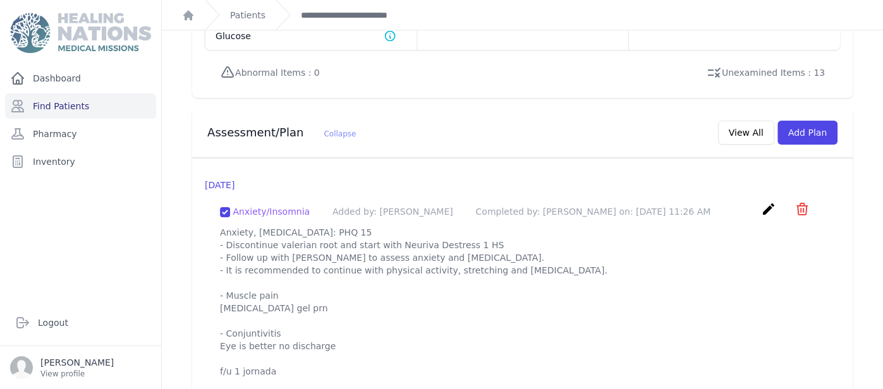
click at [767, 207] on icon "create" at bounding box center [768, 209] width 15 height 15
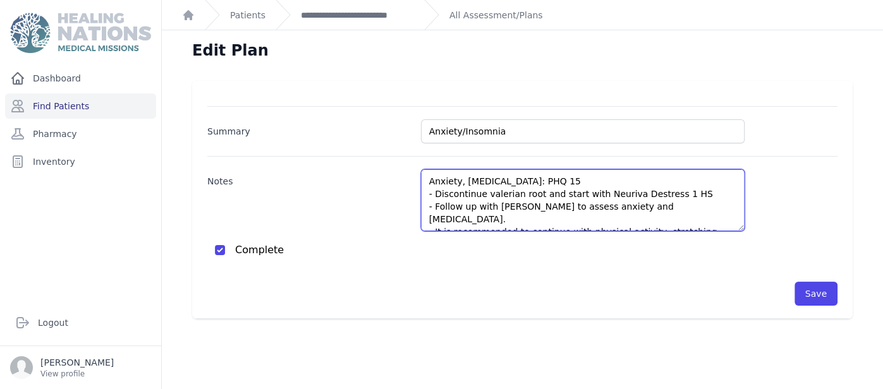
drag, startPoint x: 683, startPoint y: 194, endPoint x: 463, endPoint y: 192, distance: 220.0
click at [463, 192] on textarea "Anxiety, Insomnia: PHQ 15 - Discontinue valerian root and start with Neuriva De…" at bounding box center [583, 200] width 324 height 62
click at [442, 194] on textarea "Anxiety, Insomnia: PHQ 15 - Discontinue valerian root and start with Neuriva De…" at bounding box center [583, 200] width 324 height 62
click at [451, 194] on textarea "Anxiety, Insomnia: PHQ 15 - Discontinue valerian root and start with Neuriva De…" at bounding box center [583, 200] width 324 height 62
drag, startPoint x: 434, startPoint y: 194, endPoint x: 544, endPoint y: 195, distance: 110.0
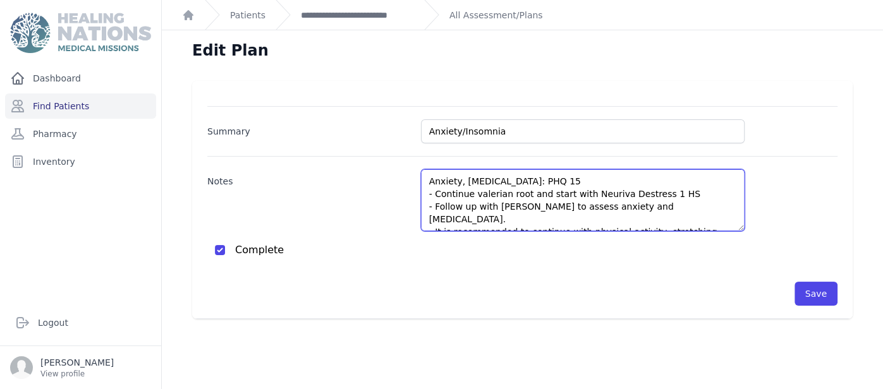
click at [544, 195] on textarea "Anxiety, Insomnia: PHQ 15 - Discontinue valerian root and start with Neuriva De…" at bounding box center [583, 200] width 324 height 62
click at [581, 190] on textarea "Anxiety, Insomnia: PHQ 15 - Discontinue valerian root and start with Neuriva De…" at bounding box center [583, 200] width 324 height 62
click at [539, 210] on textarea "Anxiety, Insomnia: PHQ 15 - Discontinue valerian root and start with Neuriva De…" at bounding box center [583, 200] width 324 height 62
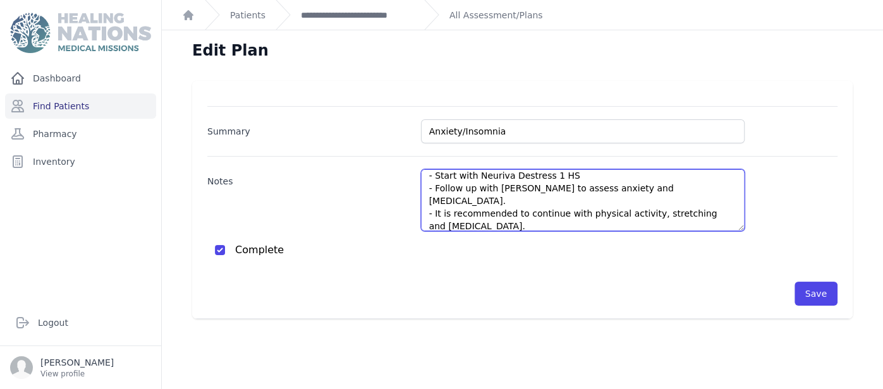
scroll to position [6, 0]
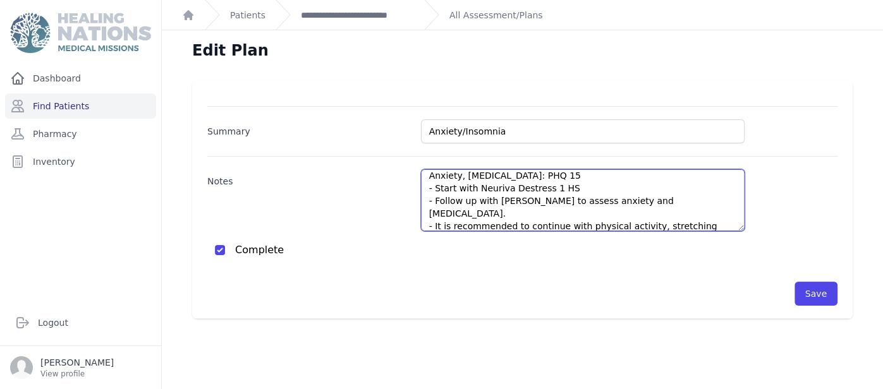
drag, startPoint x: 566, startPoint y: 186, endPoint x: 457, endPoint y: 193, distance: 108.9
click at [457, 193] on textarea "Anxiety, Insomnia: PHQ 15 - Discontinue valerian root and start with Neuriva De…" at bounding box center [583, 200] width 324 height 62
paste textarea "Ashwagandha/mag Oxide"
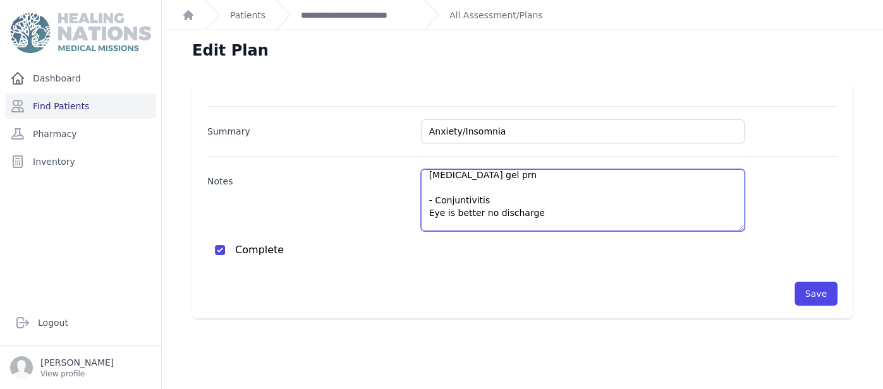
scroll to position [133, 0]
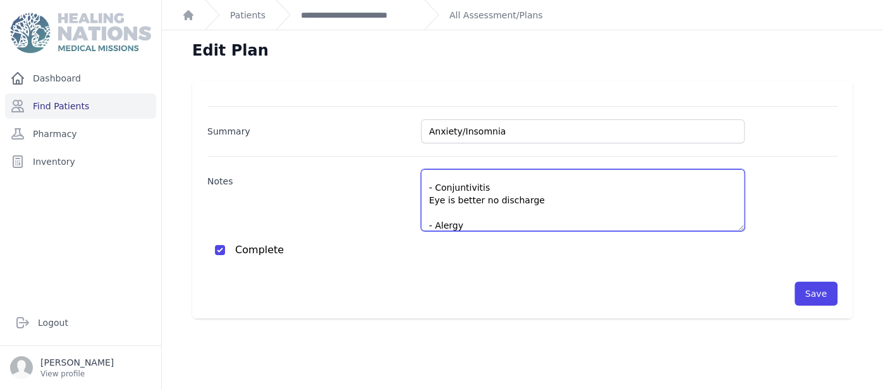
click at [626, 204] on textarea "Anxiety, Insomnia: PHQ 15 - Discontinue valerian root and start with Neuriva De…" at bounding box center [583, 200] width 324 height 62
click at [643, 221] on textarea "Anxiety, Insomnia: PHQ 15 - Discontinue valerian root and start with Neuriva De…" at bounding box center [583, 200] width 324 height 62
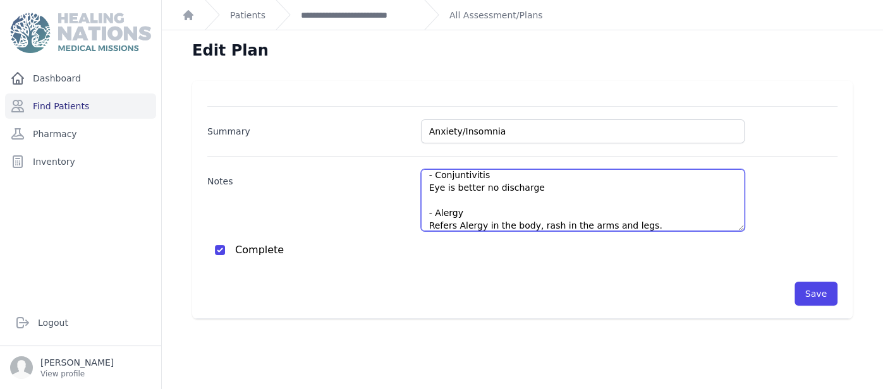
scroll to position [158, 0]
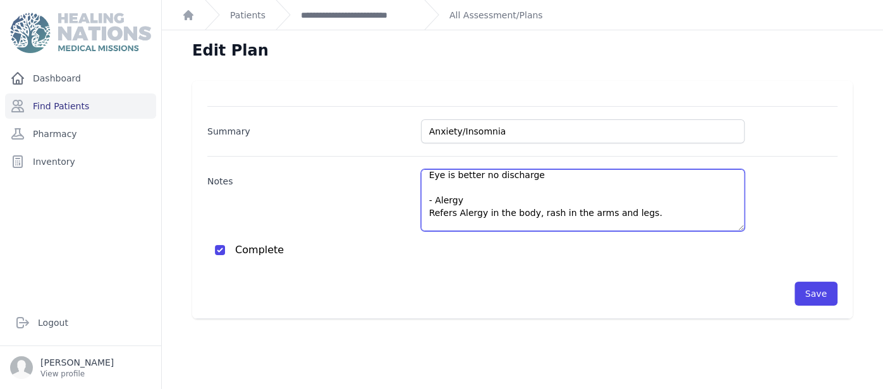
click at [740, 190] on textarea "Anxiety, Insomnia: PHQ 15 - Discontinue valerian root and start with Neuriva De…" at bounding box center [583, 200] width 324 height 62
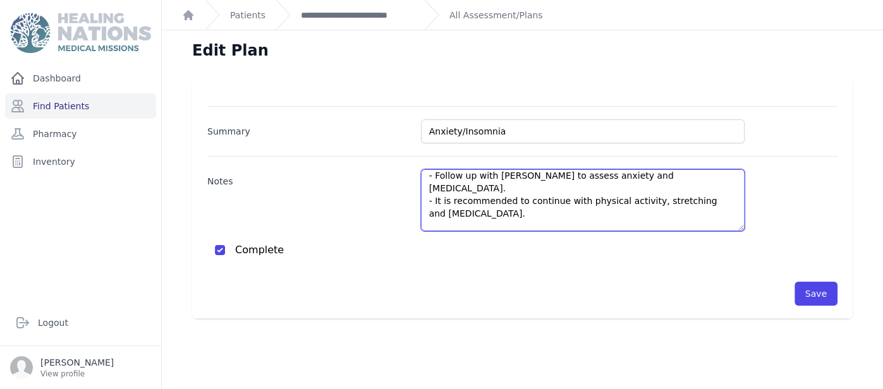
scroll to position [6, 0]
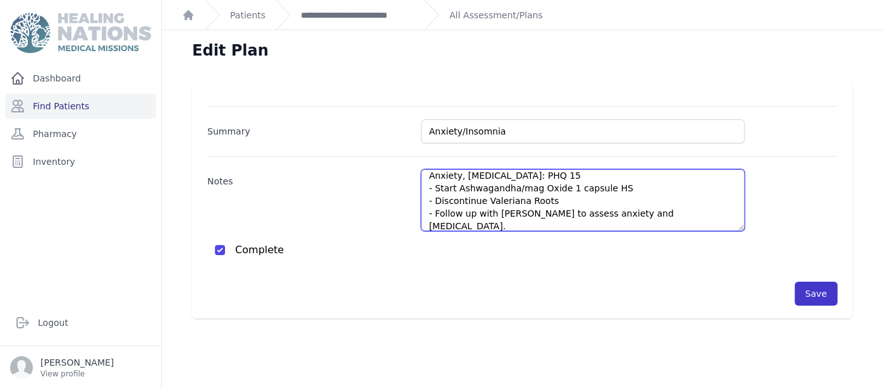
type textarea "Anxiety, Insomnia: PHQ 15 - Start Ashwagandha/mag Oxide 1 capsule HS - Disconti…"
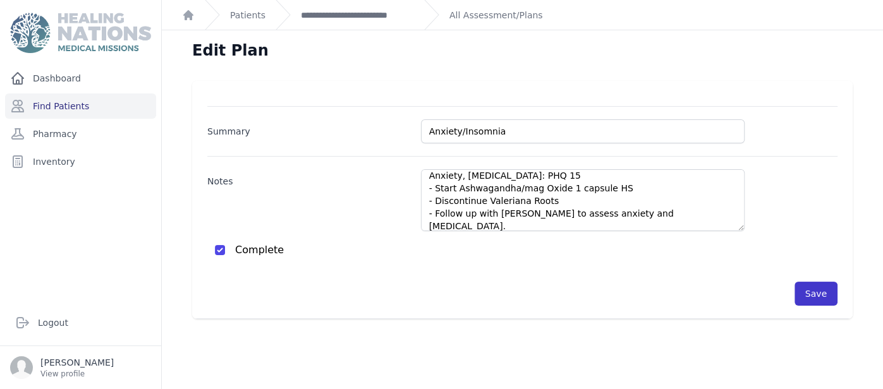
click at [825, 299] on button "Save" at bounding box center [815, 294] width 43 height 24
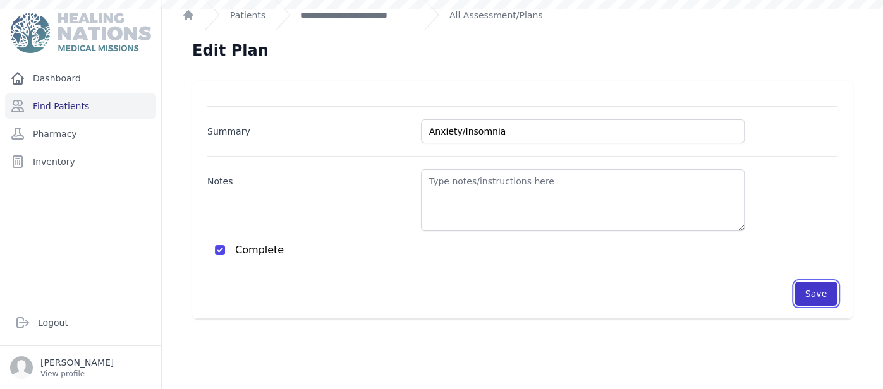
scroll to position [0, 0]
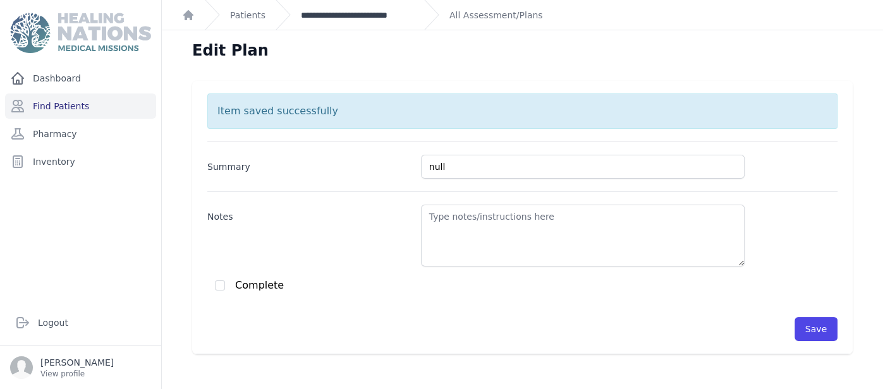
click at [389, 17] on link "**********" at bounding box center [357, 15] width 113 height 13
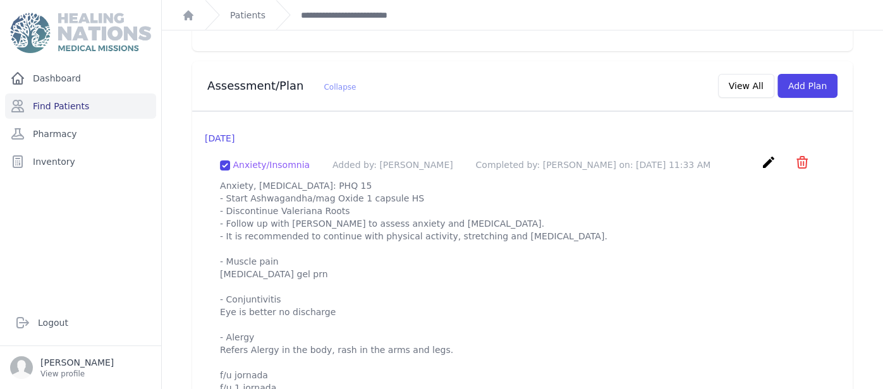
scroll to position [1222, 0]
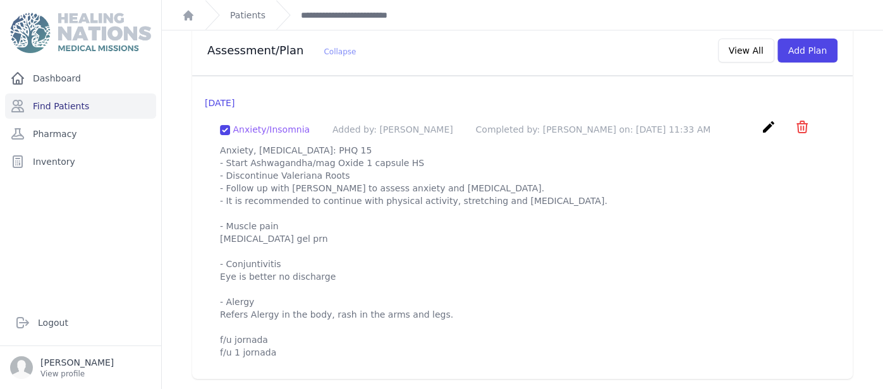
click at [771, 119] on icon "create" at bounding box center [768, 126] width 15 height 15
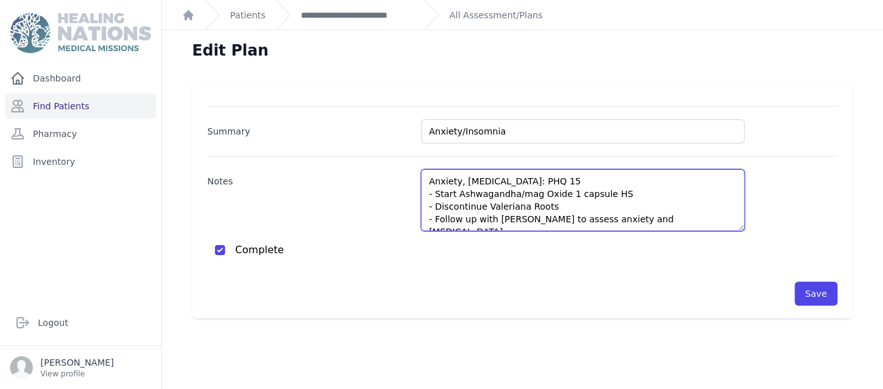
click at [732, 209] on textarea "Anxiety, Insomnia: PHQ 15 - Start Ashwagandha/mag Oxide 1 capsule HS - Disconti…" at bounding box center [583, 200] width 324 height 62
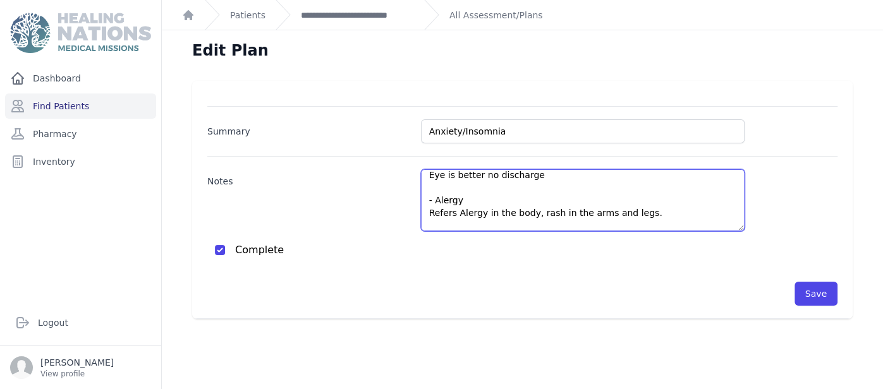
scroll to position [171, 0]
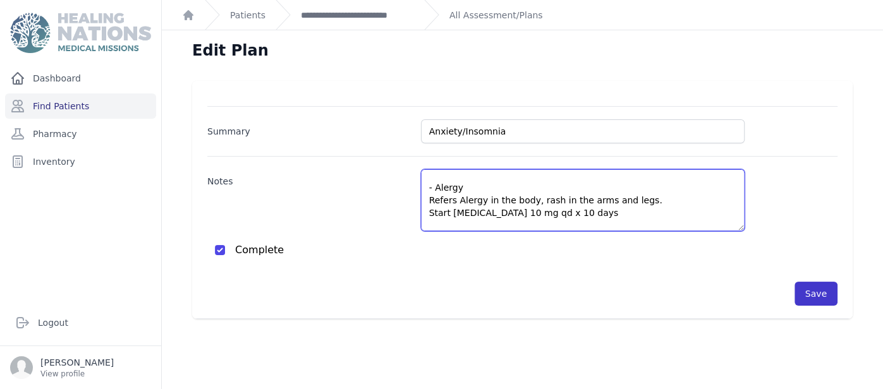
type textarea "Anxiety, Insomnia: PHQ 15 - Start Ashwagandha/mag Oxide 1 capsule HS - Disconti…"
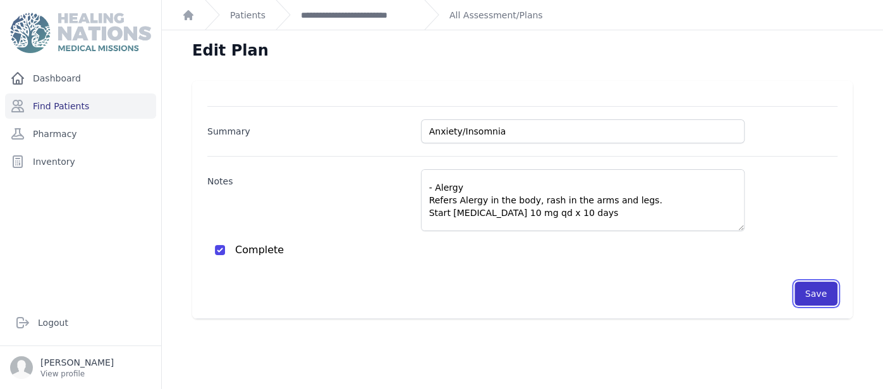
click at [819, 287] on button "Save" at bounding box center [815, 294] width 43 height 24
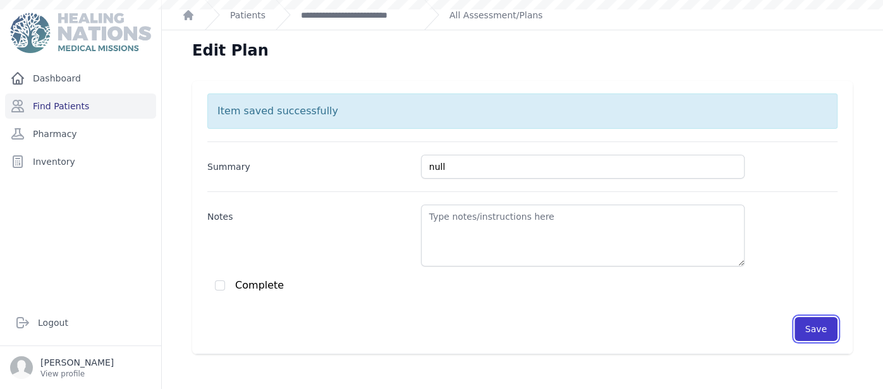
scroll to position [0, 0]
click at [394, 20] on link "**********" at bounding box center [357, 15] width 113 height 13
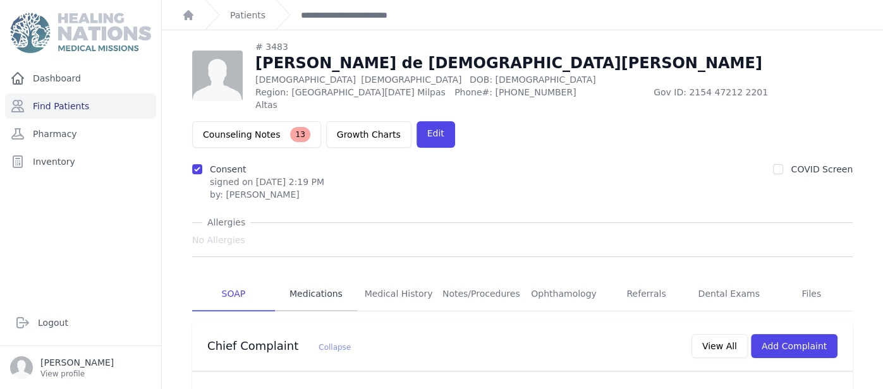
click at [336, 292] on link "Medications" at bounding box center [316, 294] width 83 height 34
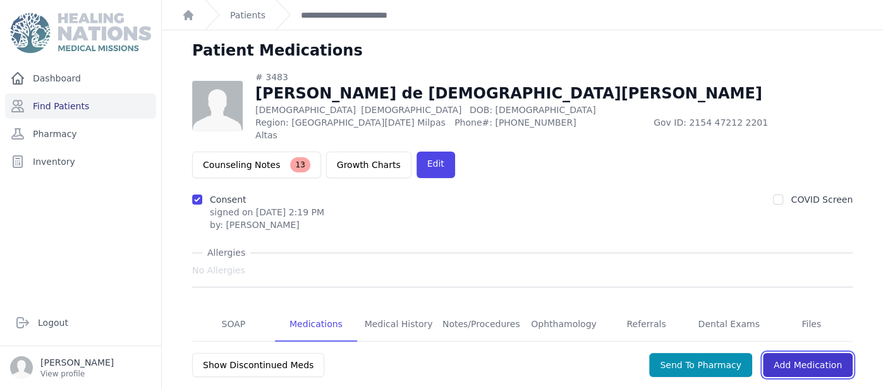
click at [792, 355] on link "Add Medication" at bounding box center [808, 365] width 90 height 24
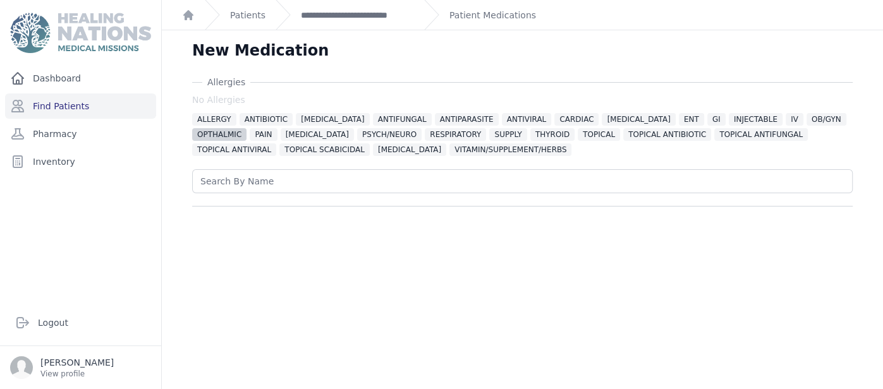
click at [247, 128] on span "OPTHALMIC" at bounding box center [219, 134] width 54 height 13
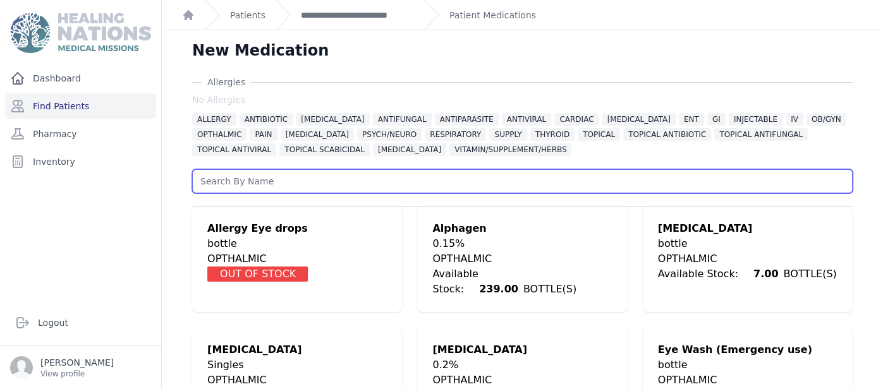
click at [506, 178] on input "text" at bounding box center [522, 181] width 660 height 24
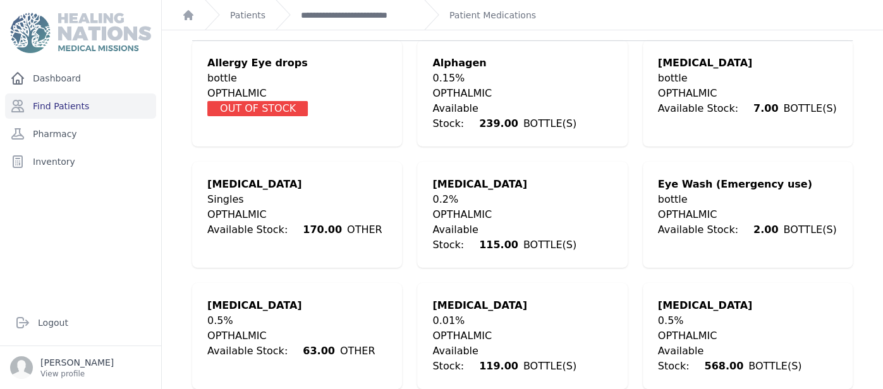
scroll to position [176, 0]
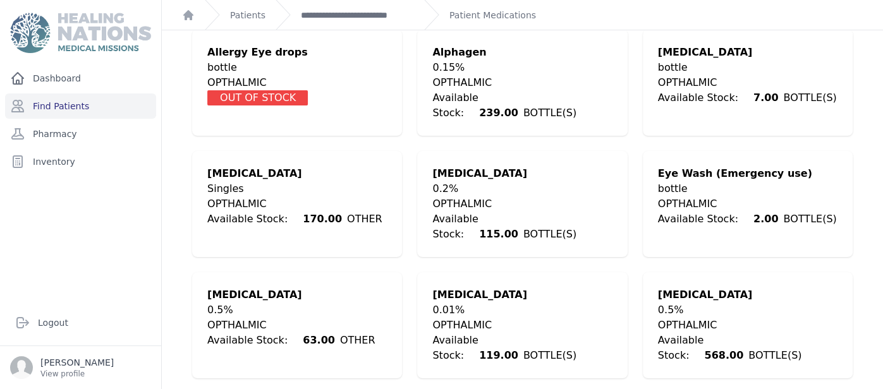
click at [333, 212] on div "Available Stock: 170.00 OTHER" at bounding box center [294, 219] width 175 height 15
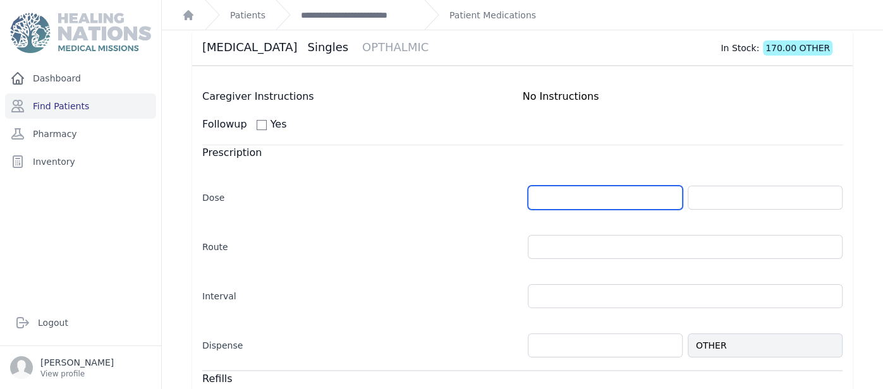
click at [573, 205] on input "number" at bounding box center [605, 198] width 155 height 24
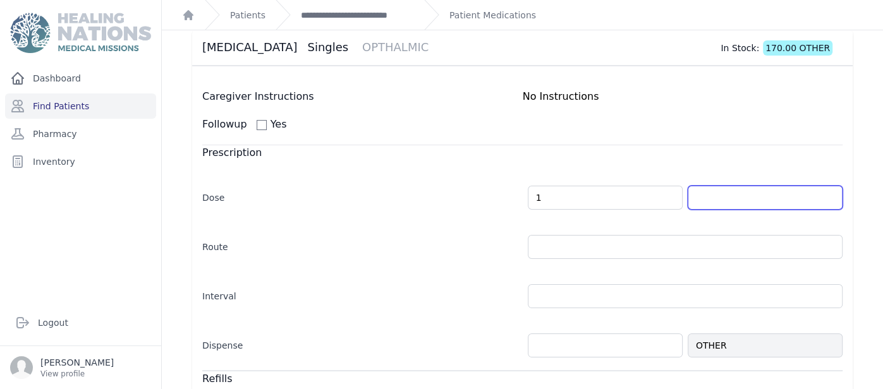
click at [729, 203] on input "text" at bounding box center [765, 198] width 155 height 24
type input "1.0"
select select "MONTH(S)"
click at [729, 203] on input "text" at bounding box center [765, 198] width 155 height 24
type input "OTHER"
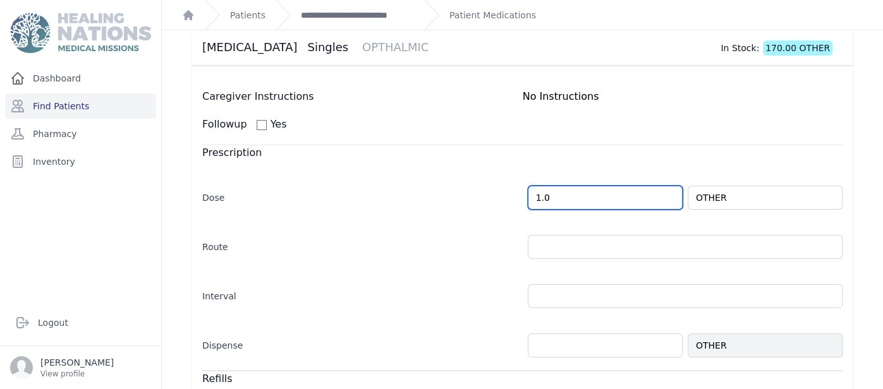
click at [540, 198] on input "1.0" at bounding box center [605, 198] width 155 height 24
select select "MONTH(S)"
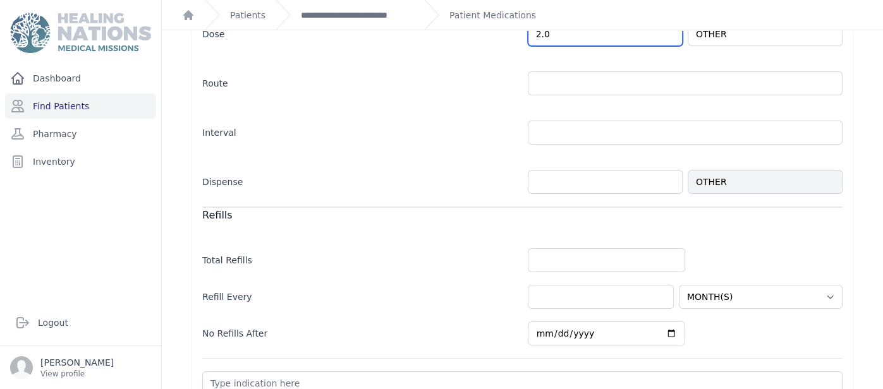
scroll to position [252, 0]
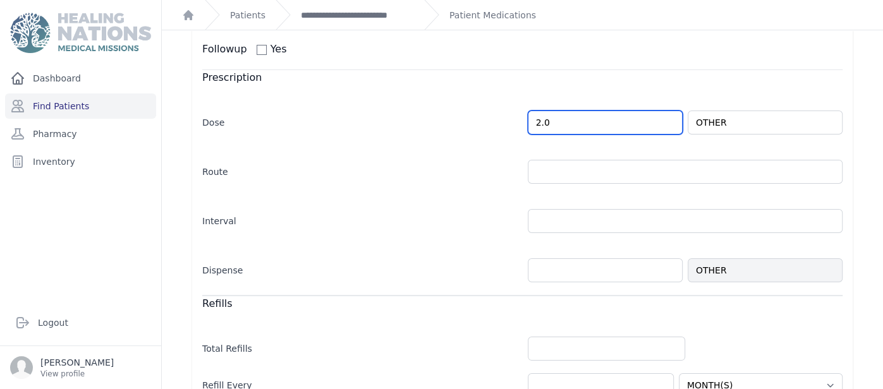
type input "2.0"
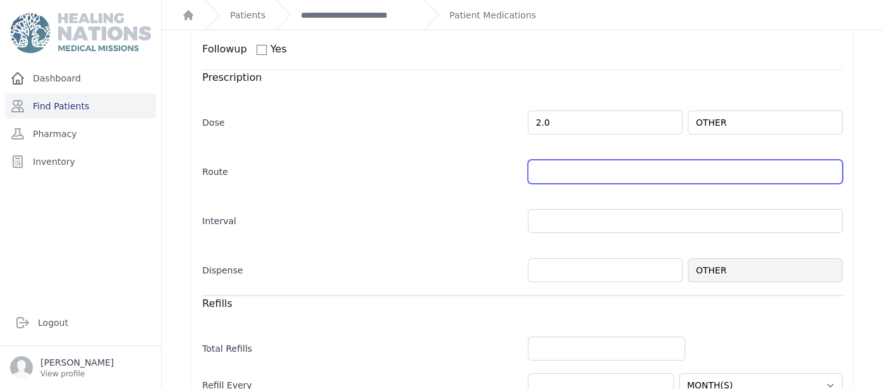
click at [573, 171] on input "text" at bounding box center [685, 172] width 315 height 24
select select "MONTH(S)"
type input "OS"
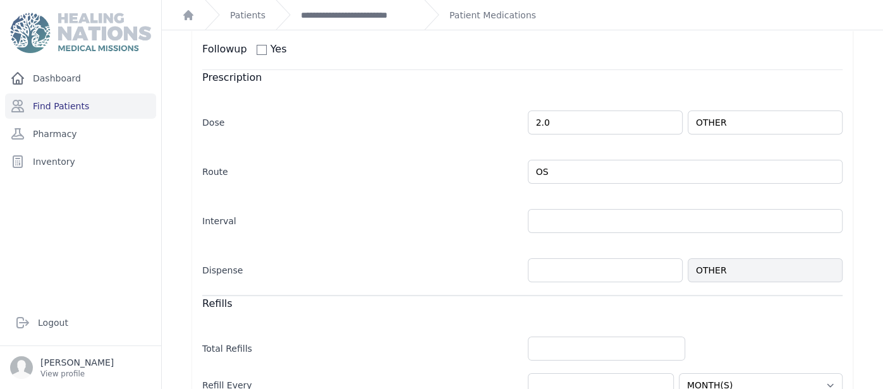
select select "MONTH(S)"
click at [512, 68] on form "Caregiver Instructions No Instructions Followup Yes Prescription Dose 2.0 OTHER" at bounding box center [522, 292] width 640 height 557
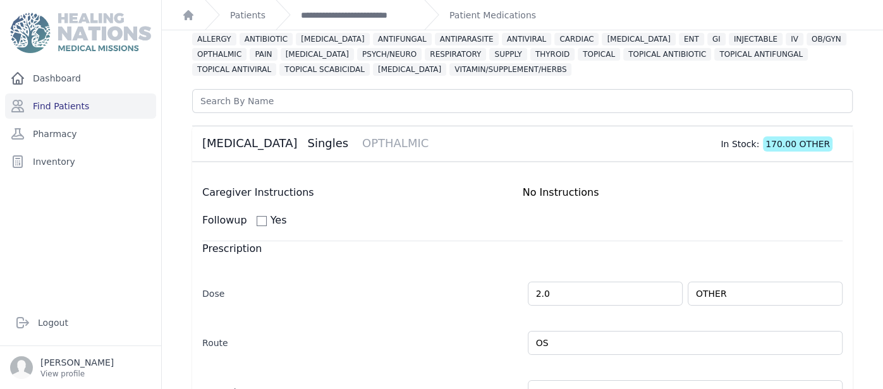
scroll to position [75, 0]
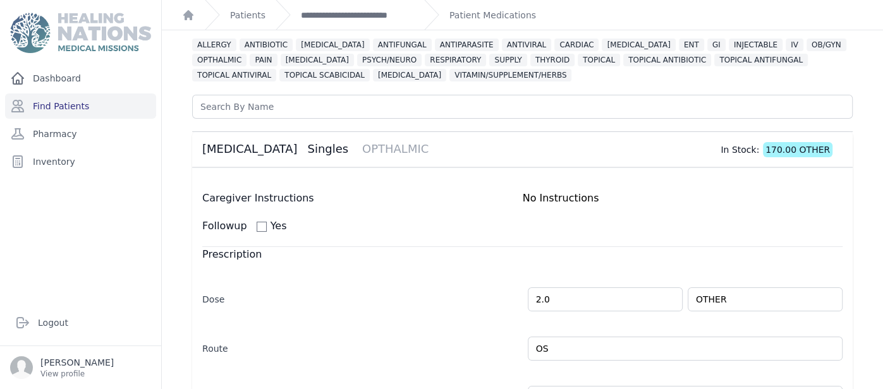
drag, startPoint x: 202, startPoint y: 145, endPoint x: 277, endPoint y: 157, distance: 76.2
click at [277, 157] on div "Artificial Tears Singles OPTHALMIC In Stock: 170.00 OTHER" at bounding box center [522, 149] width 660 height 36
copy div "Artificial Tears"
click at [544, 297] on input "2.0" at bounding box center [605, 300] width 155 height 24
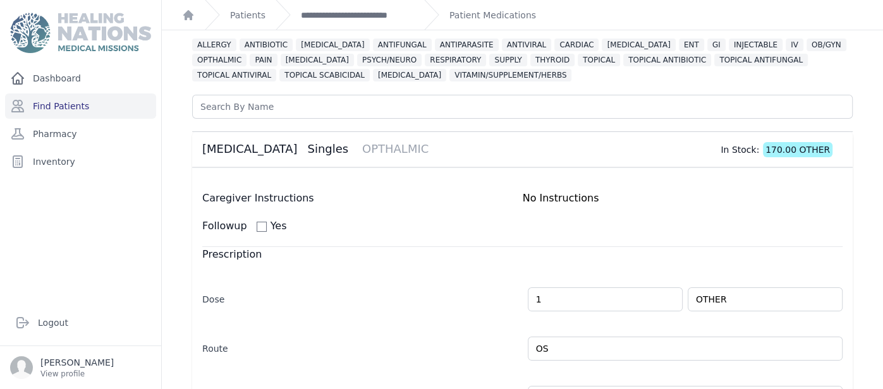
click at [645, 262] on div "Prescription Dose 1 OTHER Route OS Every Day" at bounding box center [522, 353] width 640 height 213
type input "1.0"
select select "MONTH(S)"
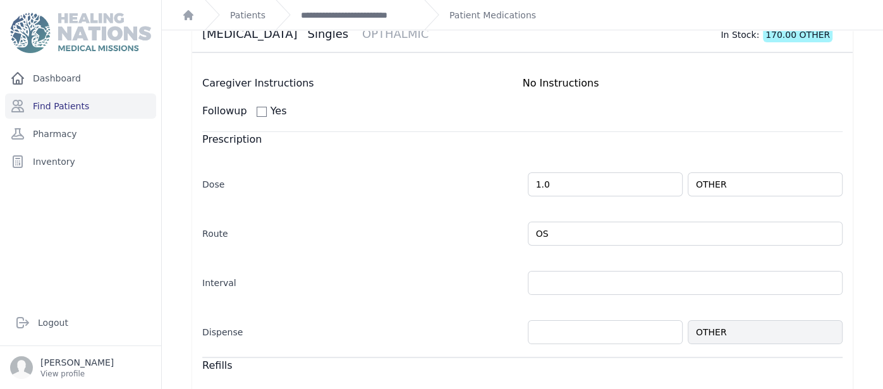
scroll to position [252, 0]
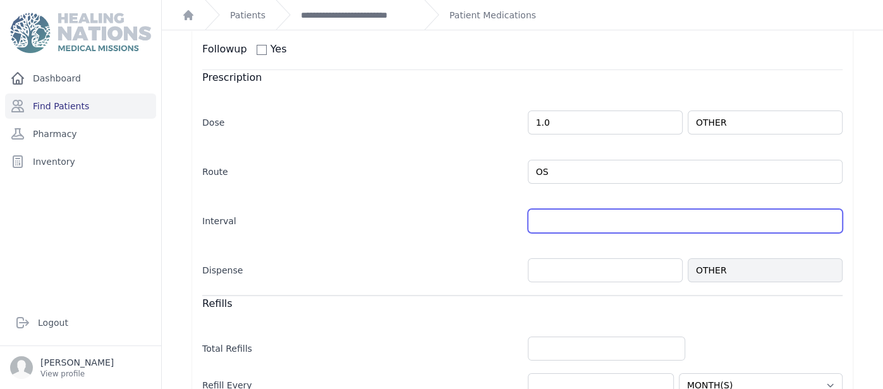
click at [559, 218] on input "text" at bounding box center [685, 221] width 315 height 24
type input "bid"
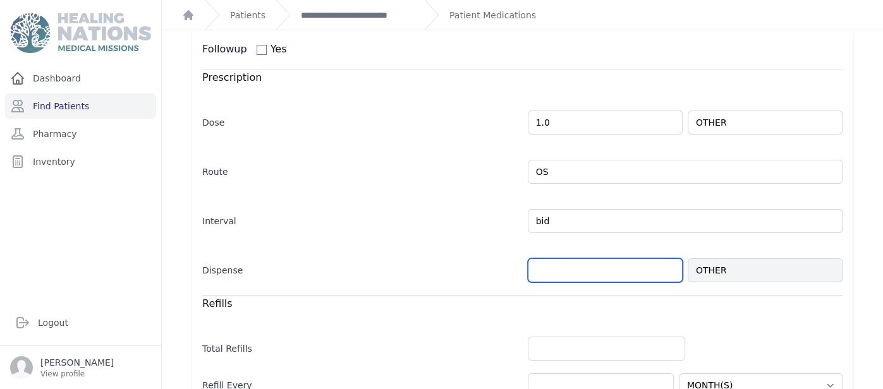
click at [618, 261] on input "number" at bounding box center [605, 271] width 155 height 24
select select "MONTH(S)"
type input "1"
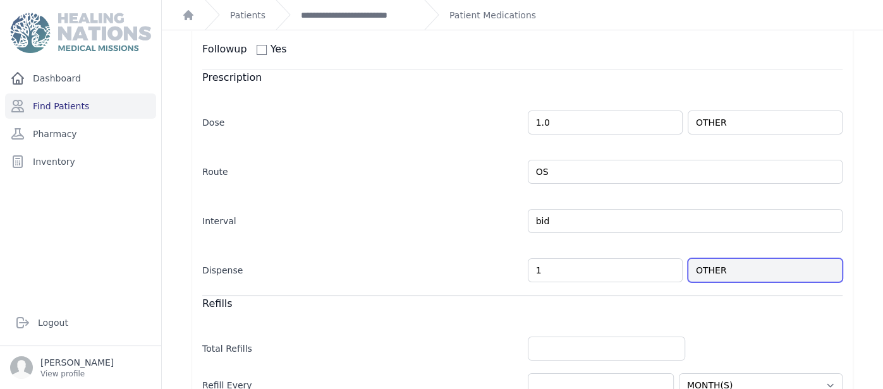
click at [783, 277] on input "OTHER" at bounding box center [765, 271] width 155 height 24
select select "MONTH(S)"
click at [783, 277] on input "OTHER" at bounding box center [765, 271] width 155 height 24
click at [881, 218] on main "**********" at bounding box center [522, 194] width 721 height 389
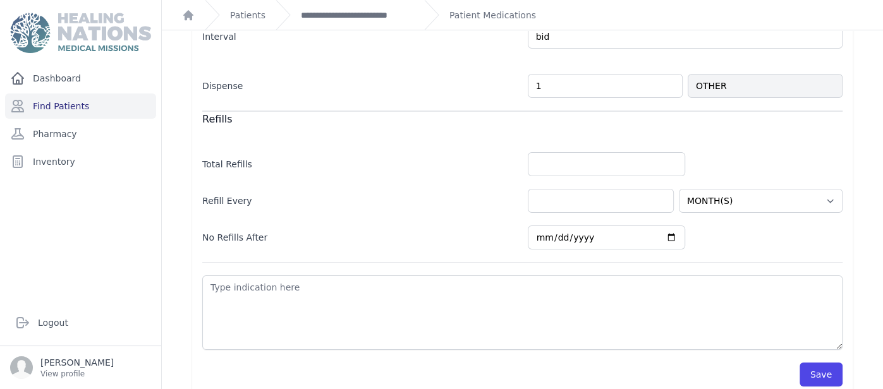
scroll to position [449, 0]
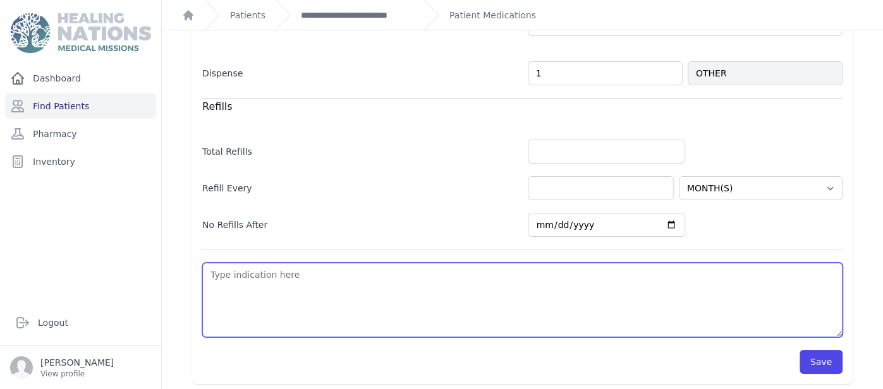
click at [490, 270] on textarea at bounding box center [522, 300] width 640 height 75
type textarea "D"
select select "MONTH(S)"
type textarea "Dr"
select select "MONTH(S)"
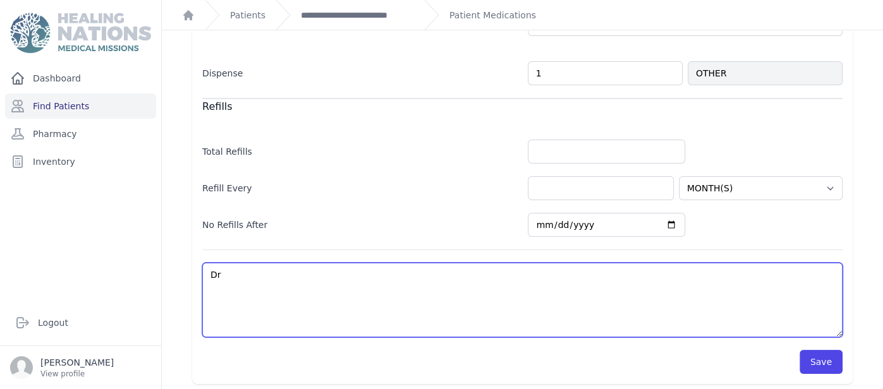
type textarea "Dry"
select select "MONTH(S)"
type textarea "Dry"
select select "MONTH(S)"
type textarea "Dry e"
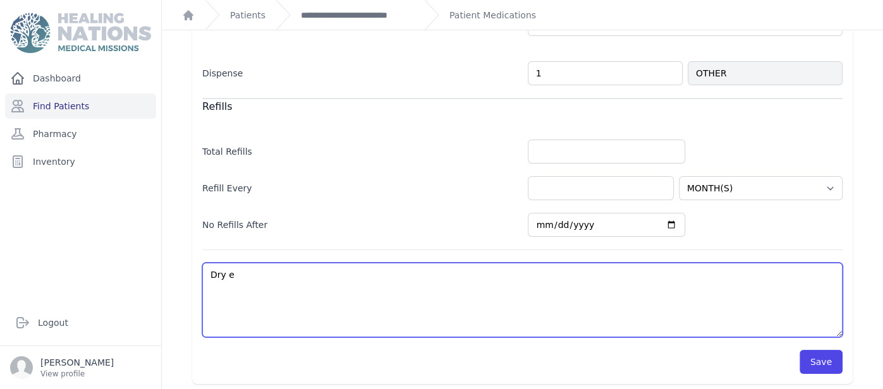
select select "MONTH(S)"
type textarea "Dry eh"
select select "MONTH(S)"
type textarea "Dry ehe"
select select "MONTH(S)"
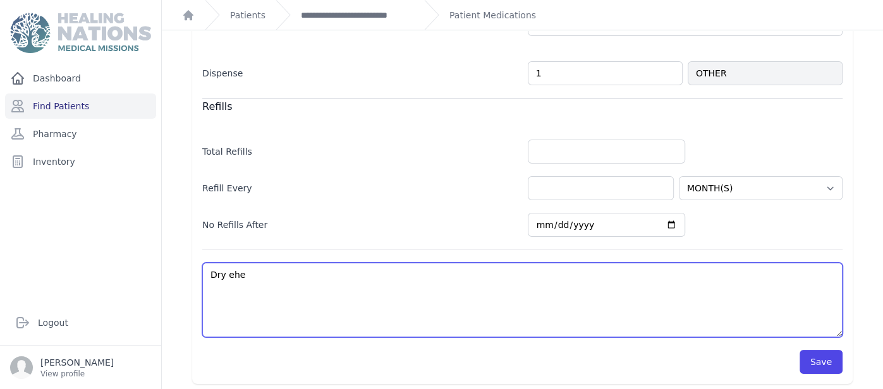
type textarea "Dry eh"
select select "MONTH(S)"
type textarea "Dry e"
select select "MONTH(S)"
type textarea "Dry"
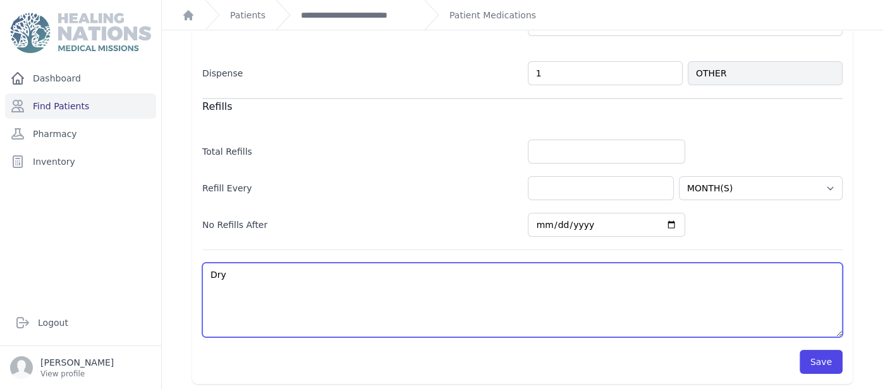
select select "MONTH(S)"
type textarea "Dry e"
select select "MONTH(S)"
type textarea "Dry ey"
select select "MONTH(S)"
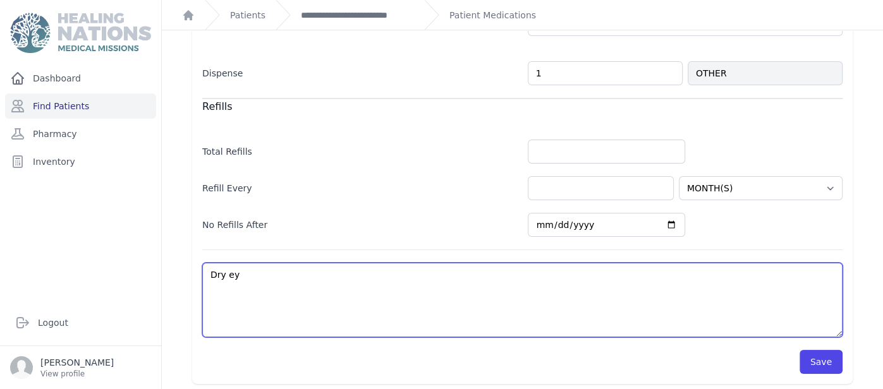
type textarea "Dry eye"
select select "MONTH(S)"
type textarea "Dry eyes"
select select "MONTH(S)"
type textarea "Dry eyes"
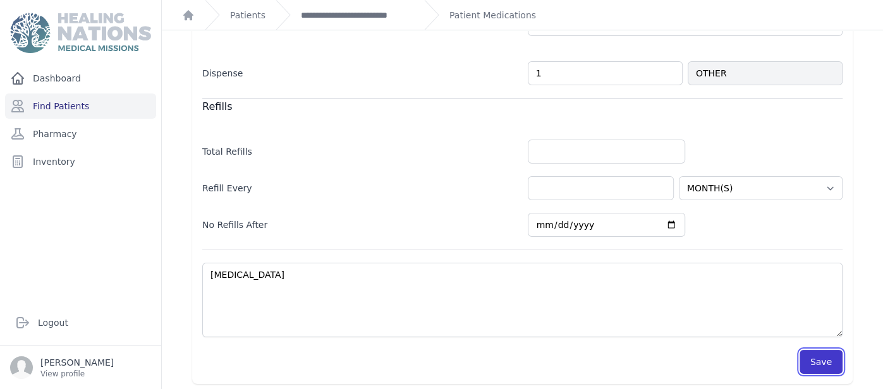
click at [819, 350] on button "Save" at bounding box center [821, 362] width 43 height 24
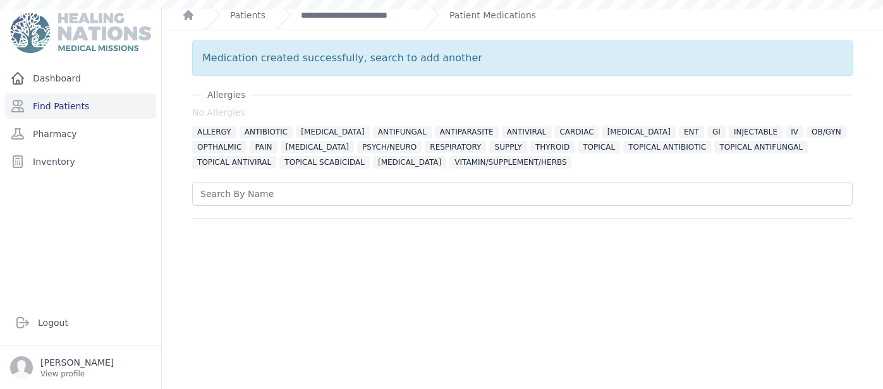
scroll to position [0, 0]
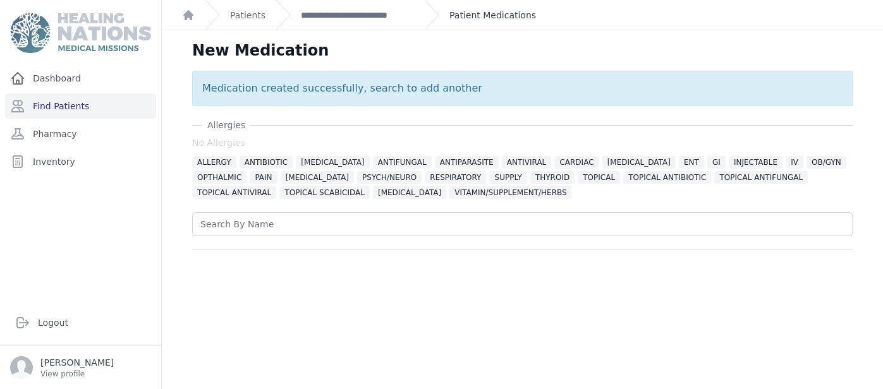
click at [466, 14] on link "Patient Medications" at bounding box center [492, 15] width 87 height 13
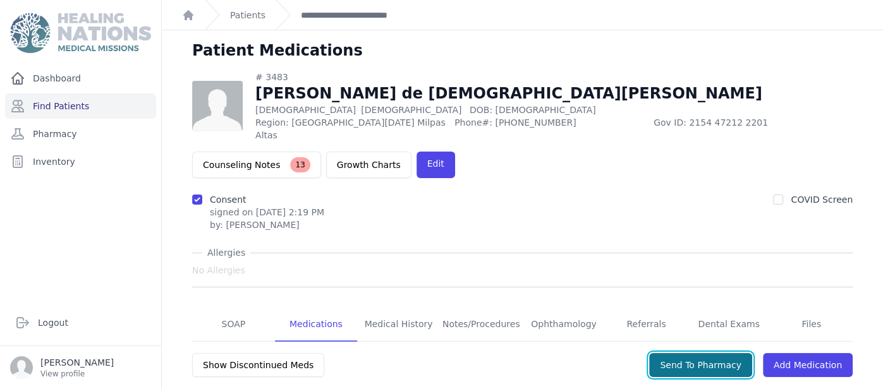
click at [697, 353] on button "Send To Pharmacy" at bounding box center [700, 365] width 103 height 24
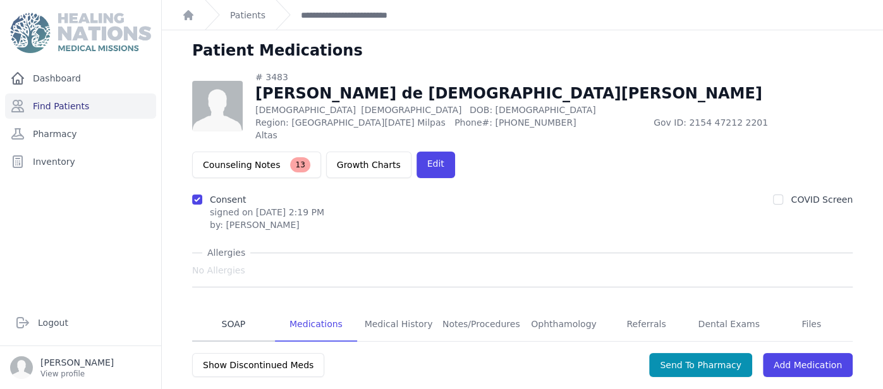
click at [223, 308] on link "SOAP" at bounding box center [233, 325] width 83 height 34
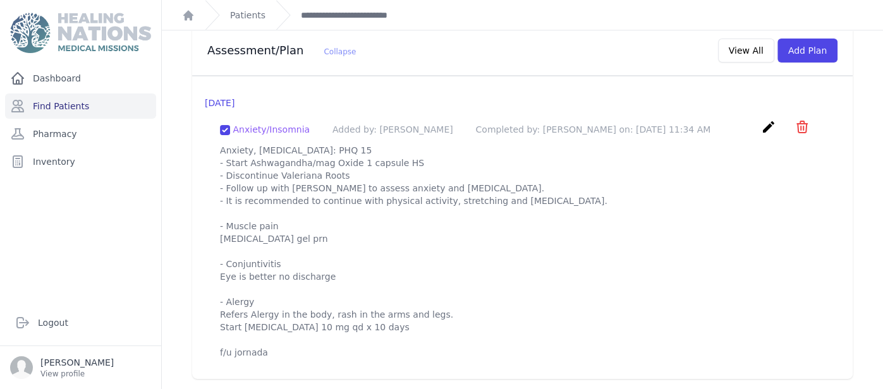
scroll to position [1264, 0]
click at [82, 106] on link "Find Patients" at bounding box center [80, 106] width 151 height 25
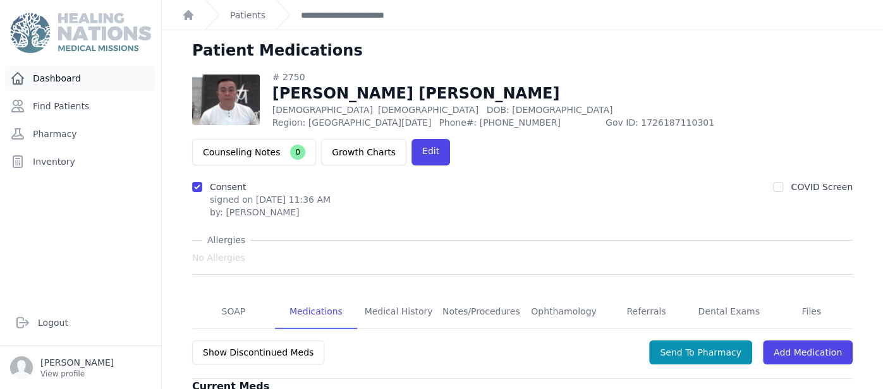
click at [81, 72] on link "Dashboard" at bounding box center [80, 78] width 151 height 25
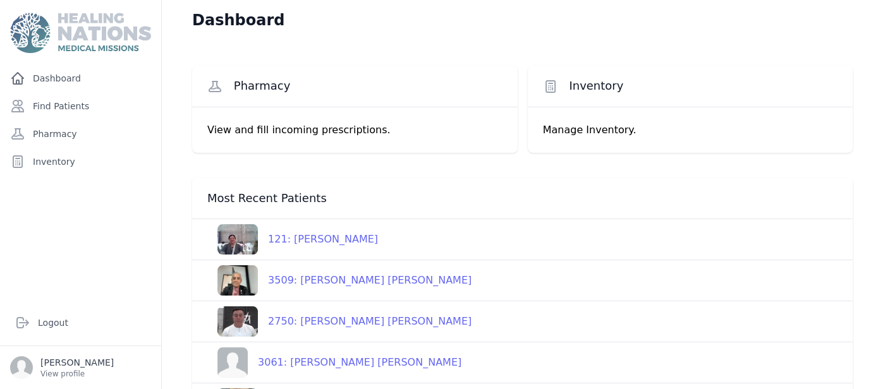
click at [180, 300] on div "Pharmacy View and fill incoming prescriptions. Inventory Manage Inventory. Most…" at bounding box center [522, 334] width 701 height 589
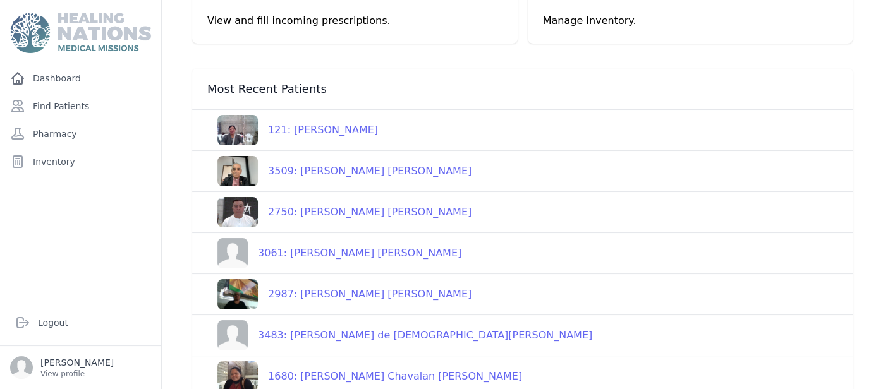
scroll to position [126, 0]
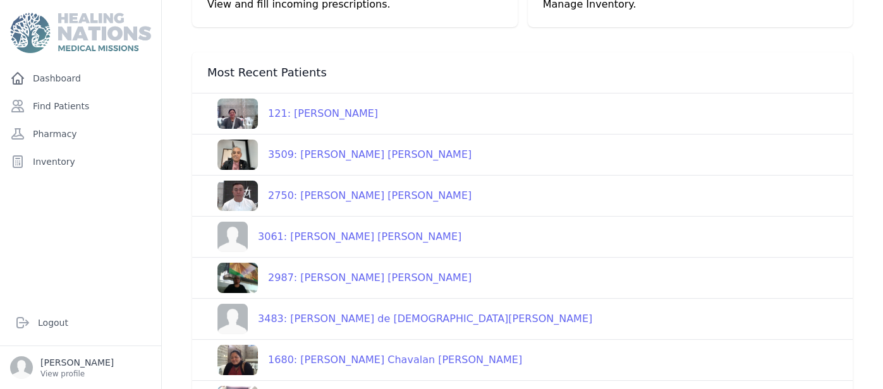
click at [360, 319] on div "3483: [PERSON_NAME] de [DEMOGRAPHIC_DATA][PERSON_NAME]" at bounding box center [420, 319] width 344 height 15
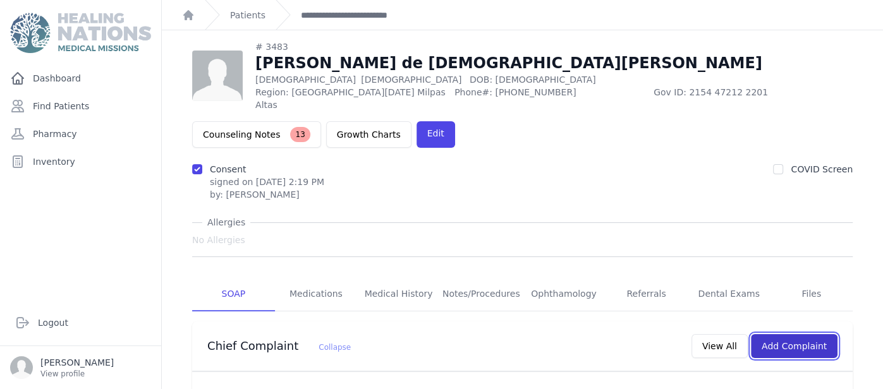
click at [796, 334] on button "Add Complaint" at bounding box center [794, 346] width 87 height 24
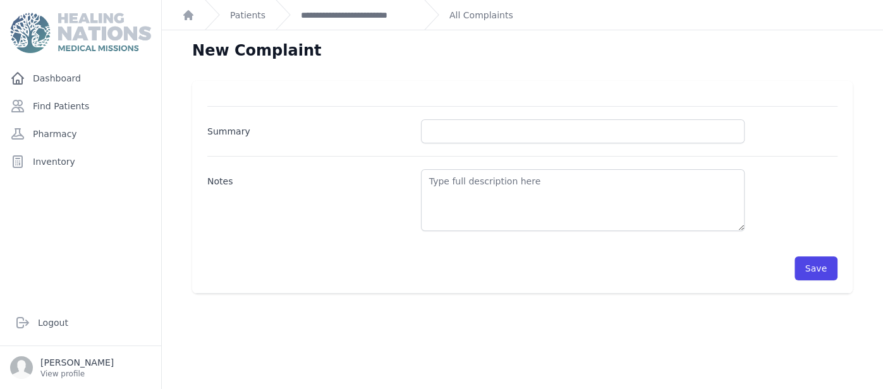
click at [377, 22] on div "**********" at bounding box center [345, 15] width 138 height 30
click at [380, 20] on link "**********" at bounding box center [357, 15] width 113 height 13
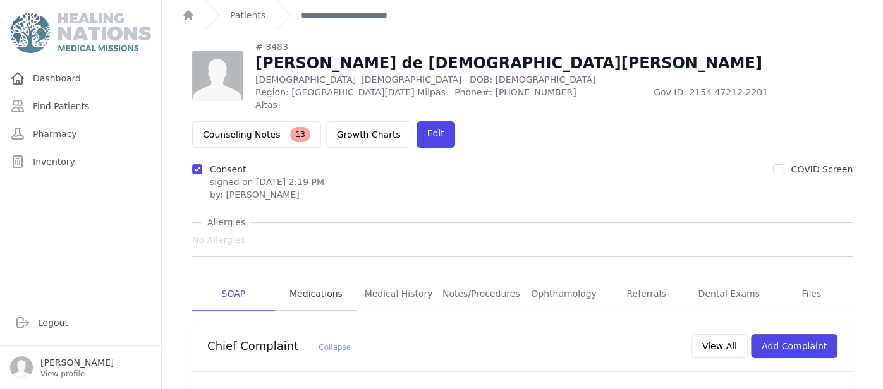
click at [332, 278] on link "Medications" at bounding box center [316, 294] width 83 height 34
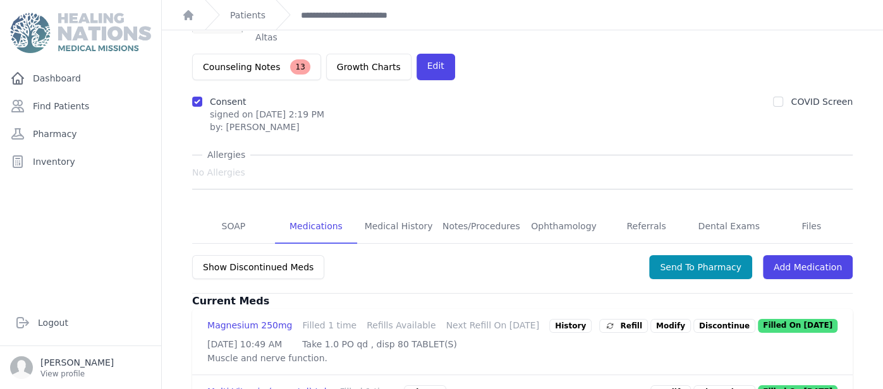
scroll to position [100, 0]
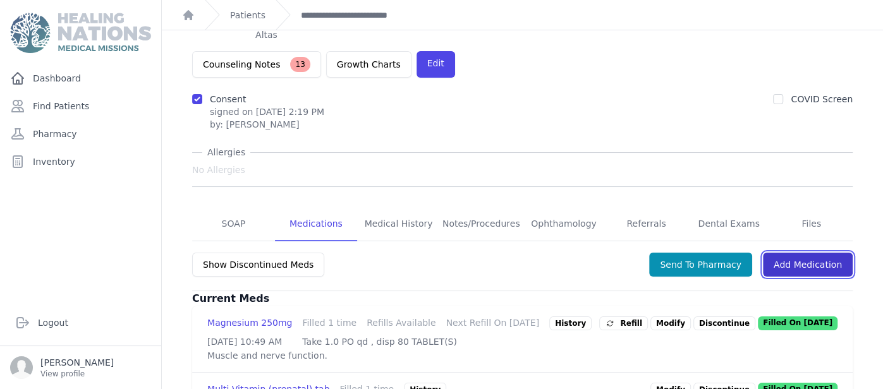
click at [793, 253] on link "Add Medication" at bounding box center [808, 265] width 90 height 24
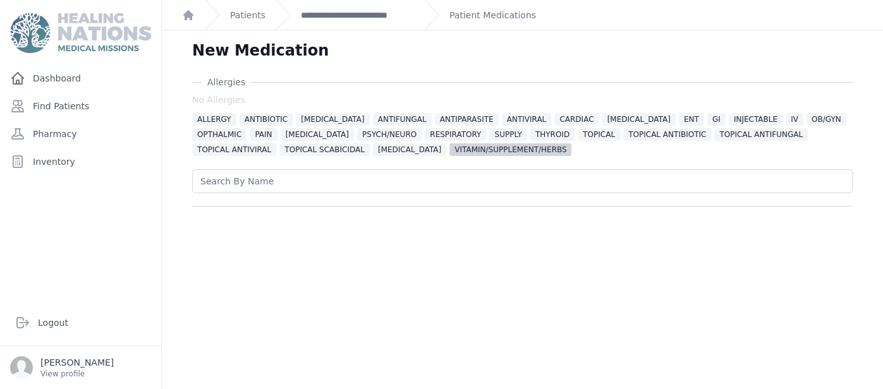
click at [449, 149] on span "VITAMIN/SUPPLEMENT/HERBS" at bounding box center [510, 149] width 122 height 13
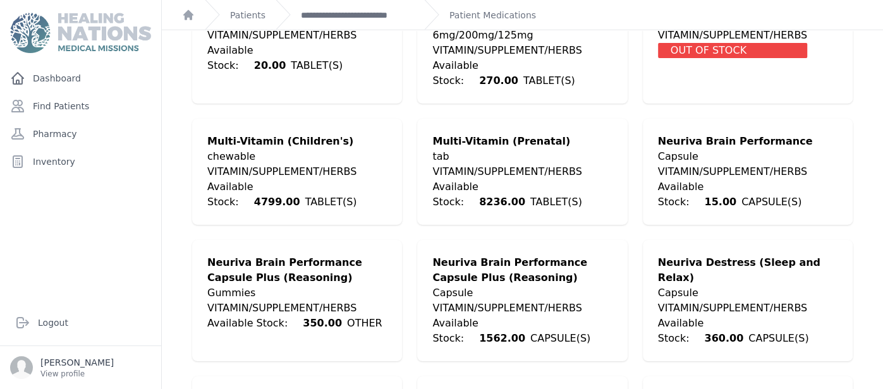
scroll to position [2199, 0]
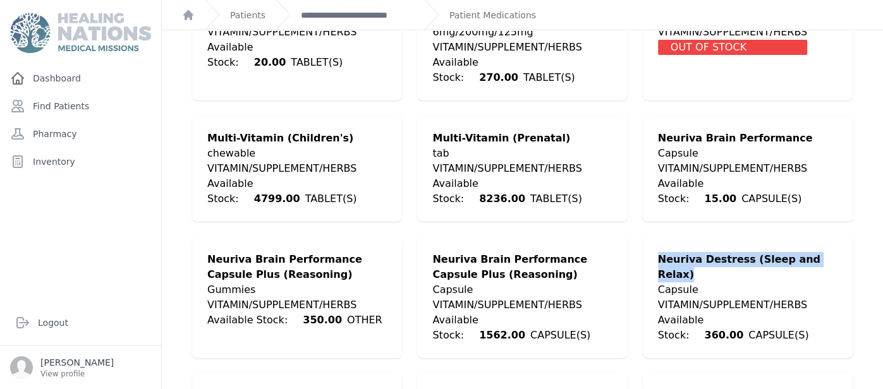
drag, startPoint x: 659, startPoint y: 152, endPoint x: 820, endPoint y: 157, distance: 161.3
click at [820, 252] on div "Neuriva Destress (Sleep and Relax)" at bounding box center [748, 267] width 180 height 30
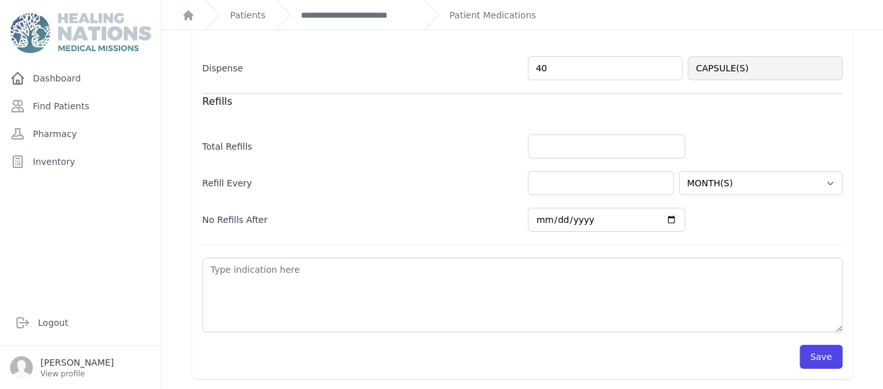
scroll to position [449, 0]
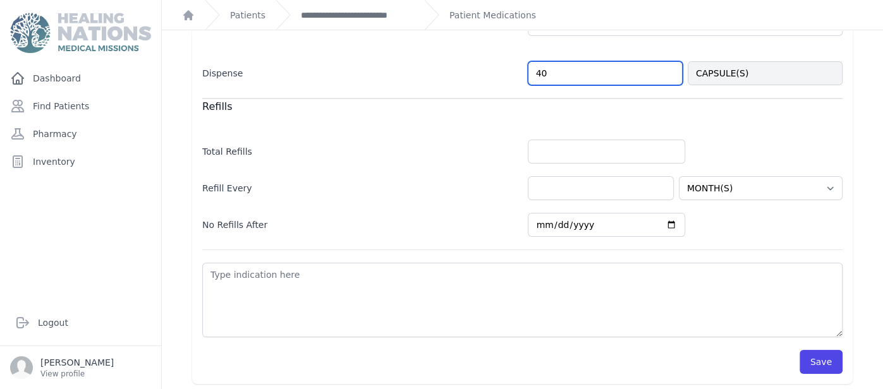
type input "41"
click at [398, 131] on div "Total Refills" at bounding box center [522, 145] width 640 height 37
select select "MONTH(S)"
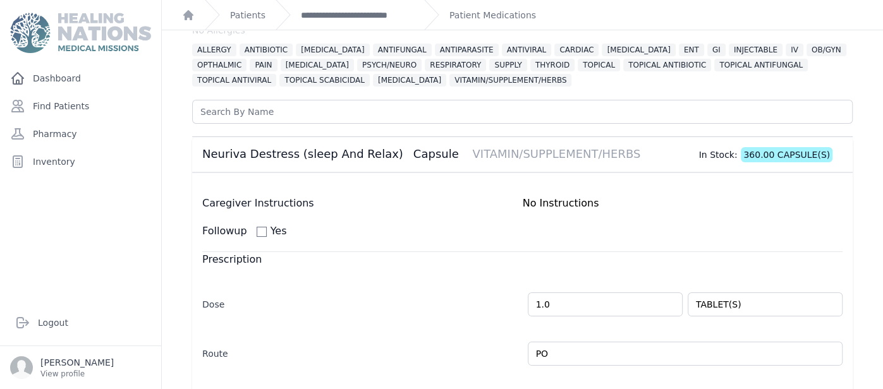
scroll to position [44, 0]
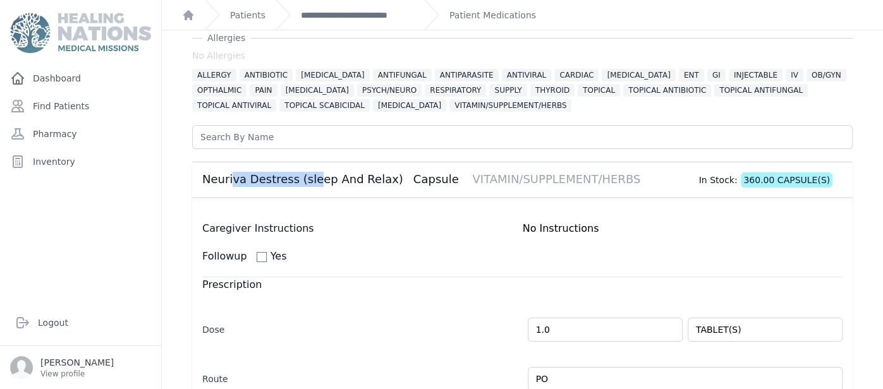
drag, startPoint x: 199, startPoint y: 176, endPoint x: 289, endPoint y: 185, distance: 90.8
click at [289, 185] on div "Neuriva Destress (sleep And Relax) Capsule VITAMIN/SUPPLEMENT/HERBS In Stock: 3…" at bounding box center [512, 177] width 640 height 20
copy div "Neuriva Destress"
click at [355, 15] on link "**********" at bounding box center [357, 15] width 113 height 13
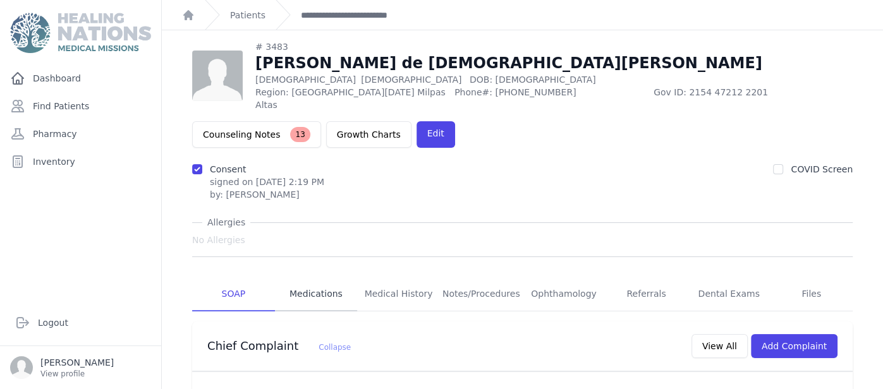
click at [333, 277] on link "Medications" at bounding box center [316, 294] width 83 height 34
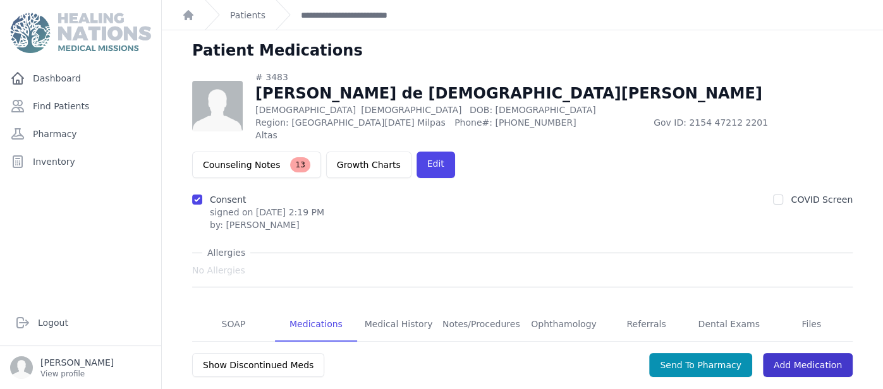
click at [805, 353] on link "Add Medication" at bounding box center [808, 365] width 90 height 24
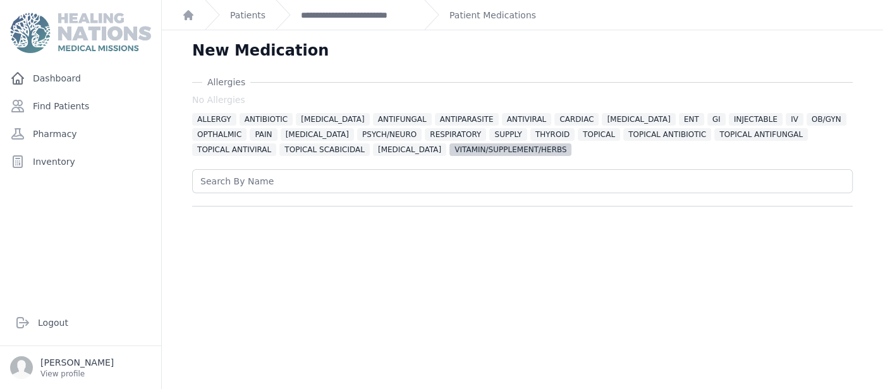
click at [449, 154] on span "VITAMIN/SUPPLEMENT/HERBS" at bounding box center [510, 149] width 122 height 13
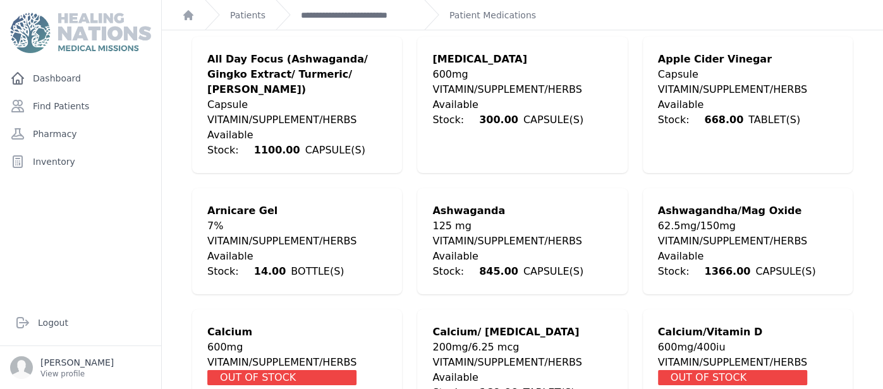
scroll to position [295, 0]
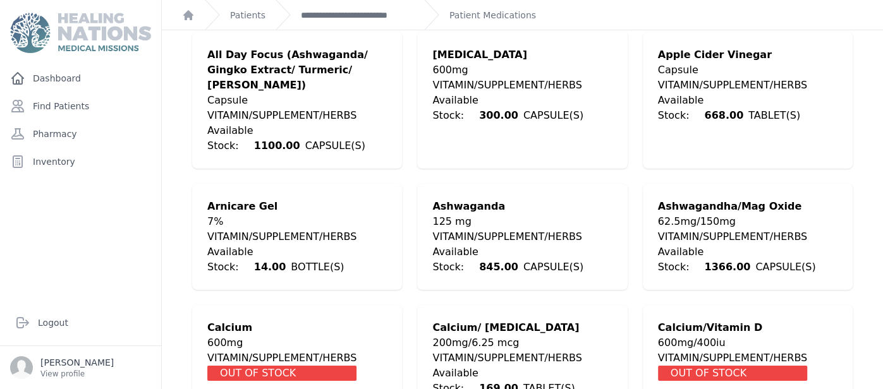
click at [755, 256] on span "1366.00" at bounding box center [727, 267] width 56 height 22
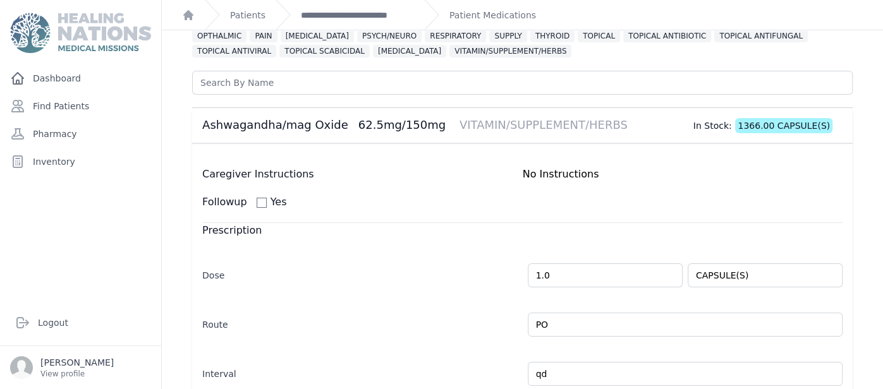
scroll to position [97, 0]
drag, startPoint x: 204, startPoint y: 125, endPoint x: 339, endPoint y: 123, distance: 135.9
click at [339, 123] on div "Ashwagandha/mag Oxide 62.5mg/150mg VITAMIN/SUPPLEMENT/HERBS" at bounding box center [414, 126] width 425 height 15
copy div "Ashwagandha/mag Oxide"
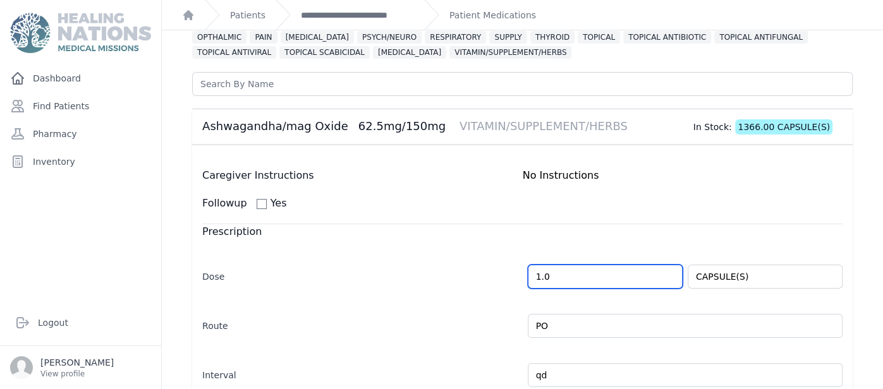
click at [538, 284] on input "1.0" at bounding box center [605, 277] width 155 height 24
type input "2.0"
click at [812, 229] on div "Prescription" at bounding box center [522, 232] width 640 height 16
select select "MONTH(S)"
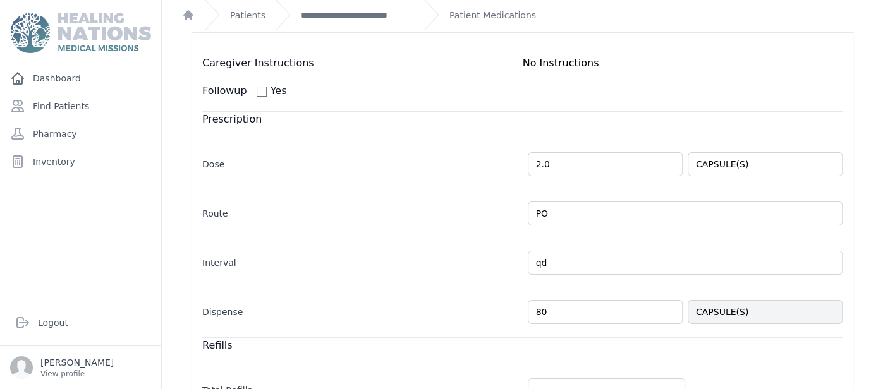
scroll to position [224, 0]
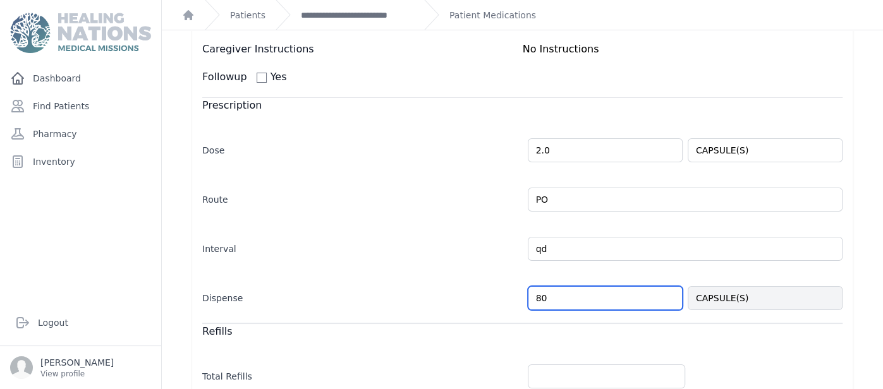
click at [556, 306] on input "80" at bounding box center [605, 298] width 155 height 24
type input "54"
click at [459, 315] on form "Caregiver Instructions No Instructions Followup Yes Prescription Dose 2.0 CAPSU…" at bounding box center [522, 320] width 640 height 557
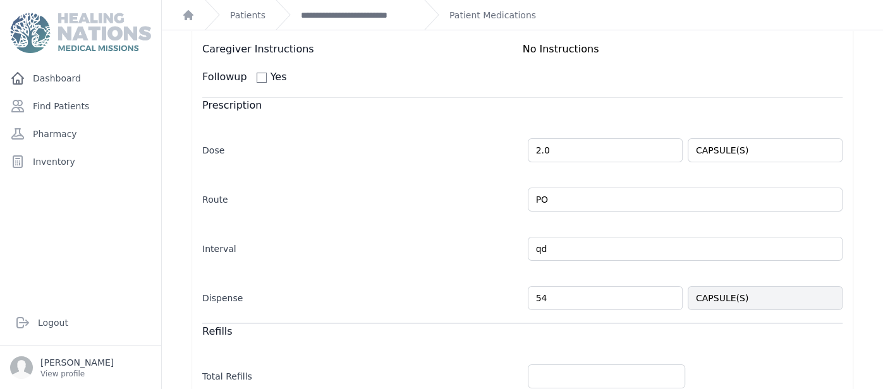
select select "MONTH(S)"
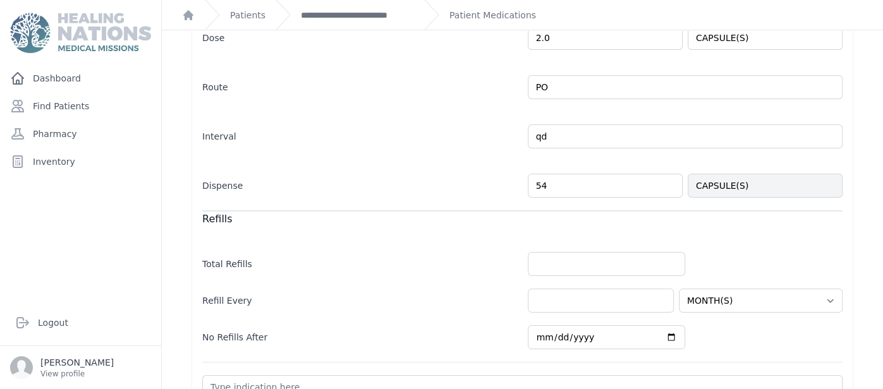
scroll to position [449, 0]
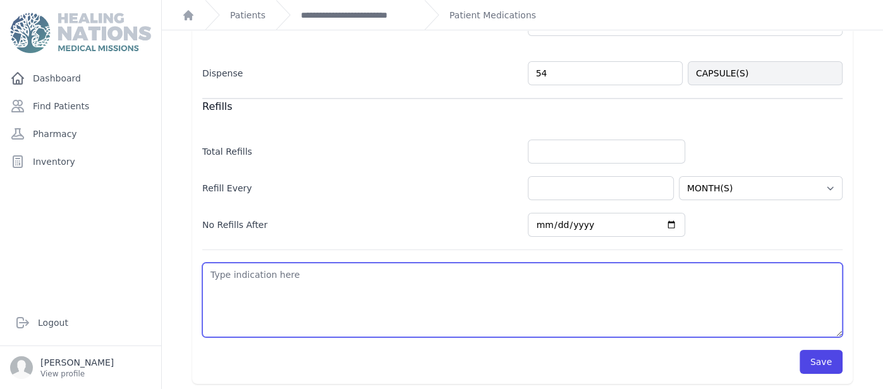
click at [692, 275] on textarea at bounding box center [522, 300] width 640 height 75
type textarea "I"
select select "MONTH(S)"
type textarea "In"
select select "MONTH(S)"
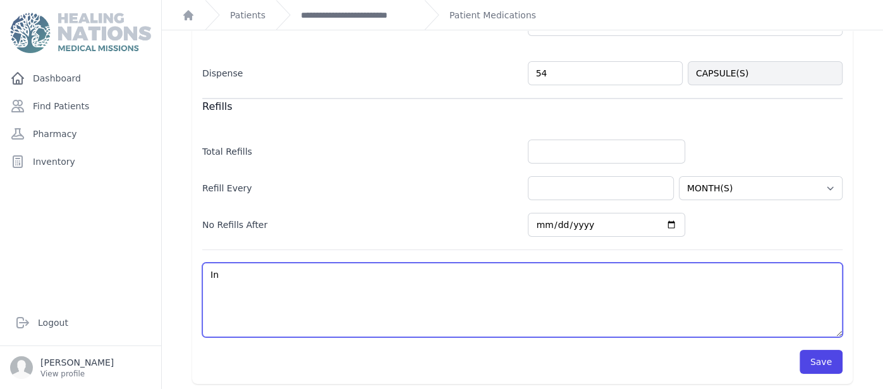
type textarea "Ins"
select select "MONTH(S)"
type textarea "Insm"
select select "MONTH(S)"
type textarea "Ins"
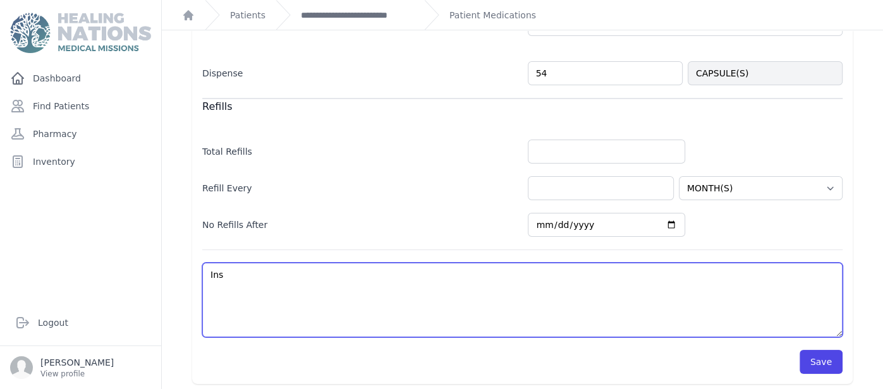
select select "MONTH(S)"
type textarea "Inso"
select select "MONTH(S)"
type textarea "Insonm"
select select "MONTH(S)"
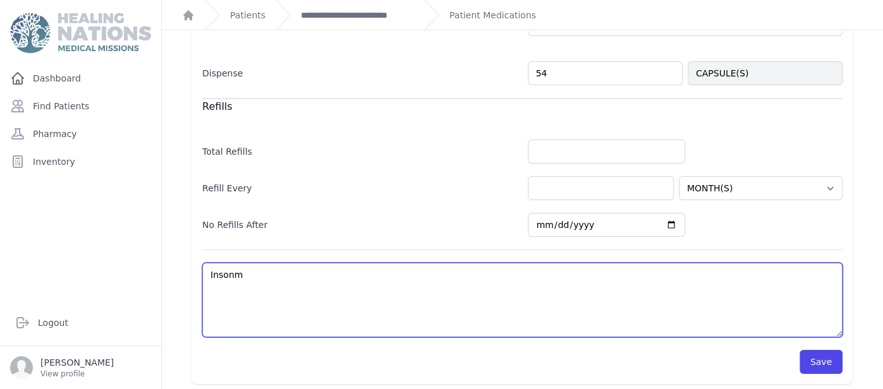
type textarea "Insonmn"
select select "MONTH(S)"
type textarea "Insonmni"
select select "MONTH(S)"
type textarea "Insonmn"
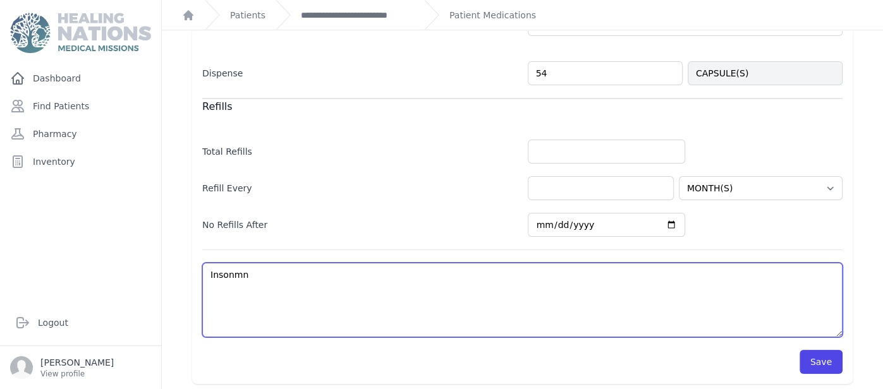
select select "MONTH(S)"
type textarea "Insonmnn"
select select "MONTH(S)"
type textarea "Insonmn"
select select "MONTH(S)"
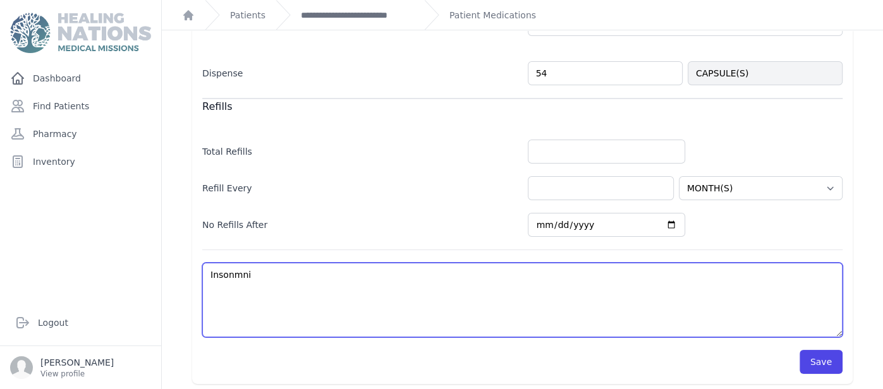
type textarea "Insonmnia"
select select "MONTH(S)"
type textarea "Insonmnia"
select select "MONTH(S)"
type textarea "Insonmnia"
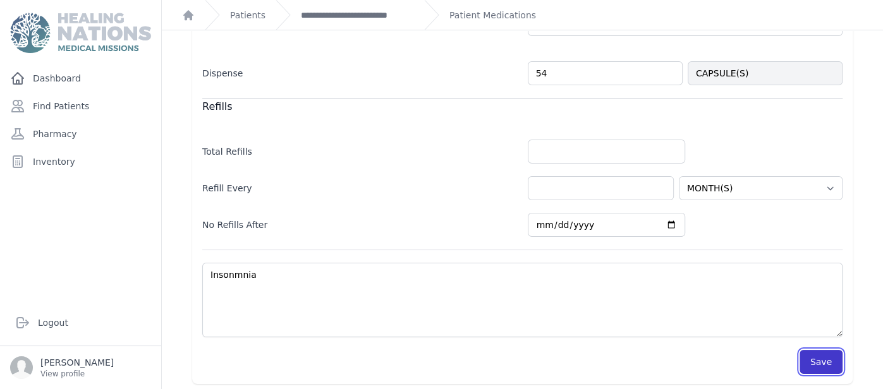
click at [822, 353] on button "Save" at bounding box center [821, 362] width 43 height 24
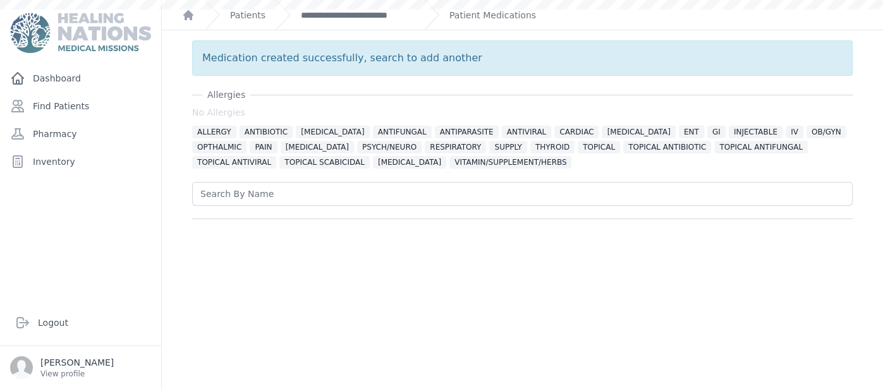
scroll to position [0, 0]
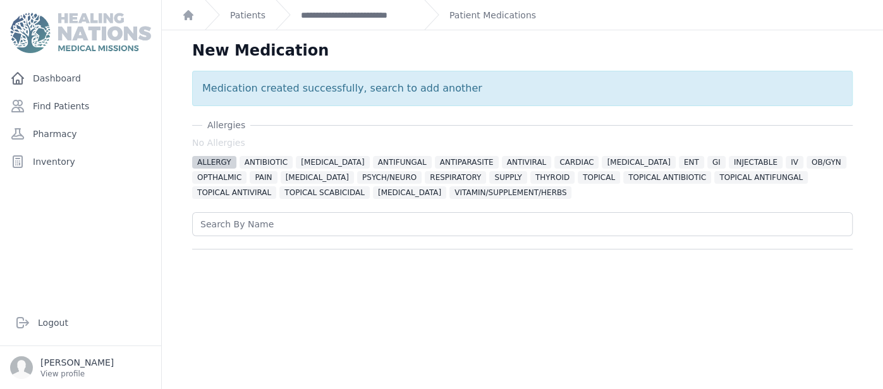
click at [214, 164] on span "ALLERGY" at bounding box center [214, 162] width 44 height 13
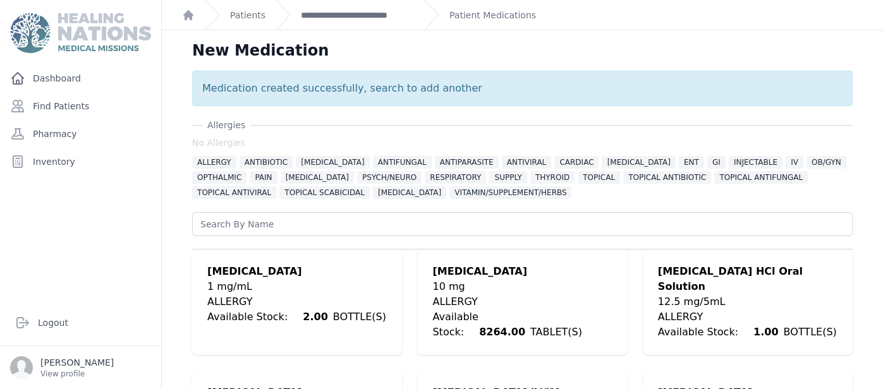
click at [169, 291] on div "New Medication Medication created successfully, search to add another Allergies…" at bounding box center [522, 387] width 721 height 714
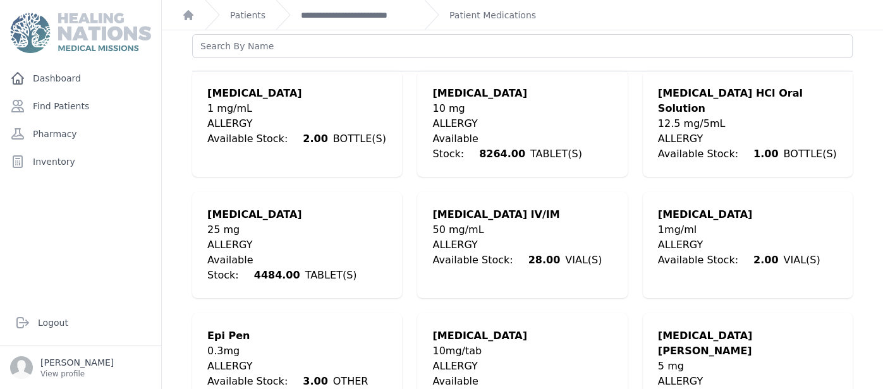
scroll to position [176, 0]
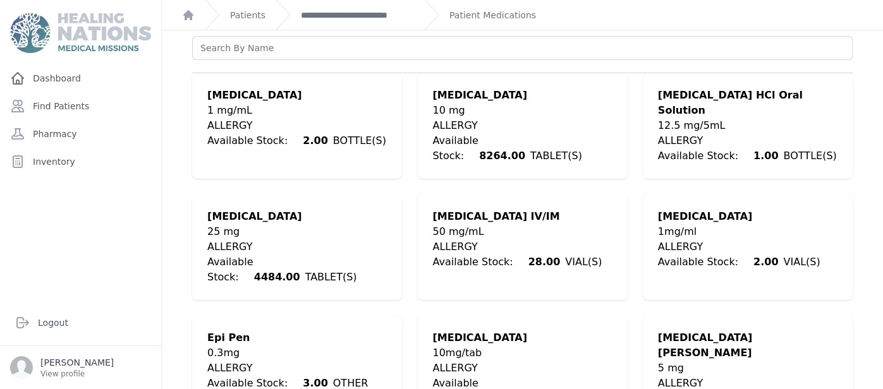
click at [514, 95] on div "Cetirizine Hydrochloride" at bounding box center [522, 95] width 180 height 15
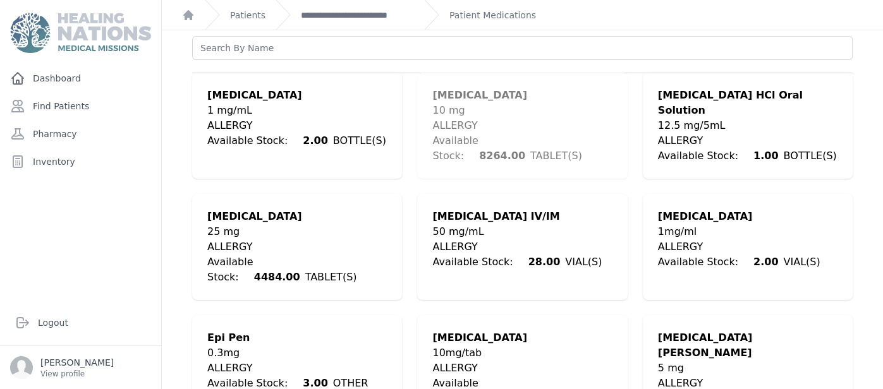
scroll to position [0, 0]
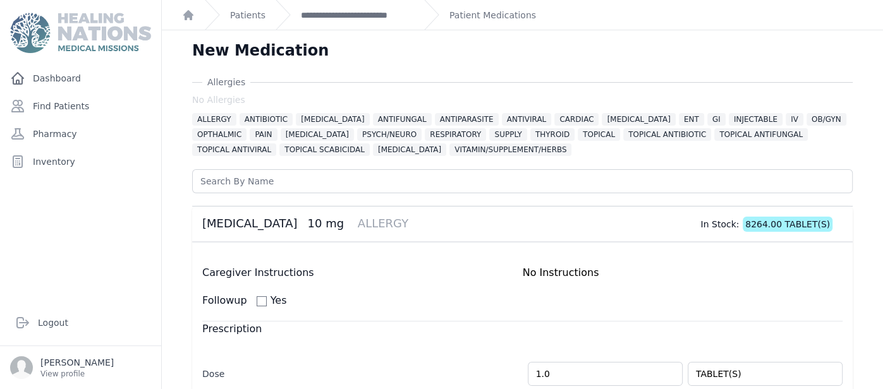
click at [428, 278] on div "Caregiver Instructions" at bounding box center [362, 272] width 320 height 15
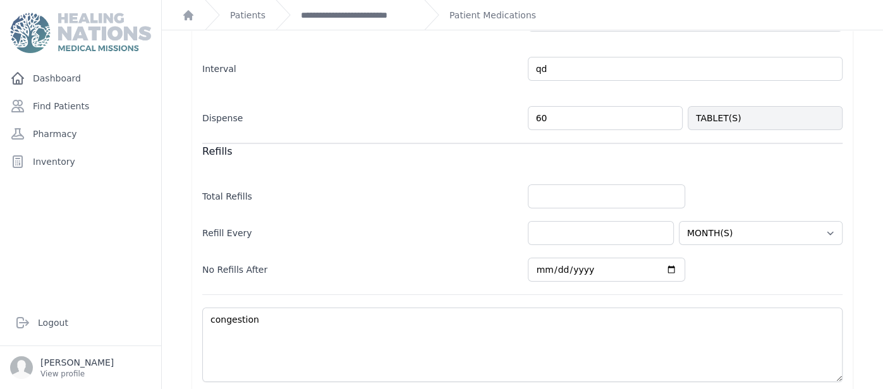
scroll to position [429, 0]
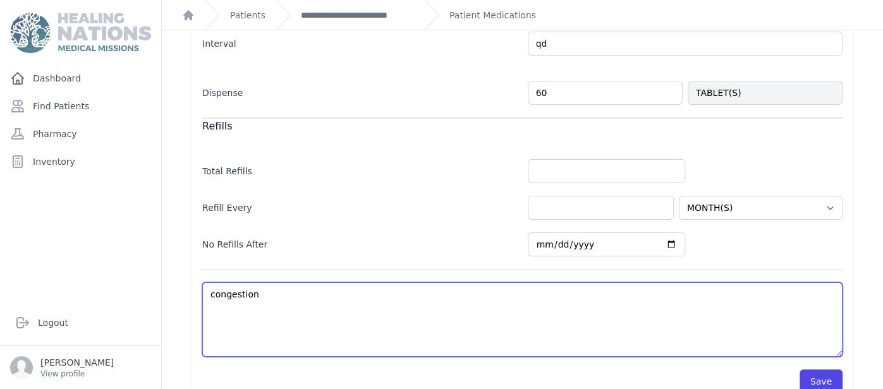
click at [433, 334] on textarea "congestion" at bounding box center [522, 320] width 640 height 75
select select "MONTH(S)"
type textarea "A"
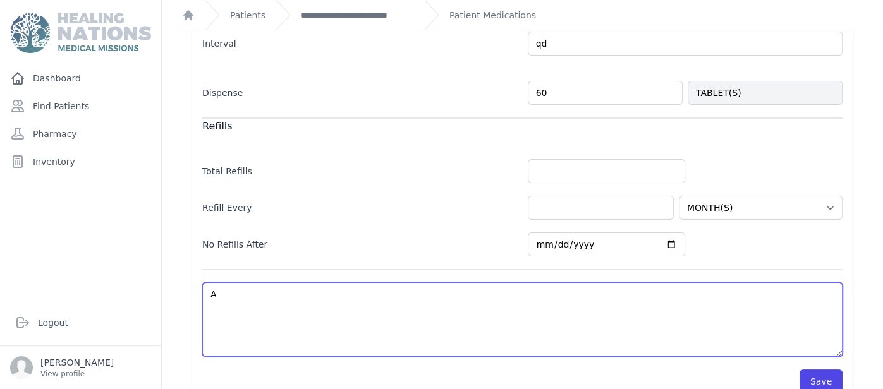
select select "MONTH(S)"
type textarea "Al"
select select "MONTH(S)"
type textarea "Ale"
select select "MONTH(S)"
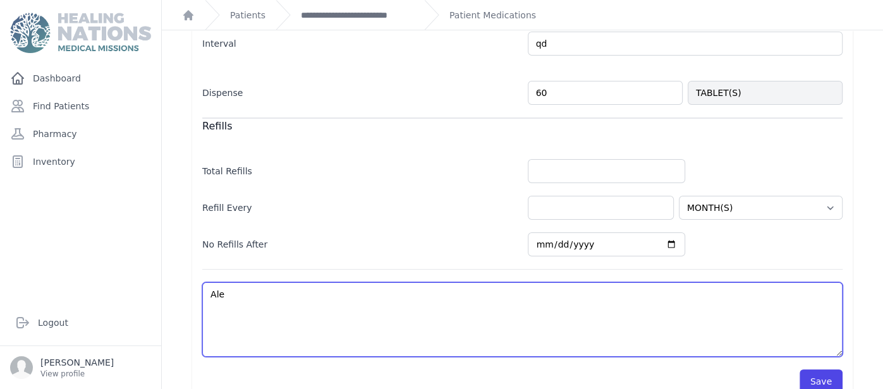
type textarea "Aler"
select select "MONTH(S)"
type textarea "Alerg"
select select "MONTH(S)"
type textarea "Alergy"
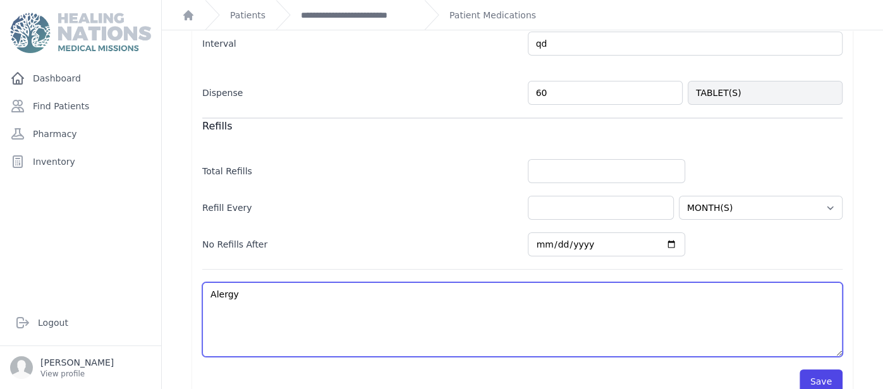
select select "MONTH(S)"
type textarea "Allergy"
select select "MONTH(S)"
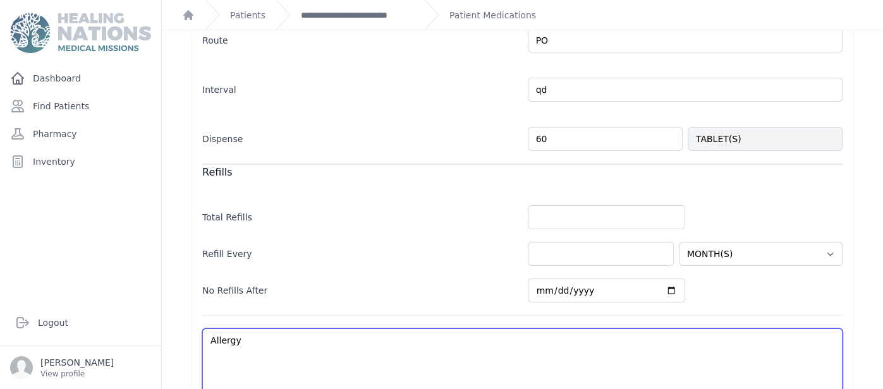
scroll to position [381, 0]
type textarea "Allergy"
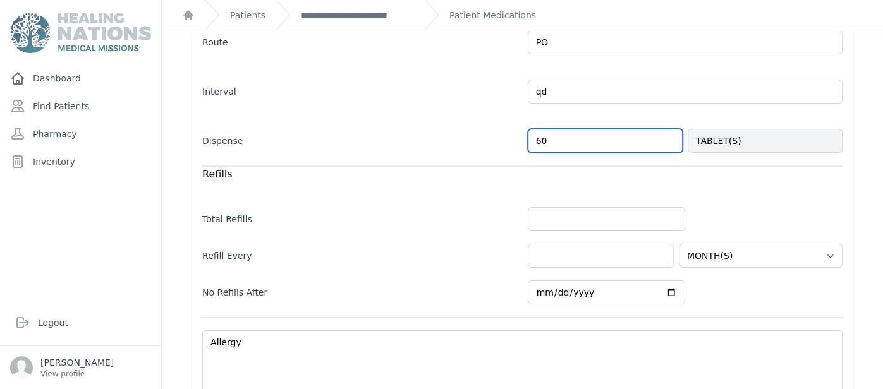
click at [606, 133] on input "60" at bounding box center [605, 141] width 155 height 24
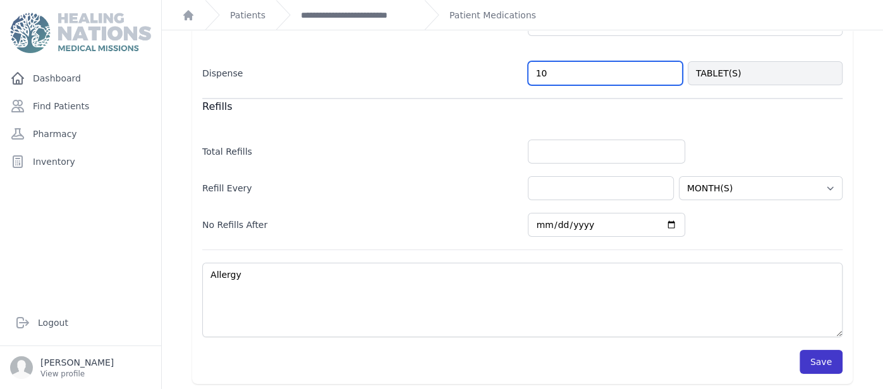
type input "10"
click at [822, 350] on button "Save" at bounding box center [821, 362] width 43 height 24
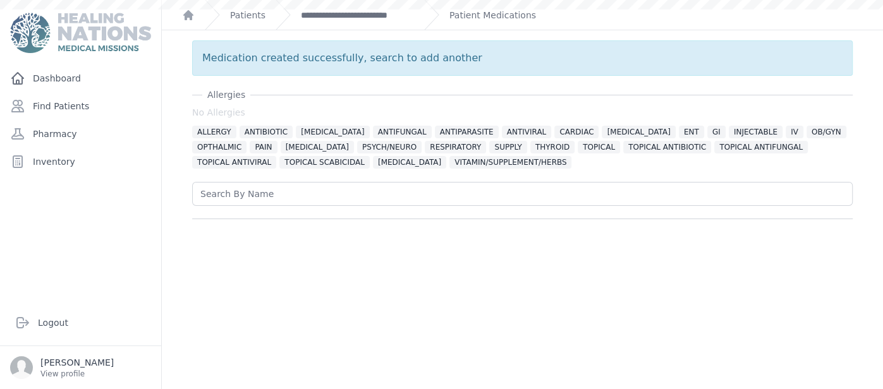
scroll to position [0, 0]
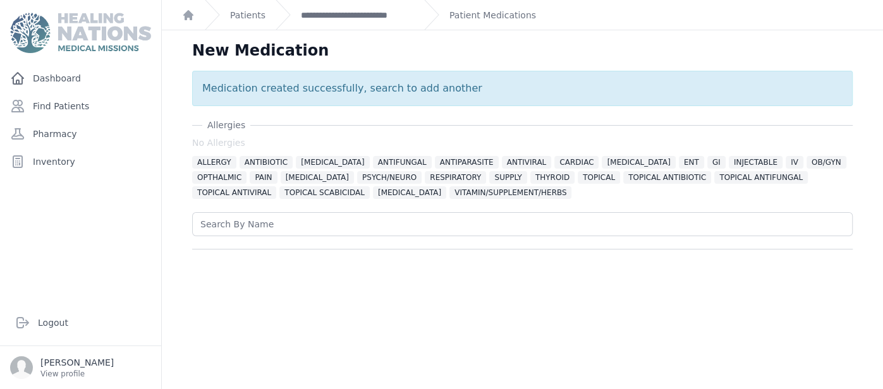
click at [477, 22] on div "Patient Medications" at bounding box center [480, 15] width 112 height 30
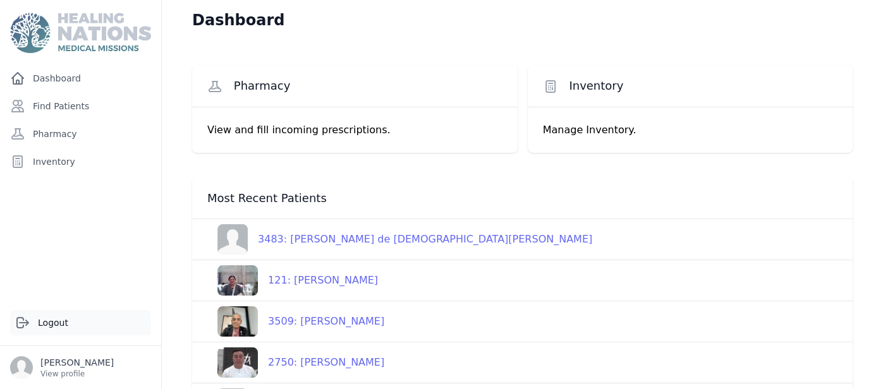
click at [68, 319] on link "Logout" at bounding box center [80, 322] width 141 height 25
